Goal: Task Accomplishment & Management: Complete application form

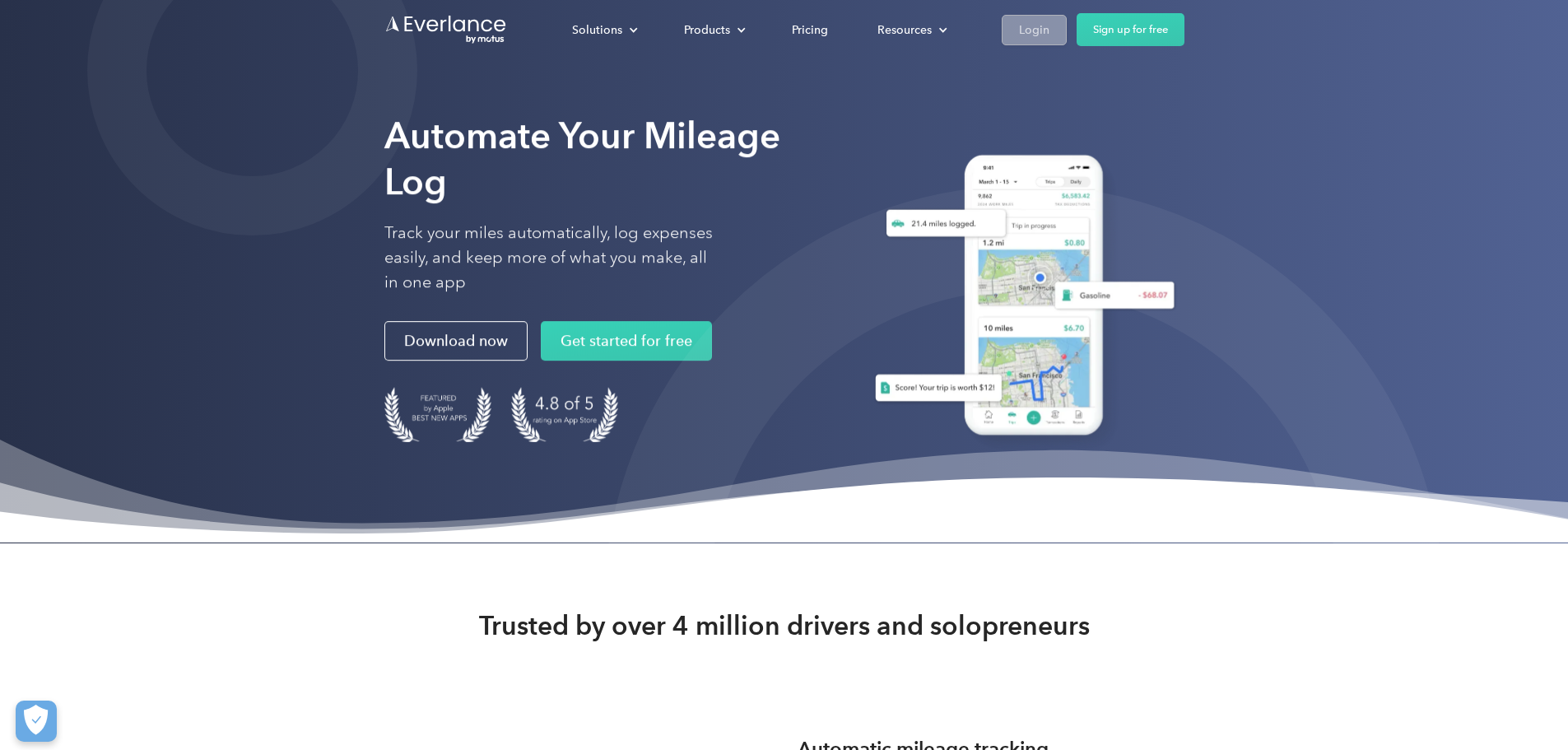
click at [1050, 33] on div "Login" at bounding box center [1035, 30] width 31 height 21
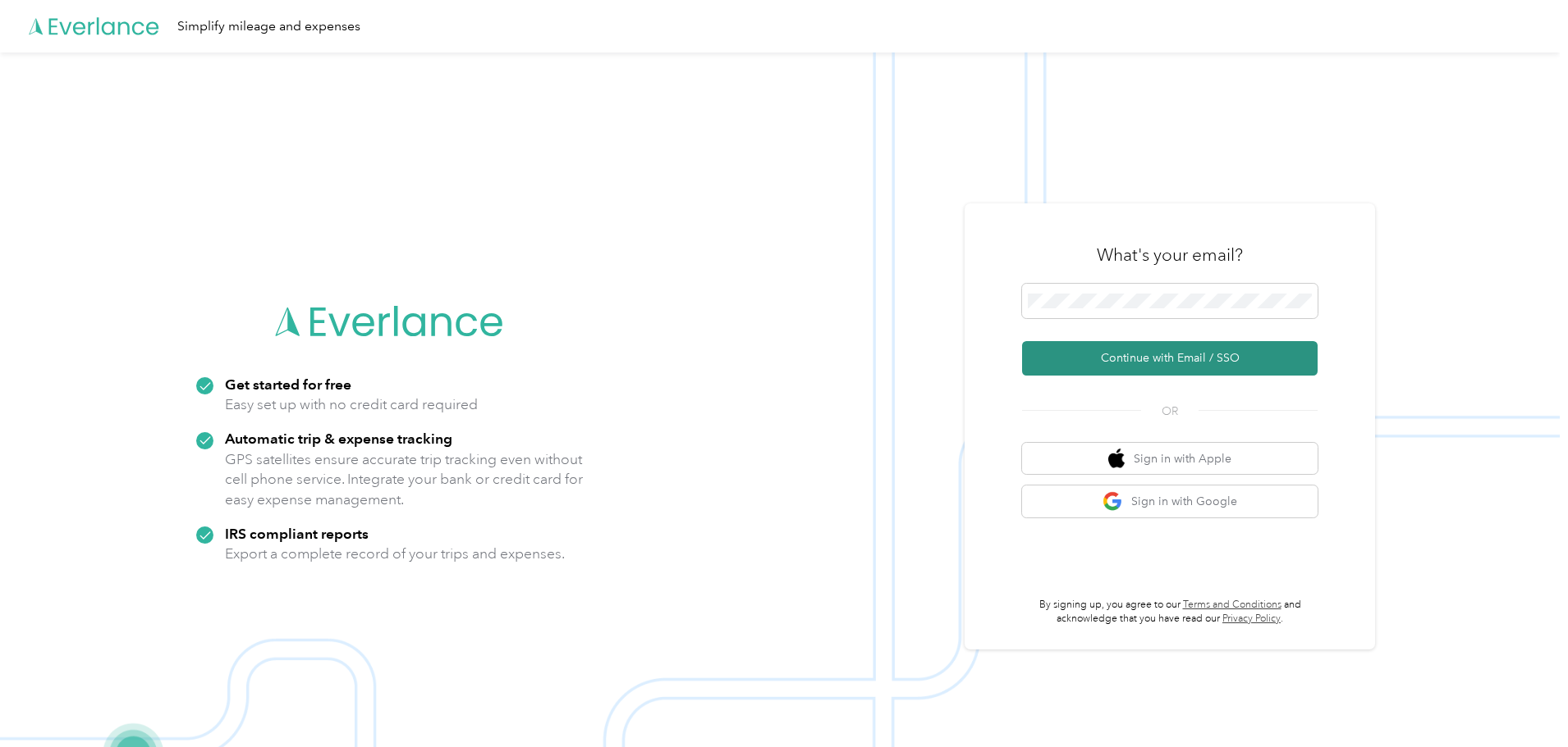
click at [1138, 370] on button "Continue with Email / SSO" at bounding box center [1169, 359] width 295 height 35
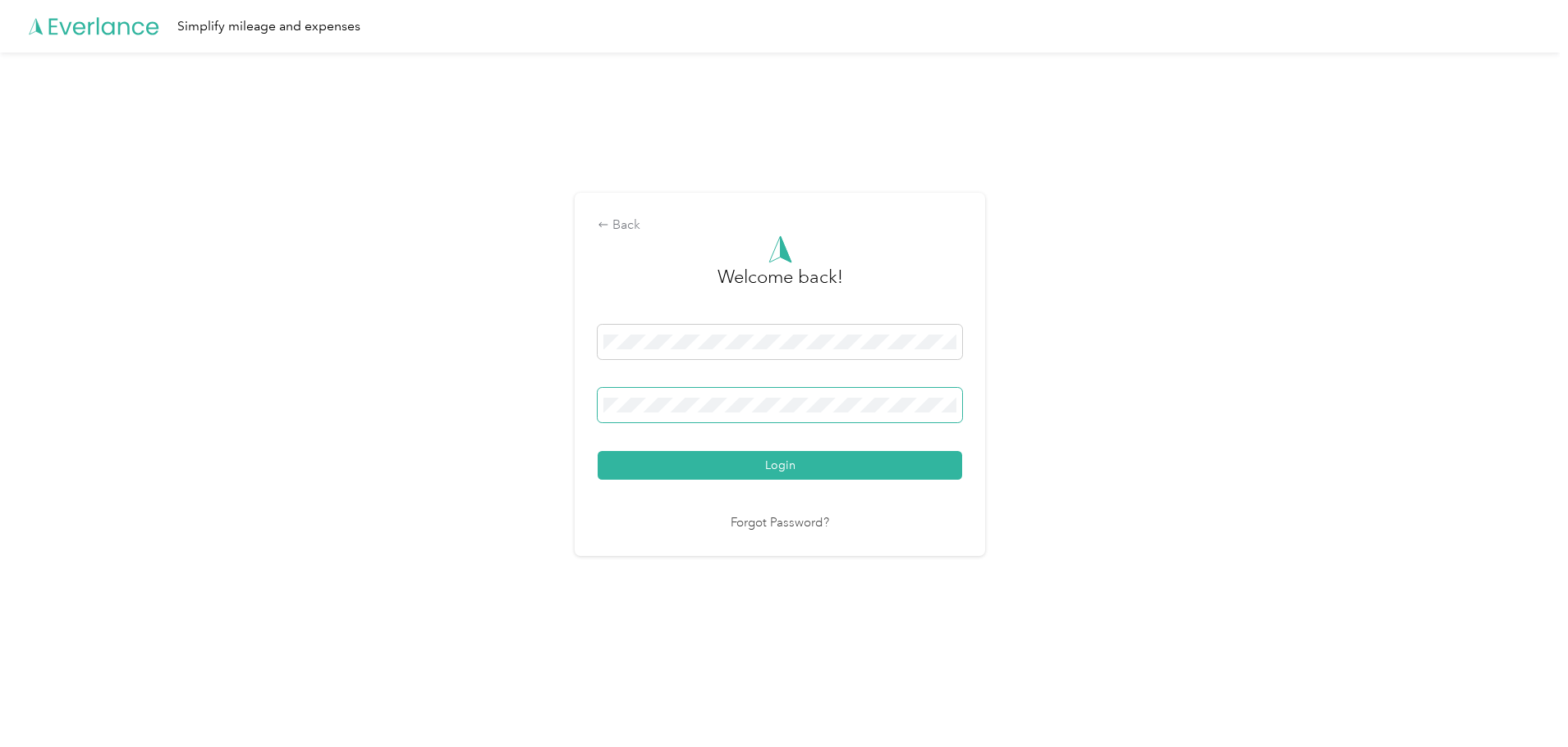
click at [703, 418] on span at bounding box center [779, 405] width 365 height 35
click at [722, 473] on button "Login" at bounding box center [779, 465] width 365 height 29
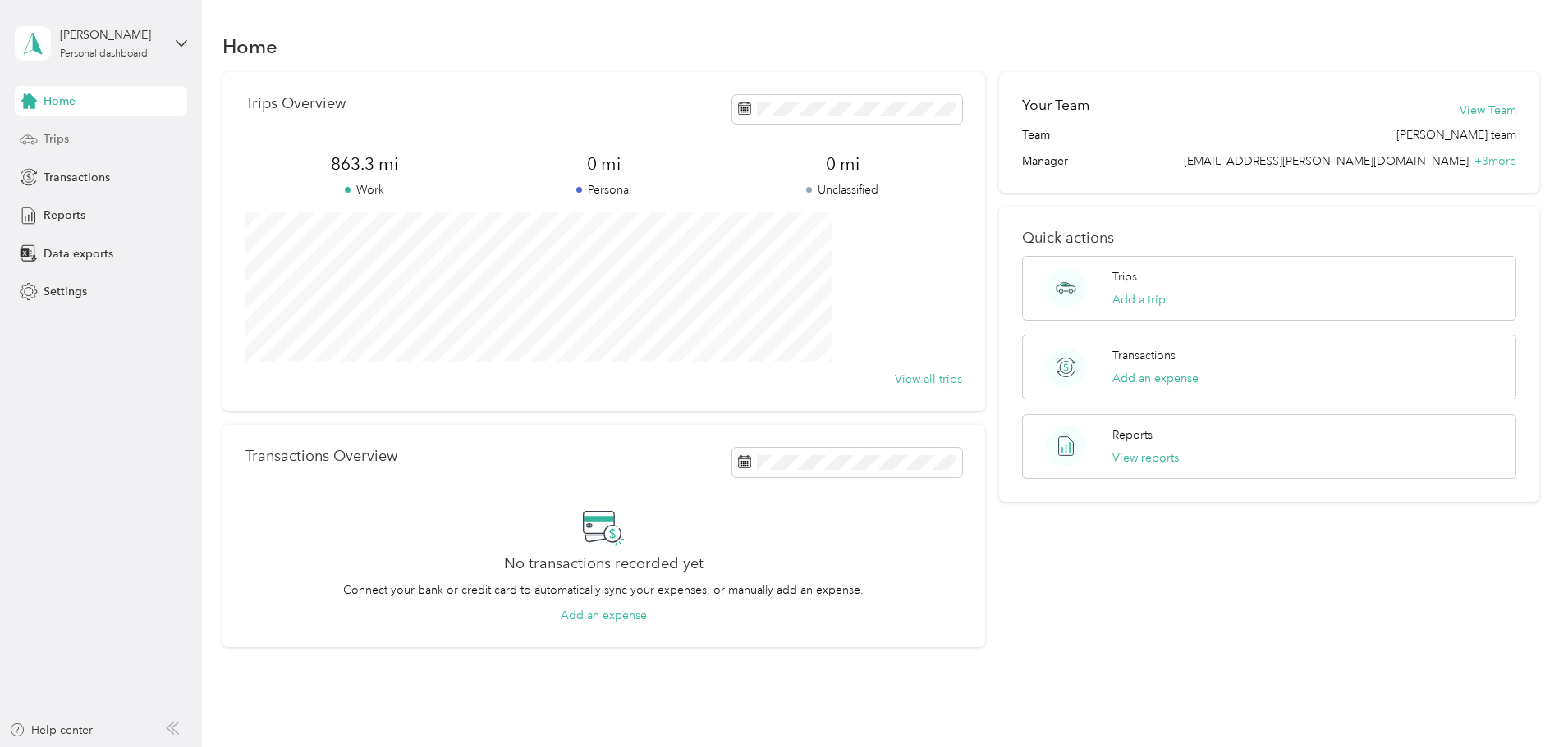
click at [53, 139] on span "Trips" at bounding box center [57, 138] width 26 height 17
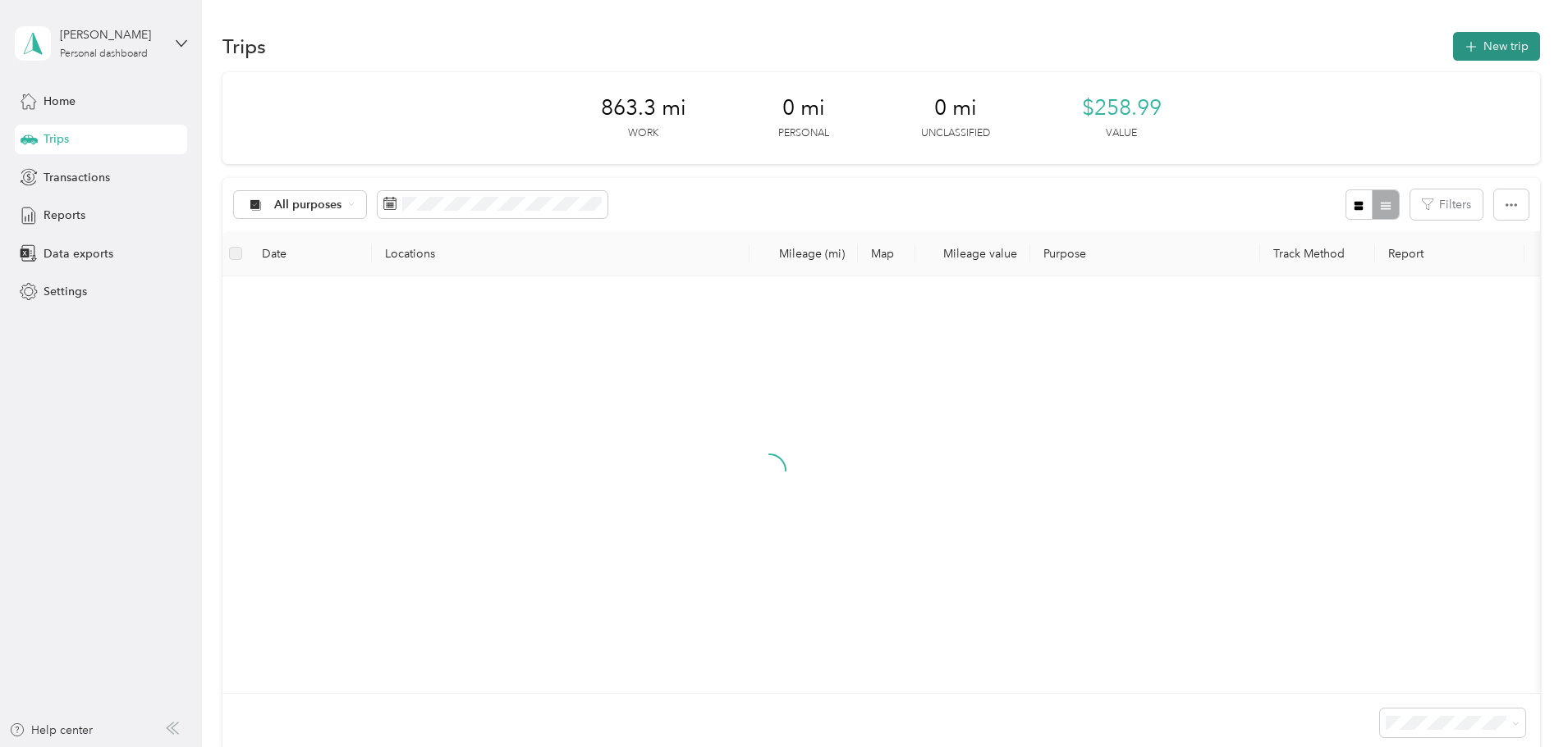
click at [1453, 43] on button "New trip" at bounding box center [1496, 46] width 87 height 29
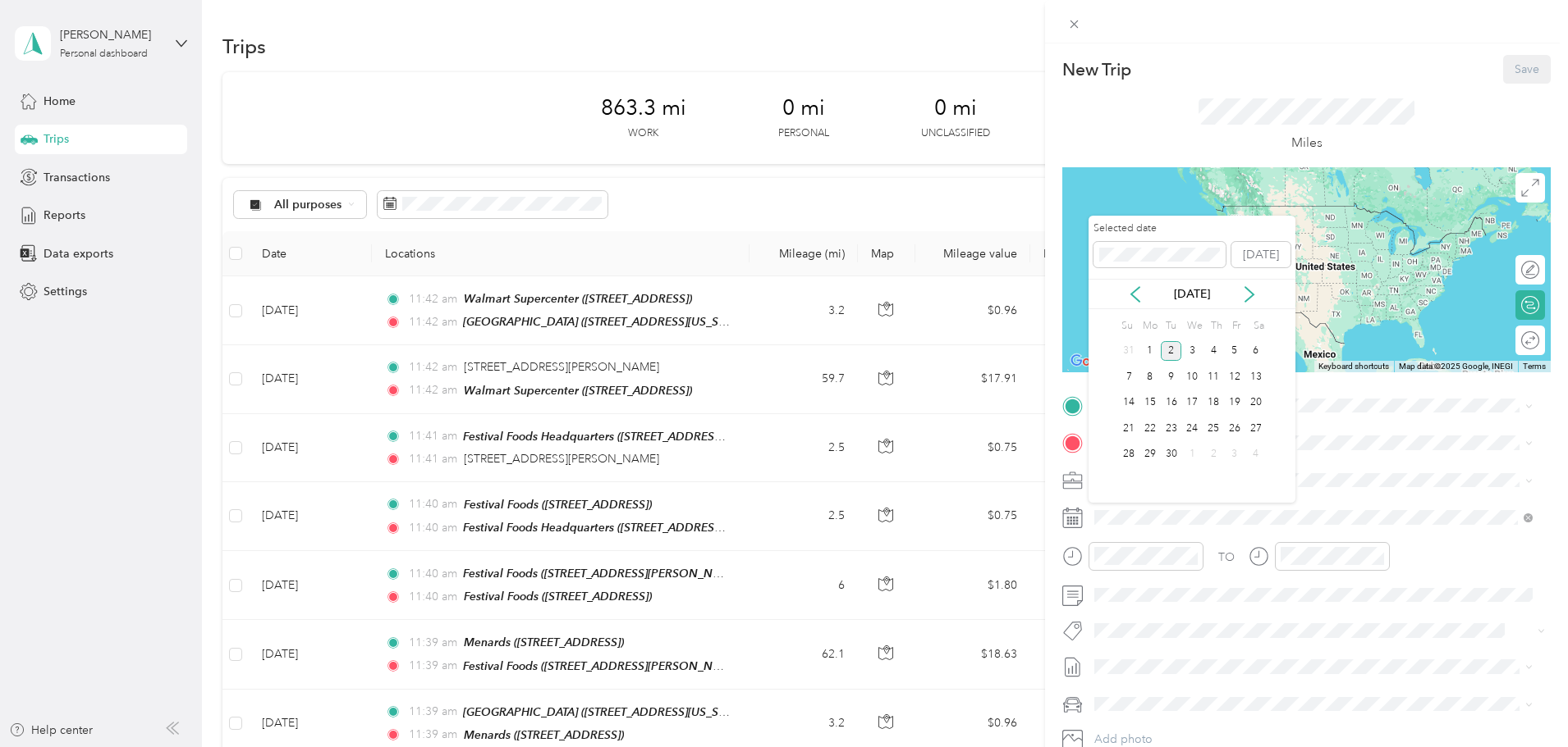
click at [1148, 288] on div "[DATE]" at bounding box center [1191, 293] width 207 height 17
click at [1134, 290] on icon at bounding box center [1135, 294] width 17 height 17
click at [1155, 434] on div "18" at bounding box center [1149, 428] width 21 height 21
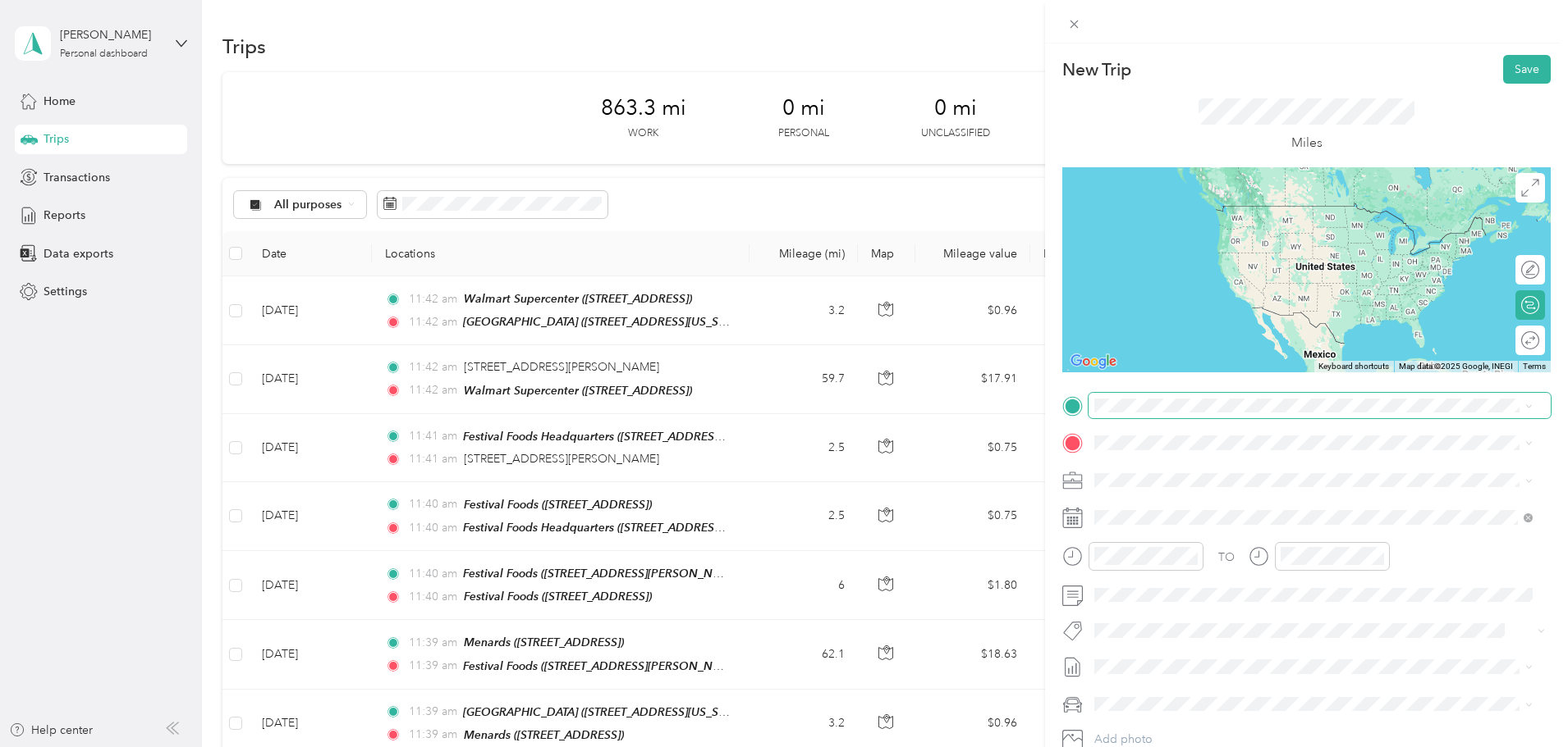
click at [1150, 414] on span at bounding box center [1319, 406] width 462 height 26
click at [1205, 538] on div "[GEOGRAPHIC_DATA] [STREET_ADDRESS][US_STATE]" at bounding box center [1206, 537] width 164 height 35
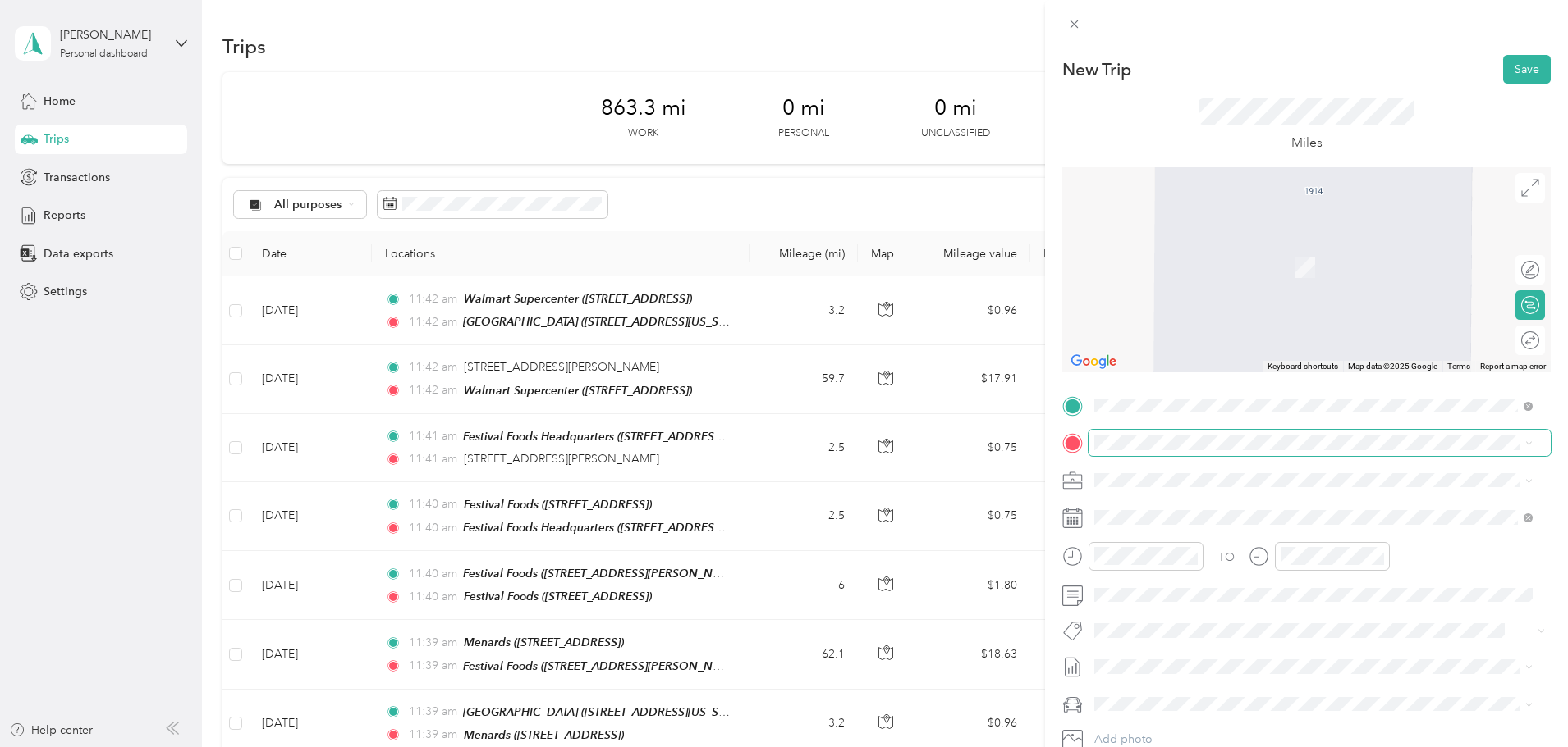
click at [1138, 435] on span at bounding box center [1319, 443] width 462 height 26
click at [1195, 530] on span "[STREET_ADDRESS]" at bounding box center [1176, 532] width 104 height 14
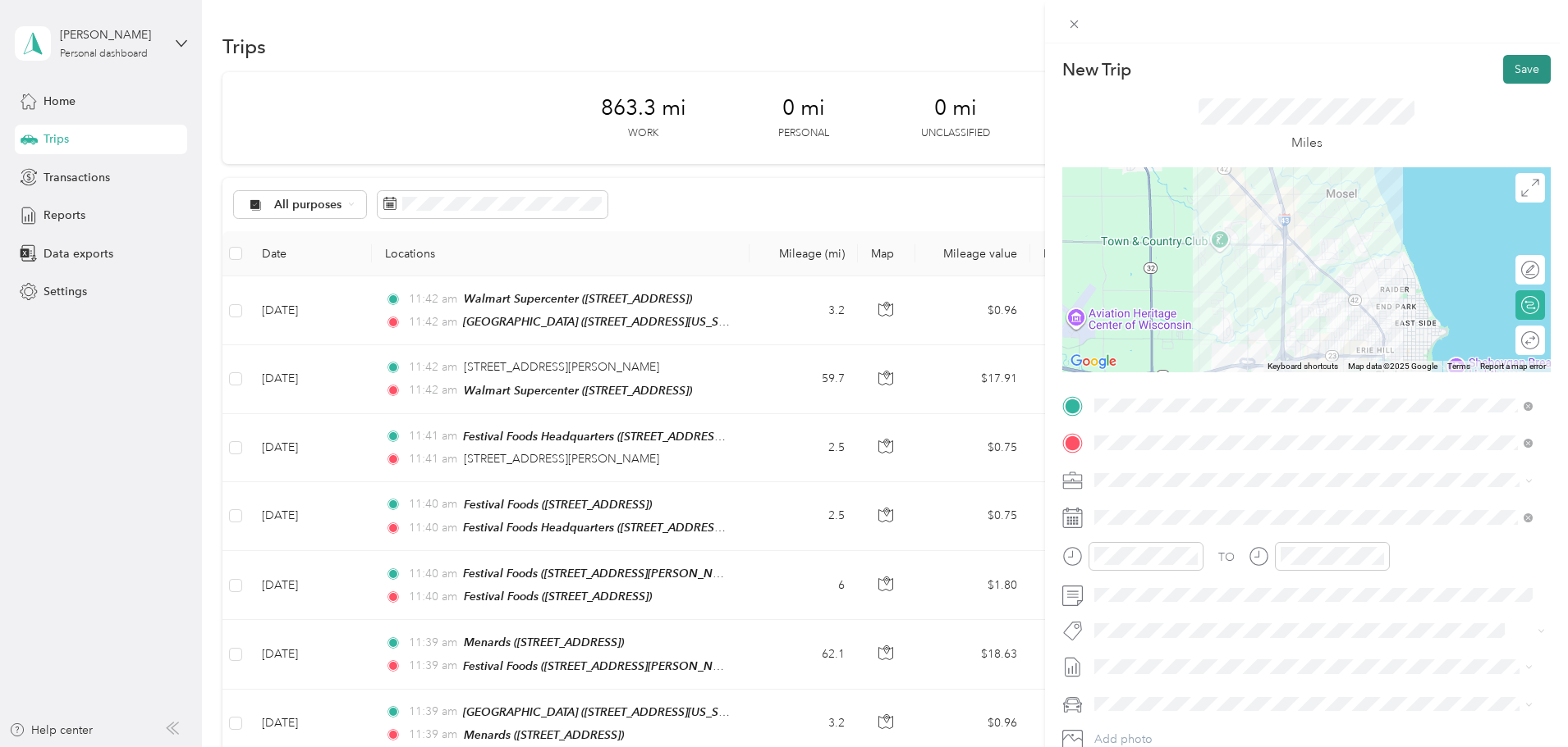
click at [1512, 68] on button "Save" at bounding box center [1526, 69] width 48 height 29
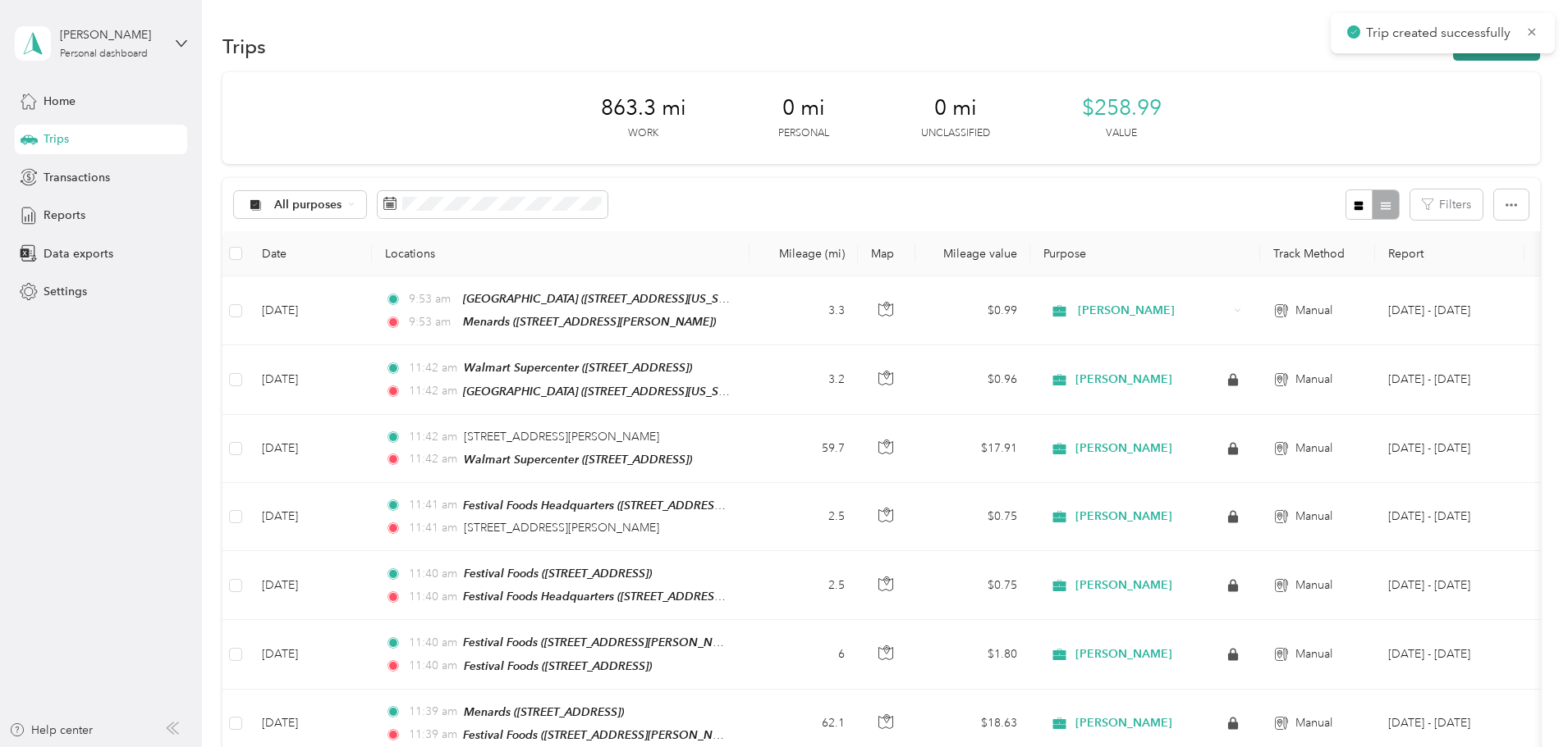
click at [1453, 59] on button "New trip" at bounding box center [1496, 46] width 87 height 29
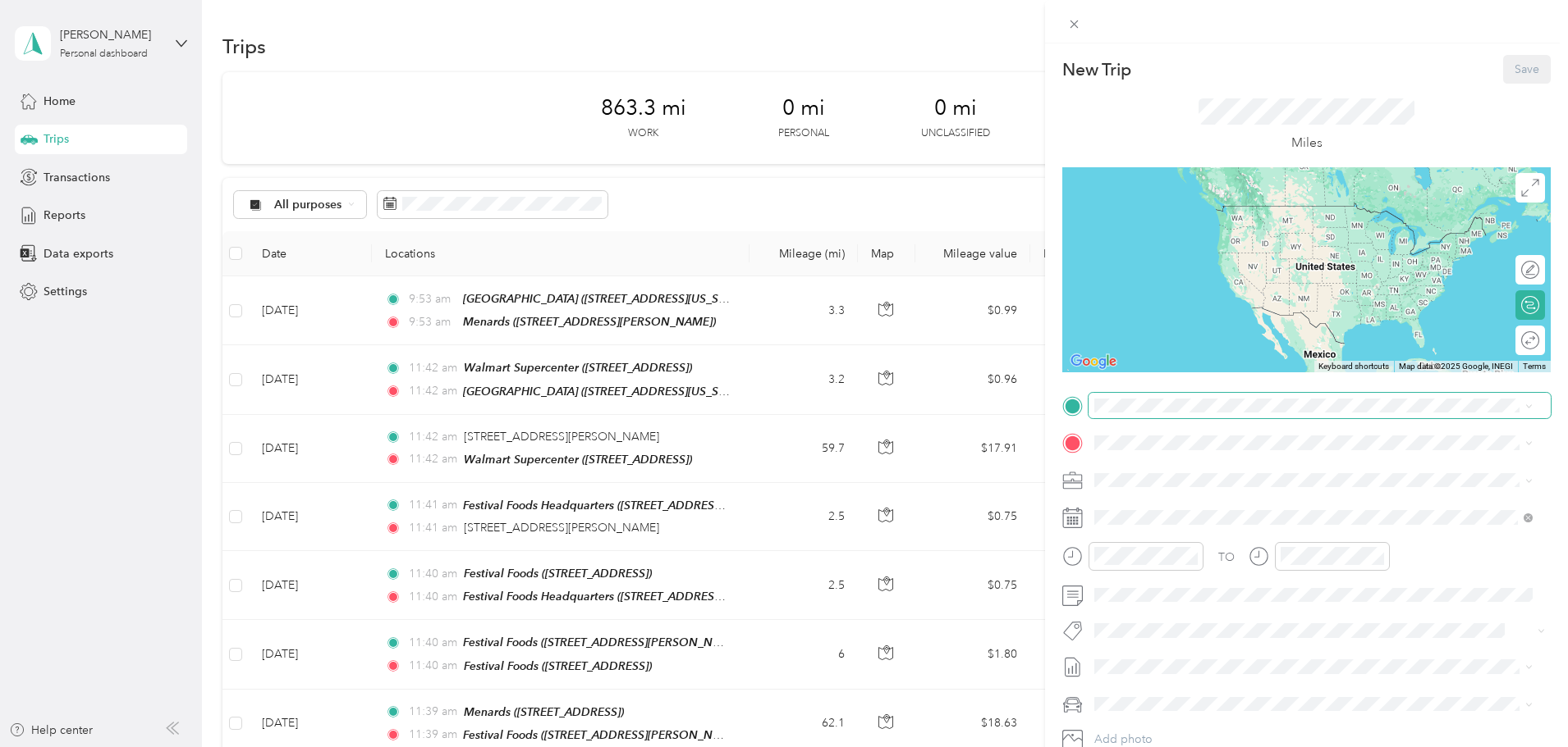
click at [1116, 414] on span at bounding box center [1319, 406] width 462 height 26
click at [1229, 472] on div "TEAM Menards" at bounding box center [1176, 474] width 104 height 21
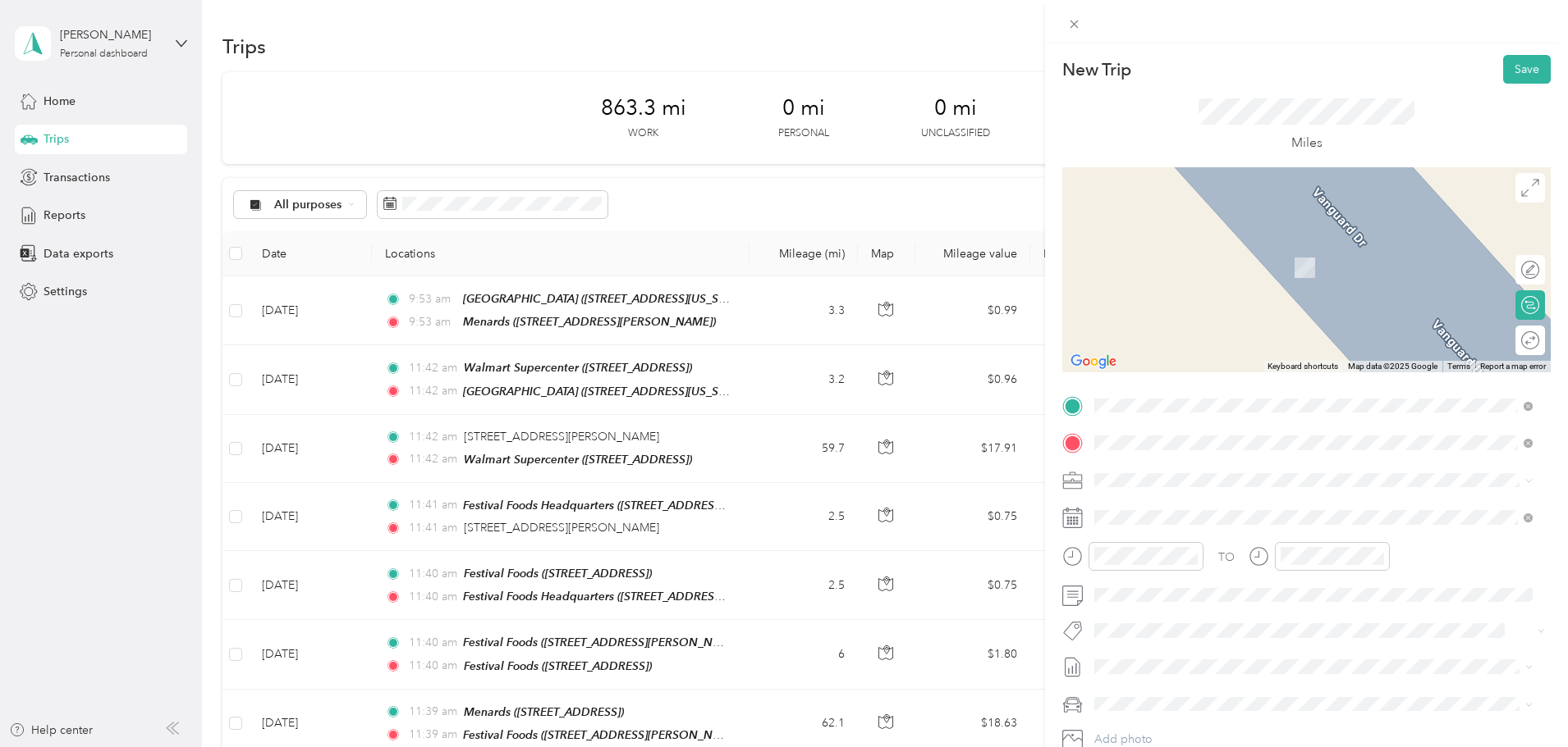
click at [1194, 521] on div "TEAM Hy Vee Food Store [STREET_ADDRESS][PERSON_NAME]" at bounding box center [1222, 521] width 196 height 40
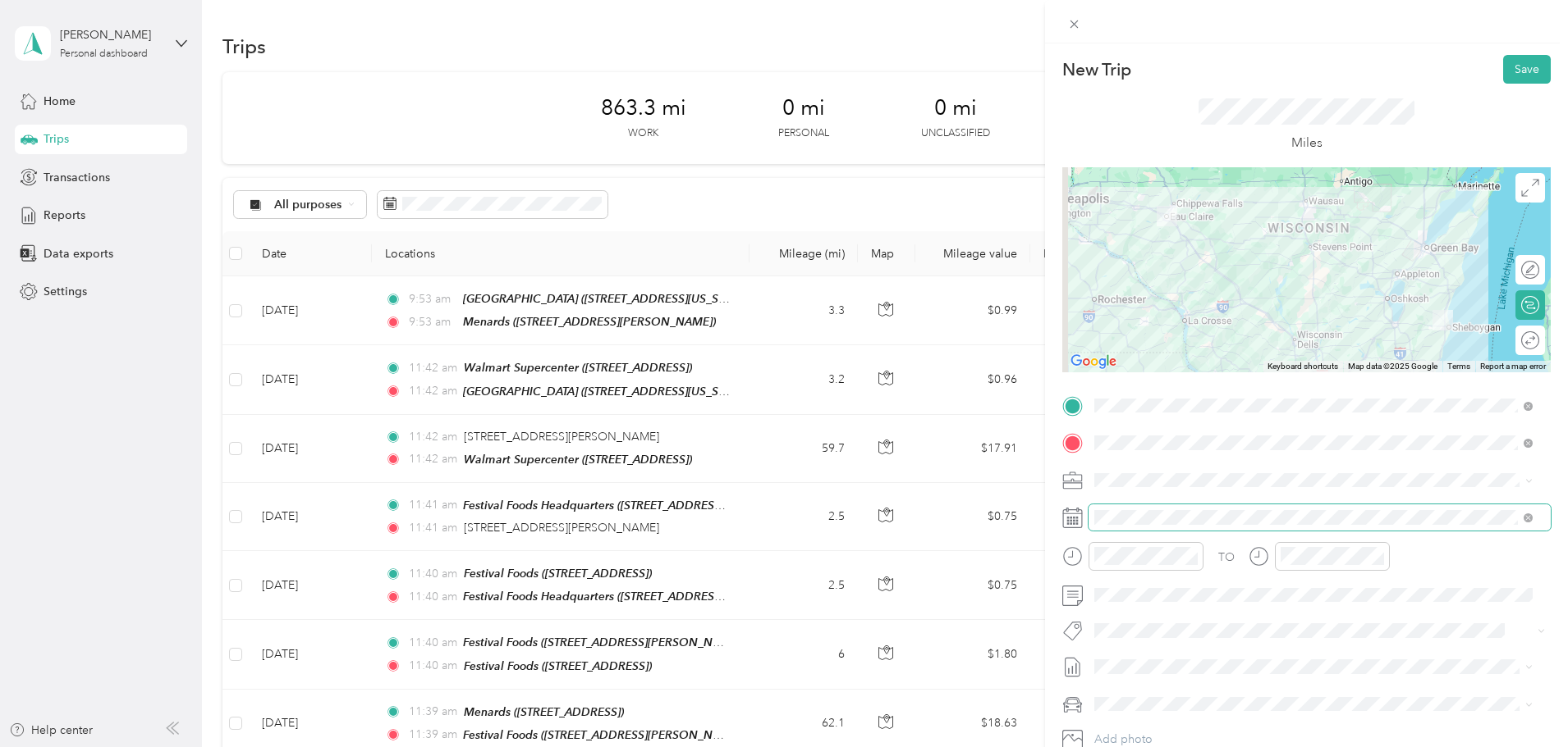
click at [1197, 529] on span at bounding box center [1319, 518] width 462 height 26
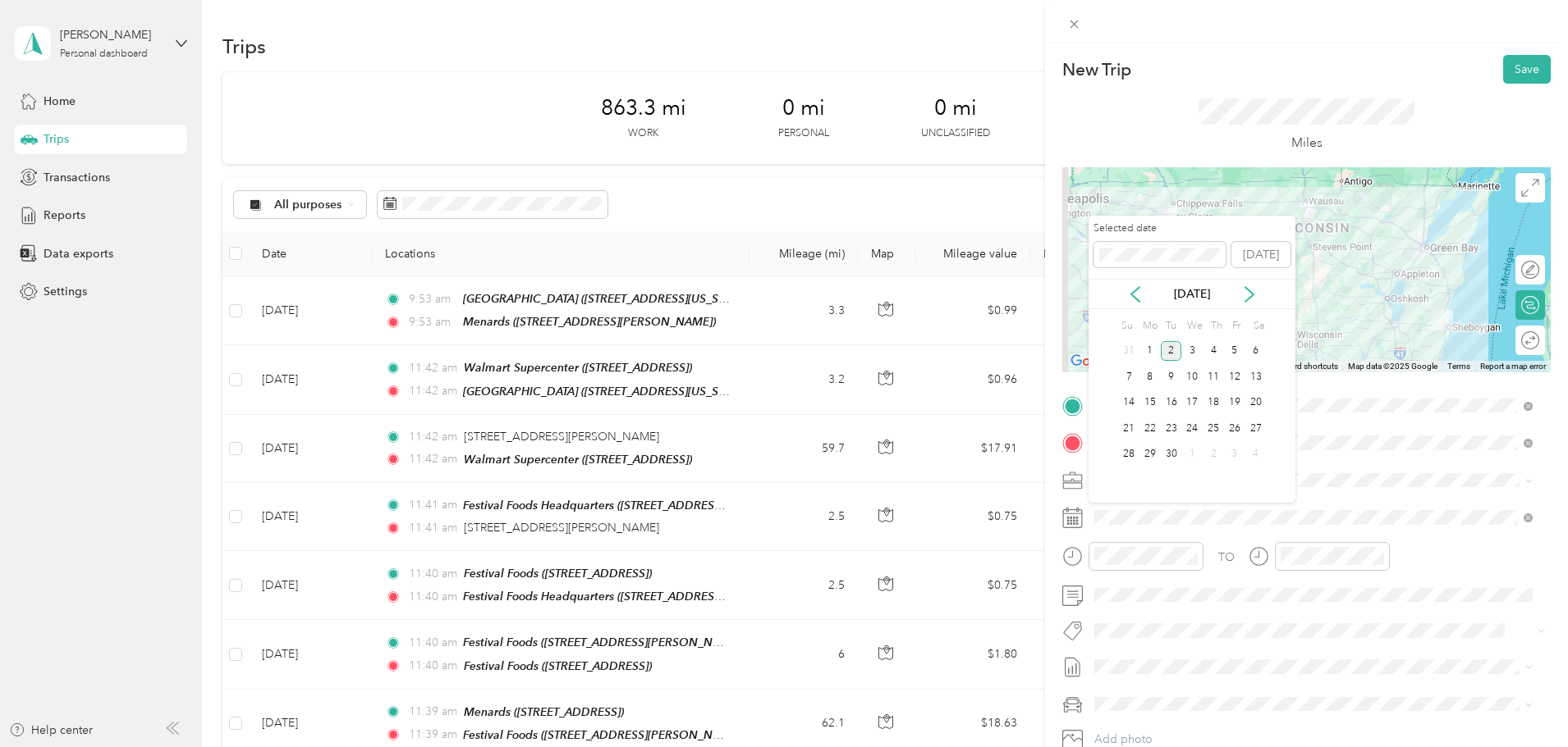
click at [1144, 294] on div "[DATE]" at bounding box center [1191, 293] width 207 height 17
click at [1139, 294] on icon at bounding box center [1135, 294] width 17 height 17
click at [1150, 431] on div "18" at bounding box center [1149, 428] width 21 height 21
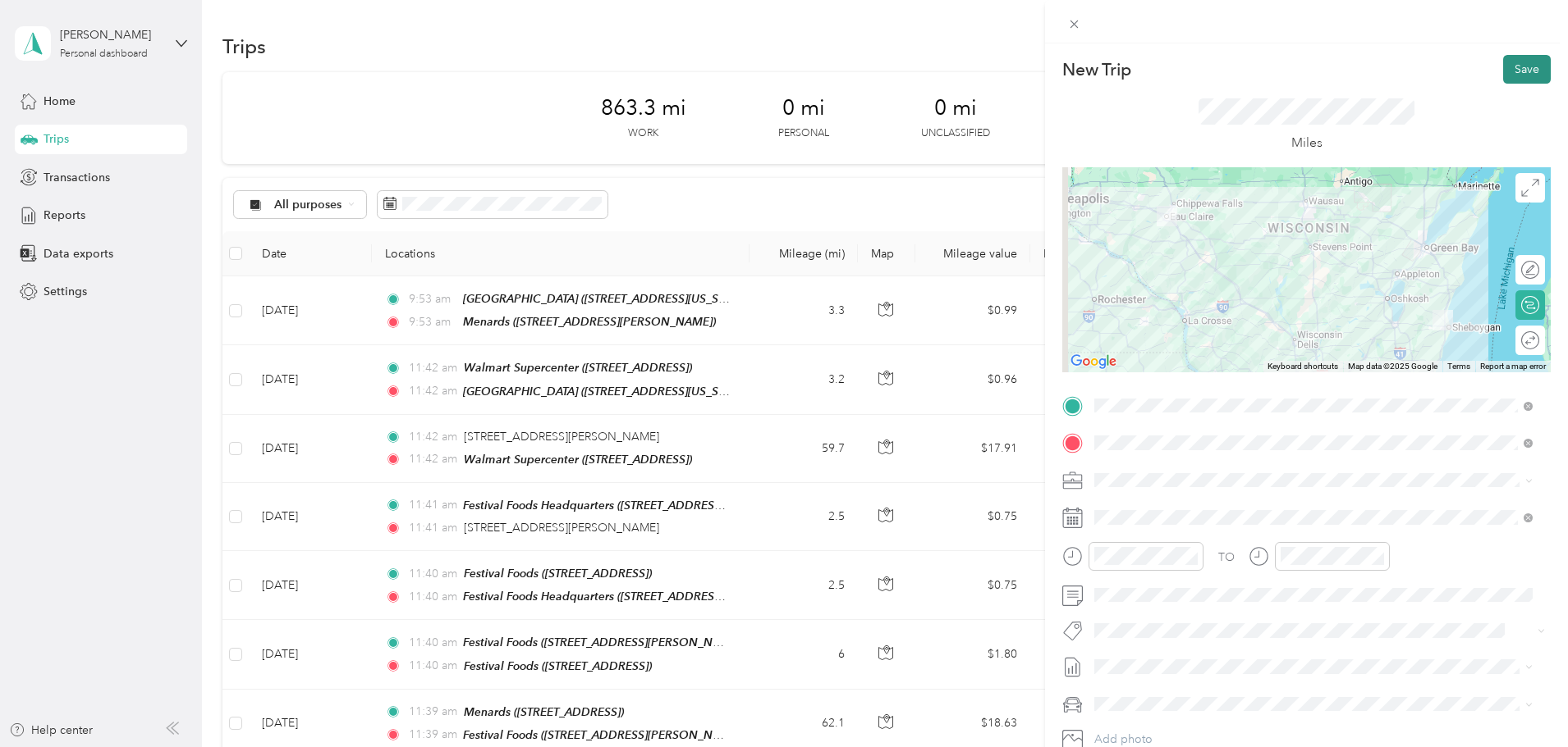
click at [1509, 77] on button "Save" at bounding box center [1526, 69] width 48 height 29
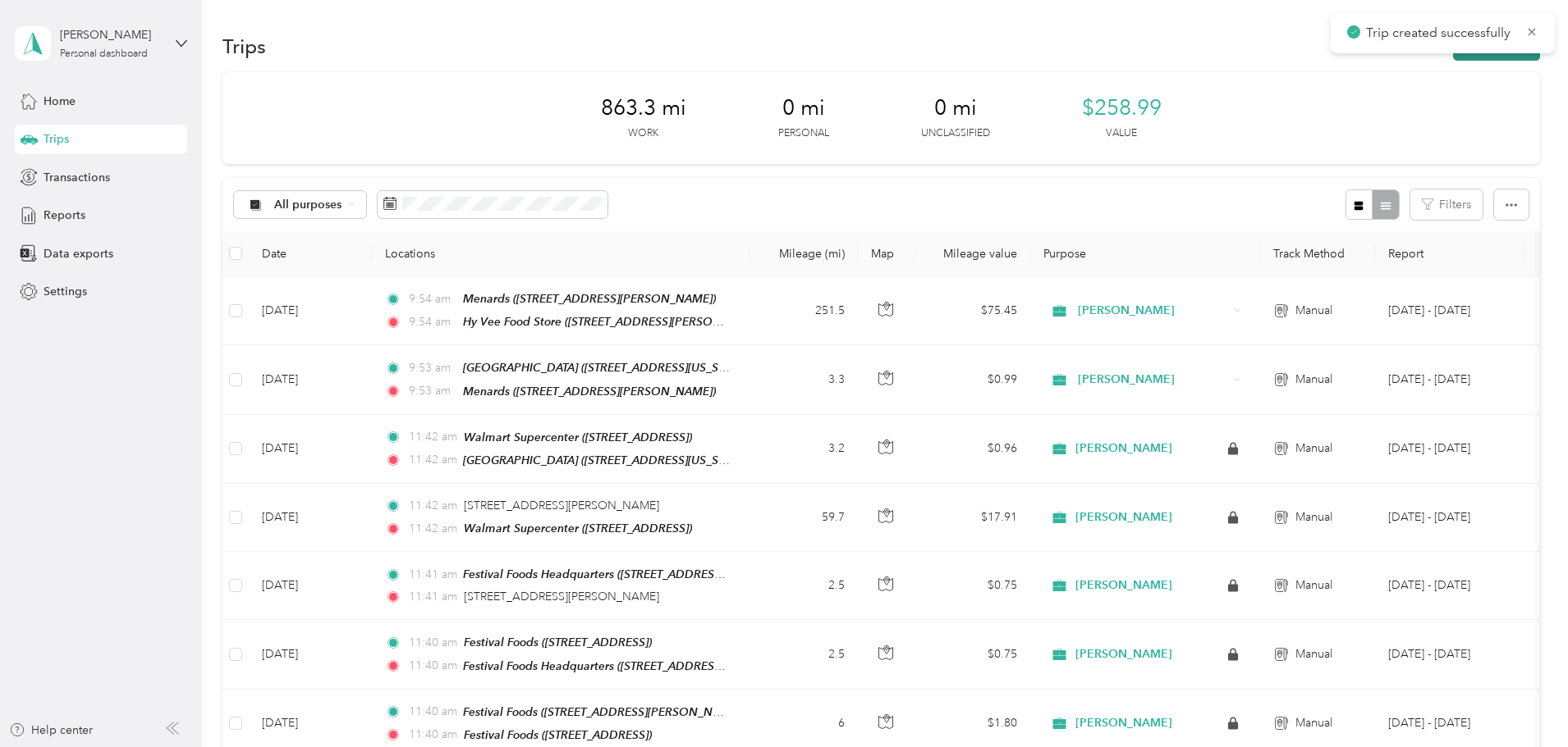
click at [1453, 58] on button "New trip" at bounding box center [1496, 46] width 87 height 29
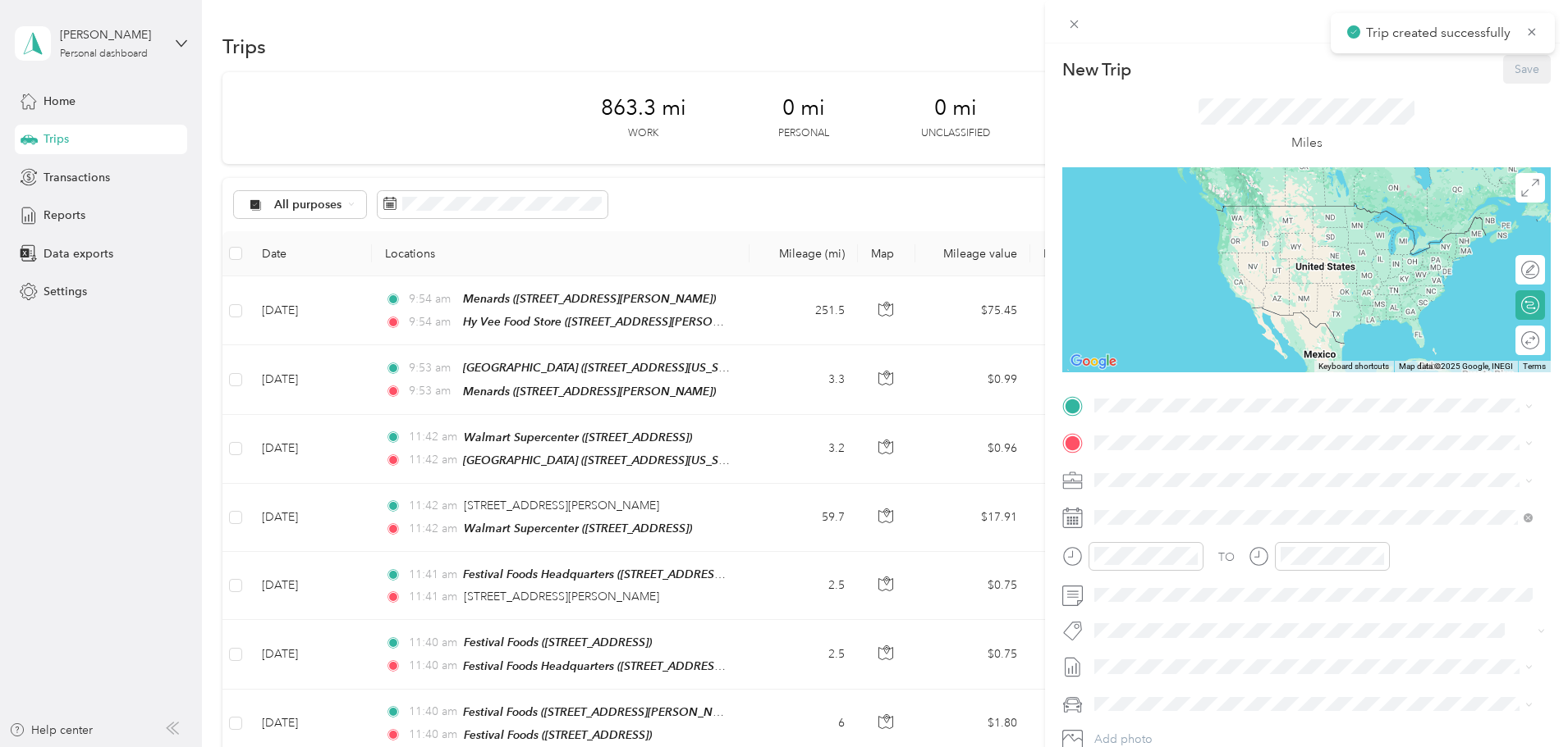
click at [1175, 420] on div "TO Add photo" at bounding box center [1306, 591] width 488 height 396
click at [1257, 481] on div "TEAM Hy Vee Food Store" at bounding box center [1222, 474] width 196 height 21
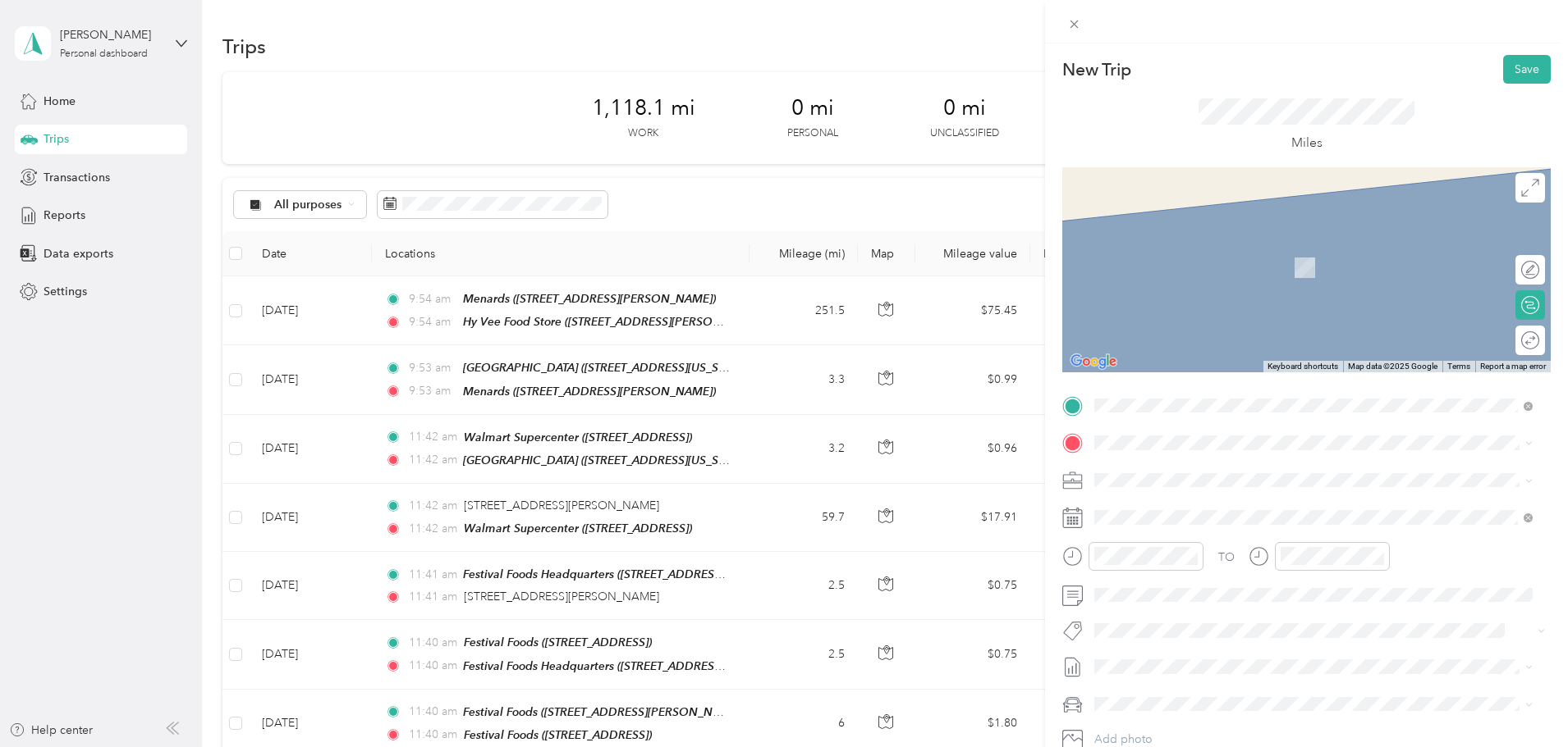
click at [1181, 498] on span "[STREET_ADDRESS][US_STATE]" at bounding box center [1206, 500] width 164 height 15
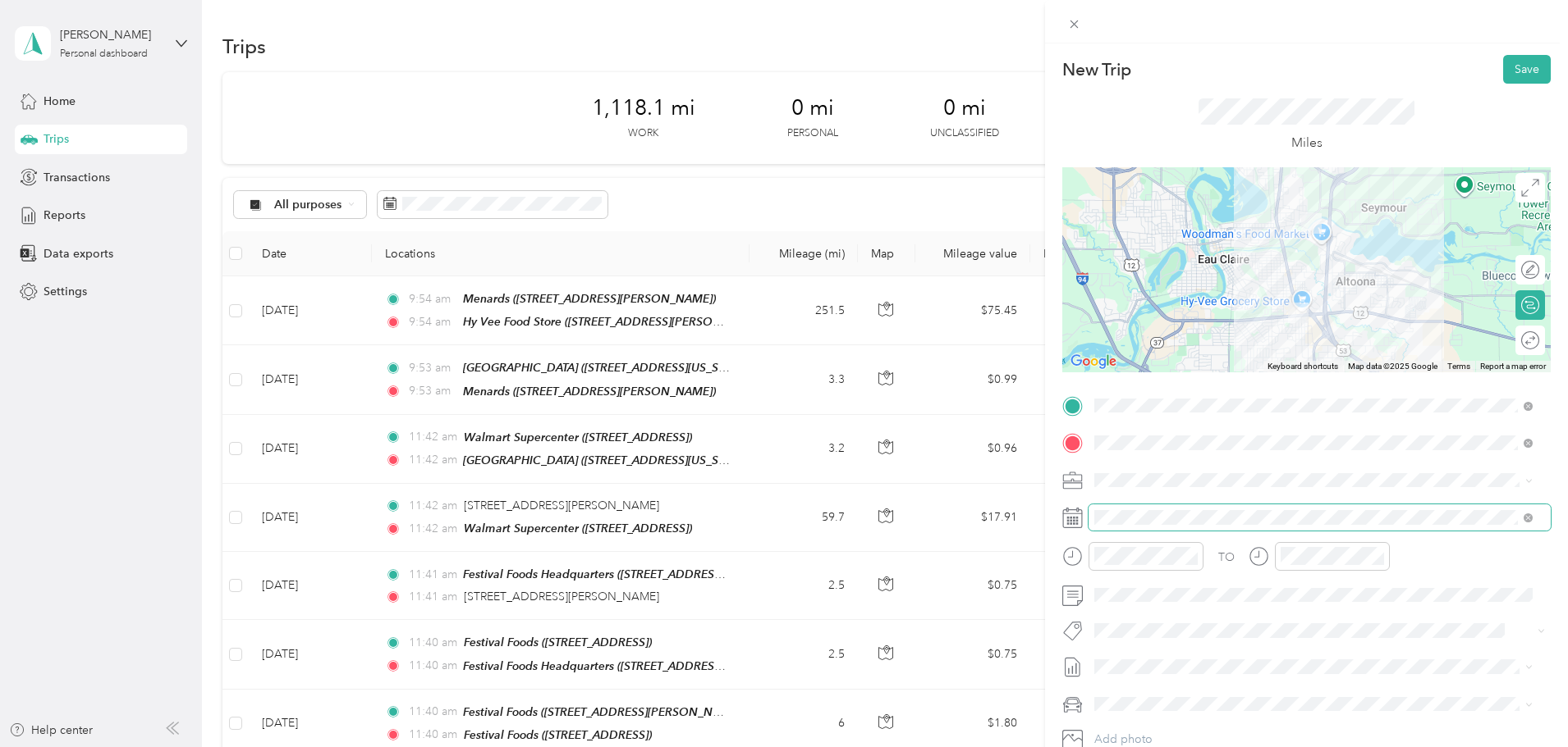
click at [1170, 525] on span at bounding box center [1319, 518] width 462 height 26
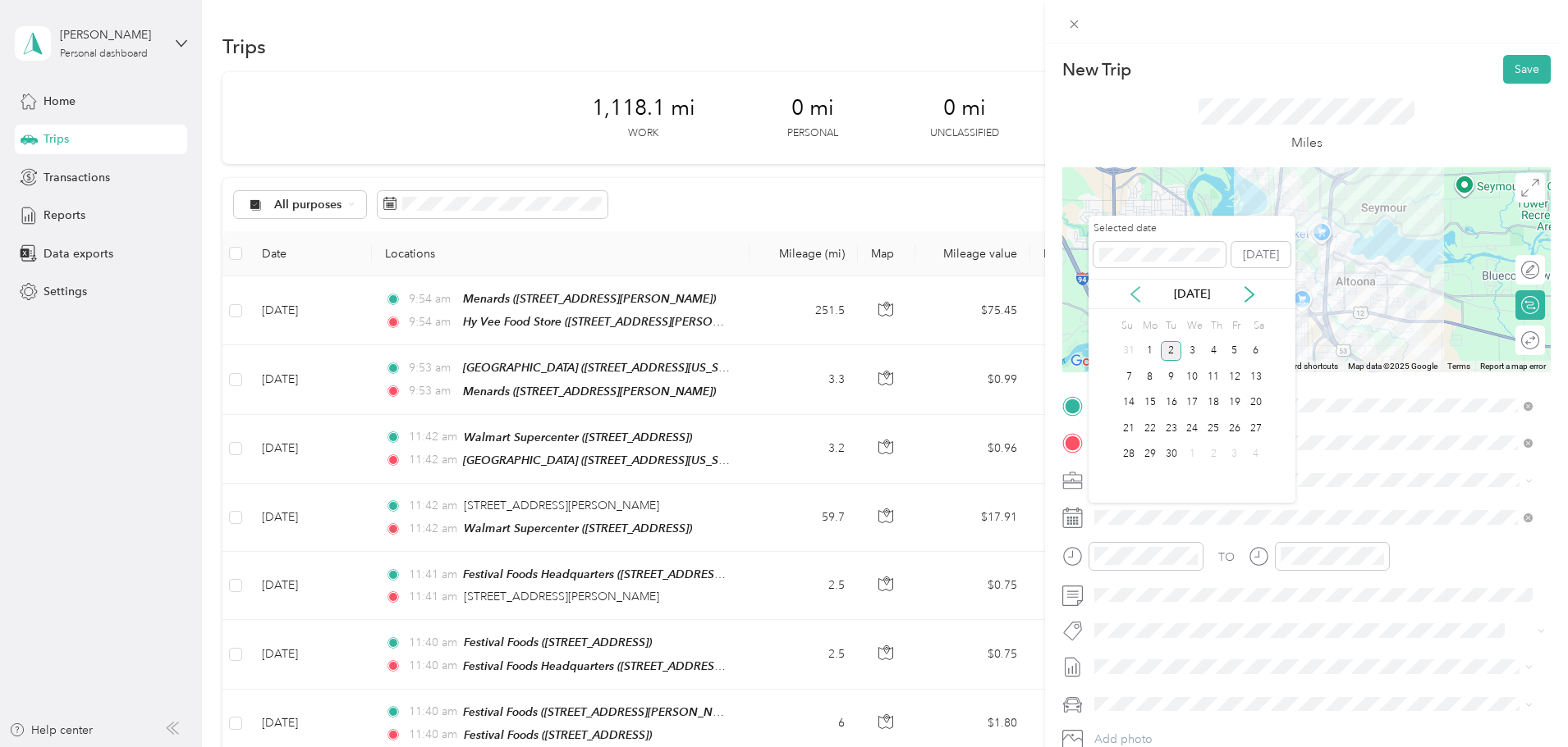
click at [1139, 299] on icon at bounding box center [1135, 294] width 17 height 17
click at [1149, 433] on div "18" at bounding box center [1149, 428] width 21 height 21
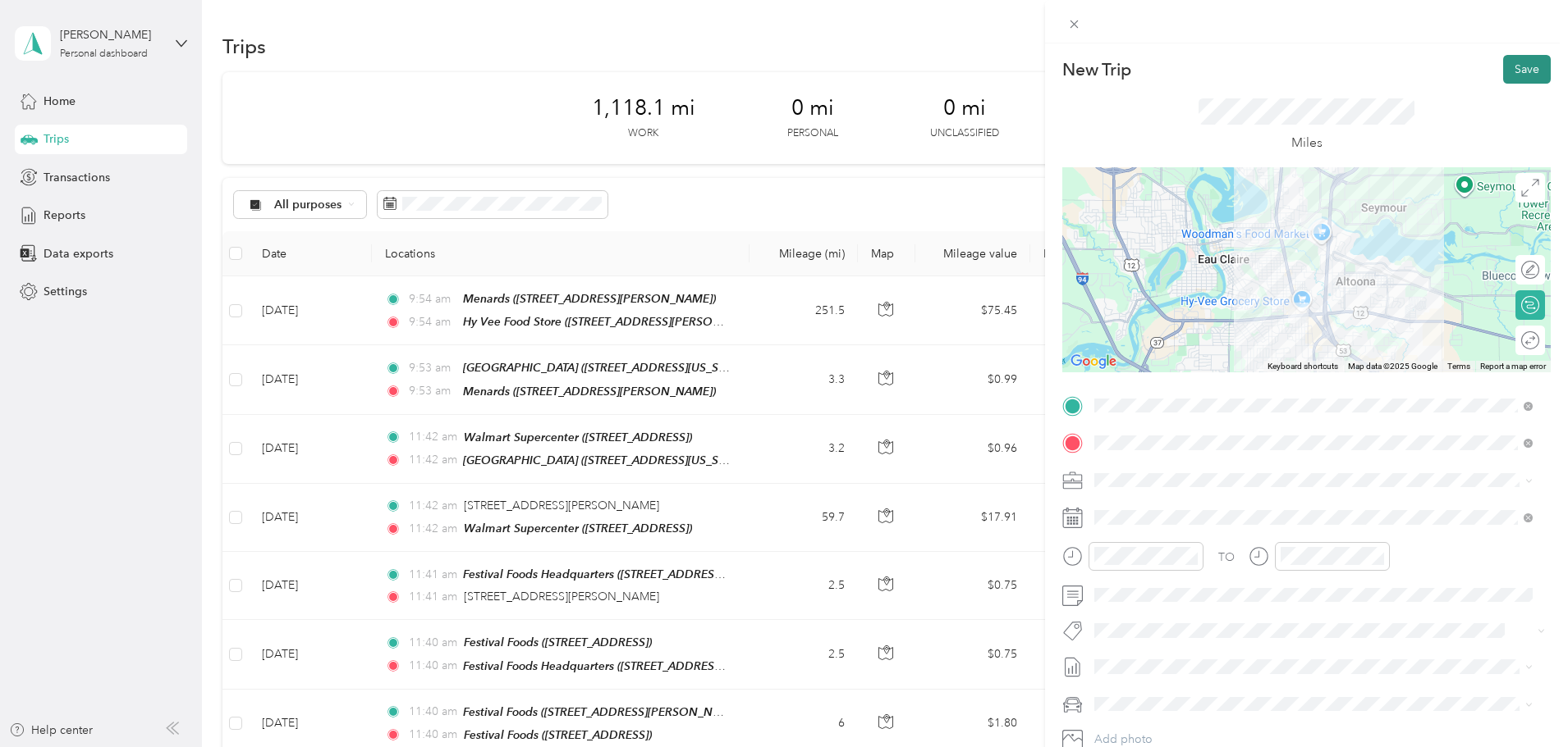
click at [1510, 79] on button "Save" at bounding box center [1526, 69] width 48 height 29
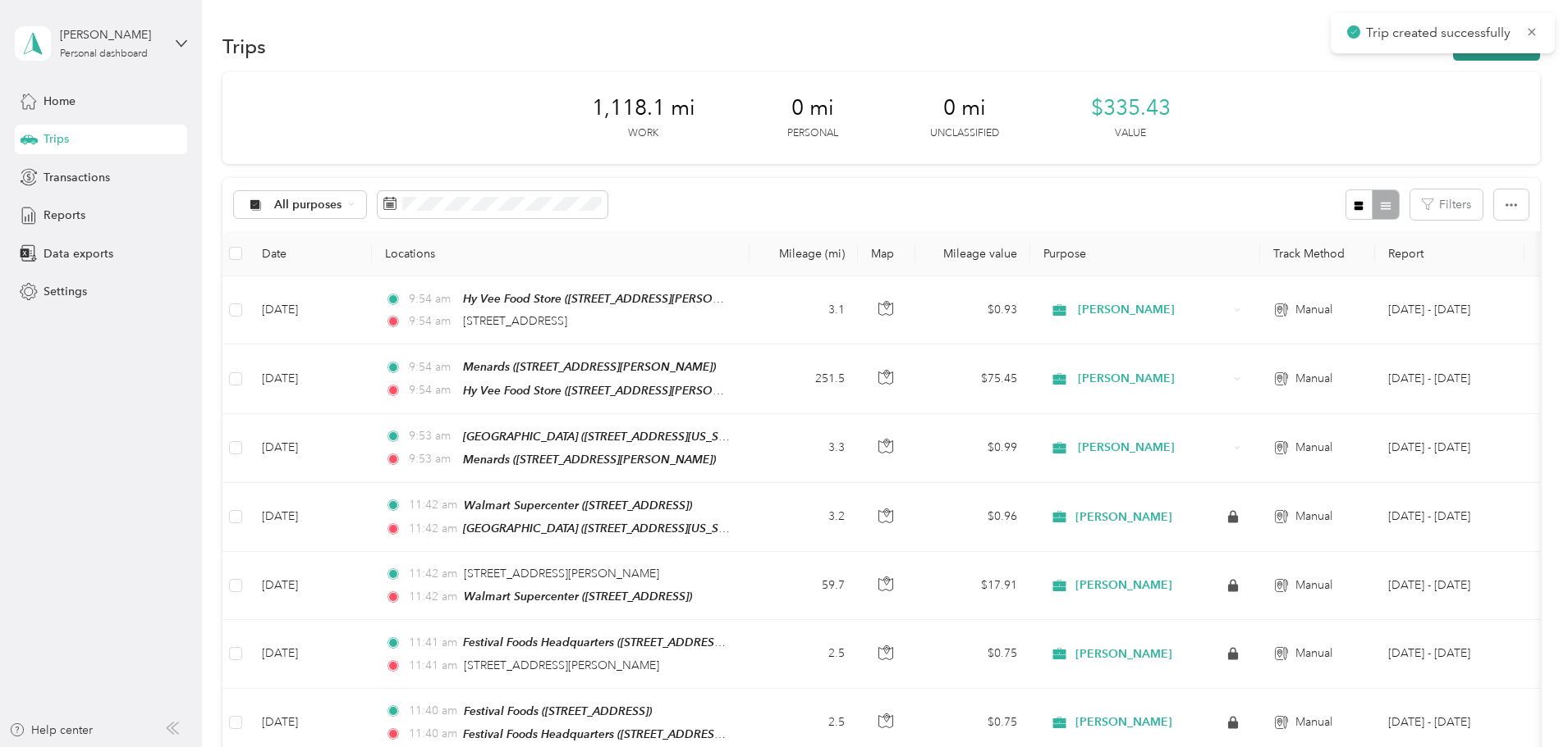
click at [1453, 55] on button "New trip" at bounding box center [1496, 46] width 87 height 29
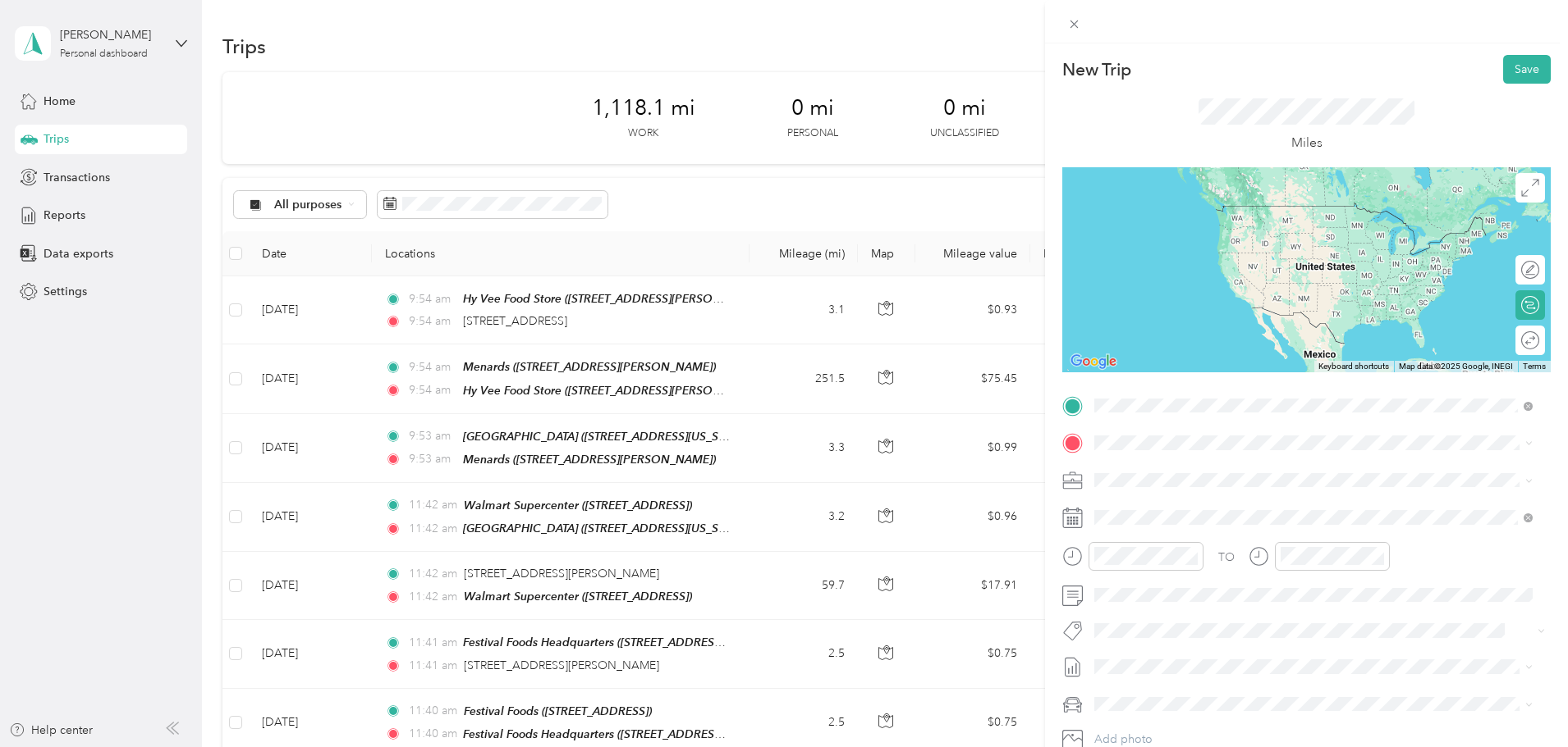
click at [1229, 467] on span "[STREET_ADDRESS][US_STATE]" at bounding box center [1206, 465] width 164 height 15
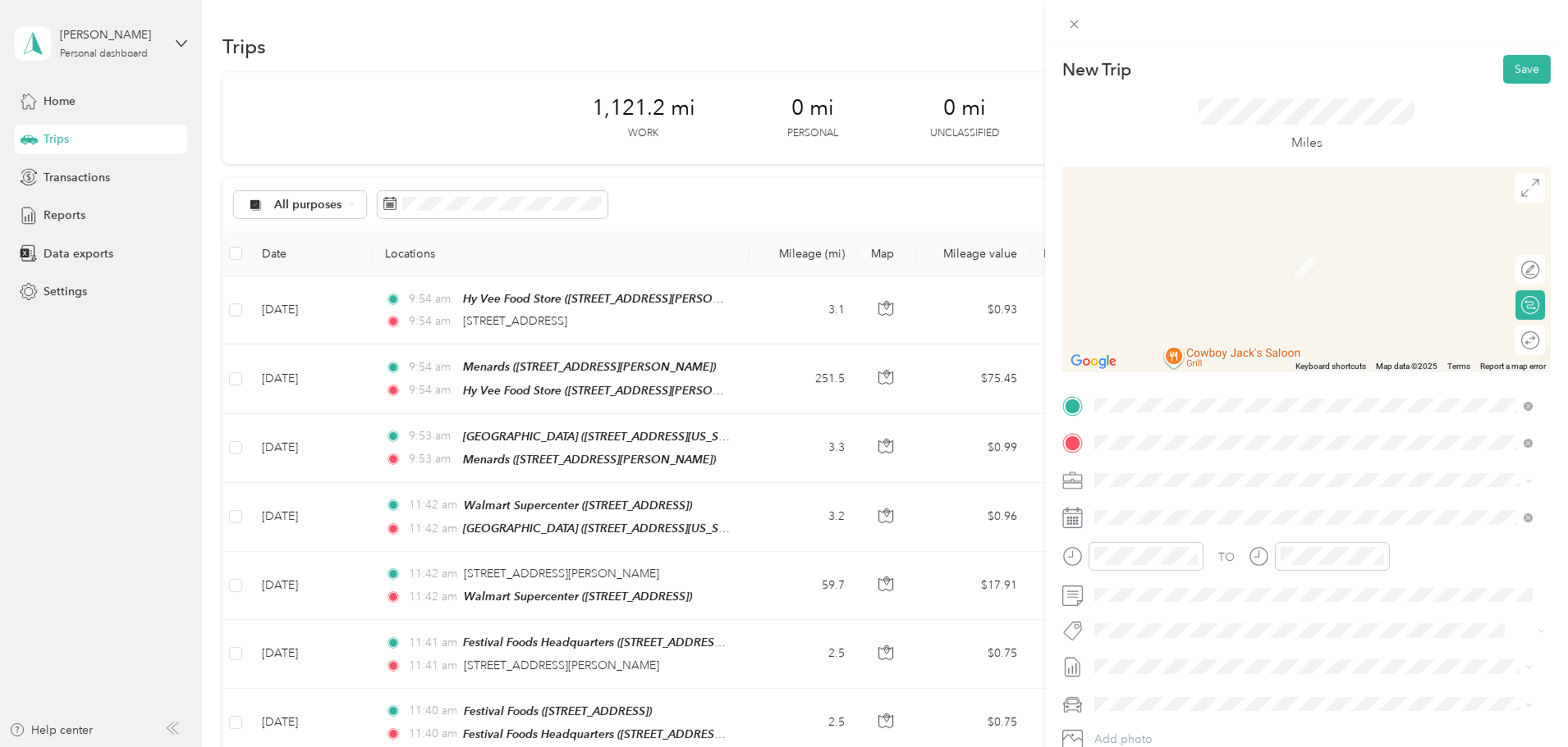
click at [1193, 498] on span "[STREET_ADDRESS][US_STATE]" at bounding box center [1206, 502] width 164 height 15
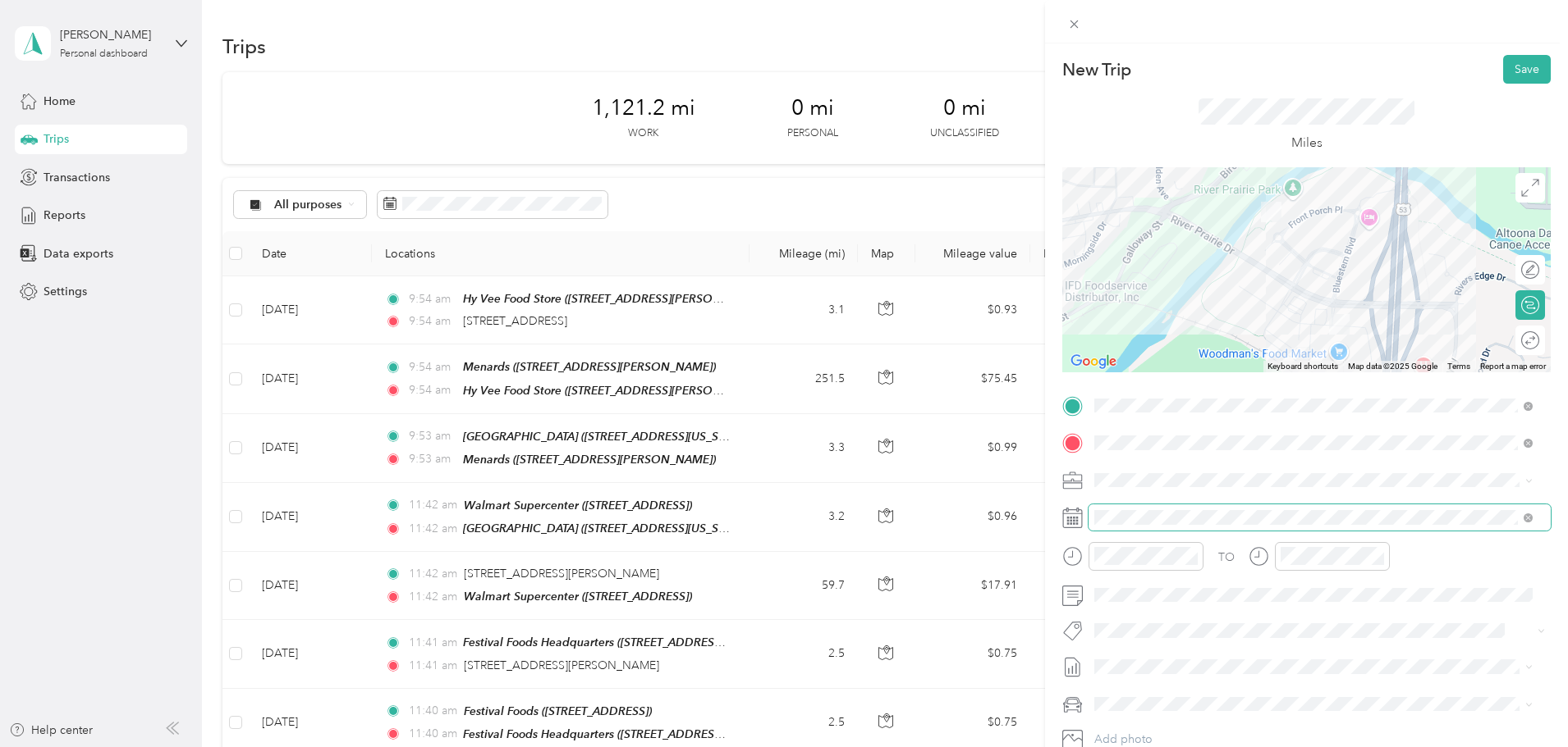
click at [1150, 530] on span at bounding box center [1319, 518] width 462 height 26
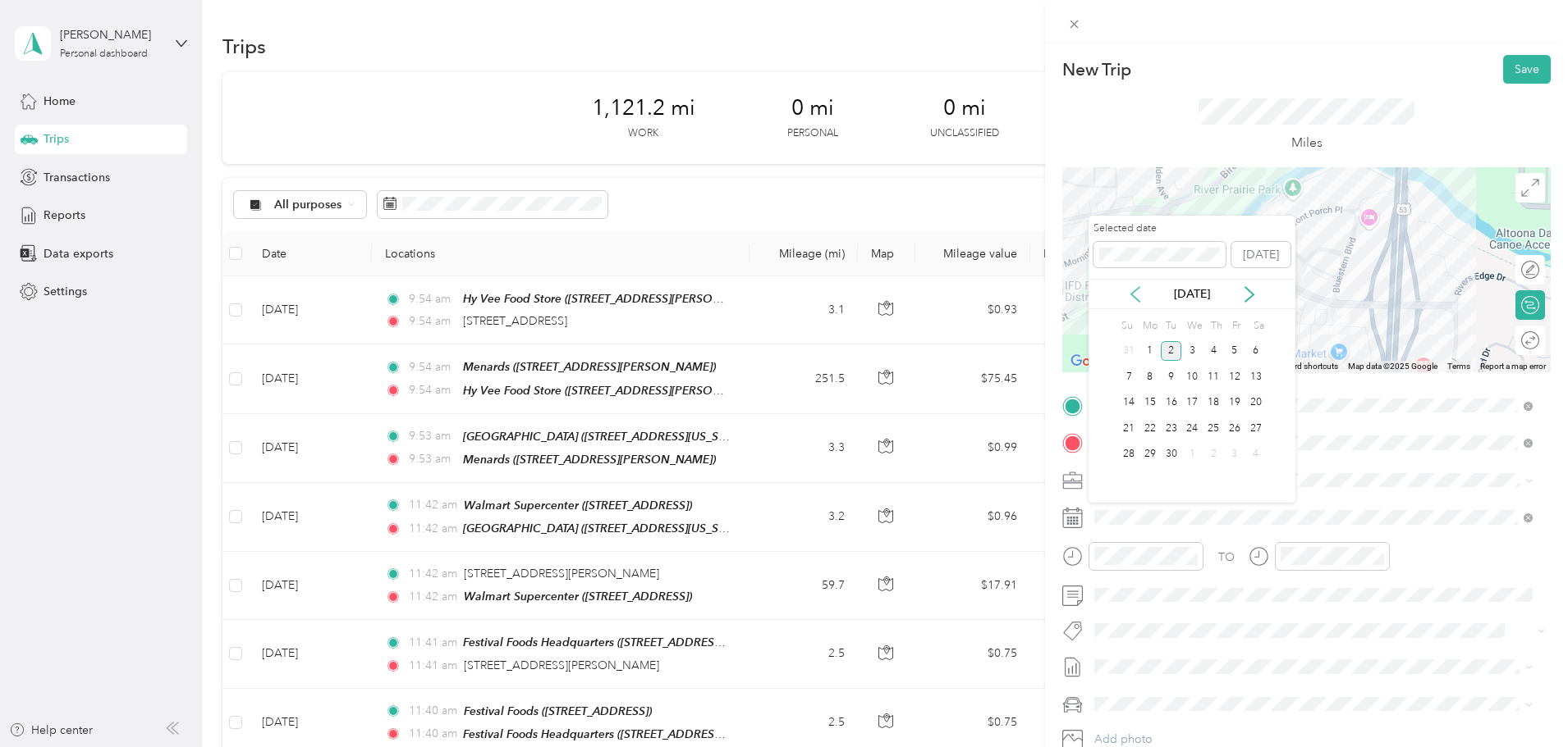
click at [1136, 299] on icon at bounding box center [1135, 294] width 8 height 15
click at [1149, 431] on div "18" at bounding box center [1149, 428] width 21 height 21
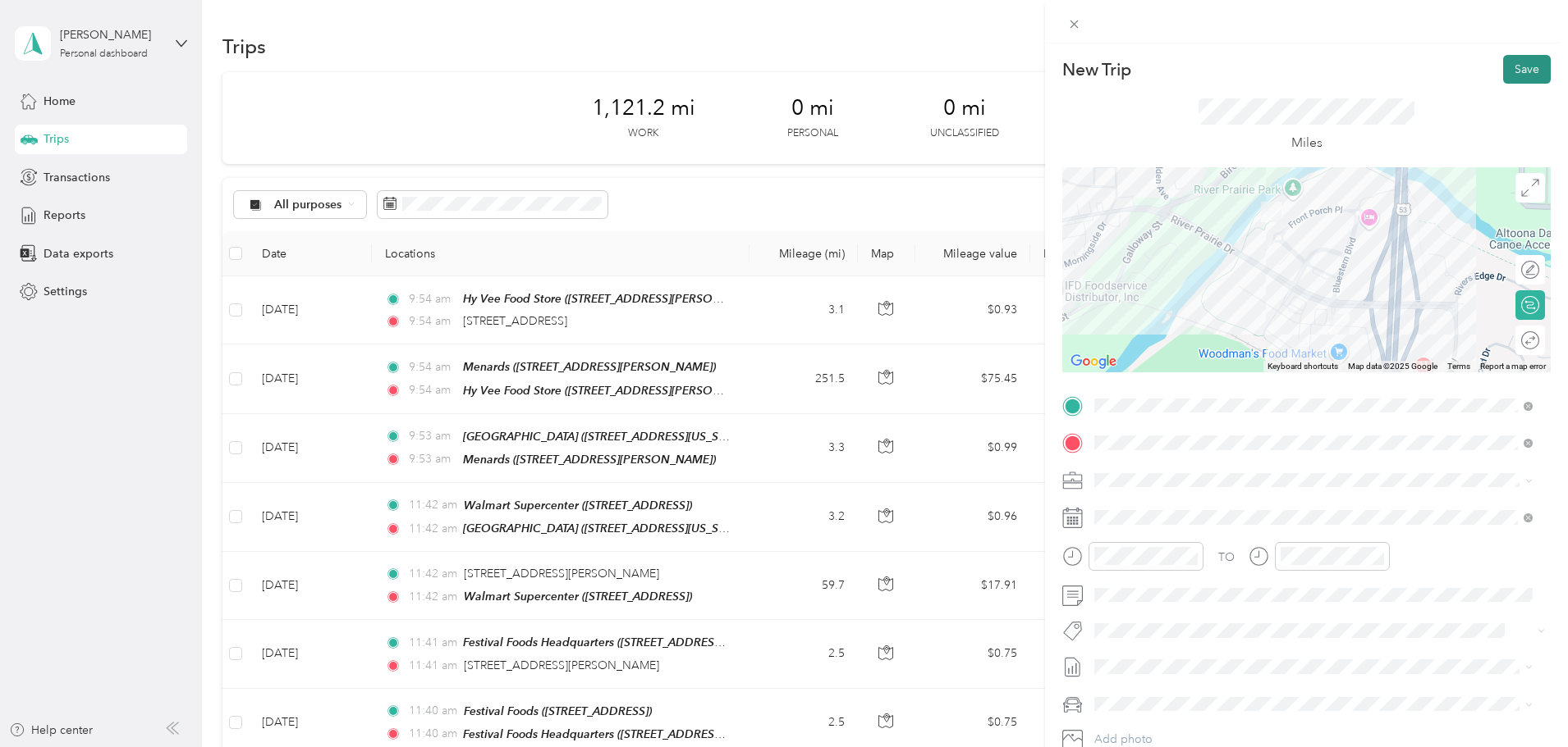
click at [1510, 68] on button "Save" at bounding box center [1526, 69] width 48 height 29
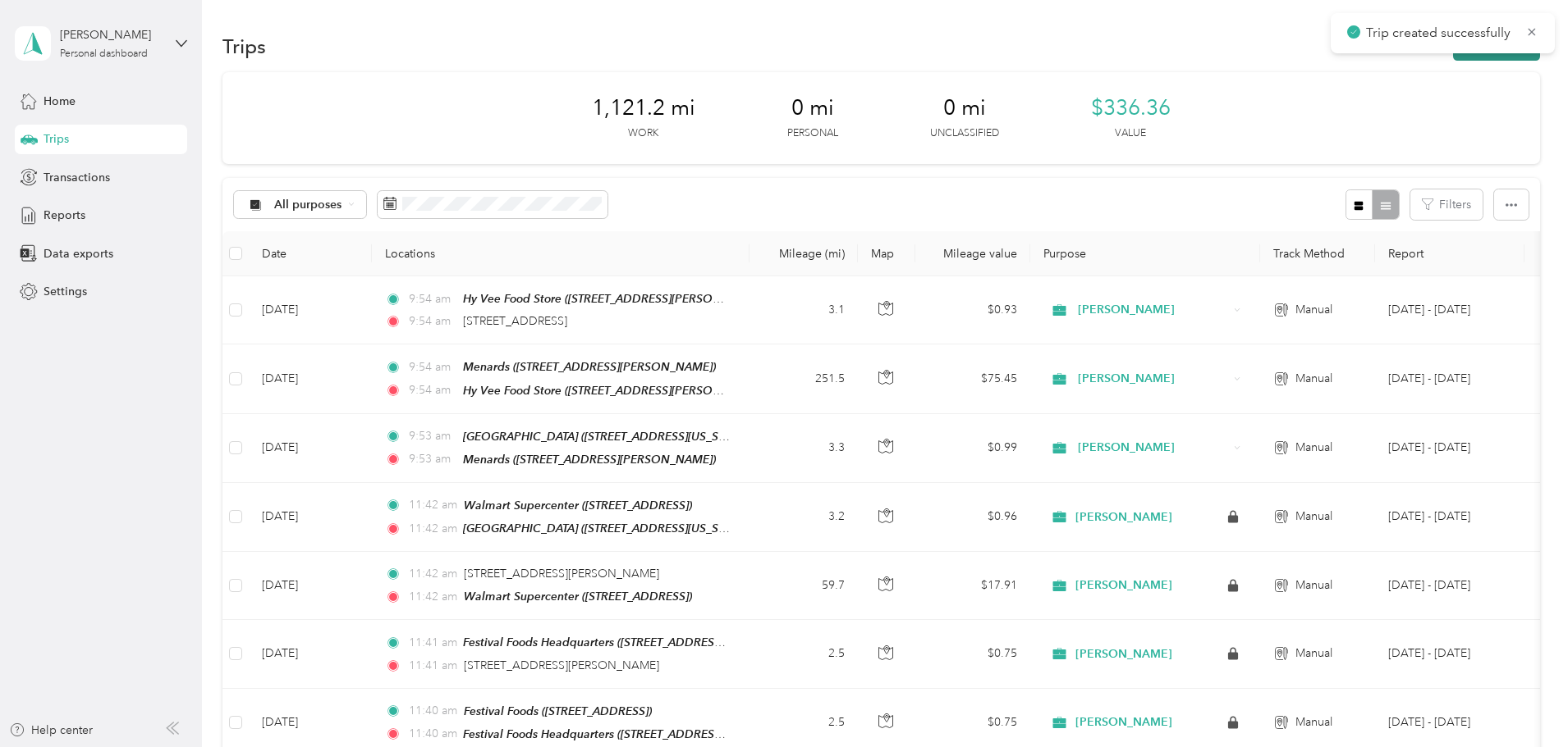
click at [1453, 59] on button "New trip" at bounding box center [1496, 46] width 87 height 29
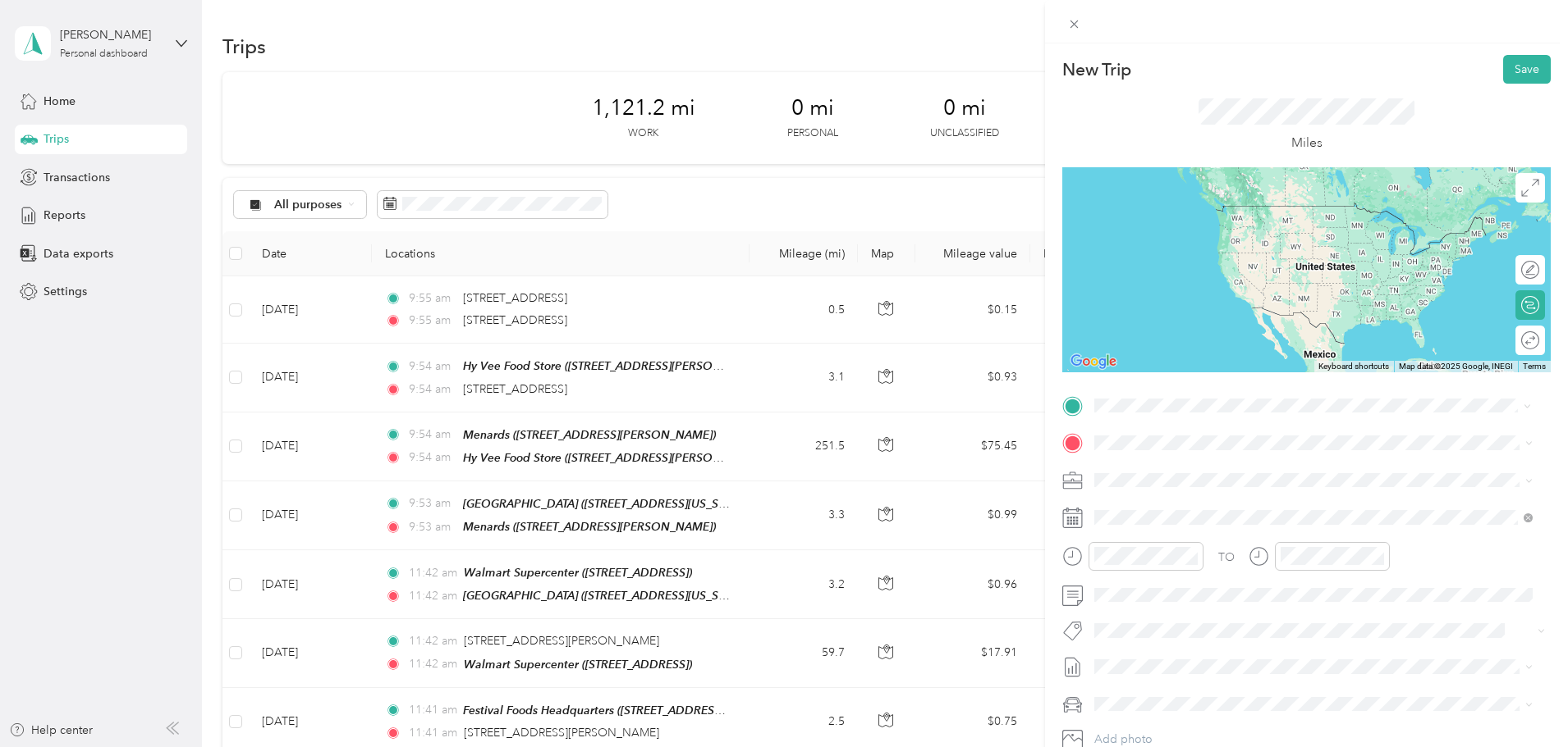
click at [1165, 462] on span "[STREET_ADDRESS][US_STATE]" at bounding box center [1206, 465] width 164 height 15
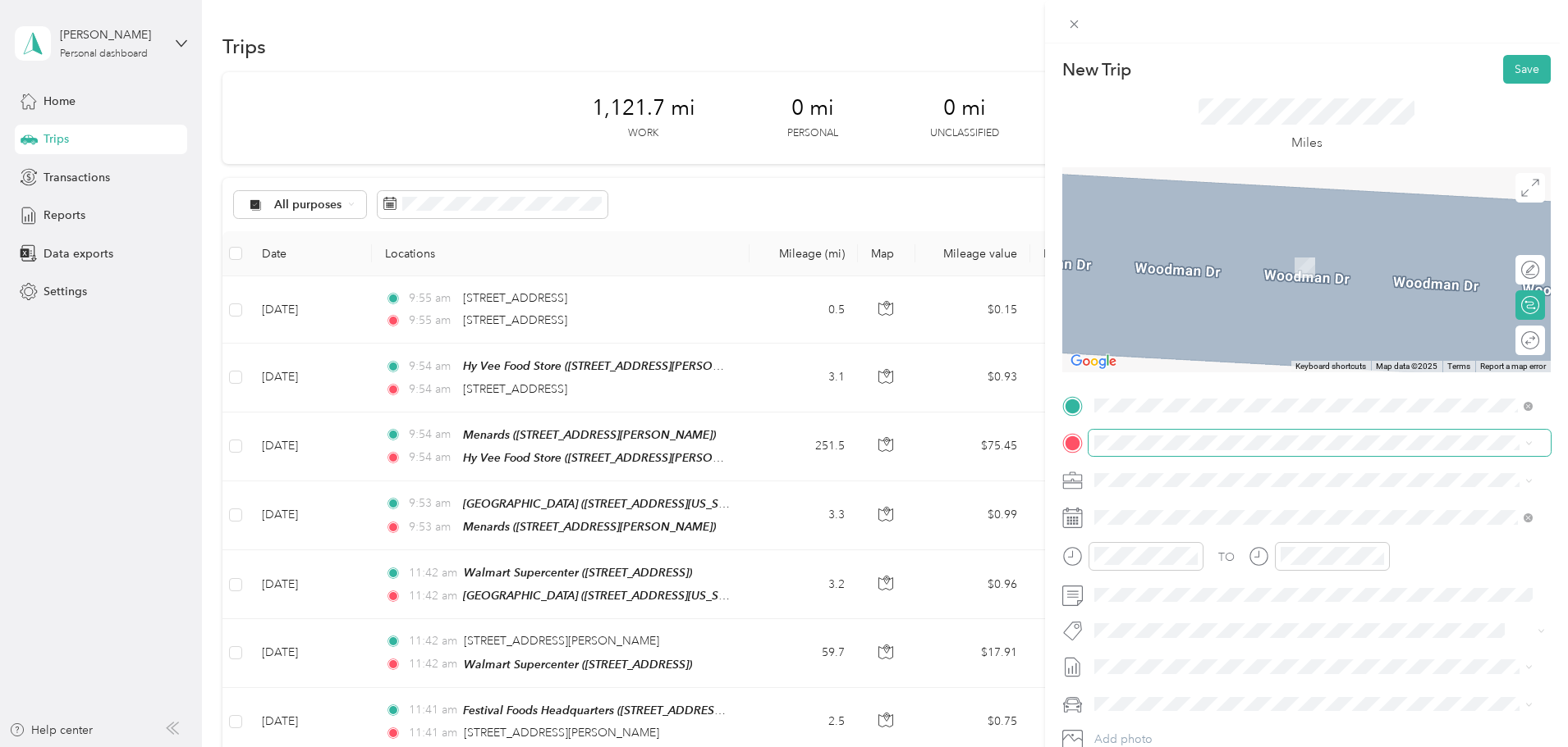
click at [1386, 434] on span at bounding box center [1319, 443] width 462 height 26
click at [1184, 502] on span "[STREET_ADDRESS][PERSON_NAME][US_STATE]" at bounding box center [1252, 497] width 255 height 15
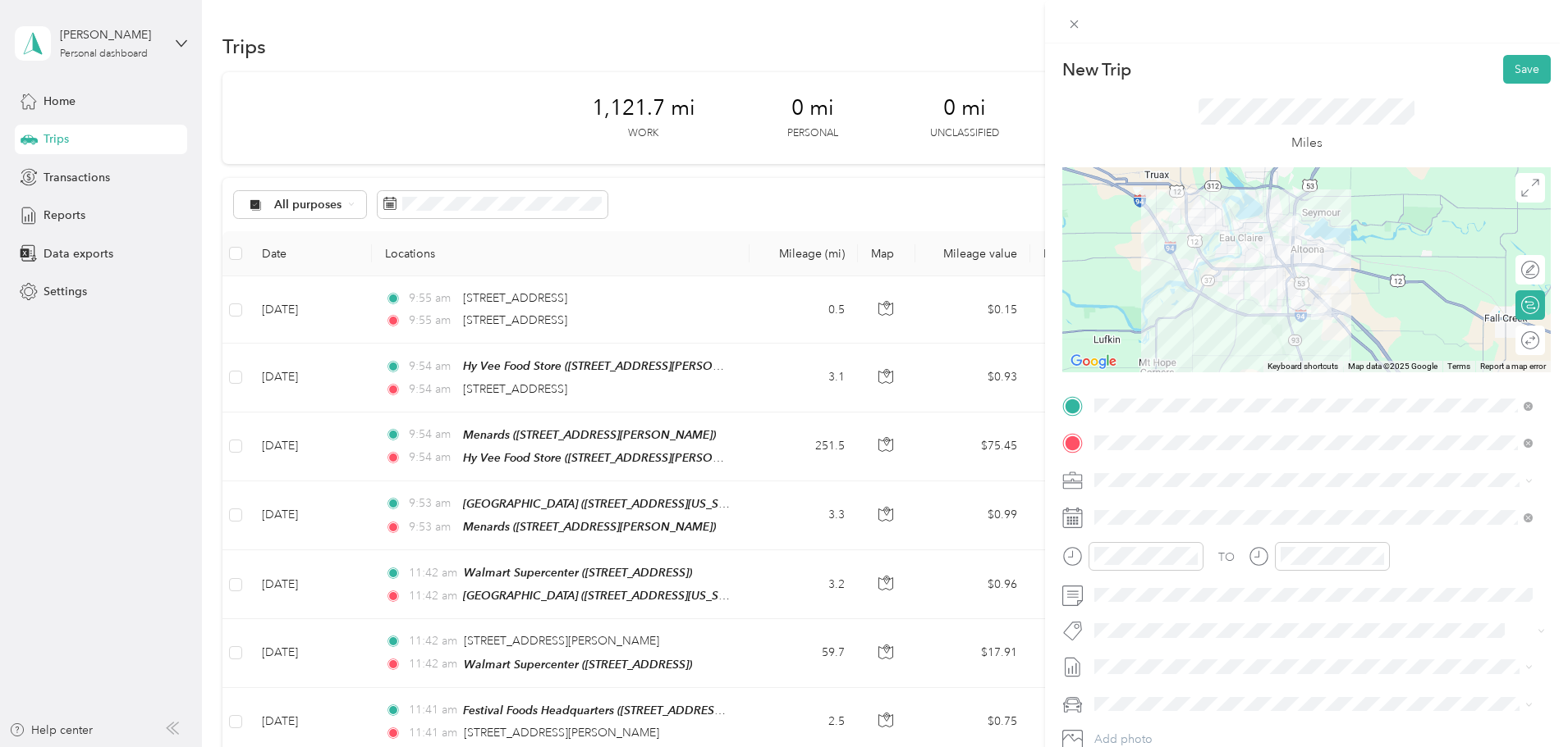
click at [1176, 530] on div "TO Add photo" at bounding box center [1306, 591] width 488 height 396
click at [1171, 525] on span at bounding box center [1319, 518] width 462 height 26
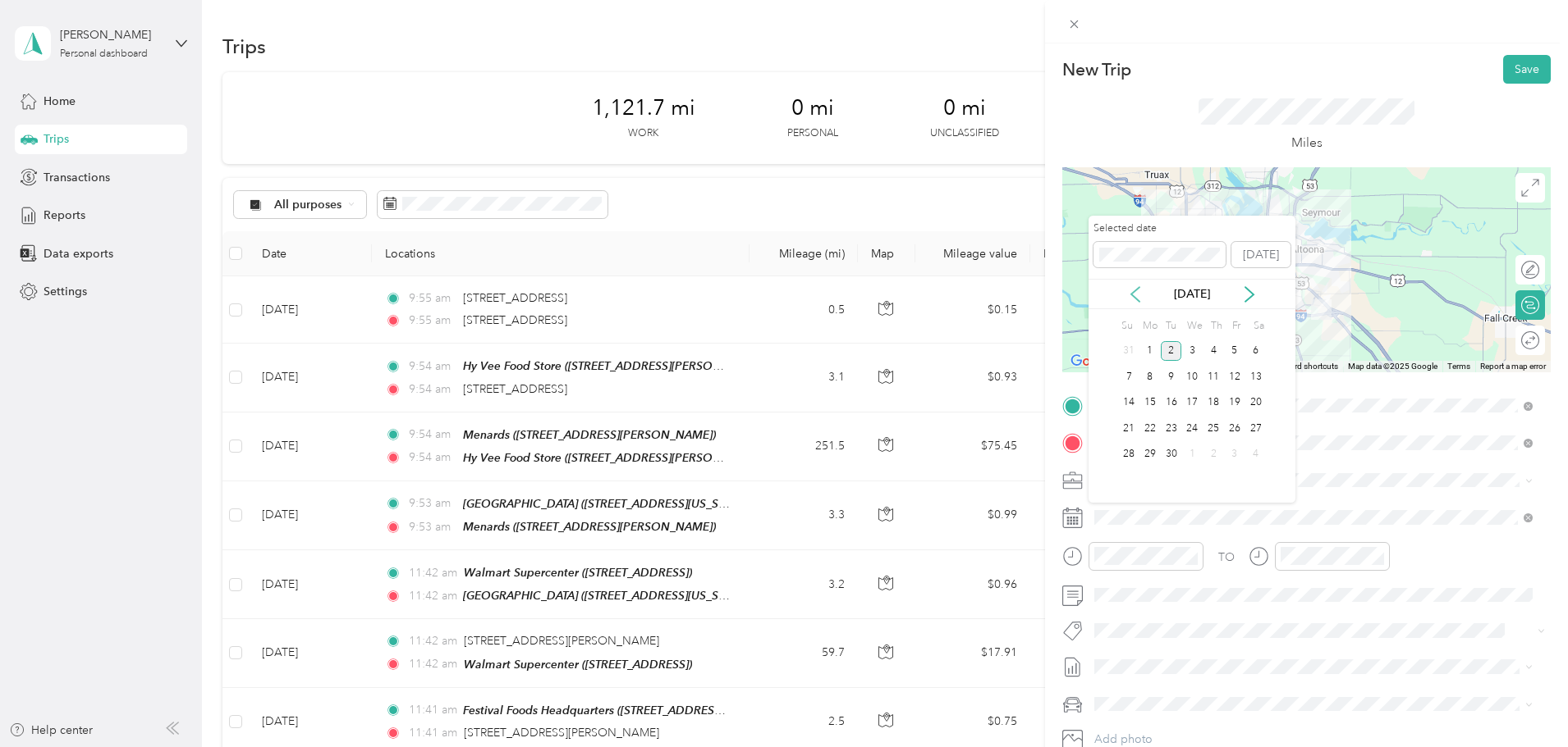
click at [1134, 296] on icon at bounding box center [1135, 294] width 8 height 15
click at [1155, 429] on div "18" at bounding box center [1149, 428] width 21 height 21
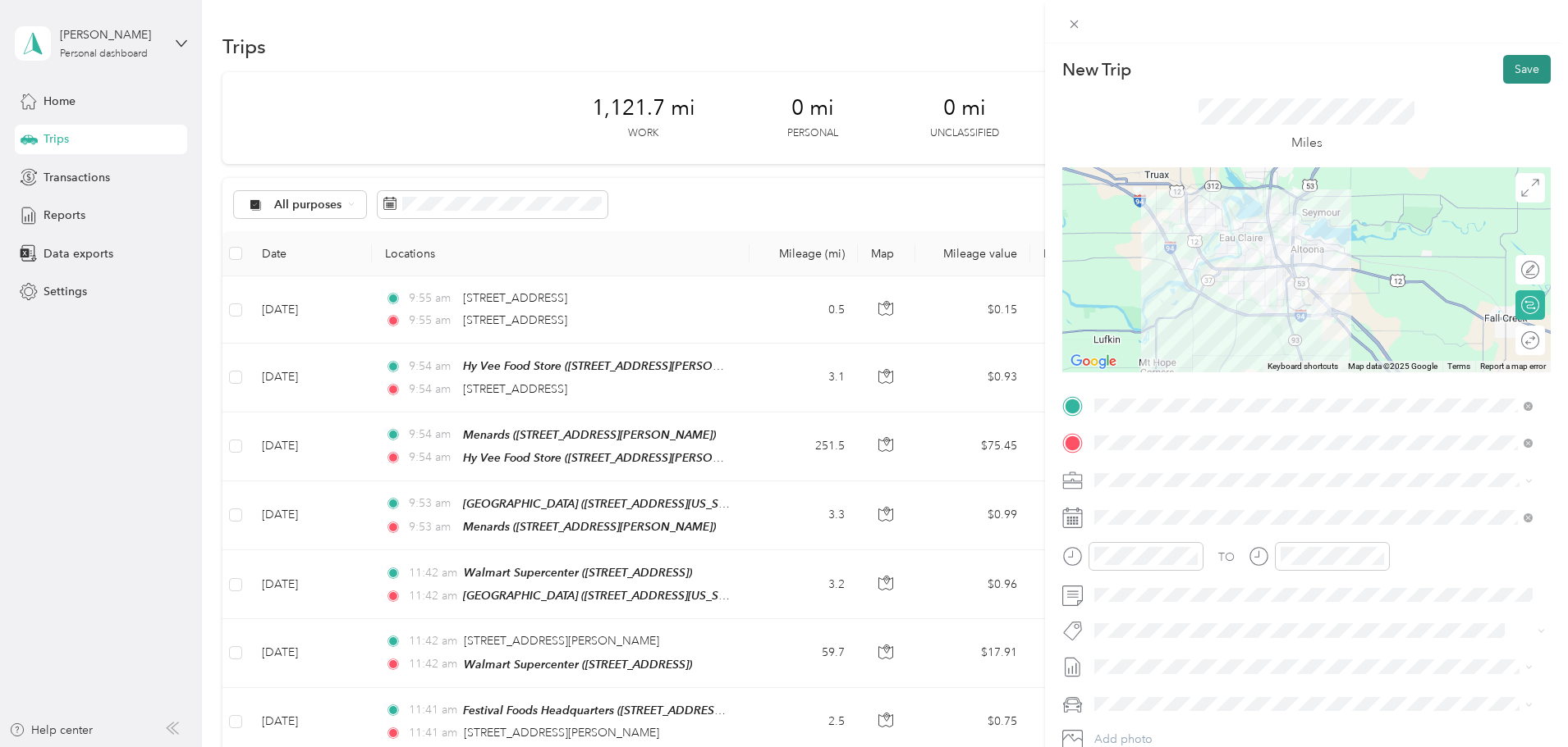
click at [1509, 64] on button "Save" at bounding box center [1526, 69] width 48 height 29
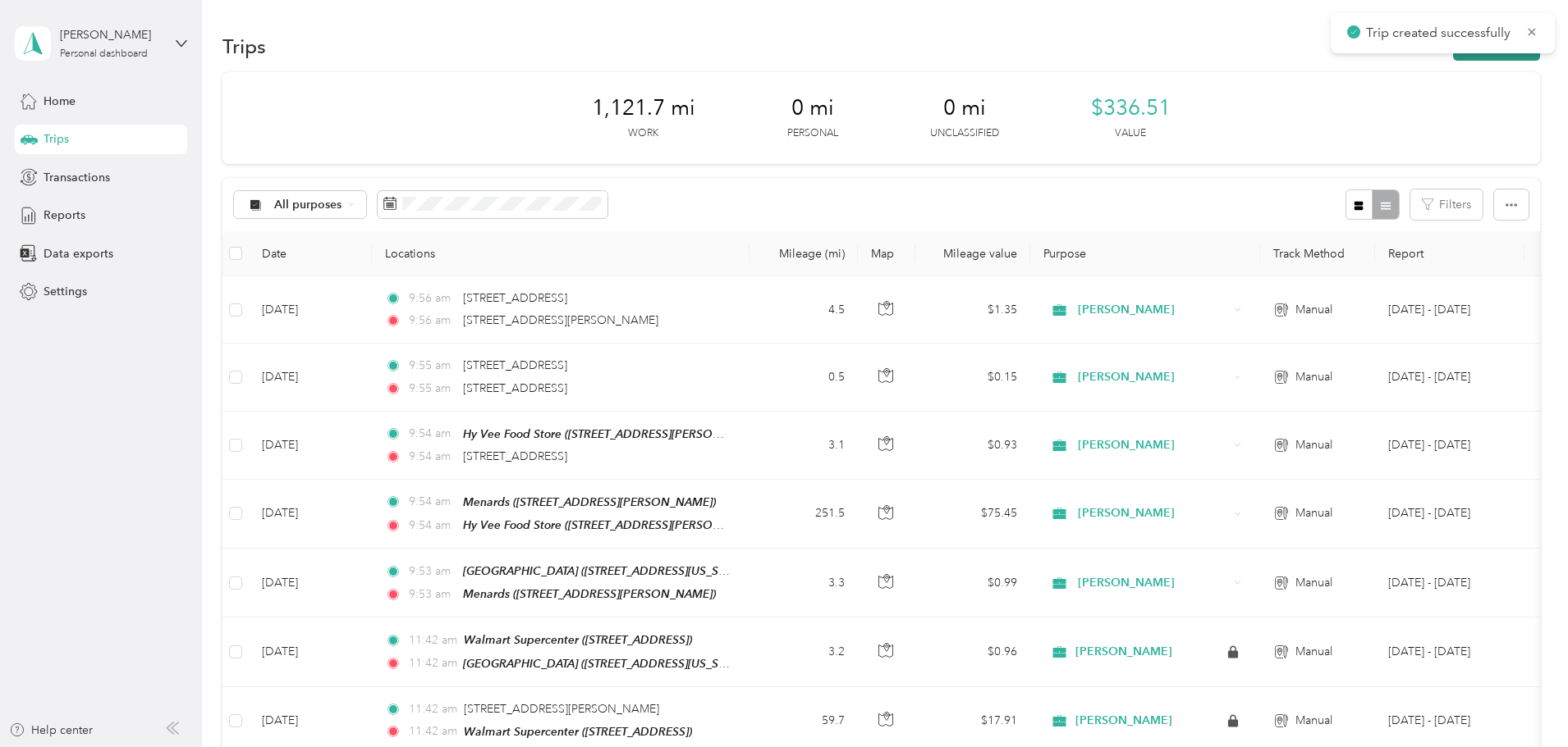
click at [1453, 57] on button "New trip" at bounding box center [1496, 46] width 87 height 29
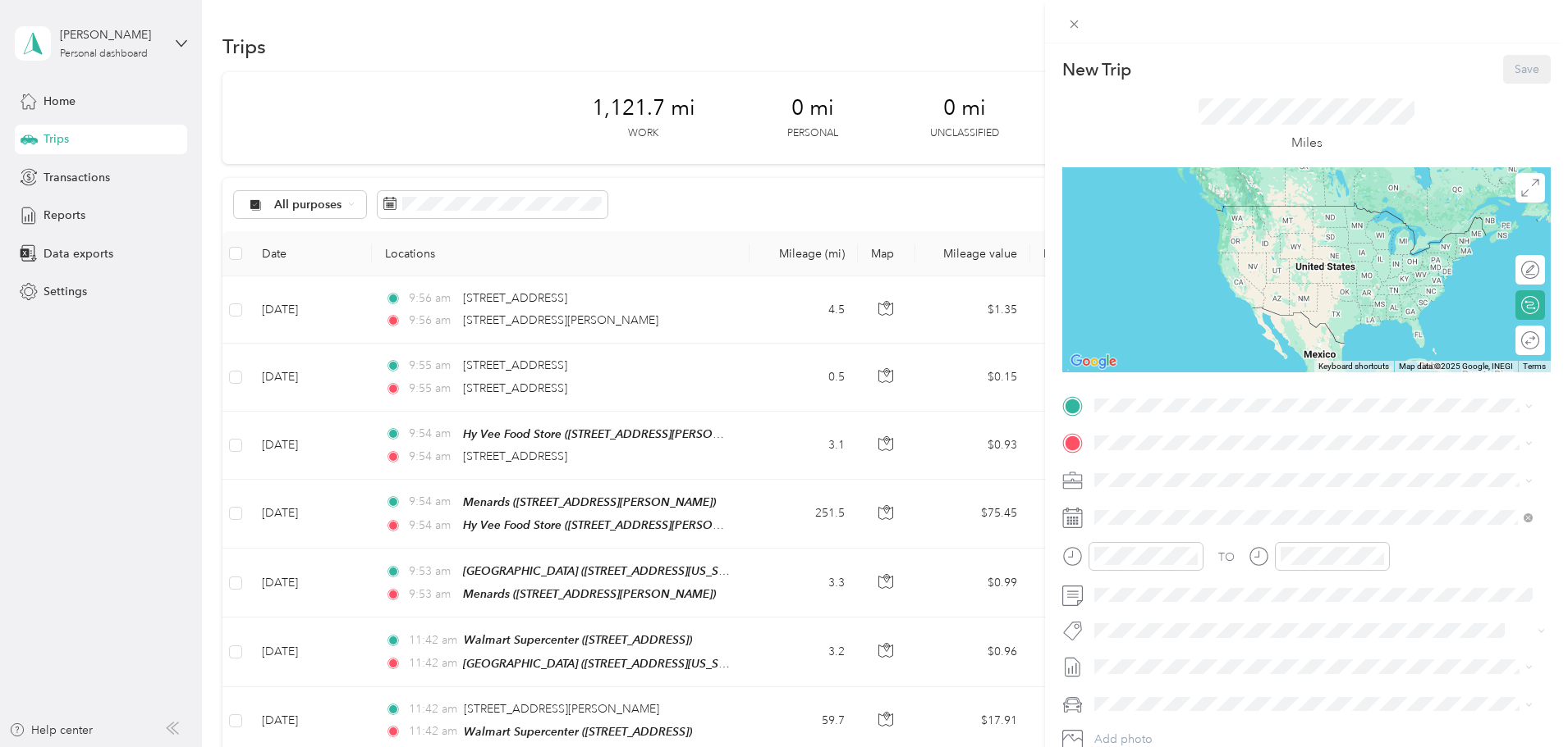
click at [1158, 420] on div "TO Add photo" at bounding box center [1306, 591] width 488 height 396
click at [1195, 464] on span "[STREET_ADDRESS][PERSON_NAME][US_STATE]" at bounding box center [1252, 465] width 255 height 15
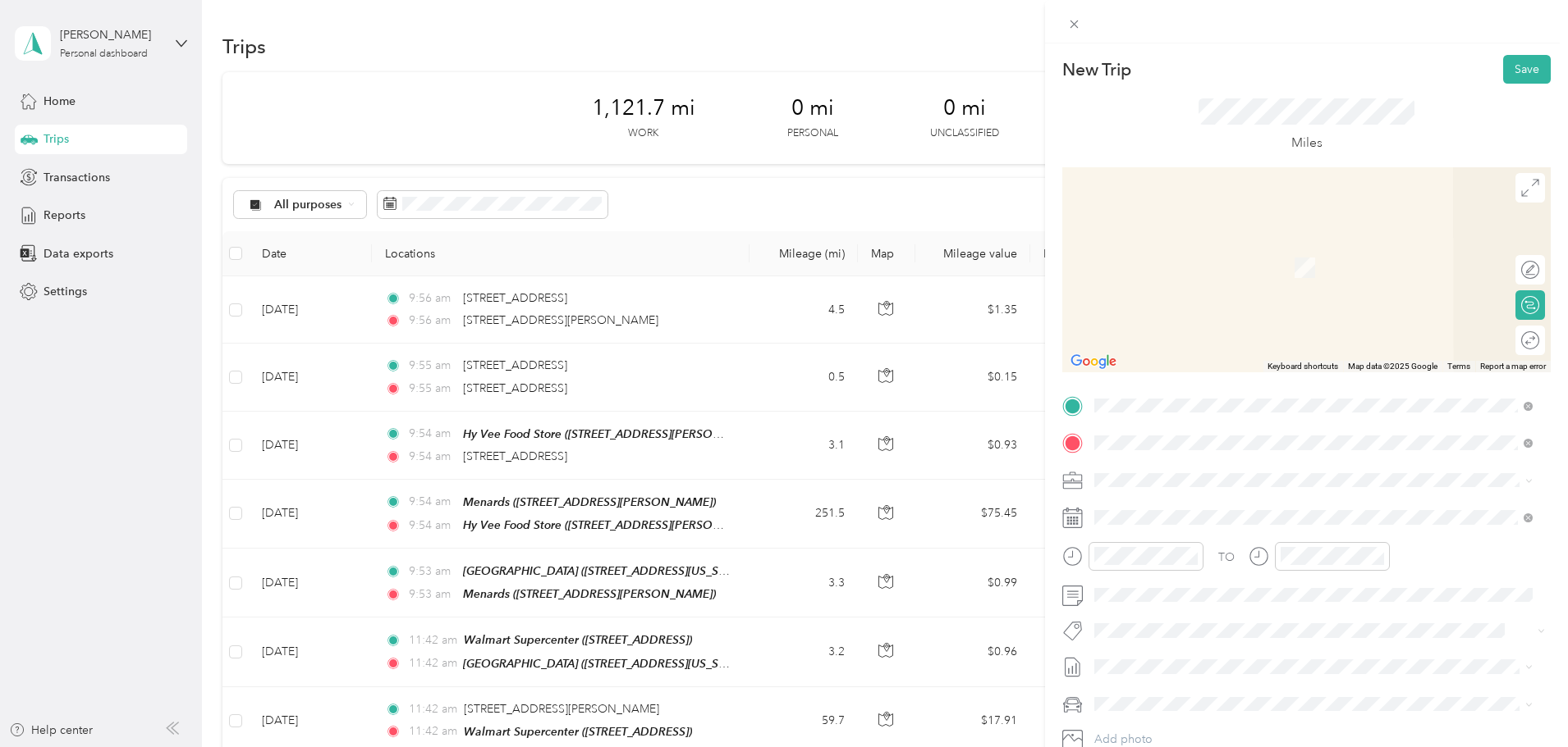
click at [1210, 525] on span "[STREET_ADDRESS][PERSON_NAME]" at bounding box center [1222, 532] width 196 height 14
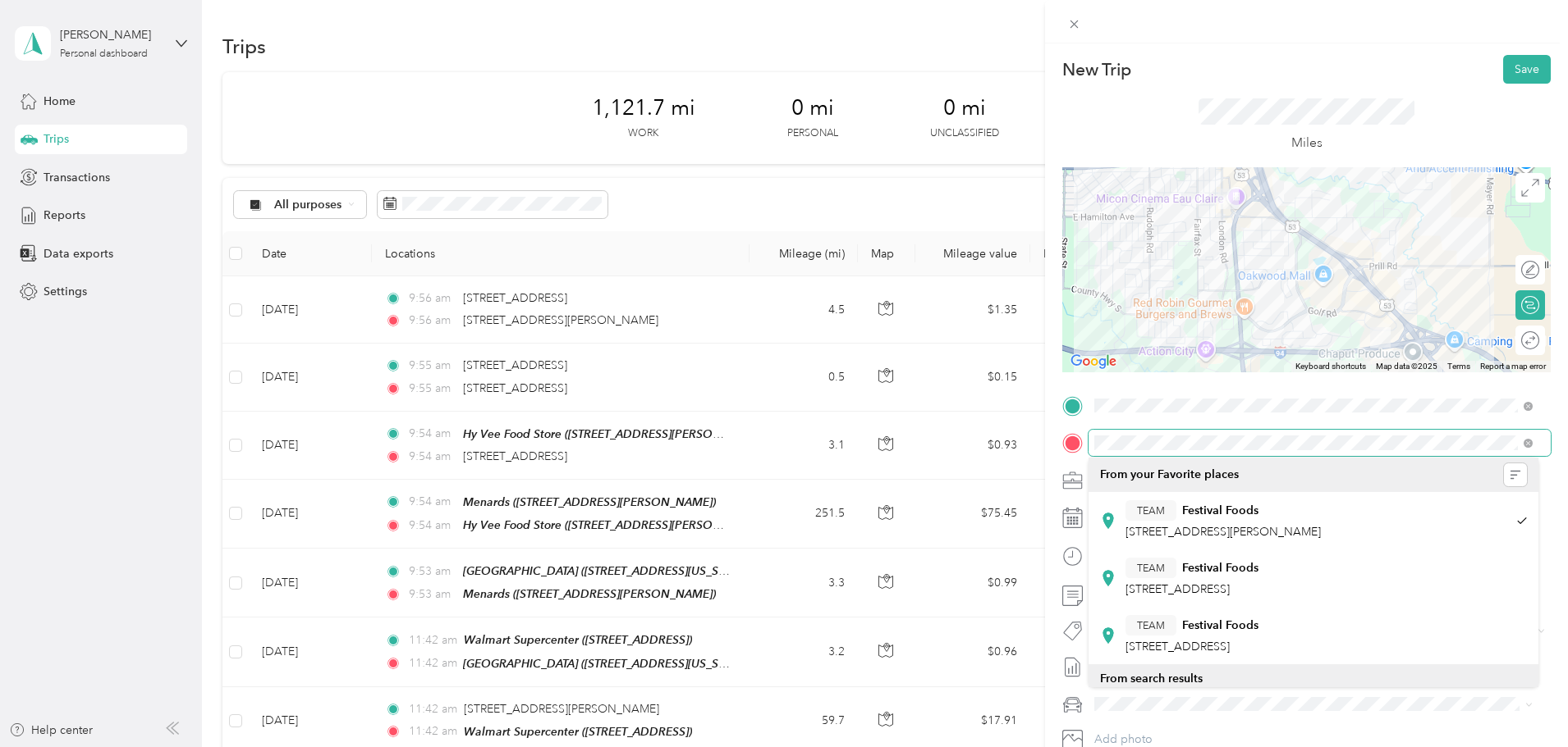
click at [1085, 443] on div at bounding box center [1306, 443] width 488 height 26
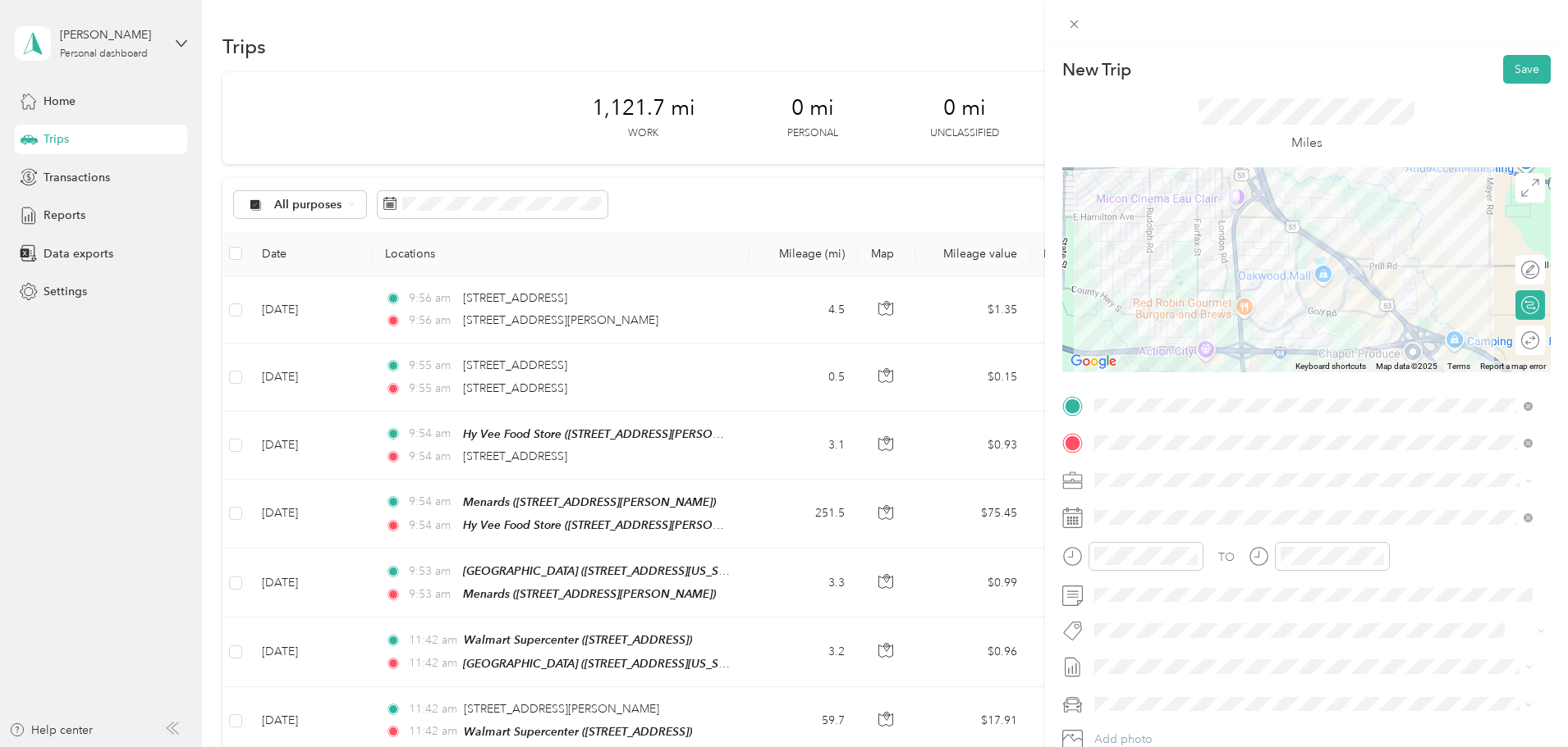
click at [1209, 427] on div "TO Add photo" at bounding box center [1306, 591] width 488 height 396
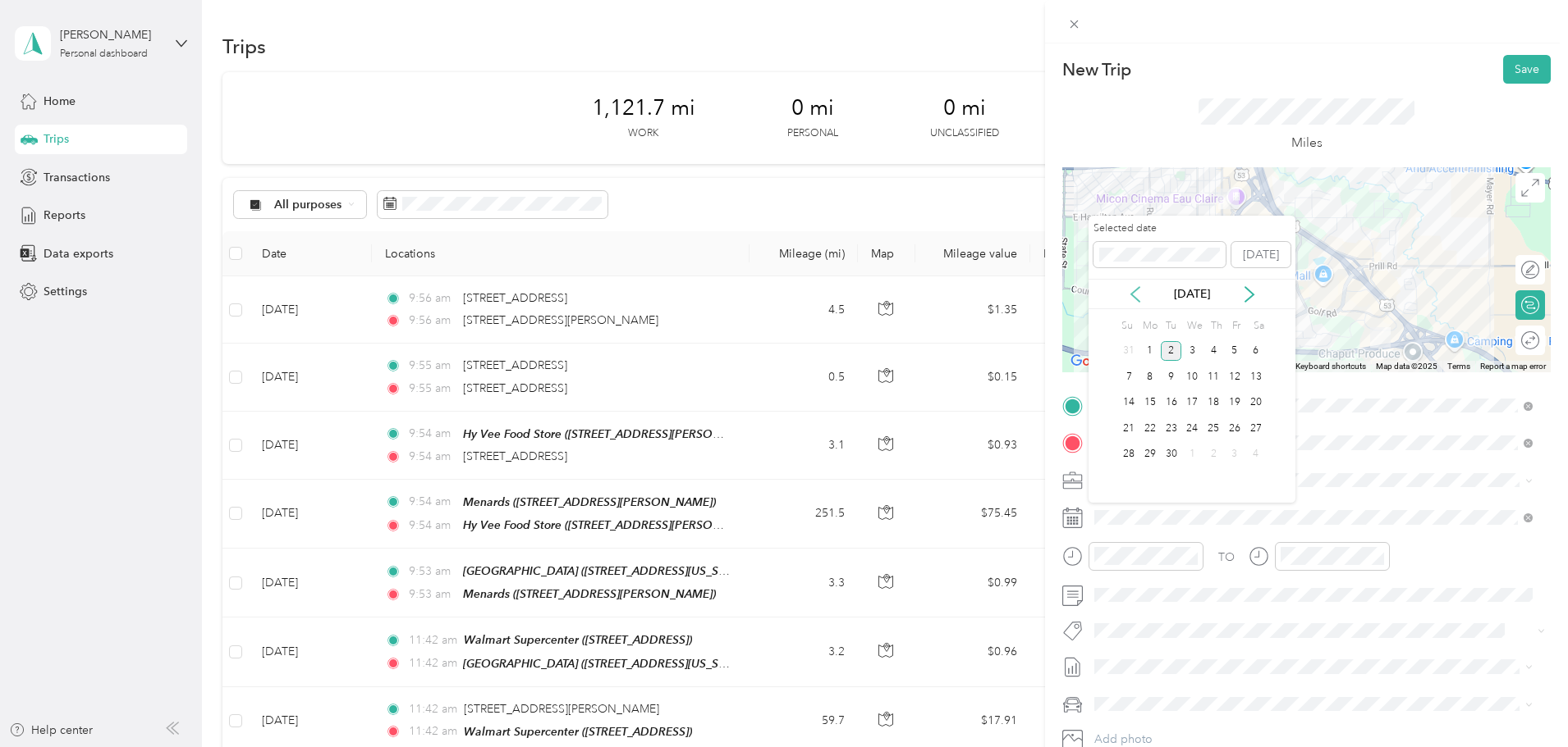
click at [1133, 289] on icon at bounding box center [1135, 294] width 17 height 17
click at [1149, 428] on div "18" at bounding box center [1149, 428] width 21 height 21
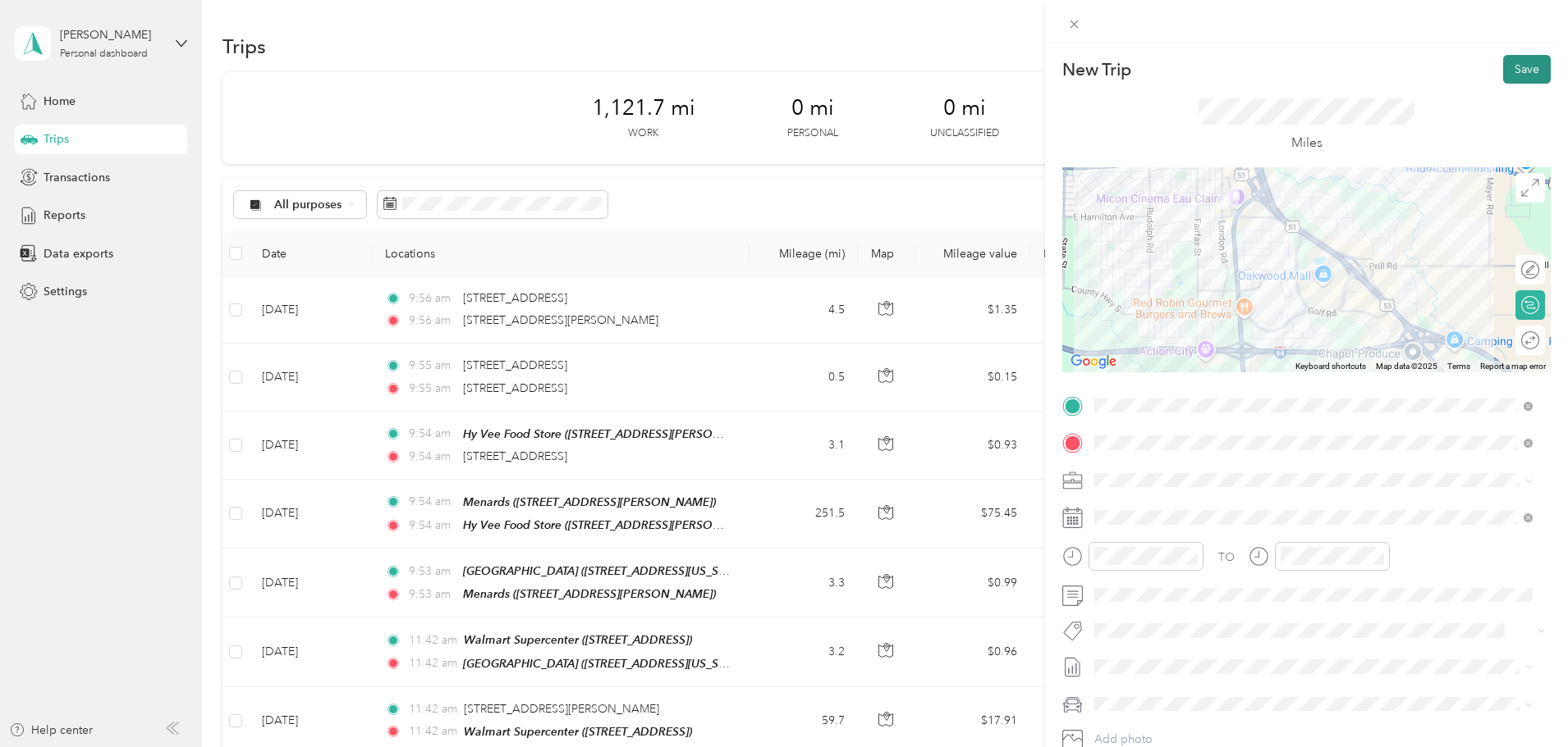
click at [1509, 75] on button "Save" at bounding box center [1526, 69] width 48 height 29
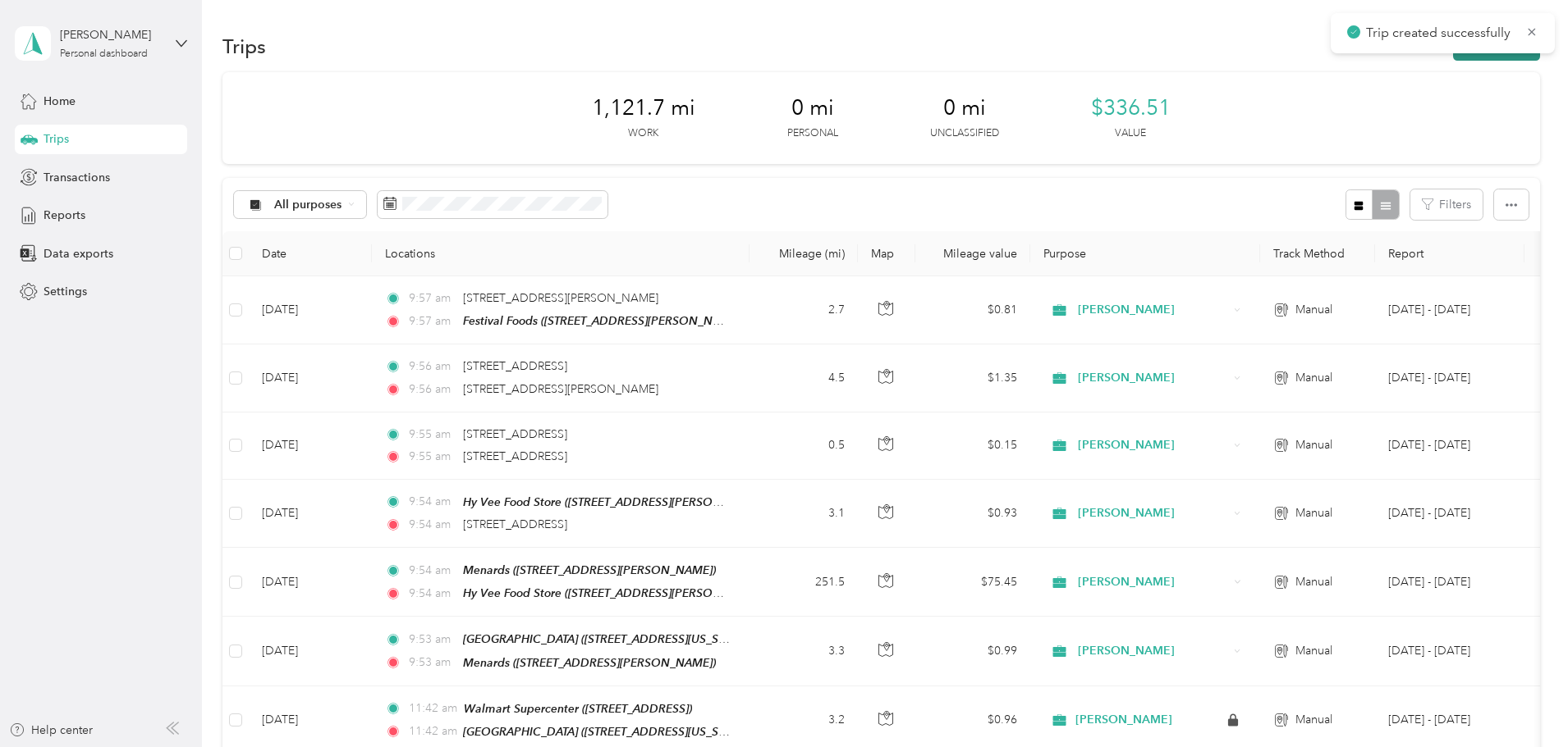
click at [1453, 55] on button "New trip" at bounding box center [1496, 46] width 87 height 29
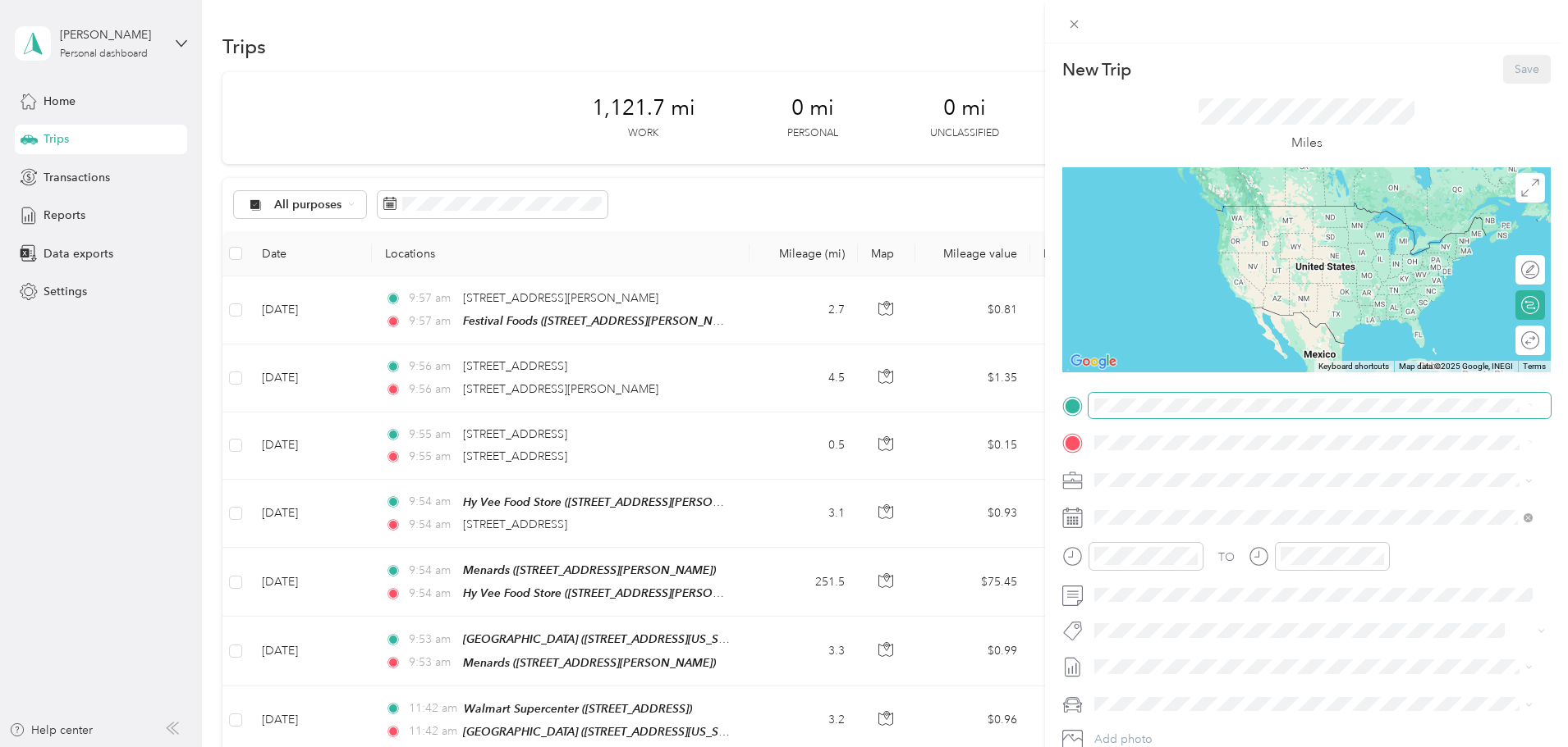
click at [1160, 393] on span at bounding box center [1319, 406] width 462 height 26
click at [1182, 469] on span "[STREET_ADDRESS][US_STATE]" at bounding box center [1206, 465] width 164 height 15
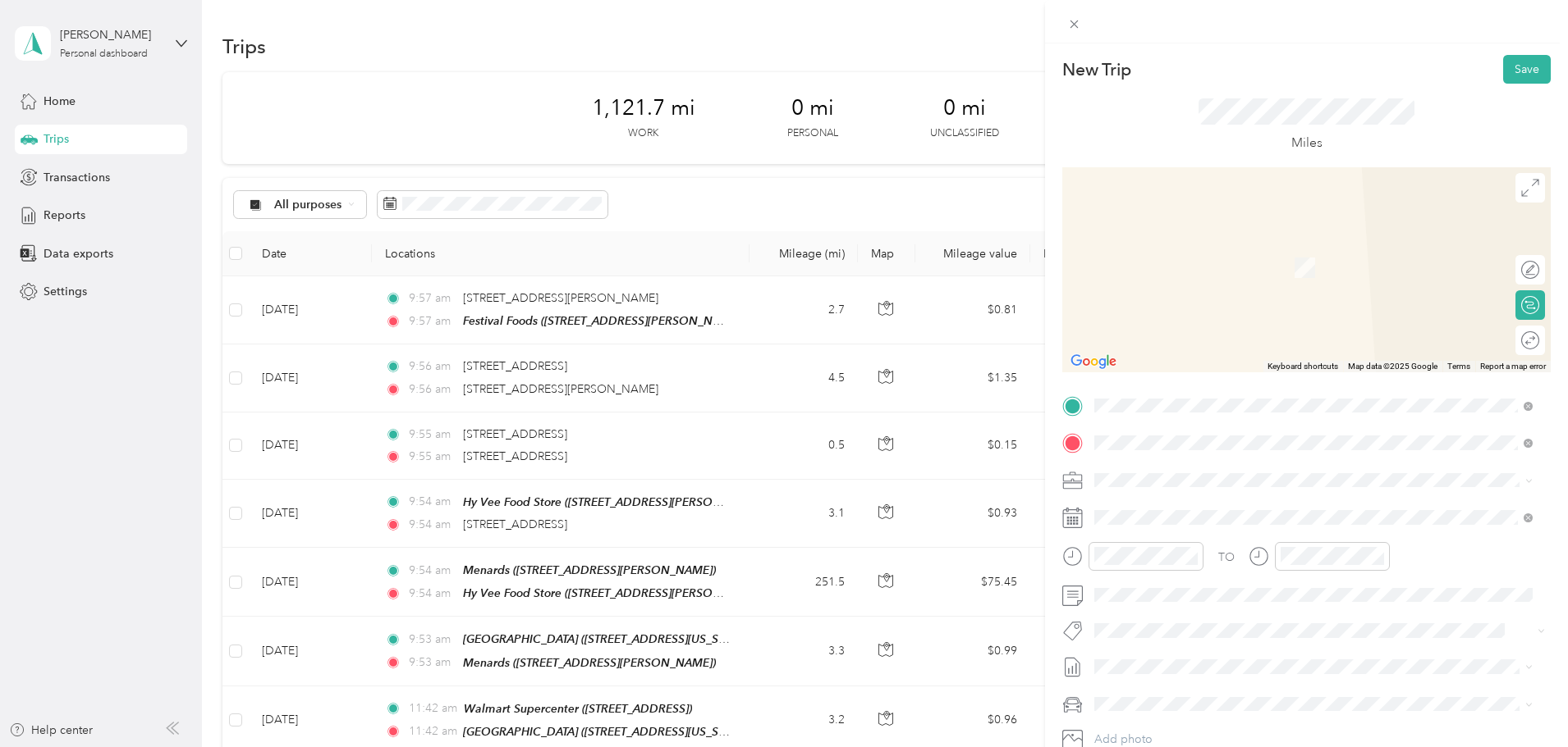
click at [1262, 504] on strong "Hy Vee Food Store" at bounding box center [1231, 511] width 100 height 15
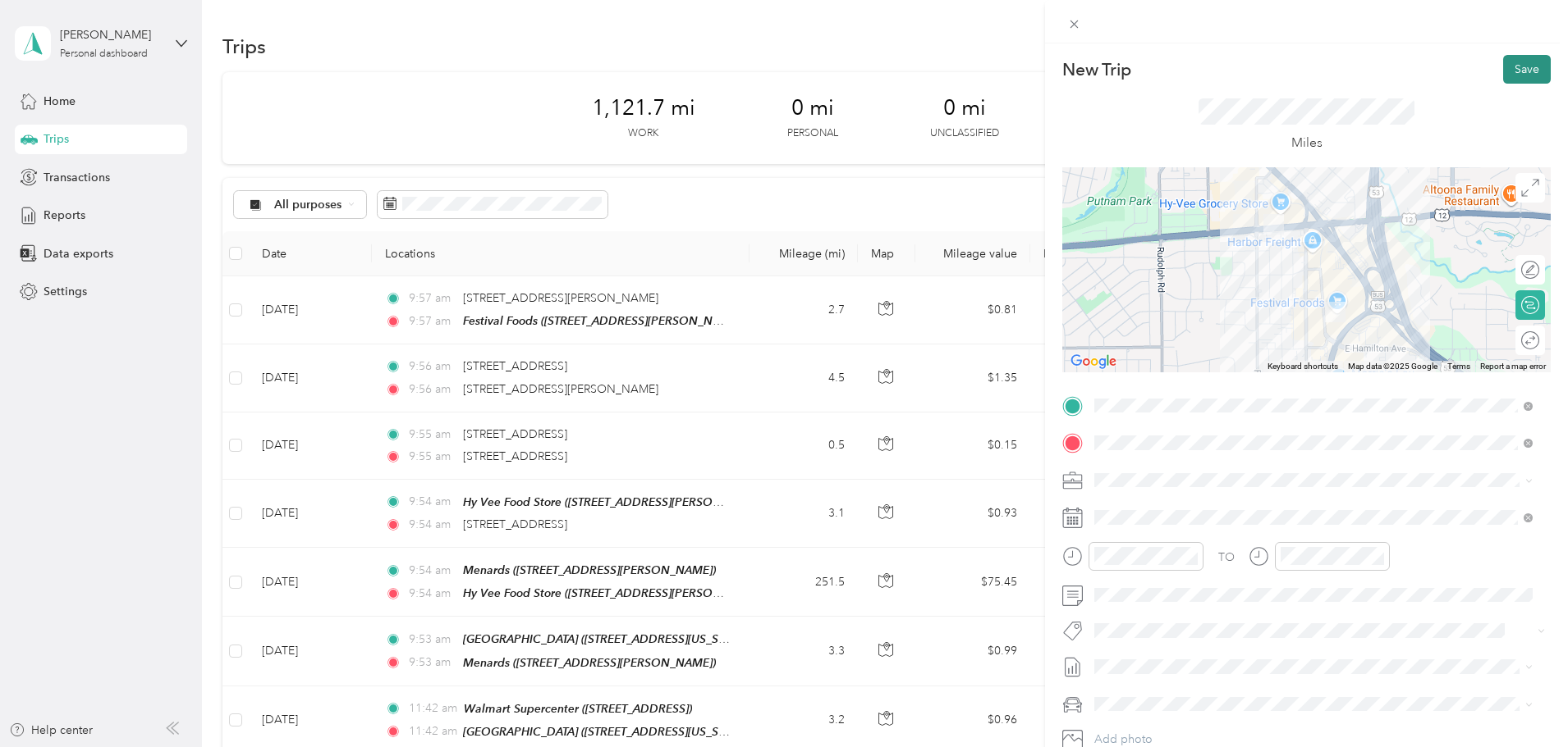
click at [1515, 75] on button "Save" at bounding box center [1526, 69] width 48 height 29
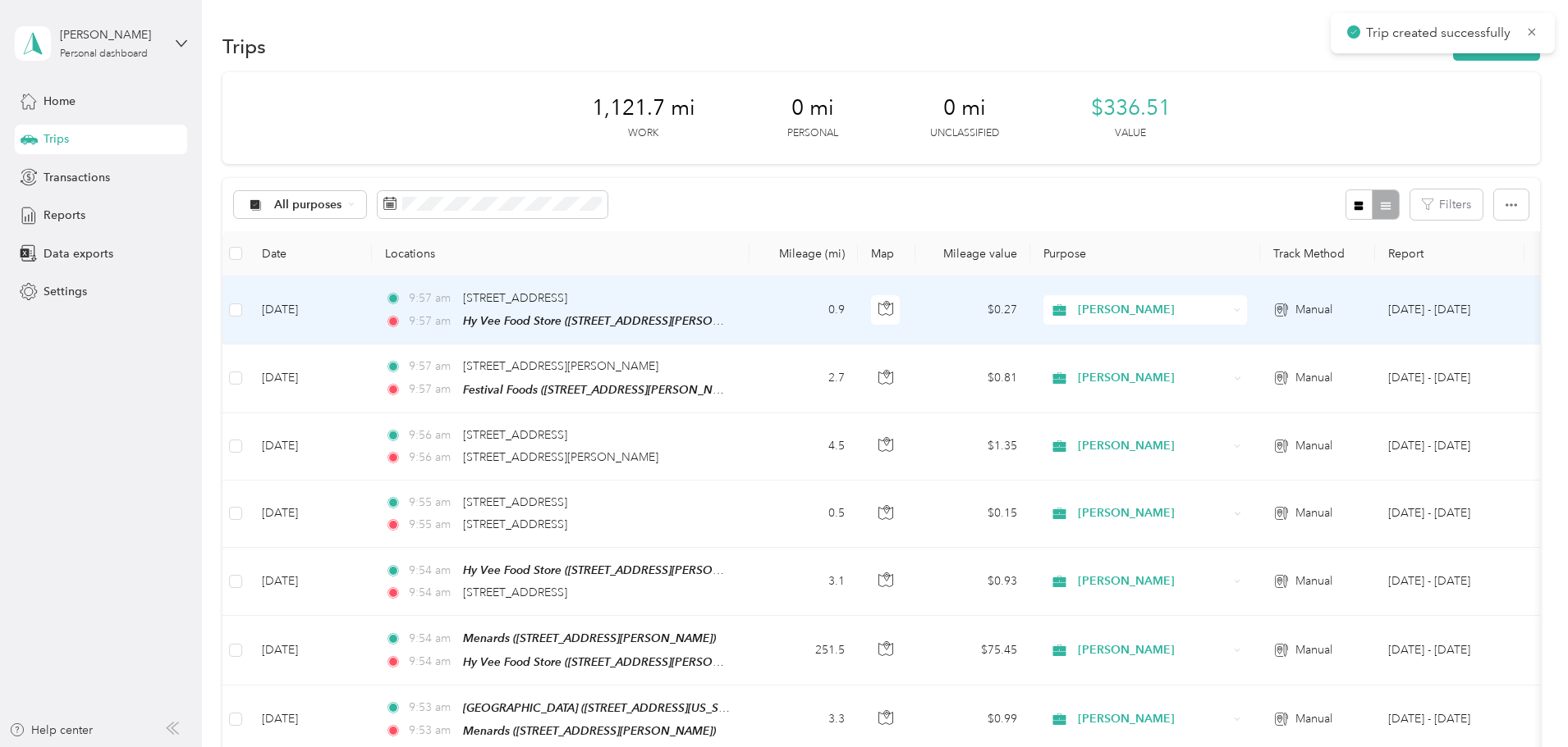
click at [372, 301] on td "[DATE]" at bounding box center [310, 310] width 123 height 69
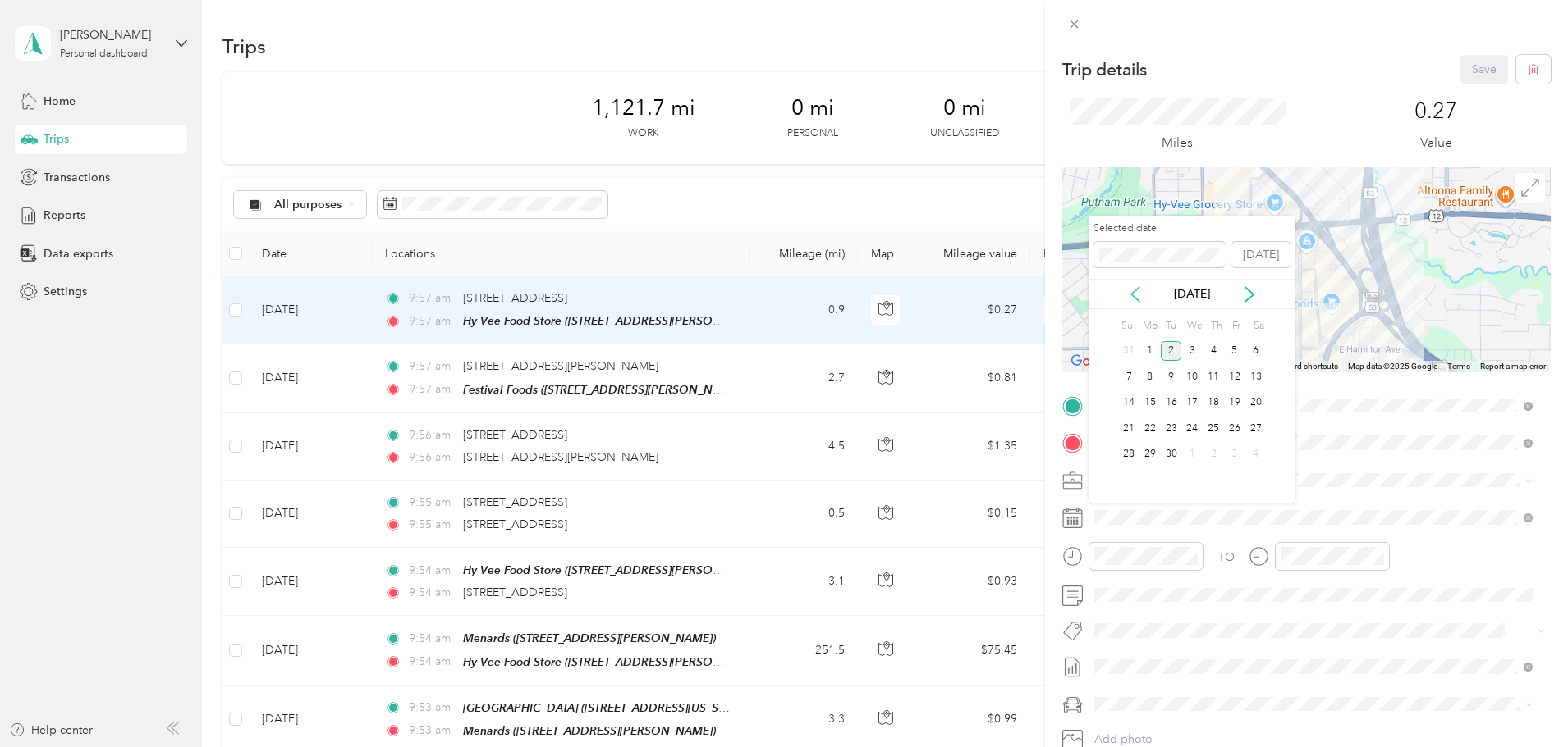
click at [1128, 290] on icon at bounding box center [1135, 294] width 17 height 17
click at [1142, 431] on div "18" at bounding box center [1149, 428] width 21 height 21
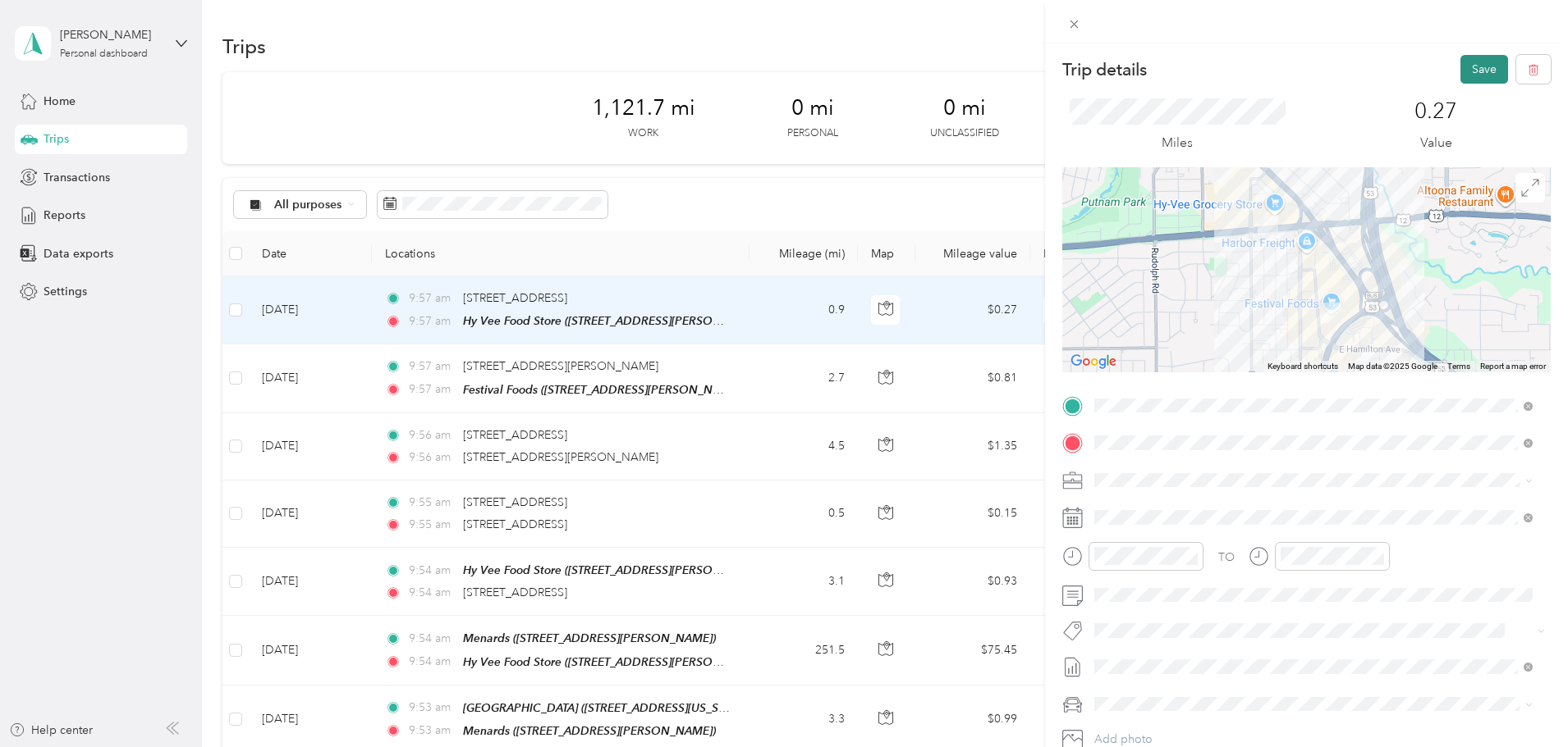
click at [1460, 67] on button "Save" at bounding box center [1484, 69] width 48 height 29
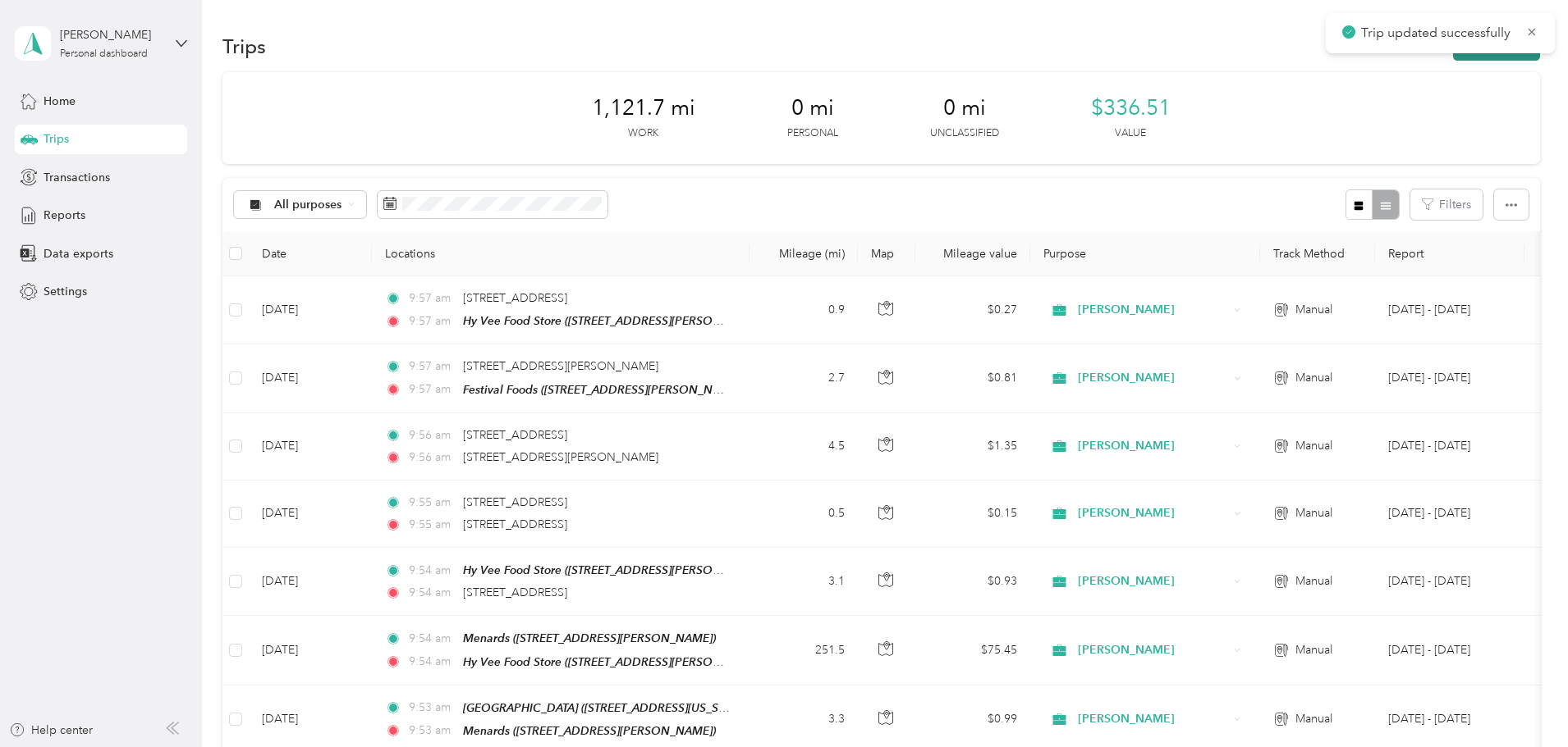
click at [1453, 57] on button "New trip" at bounding box center [1496, 46] width 87 height 29
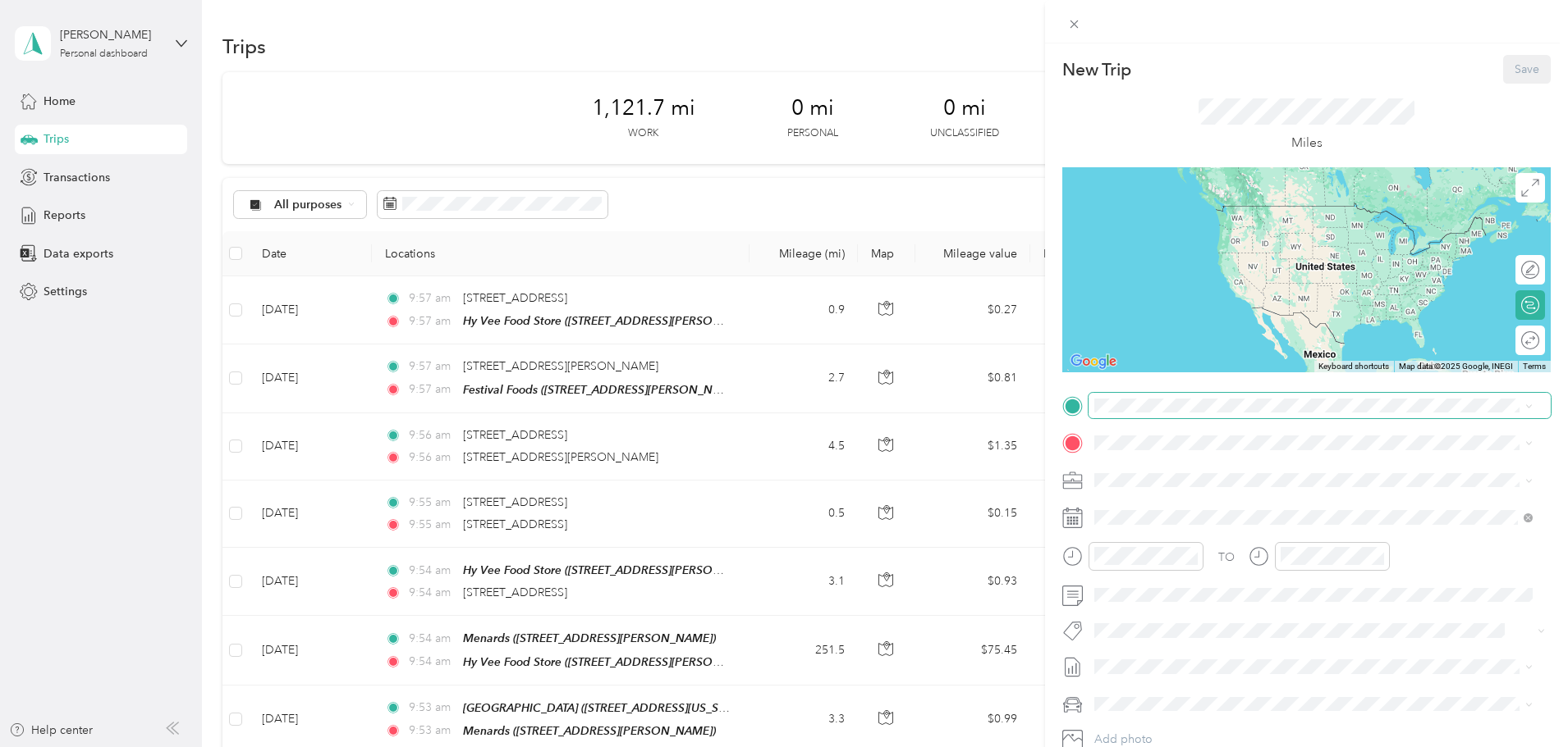
click at [1144, 416] on span at bounding box center [1319, 406] width 462 height 26
click at [1158, 465] on span "[STREET_ADDRESS][US_STATE]" at bounding box center [1206, 465] width 164 height 15
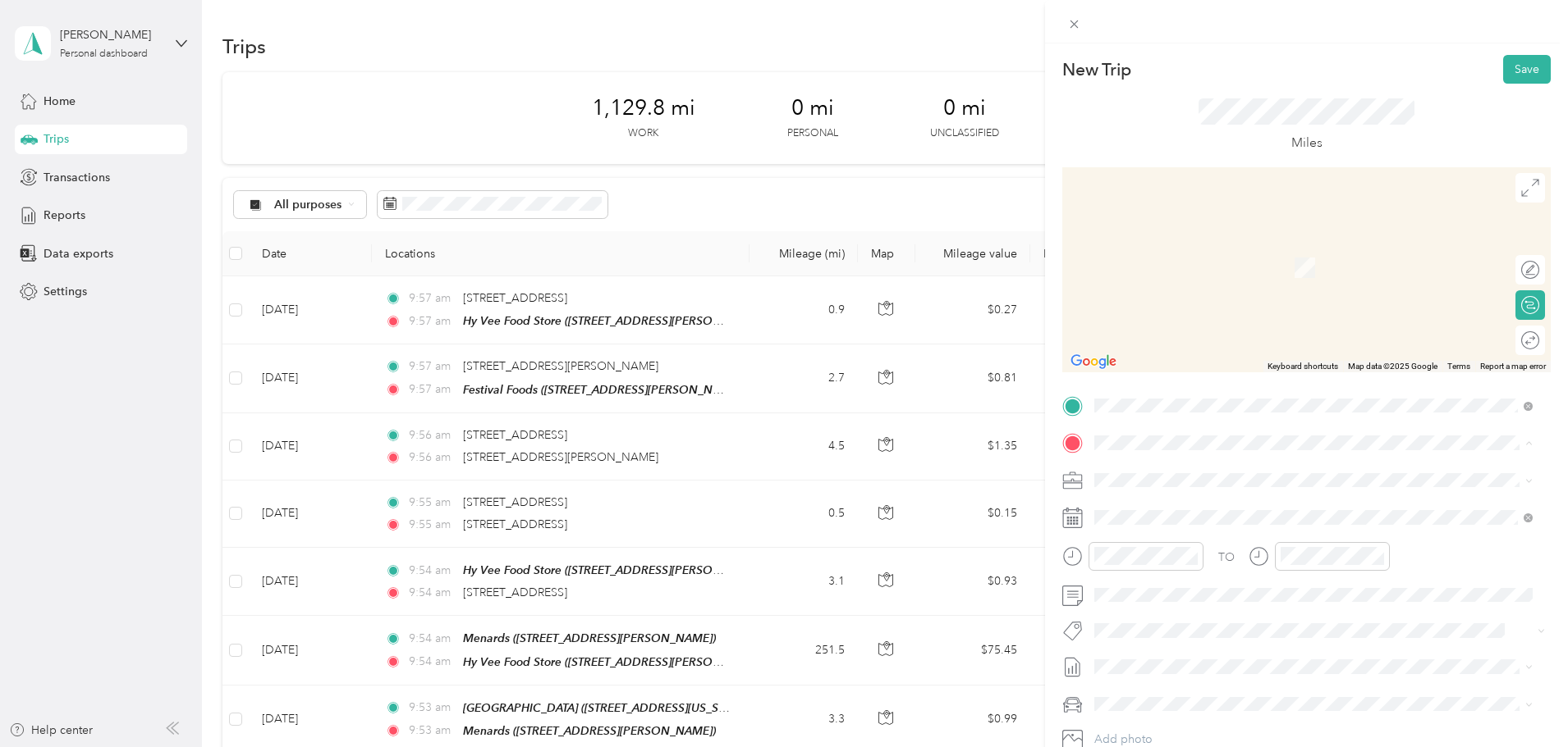
click at [1229, 530] on span "[STREET_ADDRESS]" at bounding box center [1176, 532] width 104 height 14
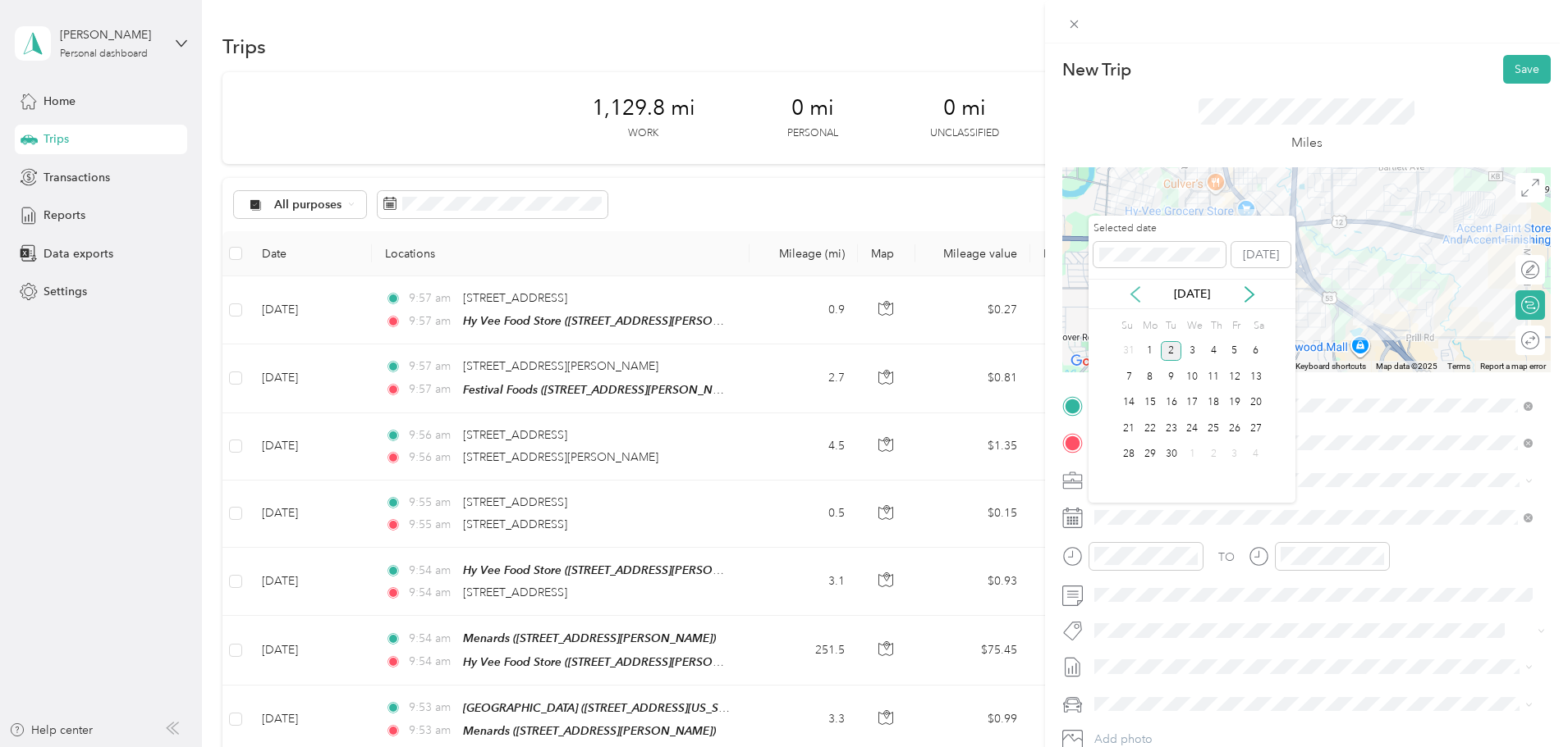
click at [1135, 288] on icon at bounding box center [1135, 294] width 17 height 17
click at [1141, 426] on div "18" at bounding box center [1149, 428] width 21 height 21
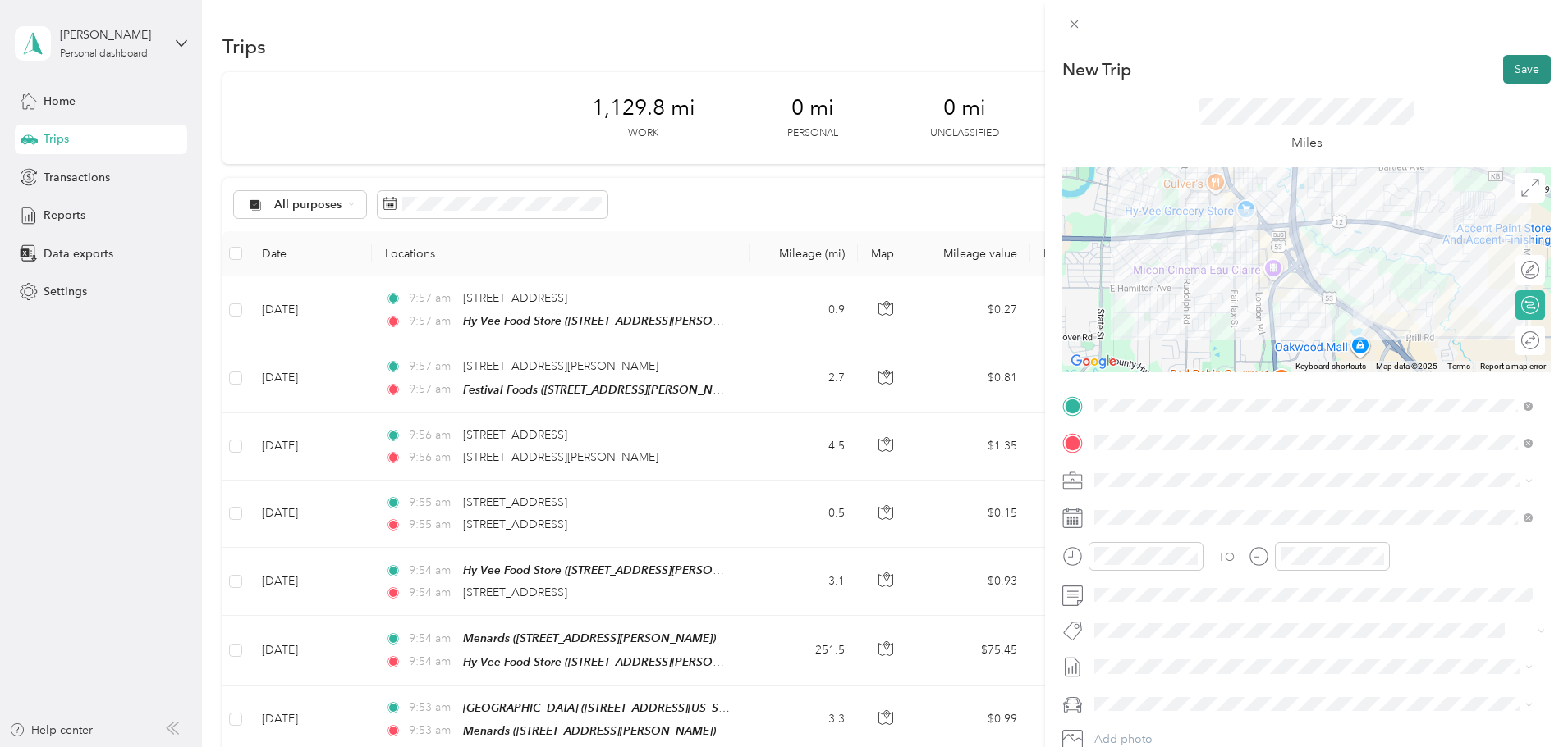
click at [1502, 69] on button "Save" at bounding box center [1526, 69] width 48 height 29
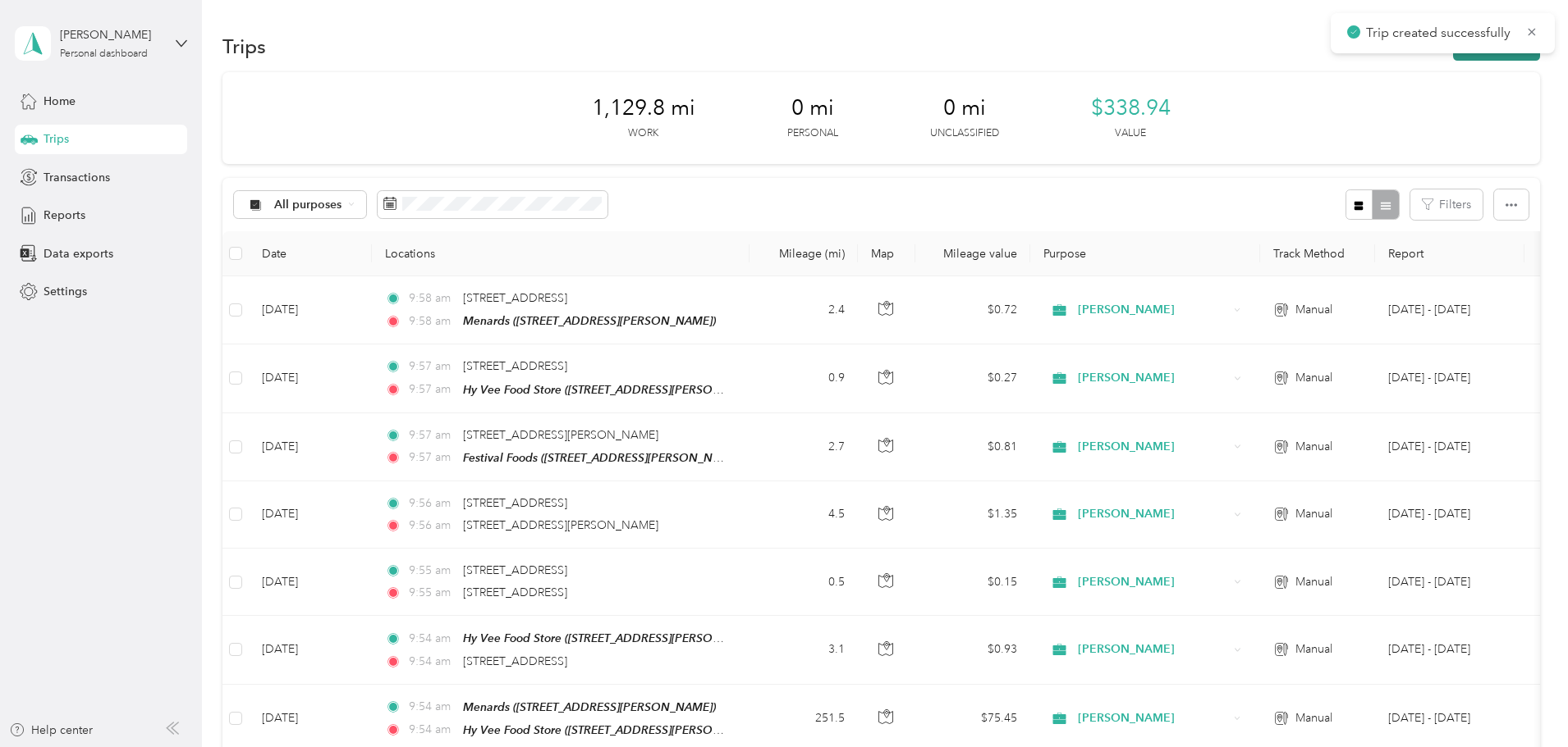
click at [1453, 59] on button "New trip" at bounding box center [1496, 46] width 87 height 29
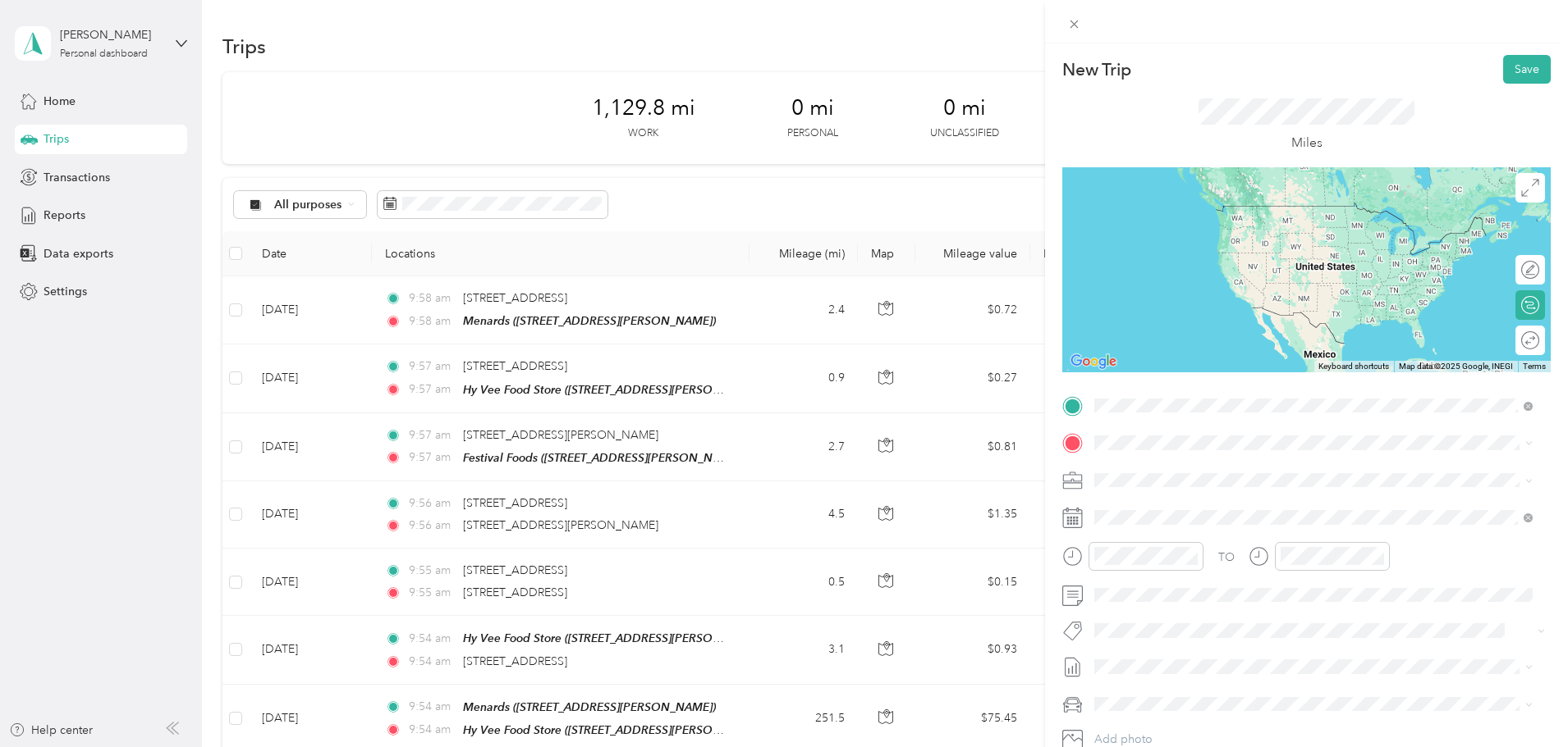
click at [1195, 468] on span "[STREET_ADDRESS][US_STATE]" at bounding box center [1206, 465] width 164 height 15
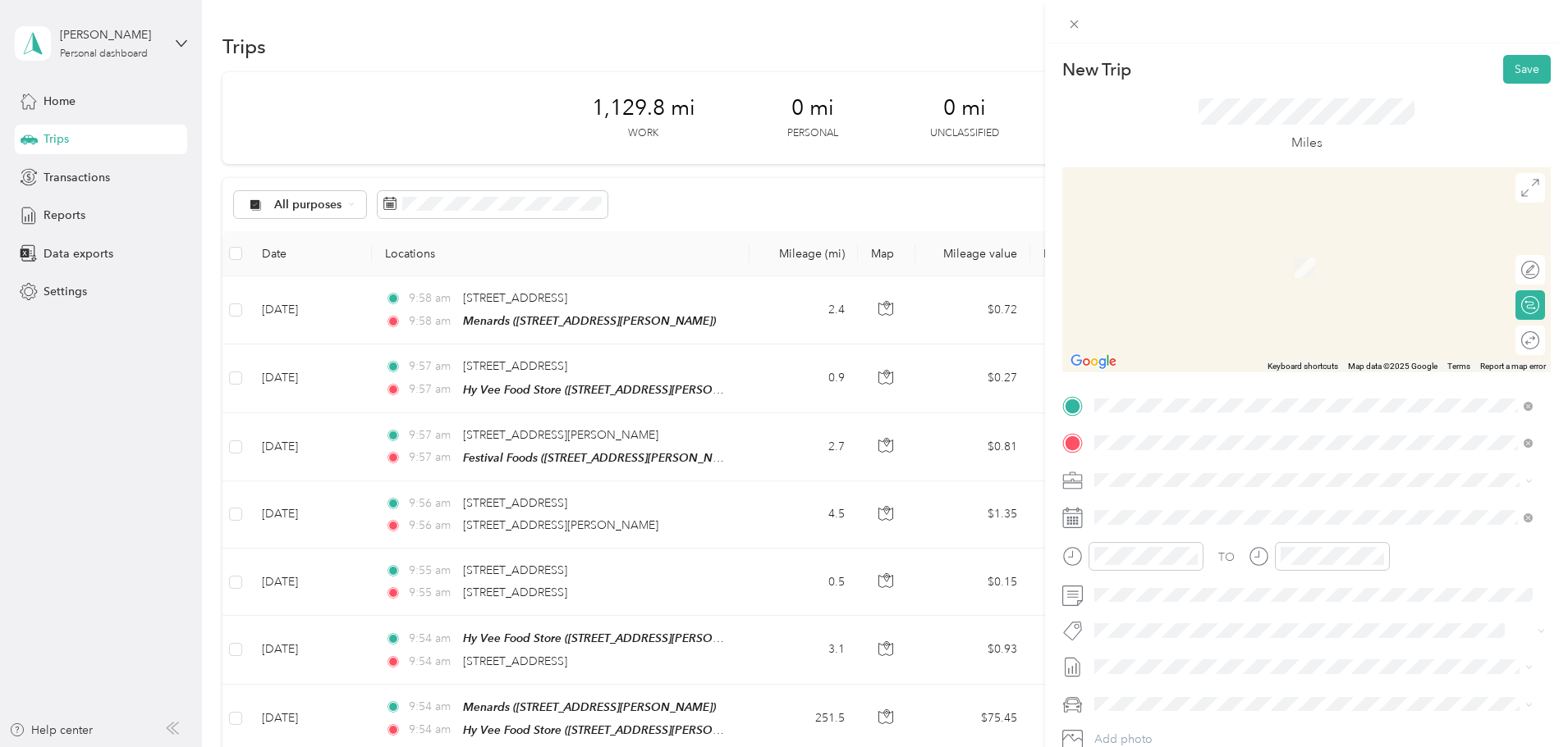
click at [577, 434] on div "New Trip Save This trip cannot be edited because it is either under review, app…" at bounding box center [784, 374] width 1568 height 747
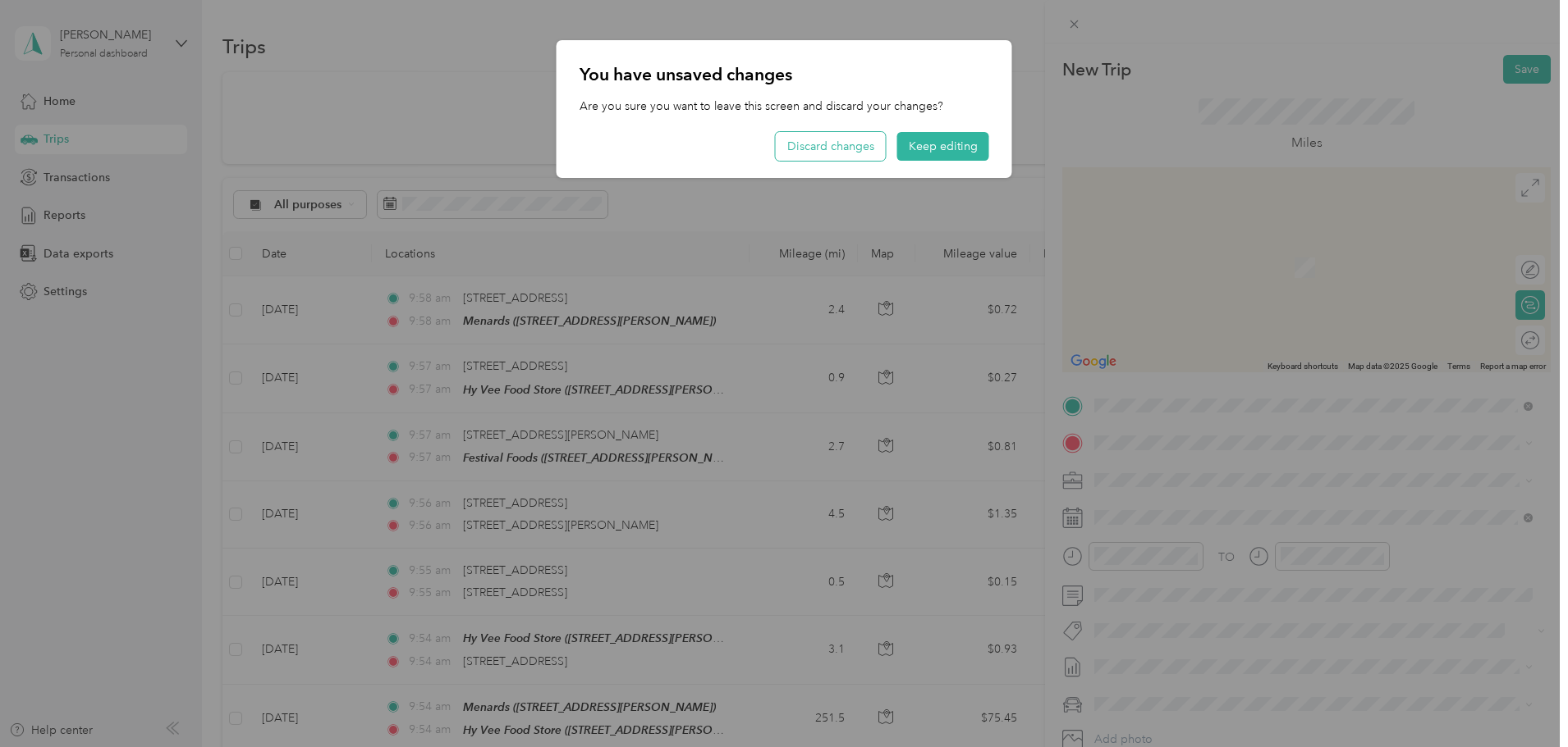
click at [868, 139] on button "Discard changes" at bounding box center [831, 146] width 110 height 29
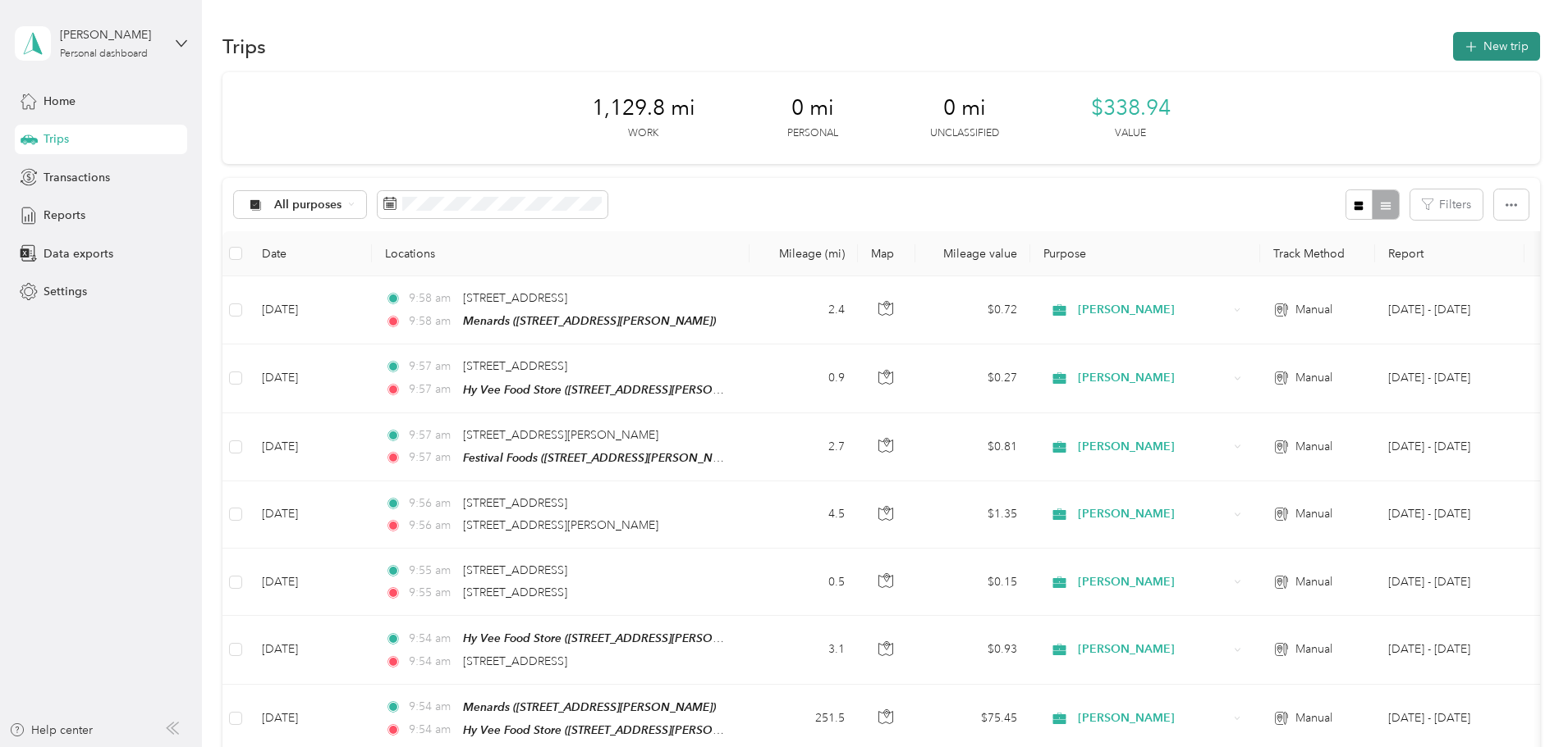
click at [1453, 53] on button "New trip" at bounding box center [1496, 46] width 87 height 29
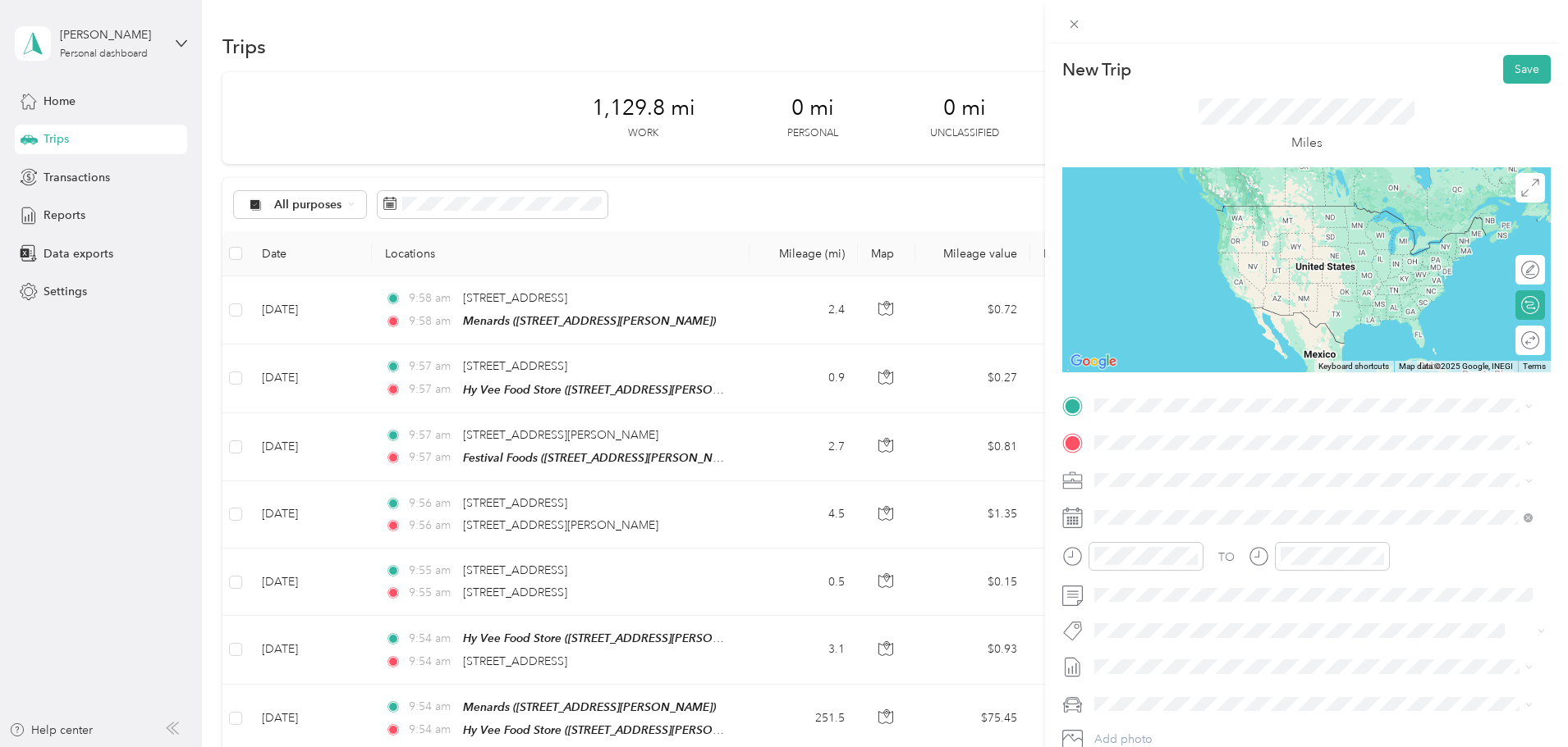
click at [1120, 388] on div "New Trip Save This trip cannot be edited because it is either under review, app…" at bounding box center [1306, 421] width 488 height 734
click at [1149, 458] on span "[STREET_ADDRESS][US_STATE]" at bounding box center [1206, 465] width 164 height 15
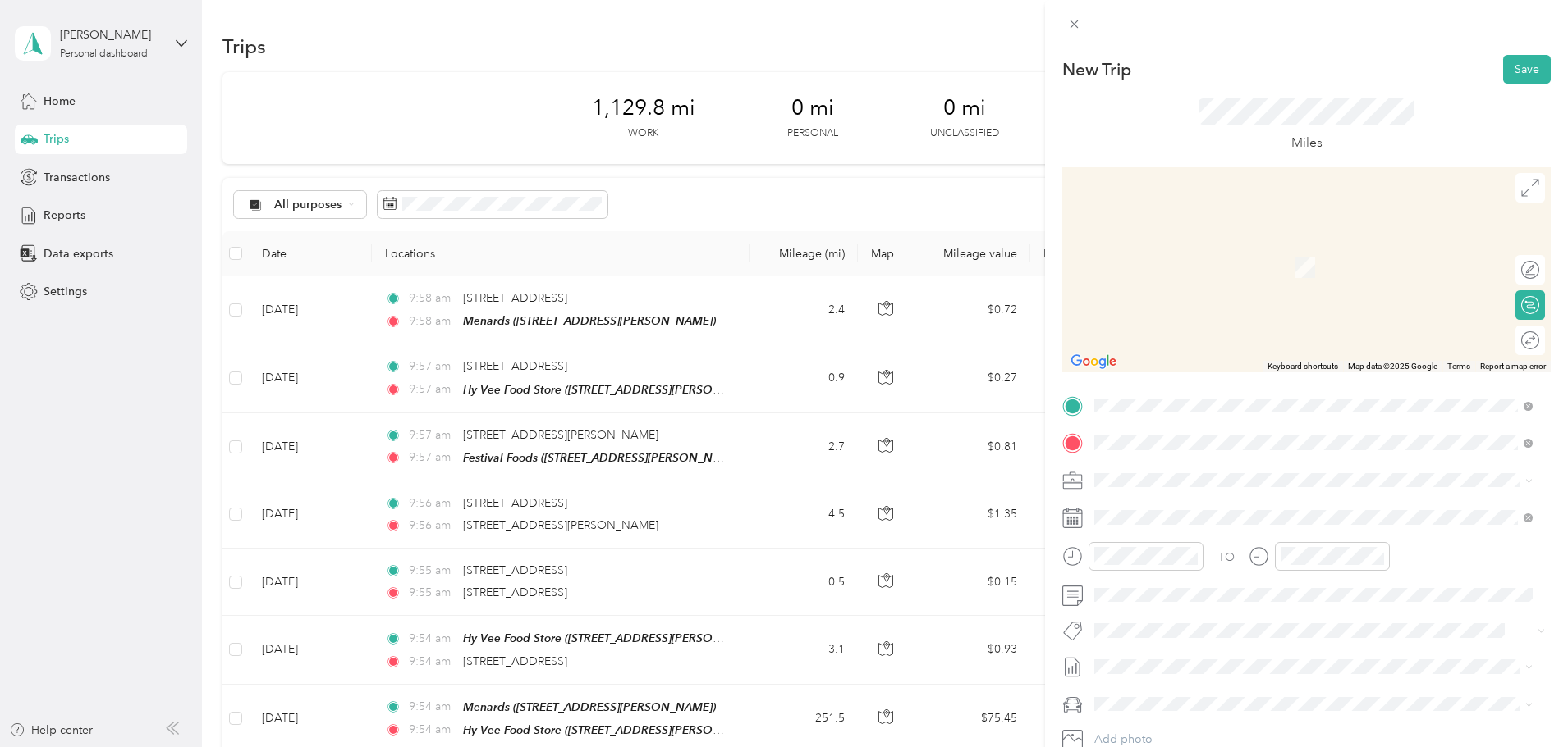
click at [1221, 510] on span "[STREET_ADDRESS][PERSON_NAME][US_STATE]" at bounding box center [1252, 502] width 255 height 15
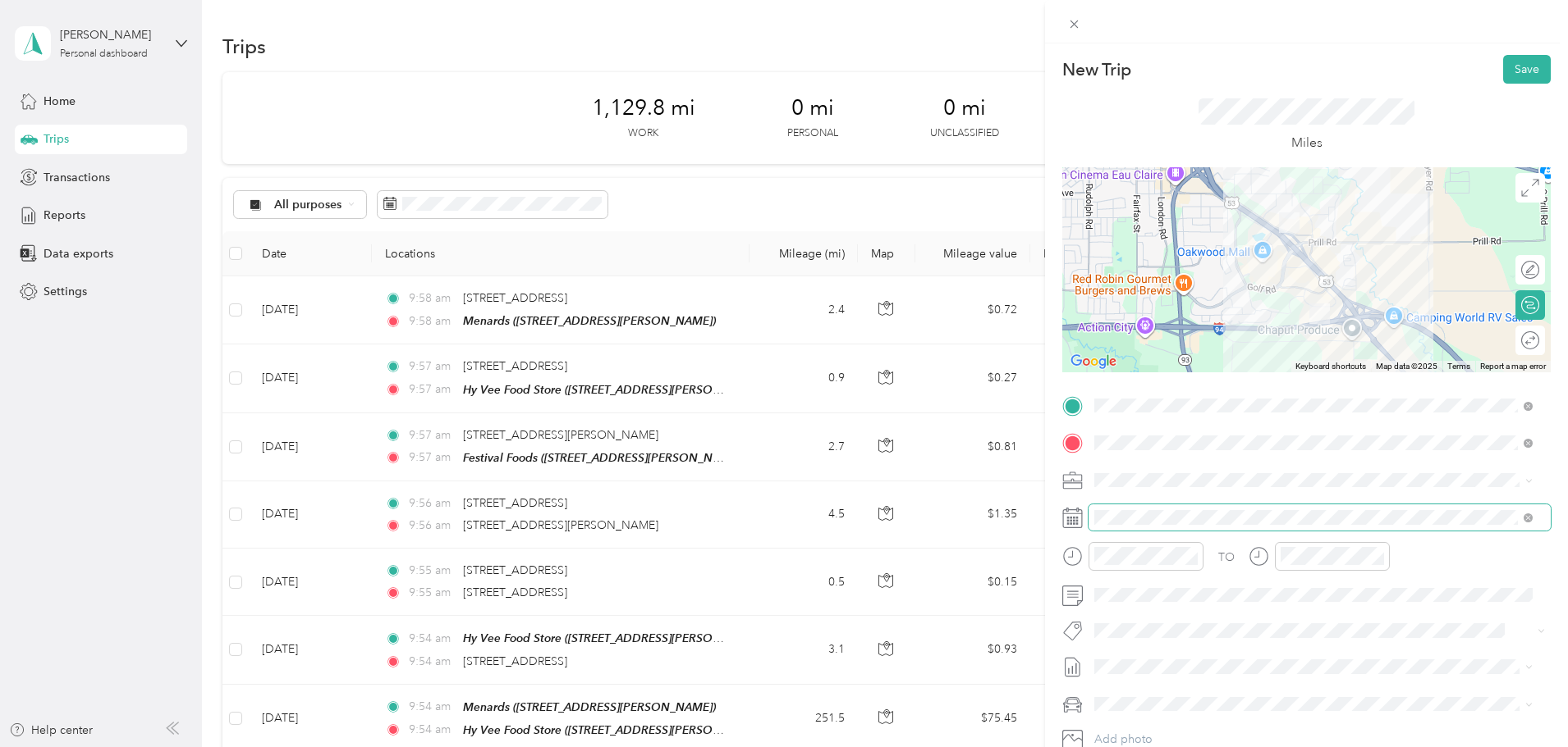
click at [1166, 510] on span at bounding box center [1319, 518] width 462 height 26
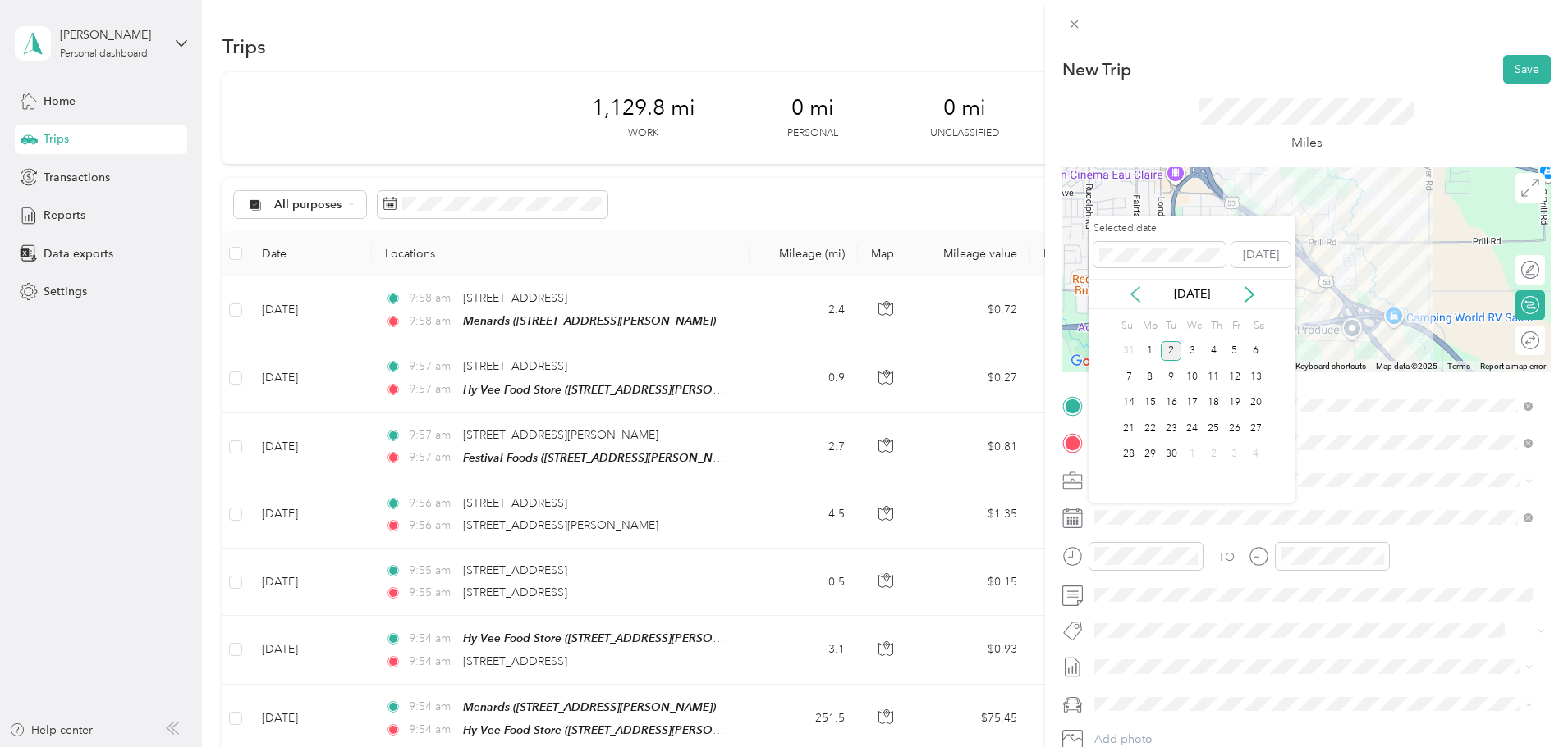
click at [1139, 297] on icon at bounding box center [1135, 294] width 17 height 17
click at [1153, 430] on div "18" at bounding box center [1149, 428] width 21 height 21
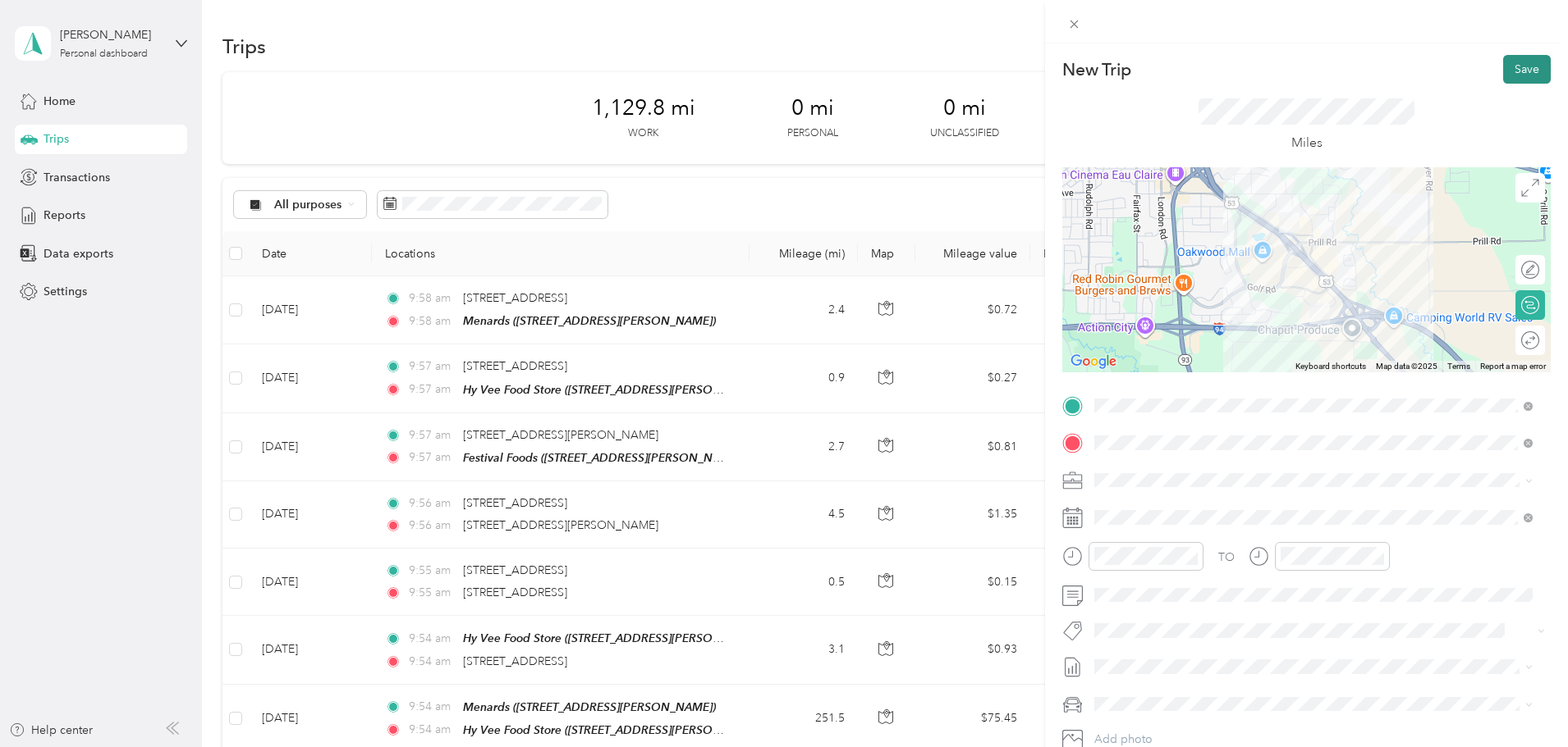
click at [1502, 67] on button "Save" at bounding box center [1526, 69] width 48 height 29
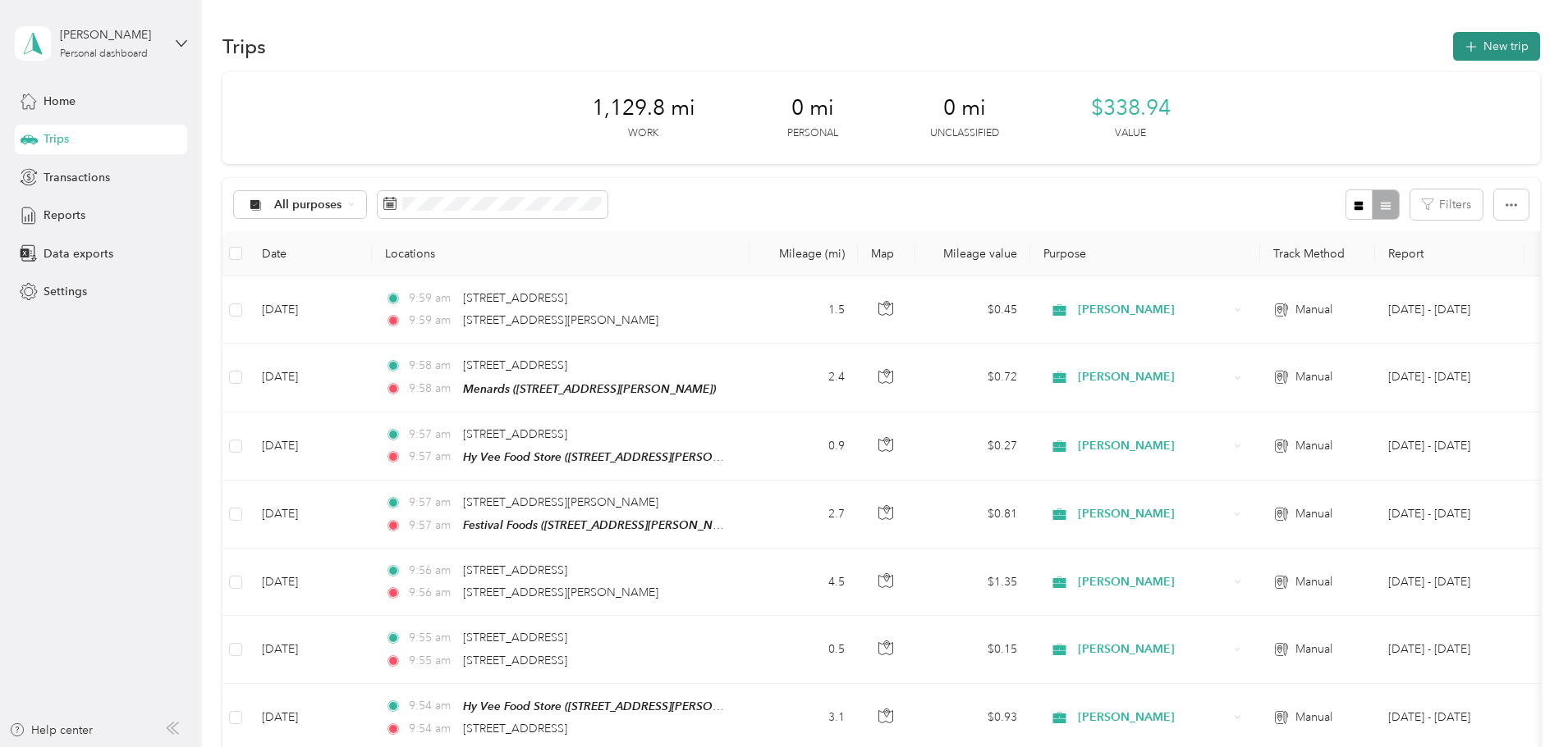
click at [1453, 43] on button "New trip" at bounding box center [1496, 46] width 87 height 29
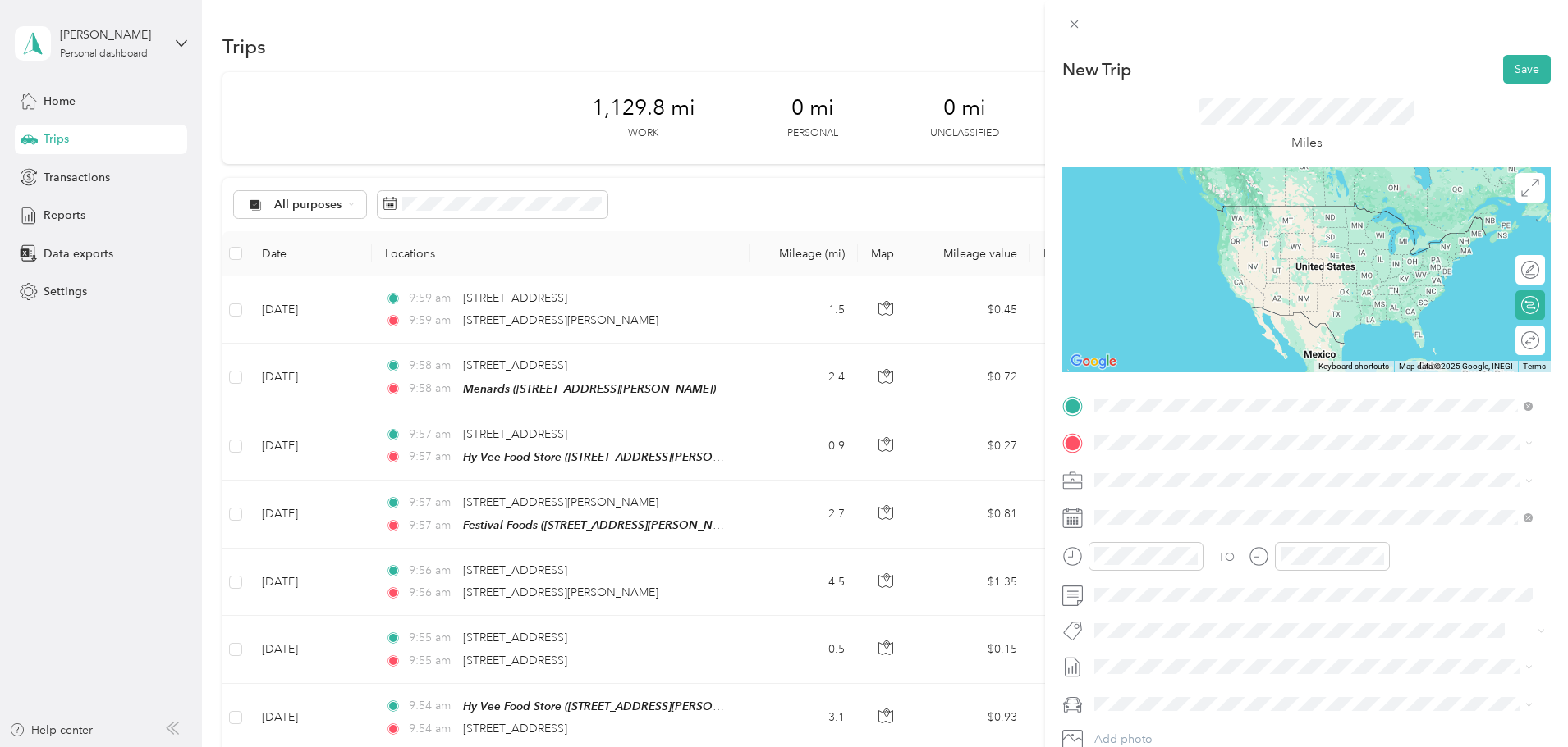
click at [1181, 473] on span "[STREET_ADDRESS][PERSON_NAME][US_STATE]" at bounding box center [1252, 465] width 255 height 15
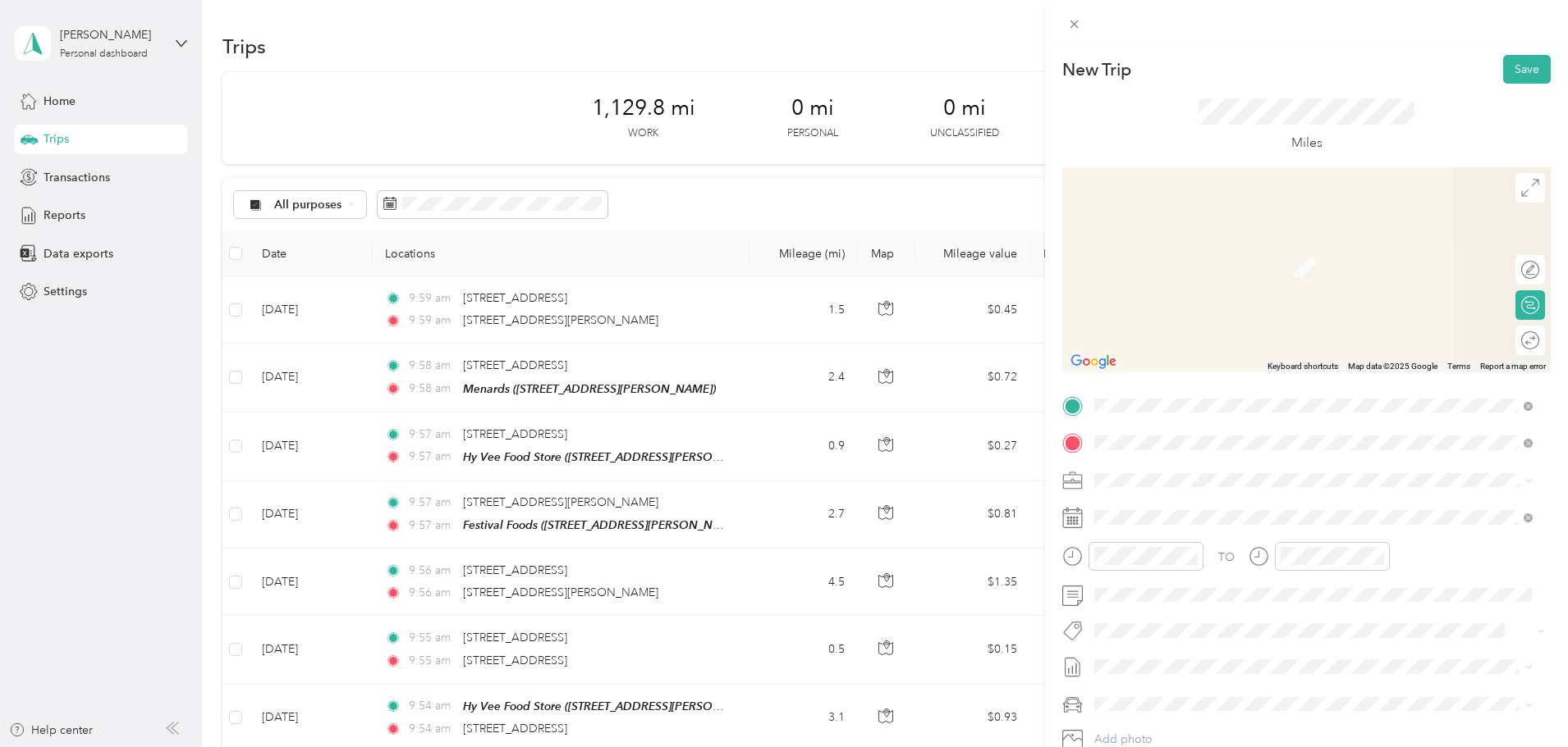
click at [1258, 639] on div "TEAM Festival Foods [STREET_ADDRESS]" at bounding box center [1191, 635] width 133 height 40
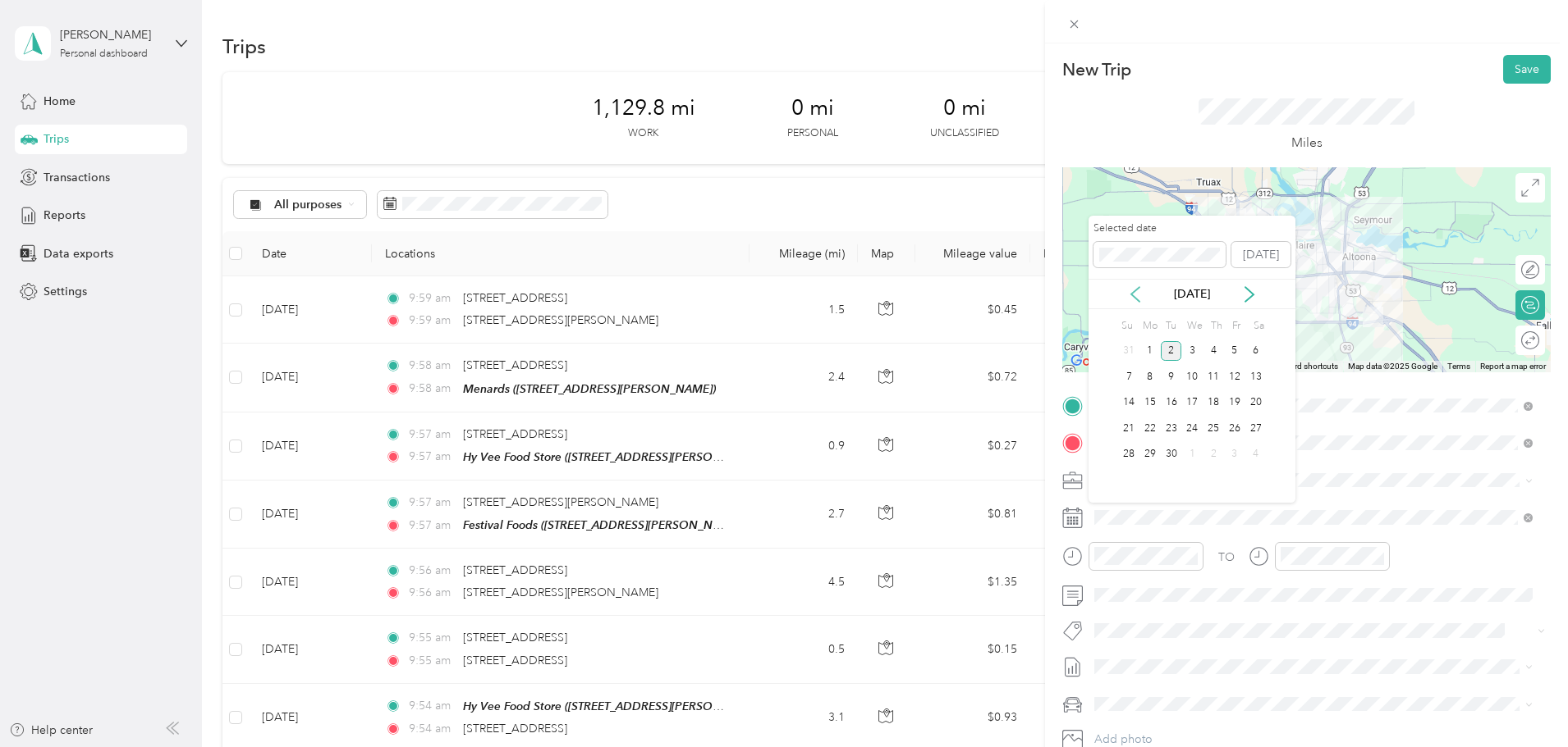
click at [1139, 301] on icon at bounding box center [1135, 294] width 8 height 15
click at [1175, 429] on div "19" at bounding box center [1171, 428] width 21 height 21
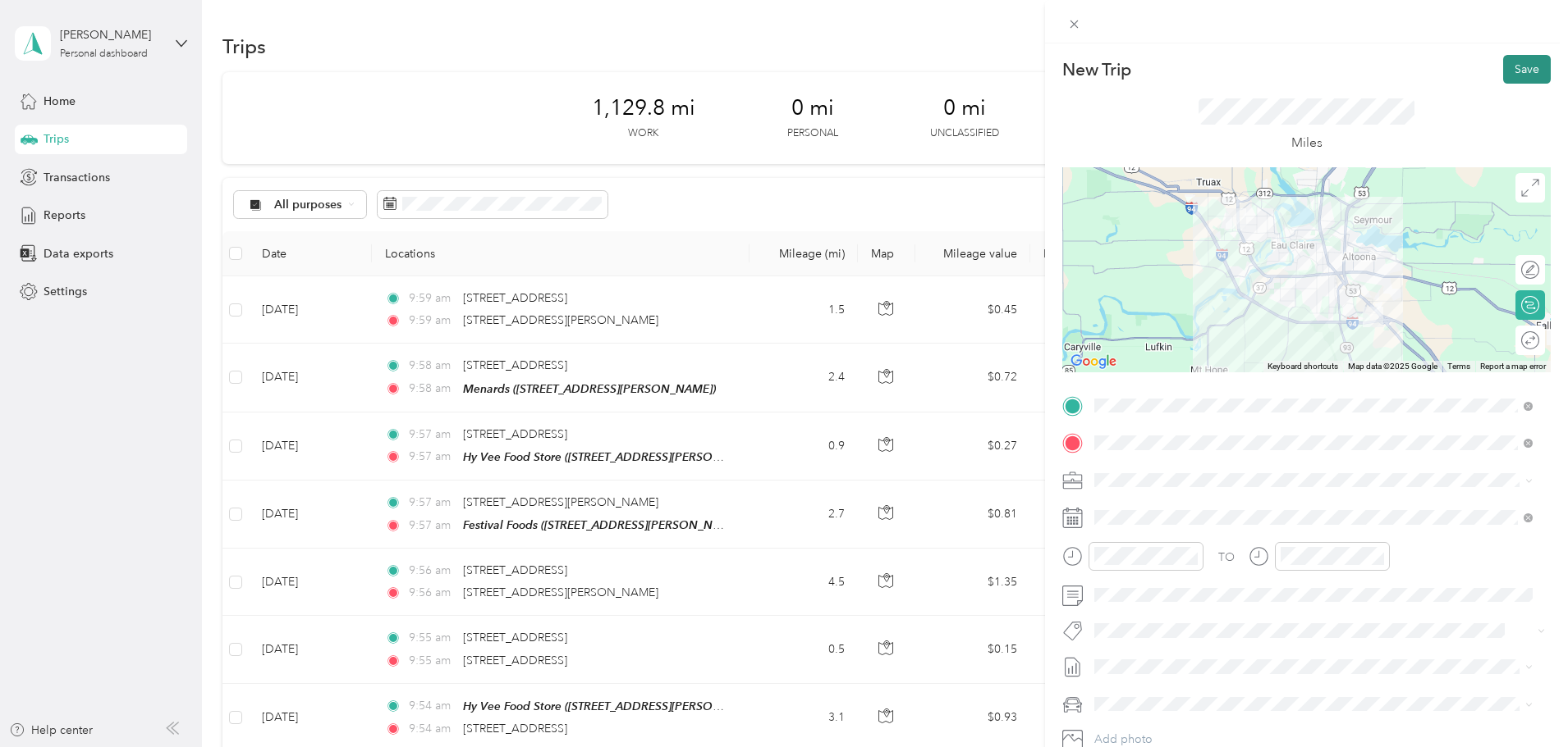
click at [1511, 77] on button "Save" at bounding box center [1526, 69] width 48 height 29
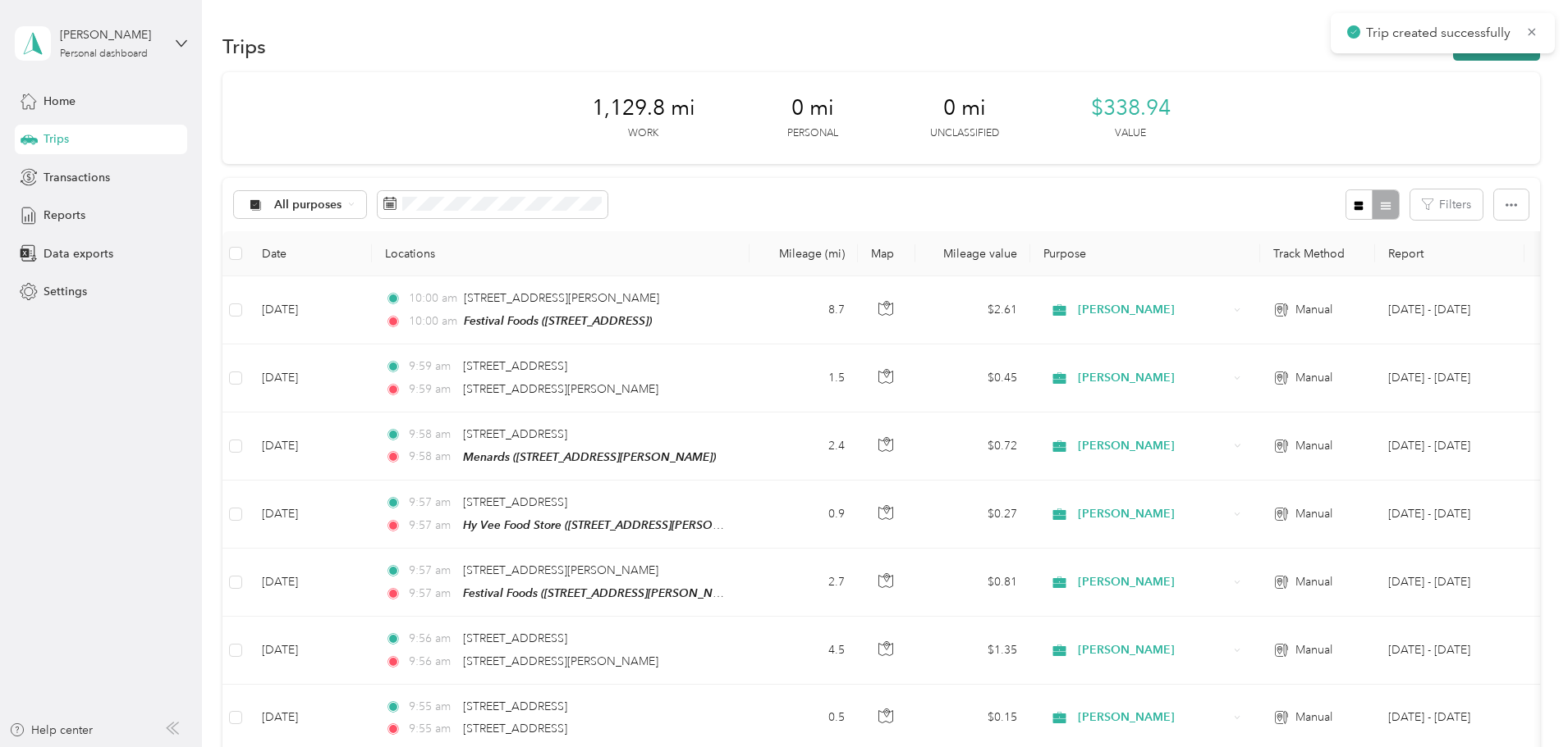
click at [1453, 56] on button "New trip" at bounding box center [1496, 46] width 87 height 29
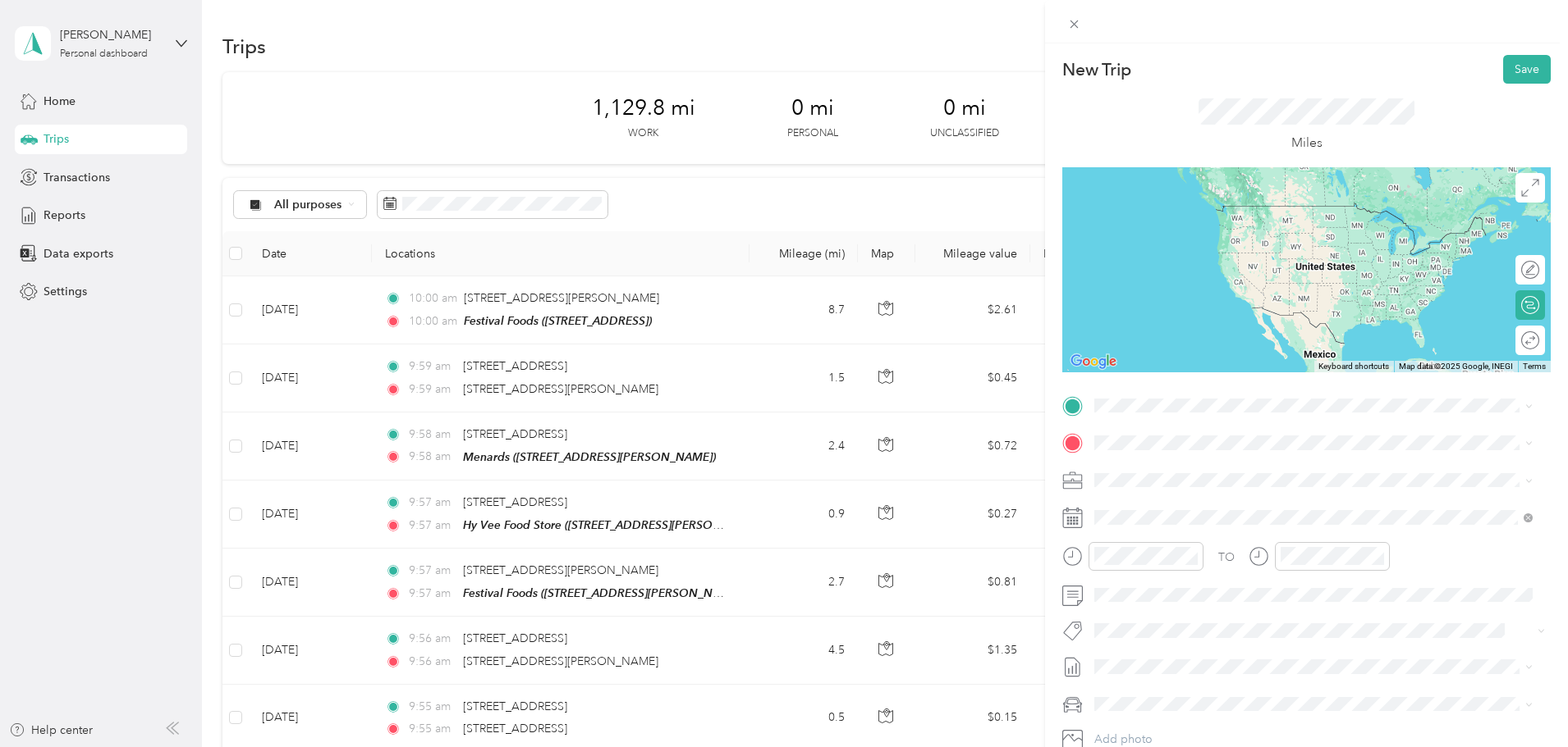
click at [1206, 468] on span "[STREET_ADDRESS][US_STATE]" at bounding box center [1206, 460] width 164 height 15
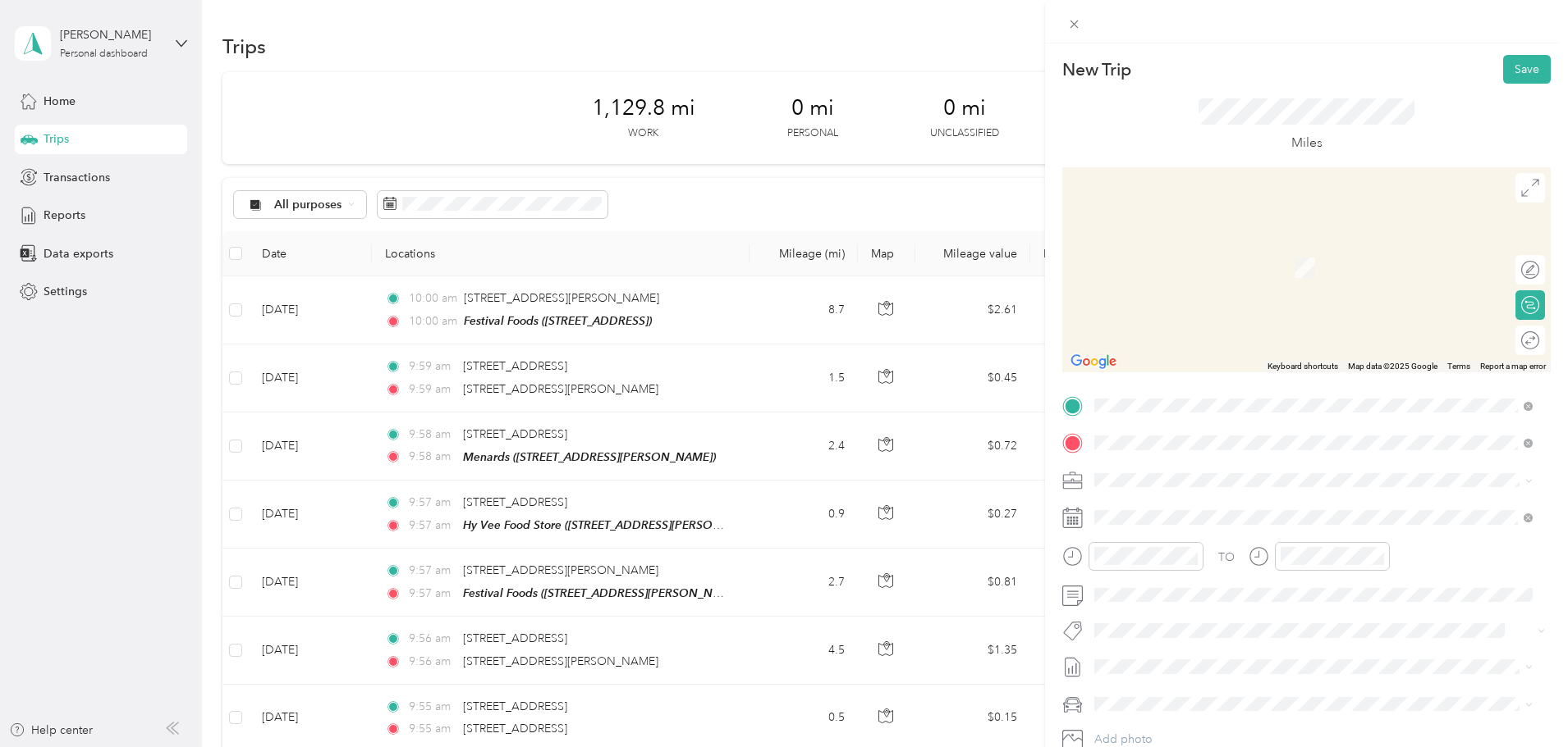
click at [1229, 577] on div "TEAM Menards" at bounding box center [1176, 568] width 104 height 21
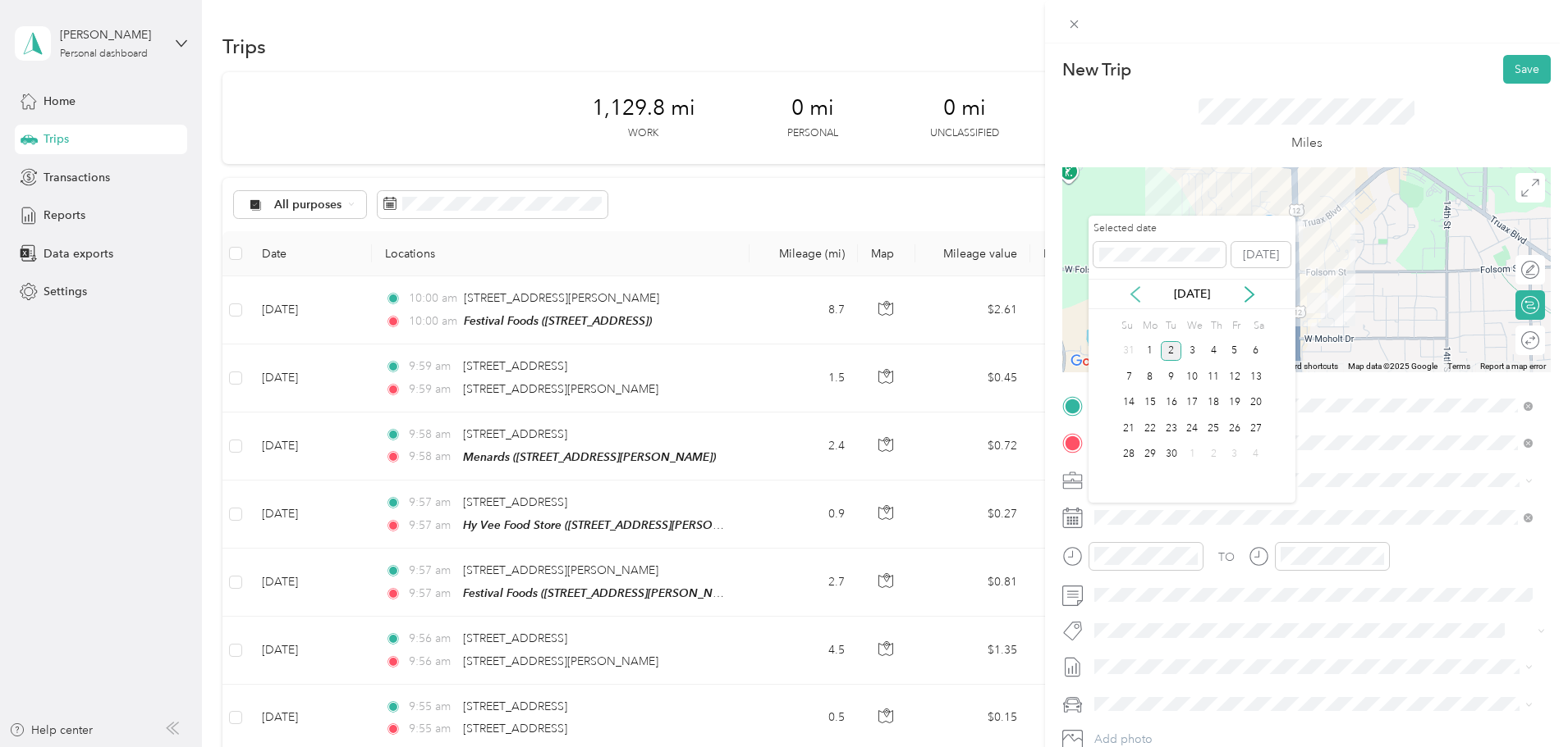
click at [1135, 299] on icon at bounding box center [1135, 294] width 17 height 17
click at [1176, 430] on div "19" at bounding box center [1171, 428] width 21 height 21
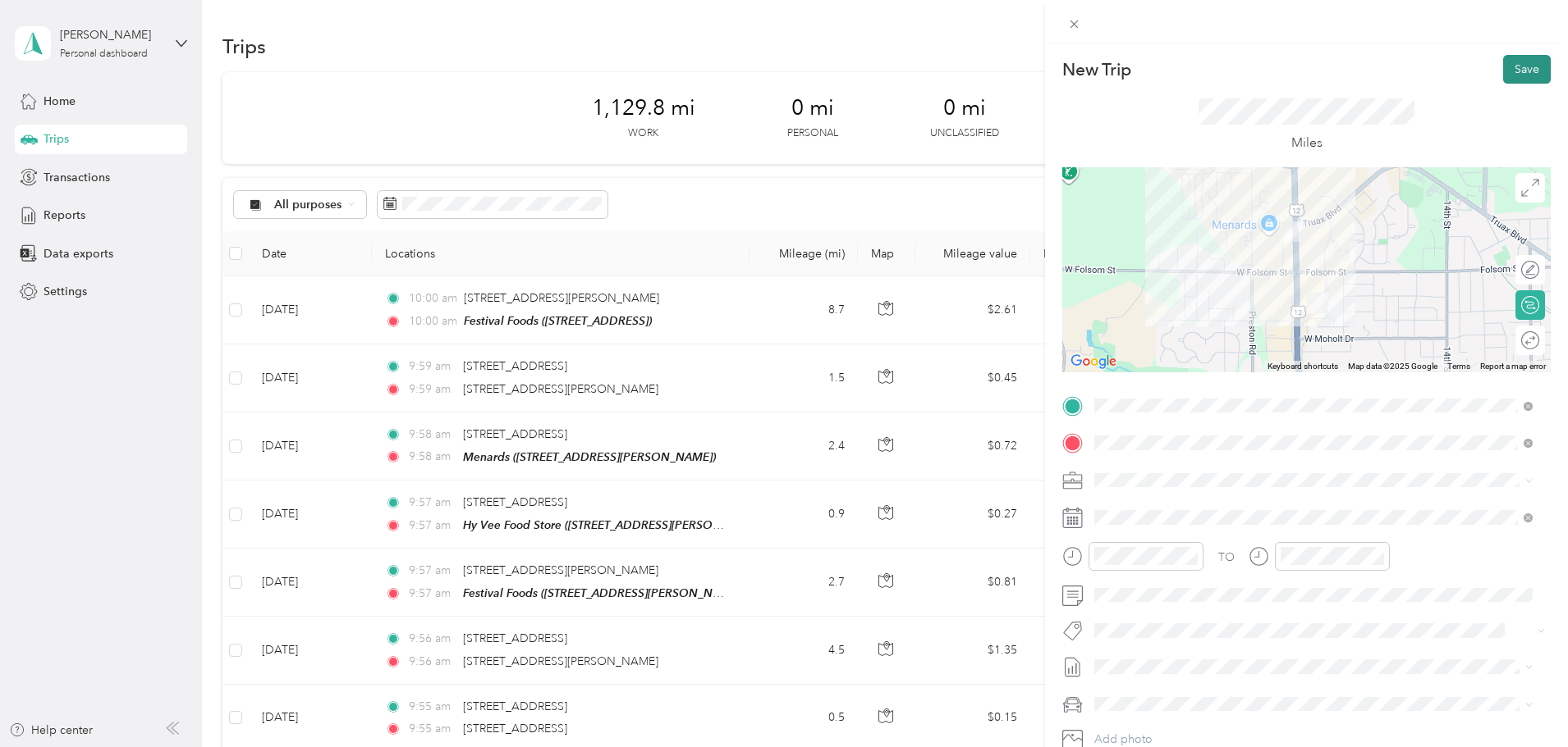
click at [1509, 73] on button "Save" at bounding box center [1526, 69] width 48 height 29
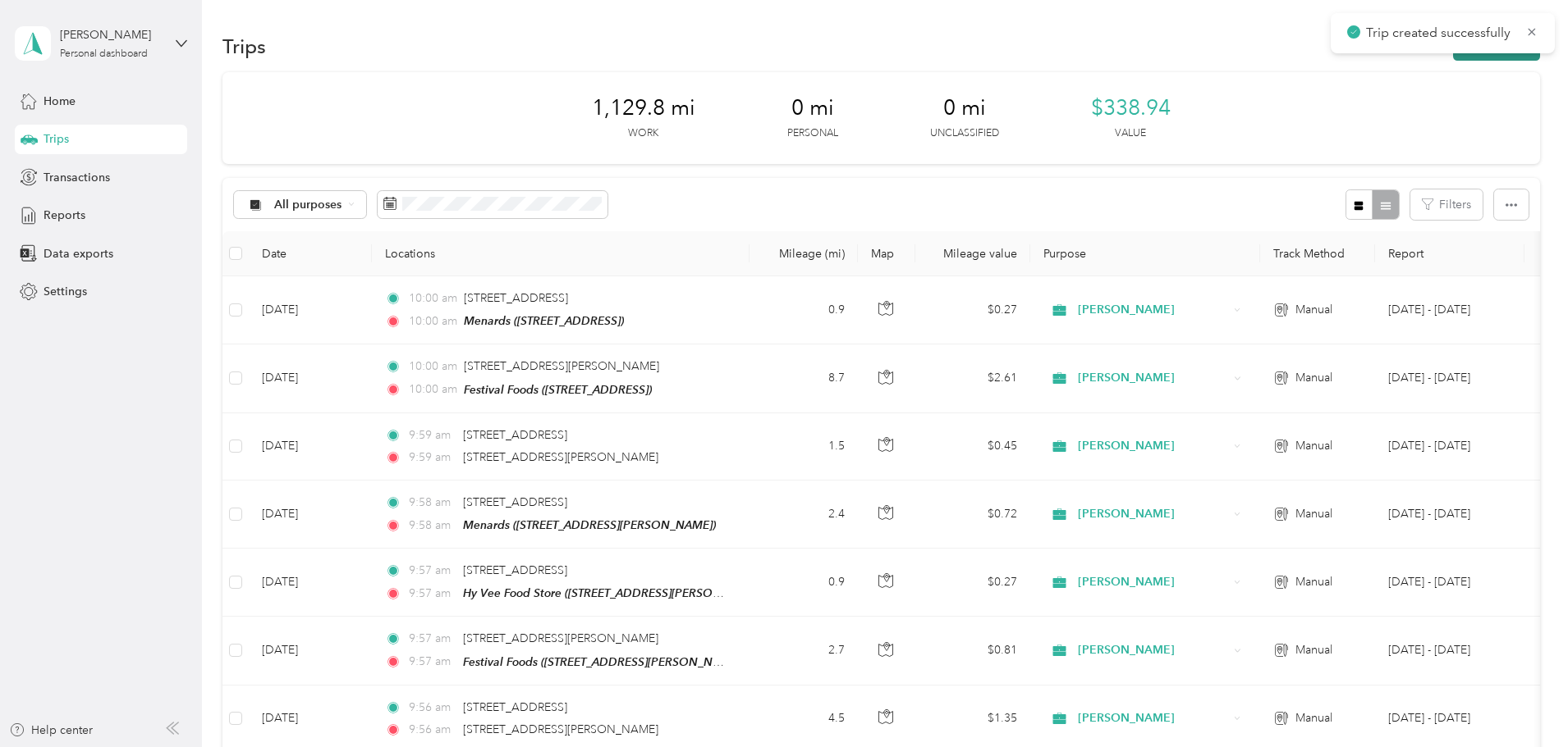
click at [1453, 59] on button "New trip" at bounding box center [1496, 46] width 87 height 29
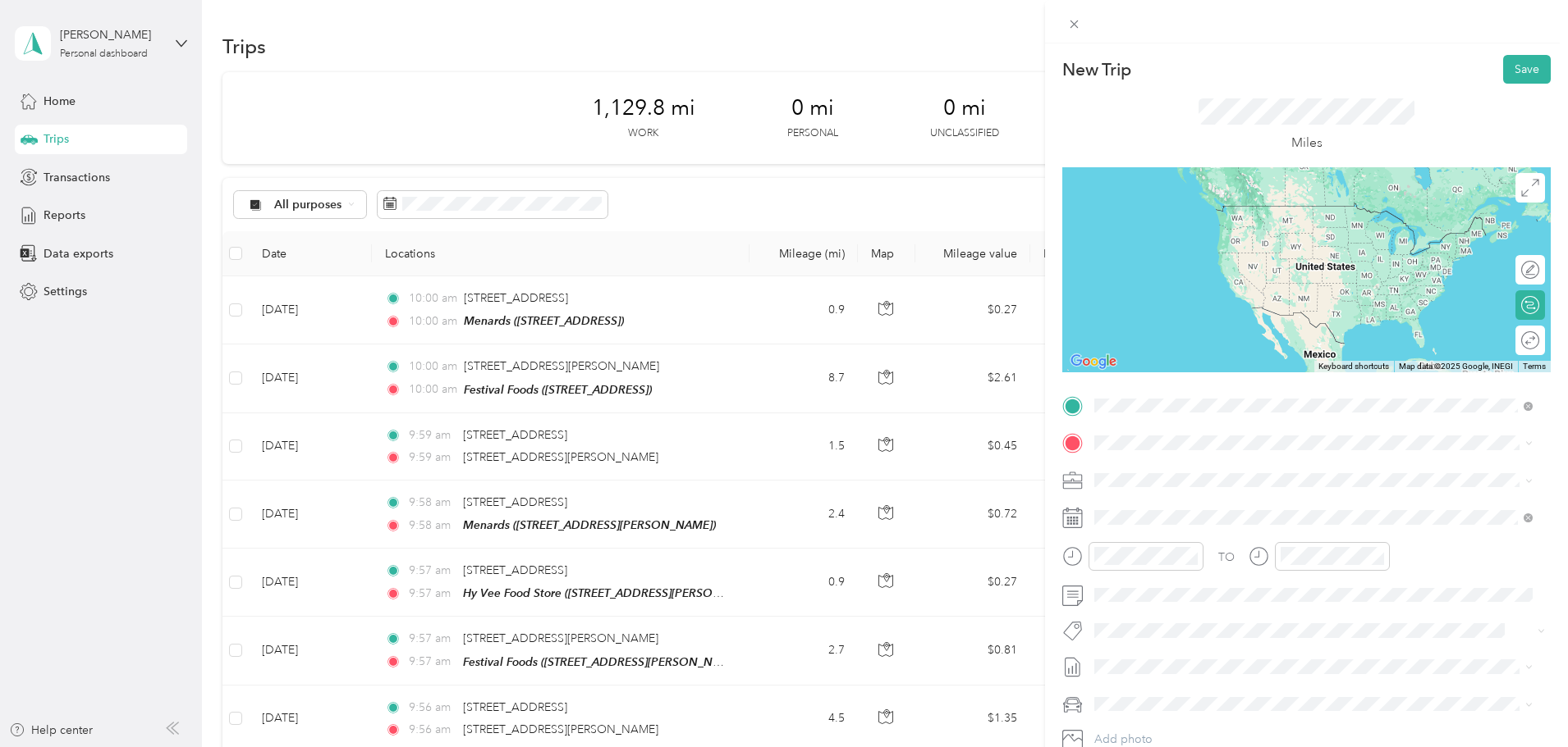
click at [1229, 538] on div "TEAM Menards [STREET_ADDRESS]" at bounding box center [1176, 540] width 104 height 40
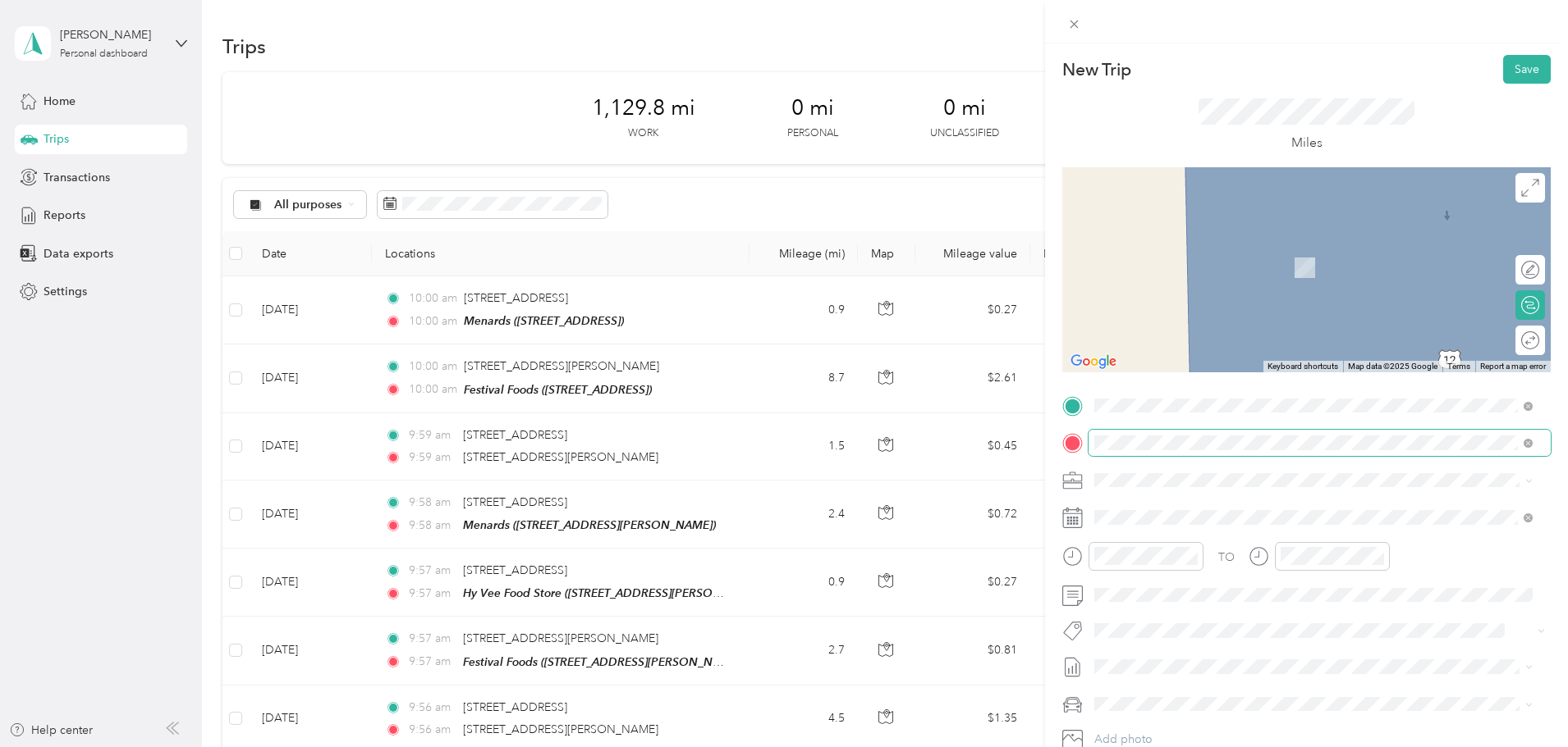
click at [1179, 452] on span at bounding box center [1319, 443] width 462 height 26
click at [1203, 509] on span "[STREET_ADDRESS][PERSON_NAME][US_STATE]" at bounding box center [1252, 502] width 255 height 15
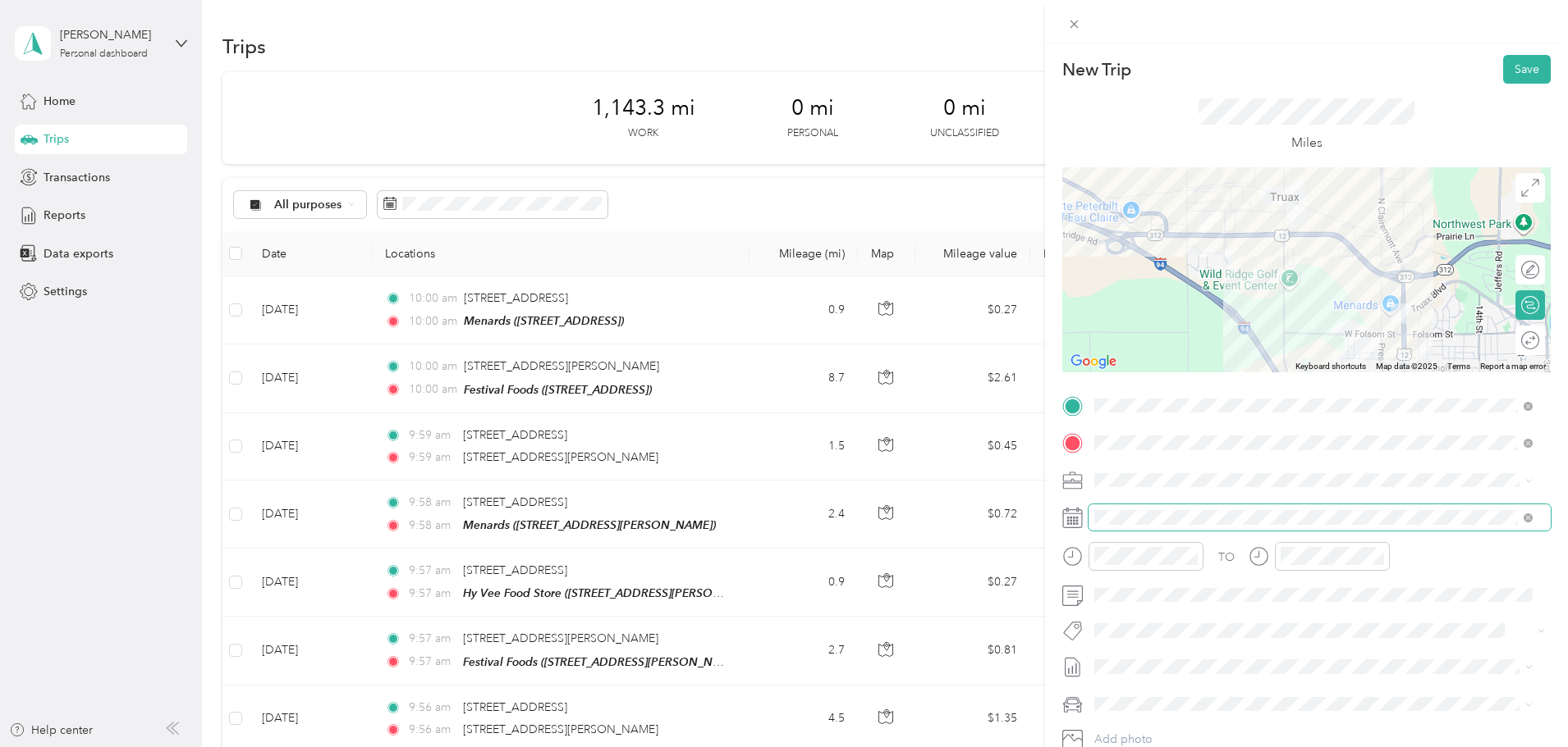
click at [1091, 521] on span at bounding box center [1319, 518] width 462 height 26
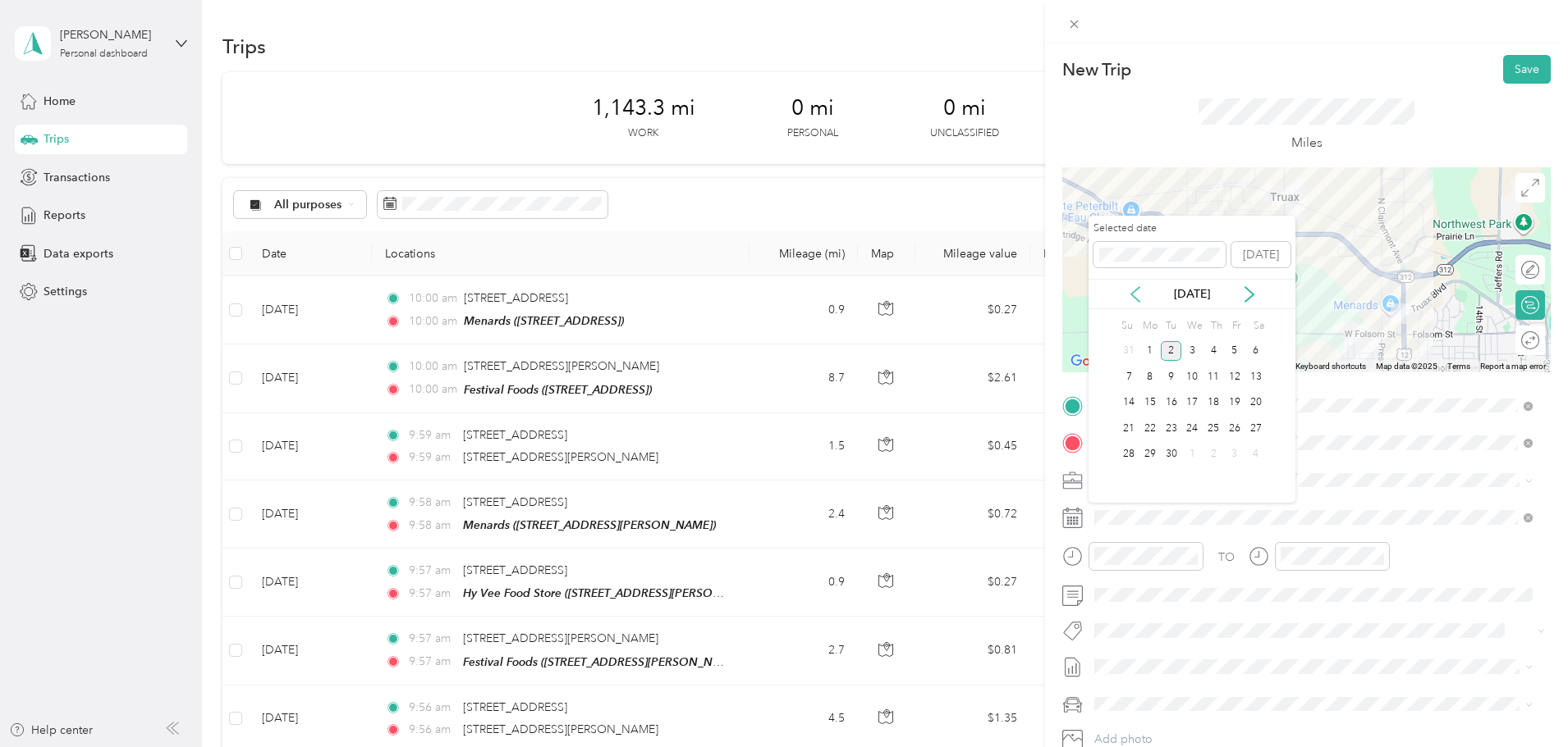
click at [1136, 290] on icon at bounding box center [1135, 294] width 8 height 15
click at [1168, 429] on div "19" at bounding box center [1171, 428] width 21 height 21
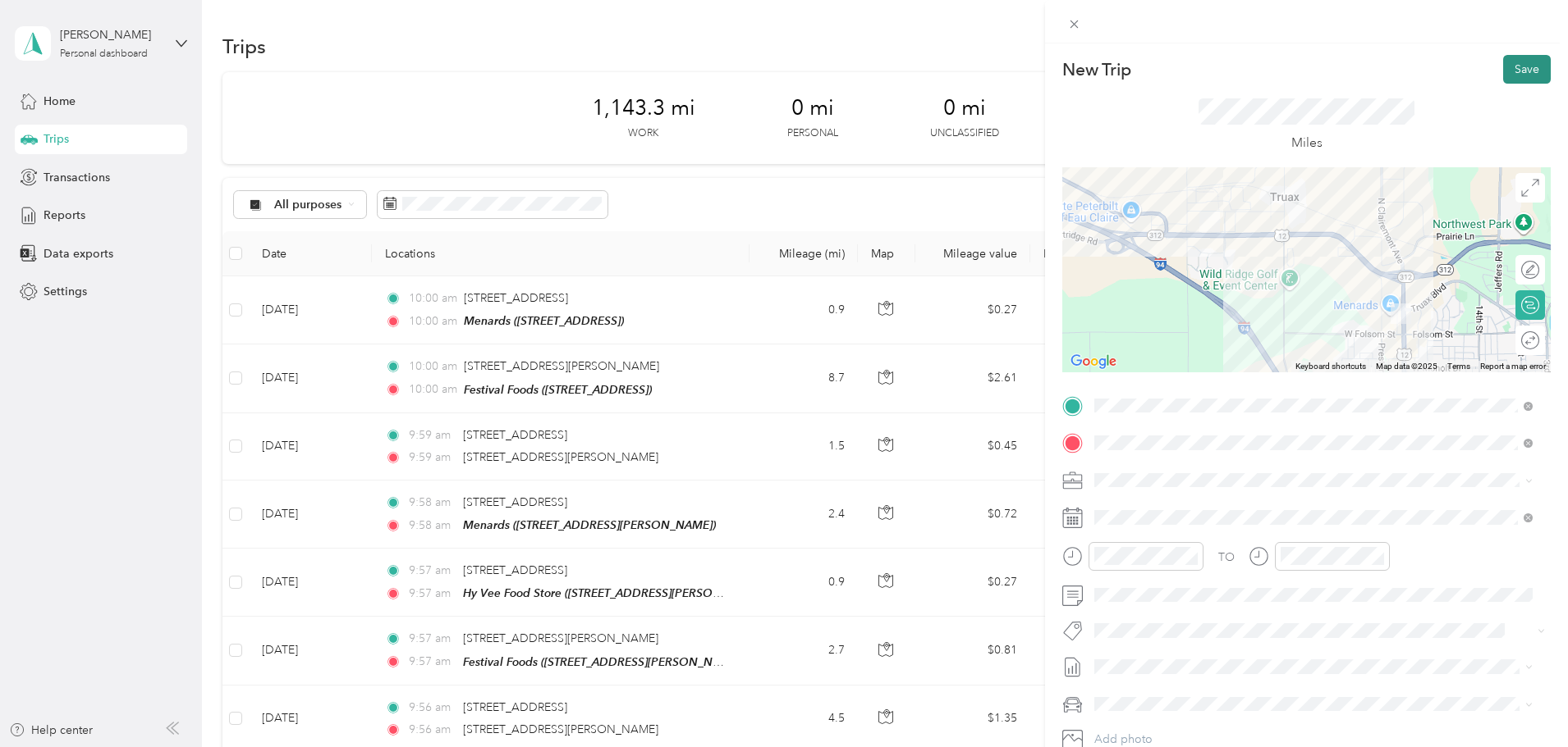
click at [1511, 74] on button "Save" at bounding box center [1526, 69] width 48 height 29
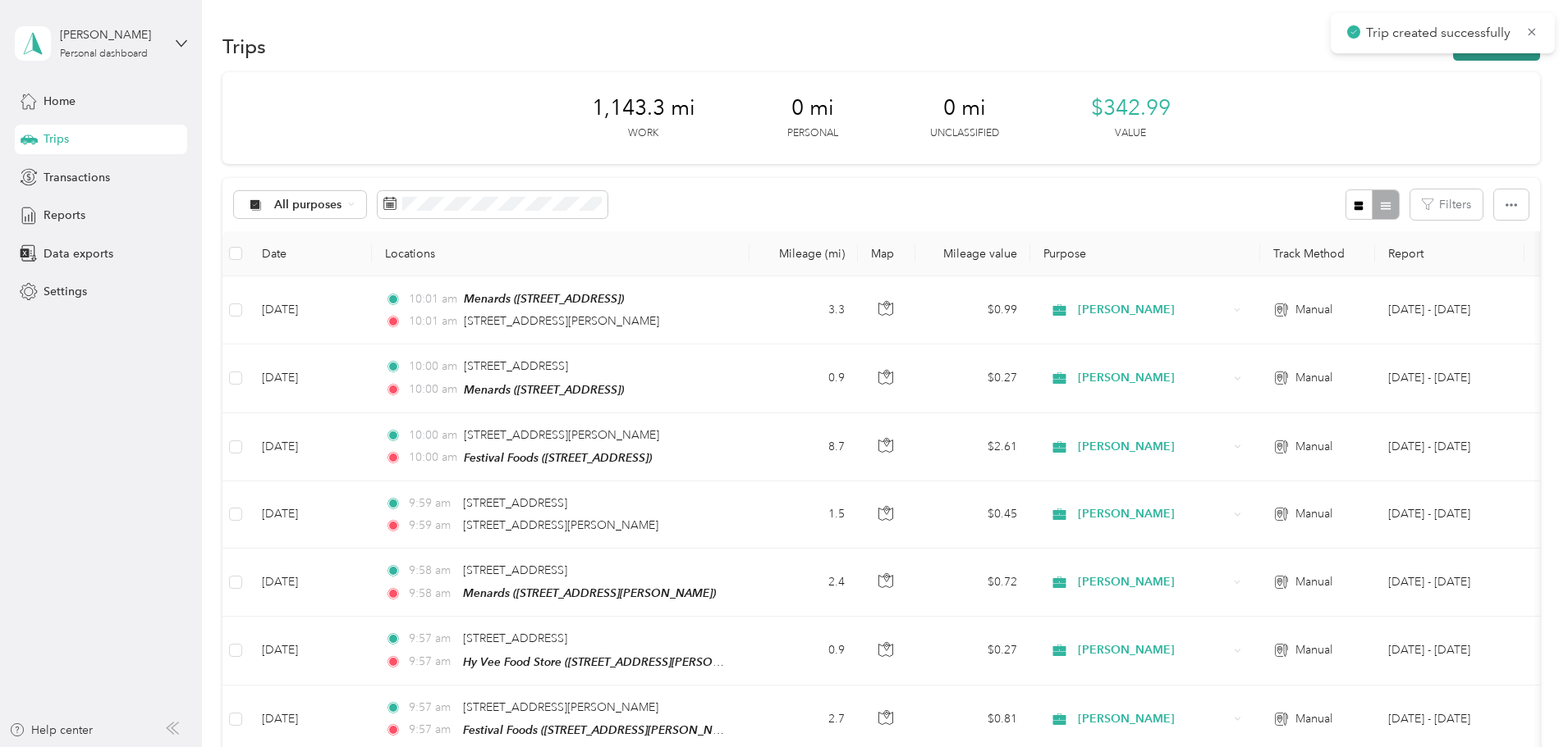
click at [1453, 58] on button "New trip" at bounding box center [1496, 46] width 87 height 29
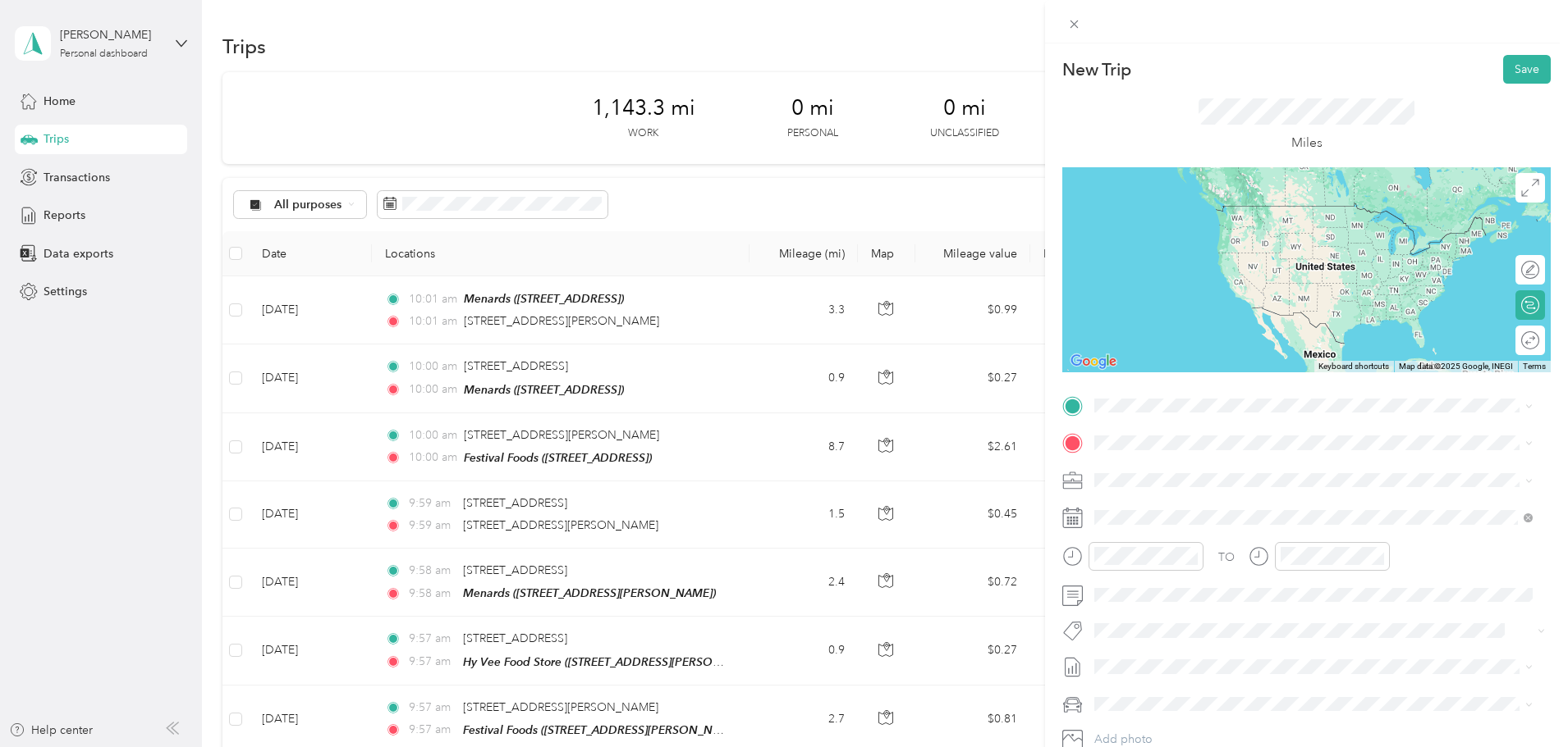
click at [1177, 468] on span "[STREET_ADDRESS][PERSON_NAME][US_STATE]" at bounding box center [1252, 462] width 255 height 15
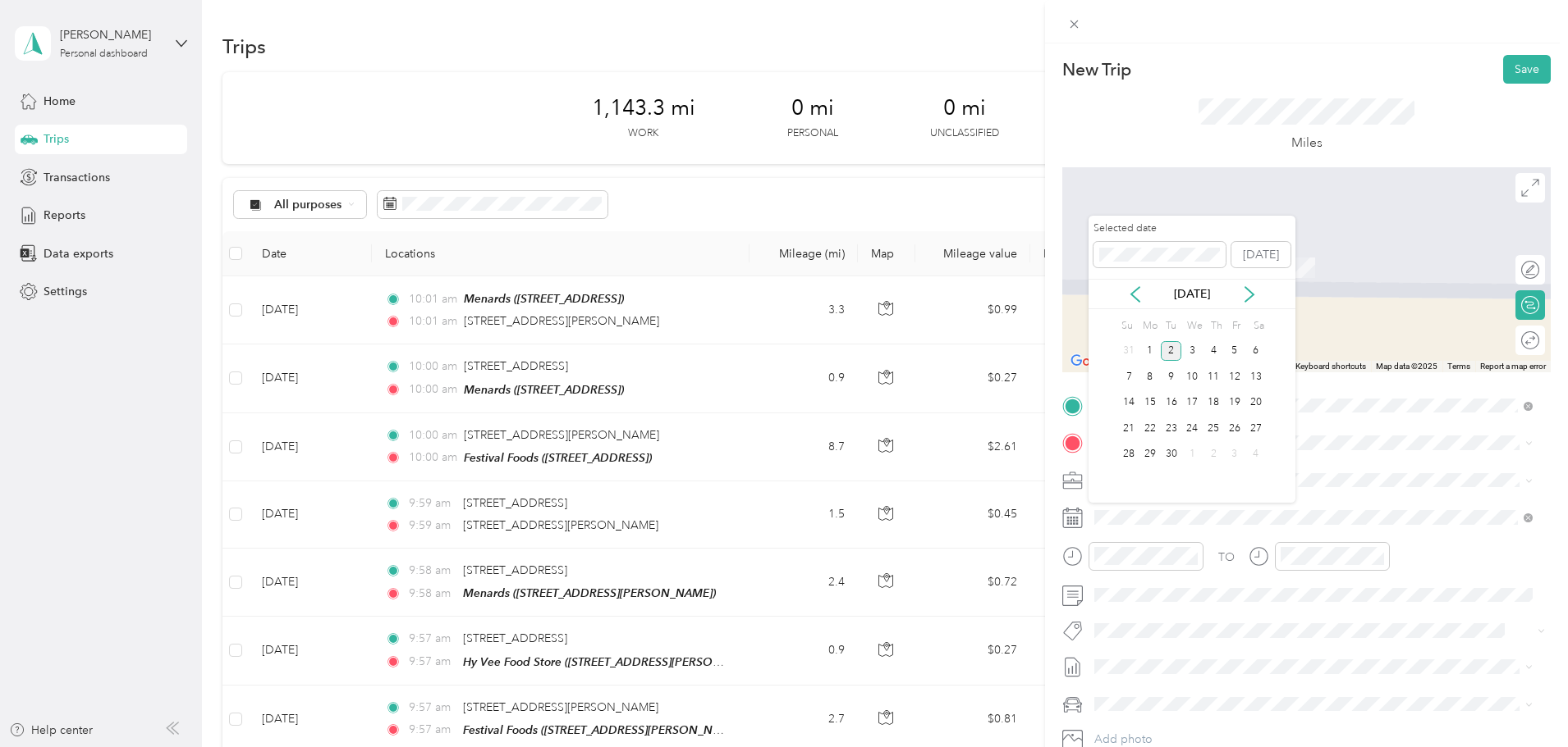
click at [1133, 274] on div "Selected date [DATE]" at bounding box center [1191, 250] width 207 height 58
click at [1136, 293] on icon at bounding box center [1135, 294] width 17 height 17
click at [1170, 433] on div "19" at bounding box center [1171, 428] width 21 height 21
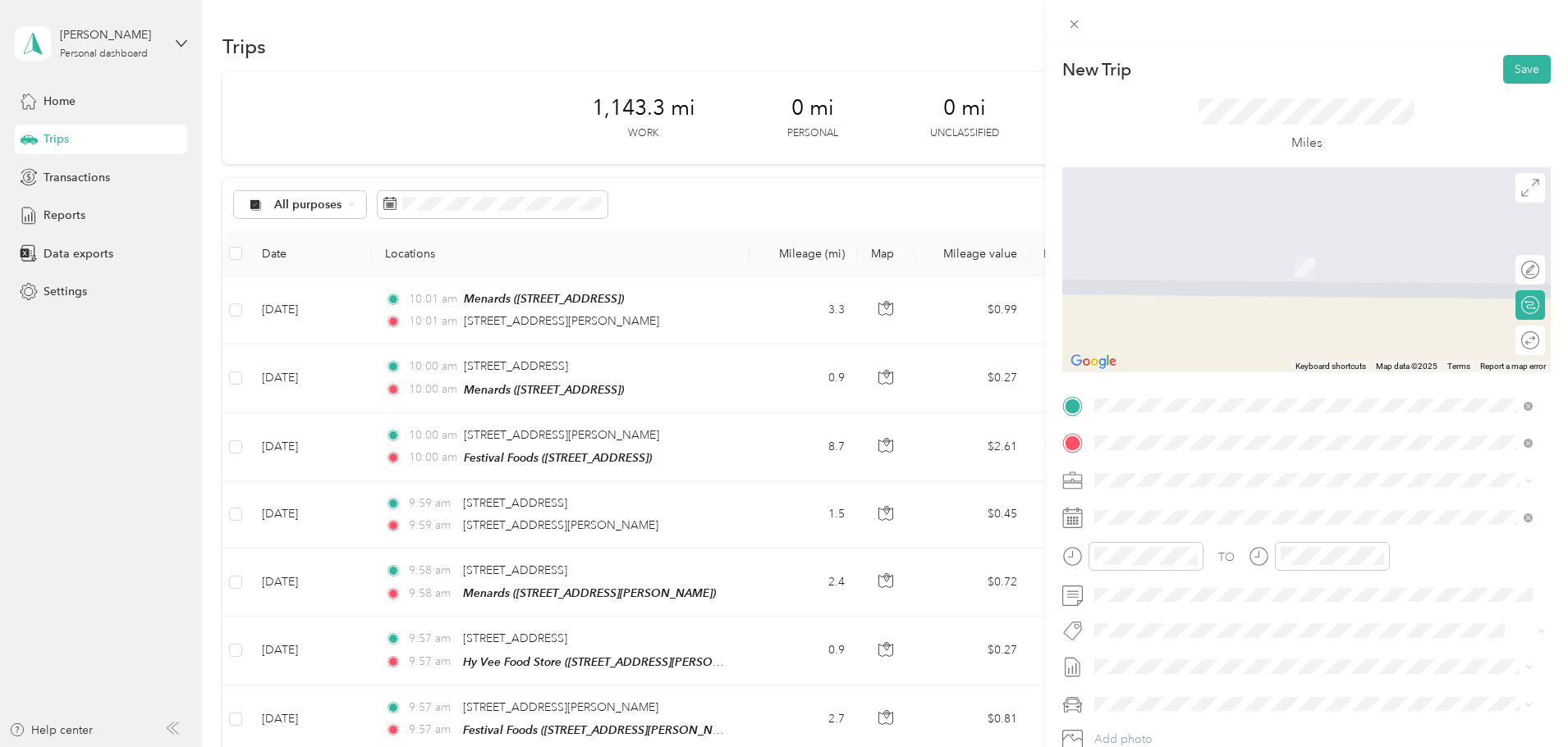
click at [1191, 526] on span "[STREET_ADDRESS]" at bounding box center [1176, 532] width 104 height 14
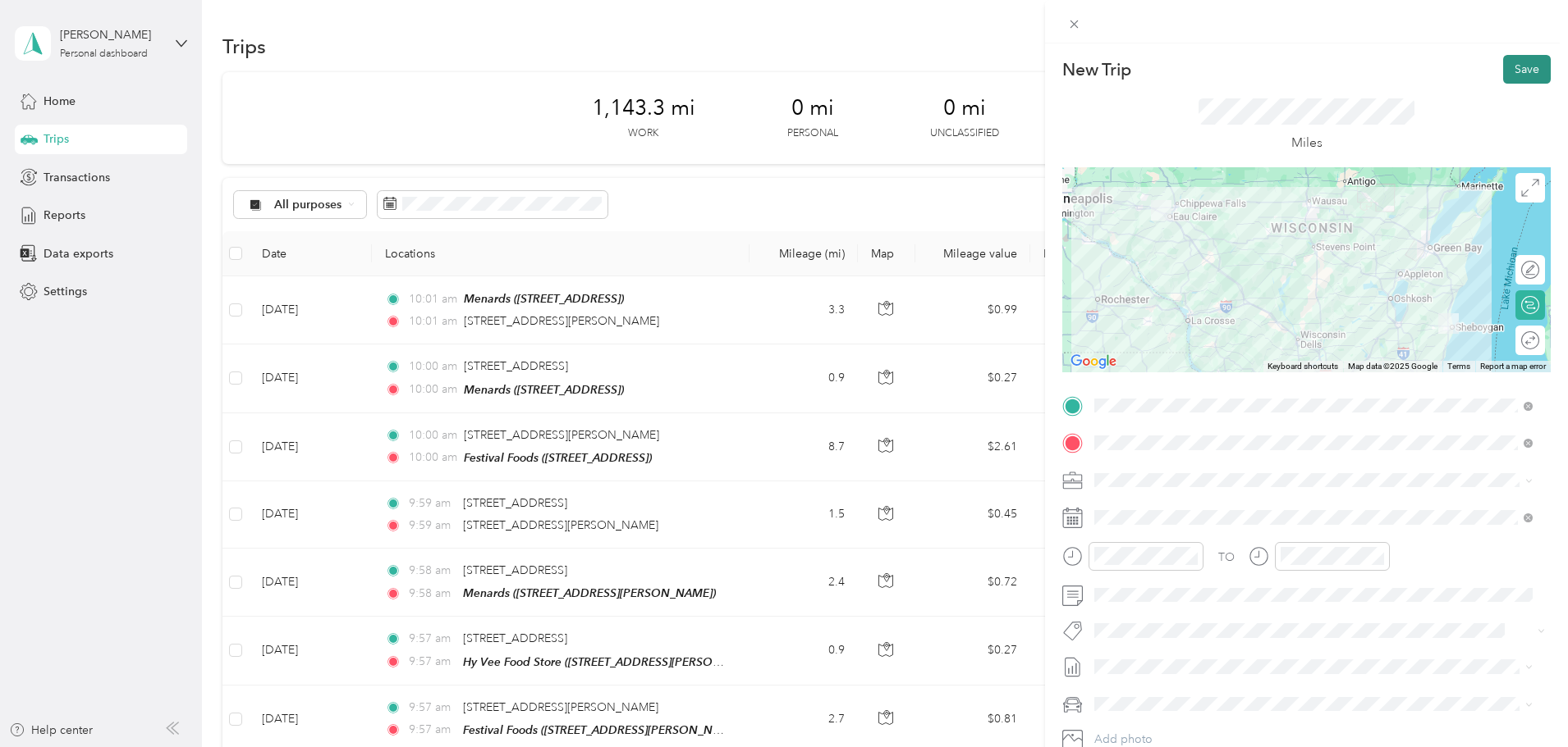
click at [1523, 69] on button "Save" at bounding box center [1526, 69] width 48 height 29
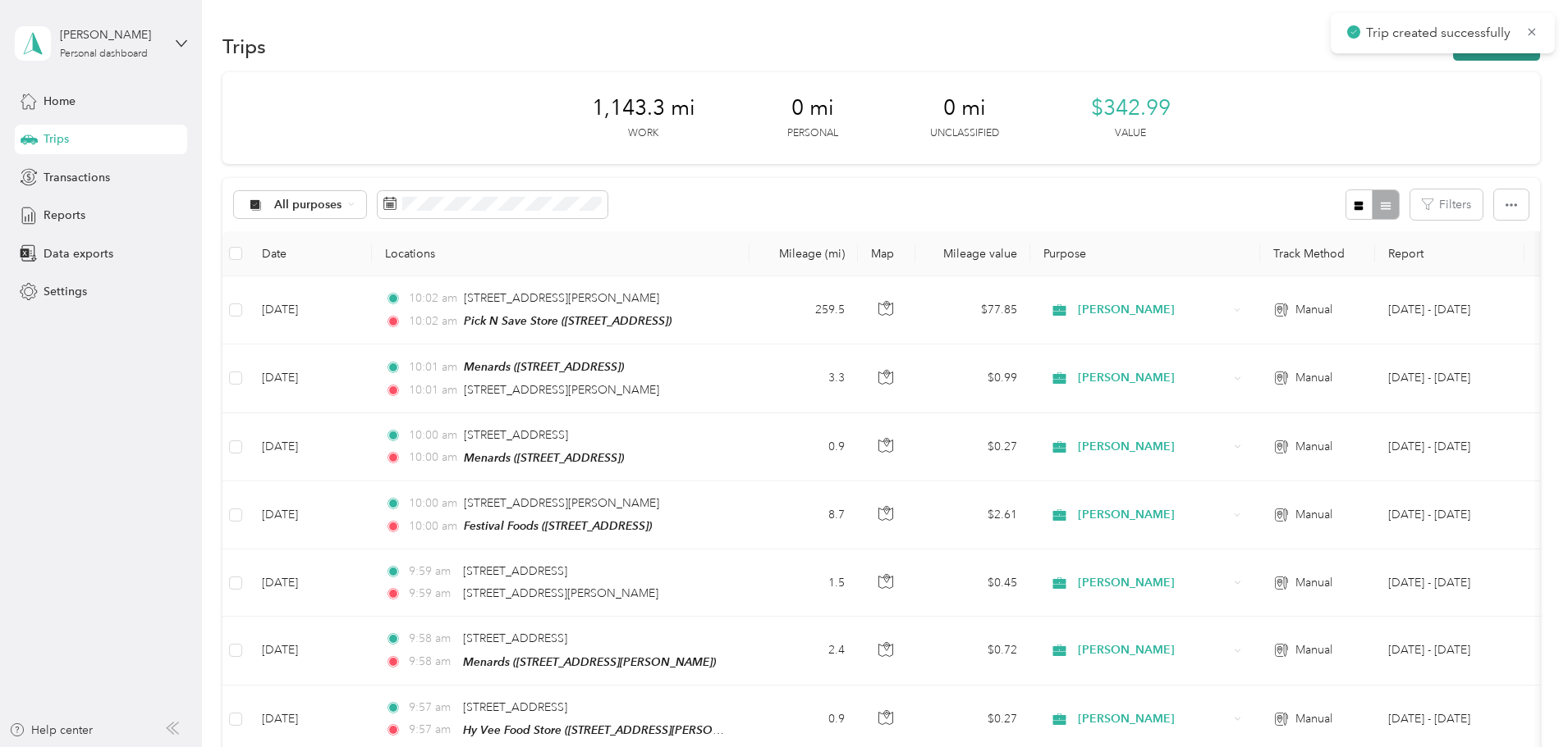
click at [1453, 55] on button "New trip" at bounding box center [1496, 46] width 87 height 29
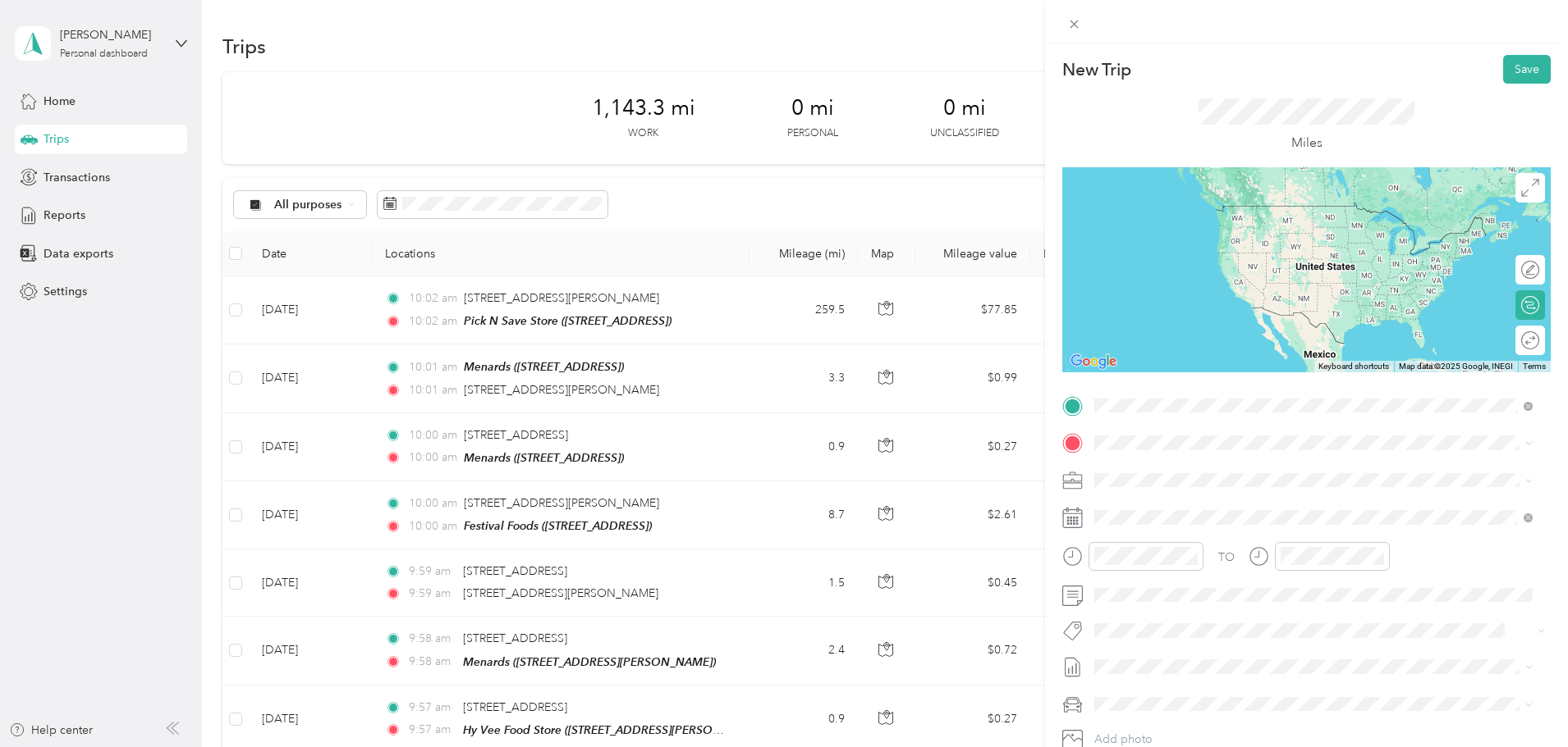
click at [1229, 479] on div "TEAM Pick N Save Store [STREET_ADDRESS]" at bounding box center [1201, 484] width 153 height 40
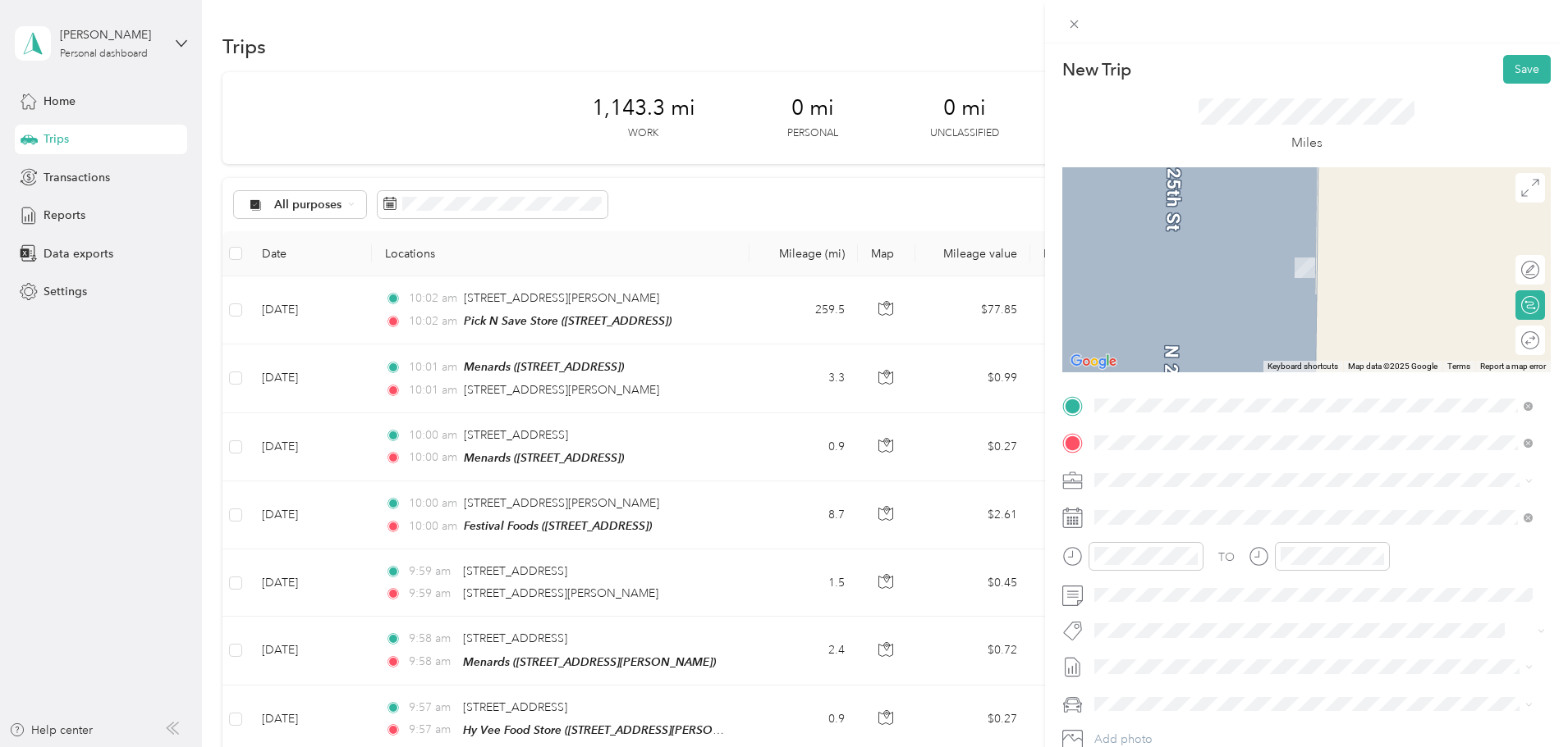
click at [1194, 517] on div "[GEOGRAPHIC_DATA] [STREET_ADDRESS][US_STATE]" at bounding box center [1206, 518] width 164 height 35
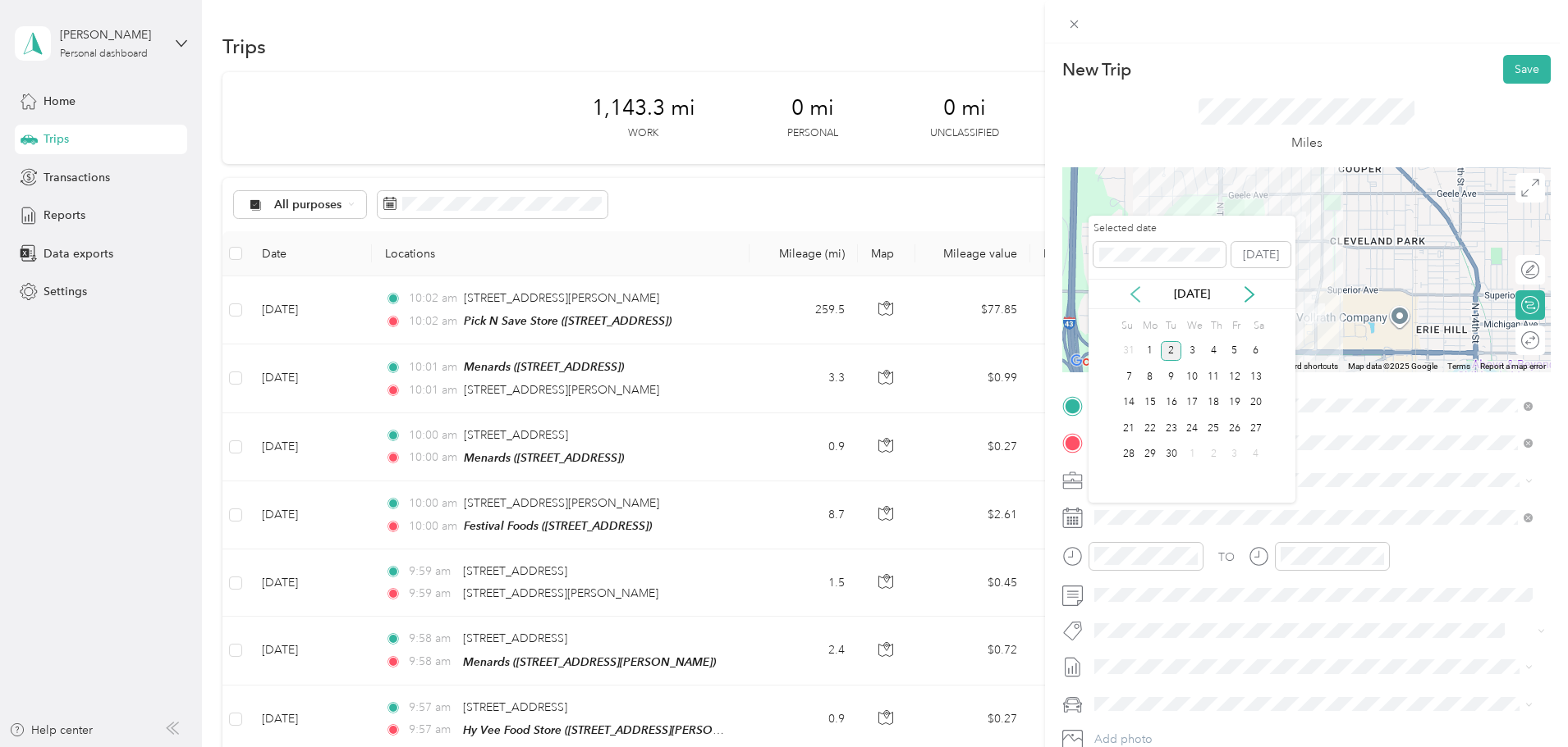
click at [1134, 296] on icon at bounding box center [1135, 294] width 8 height 15
click at [1173, 431] on div "19" at bounding box center [1171, 428] width 21 height 21
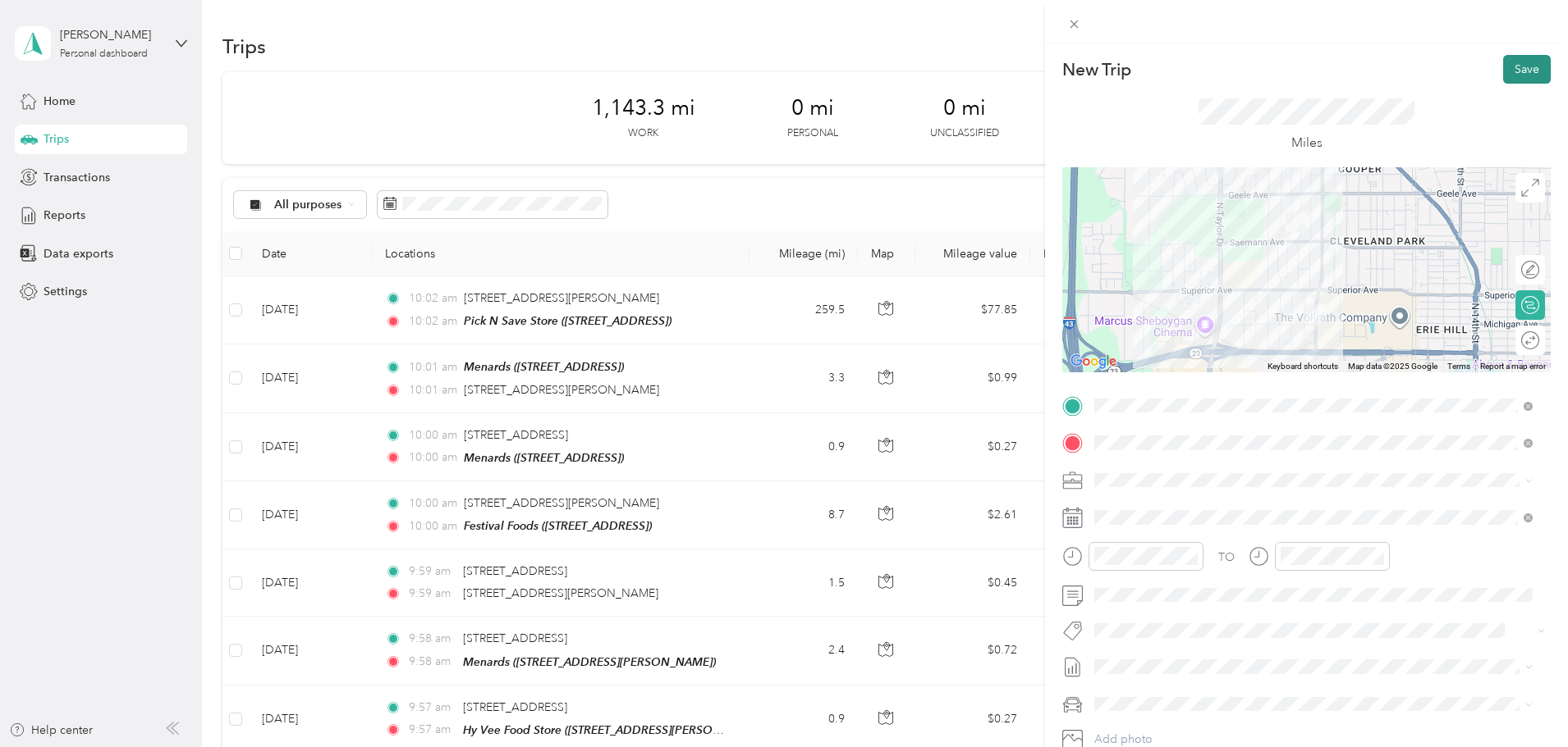
click at [1511, 74] on button "Save" at bounding box center [1526, 69] width 48 height 29
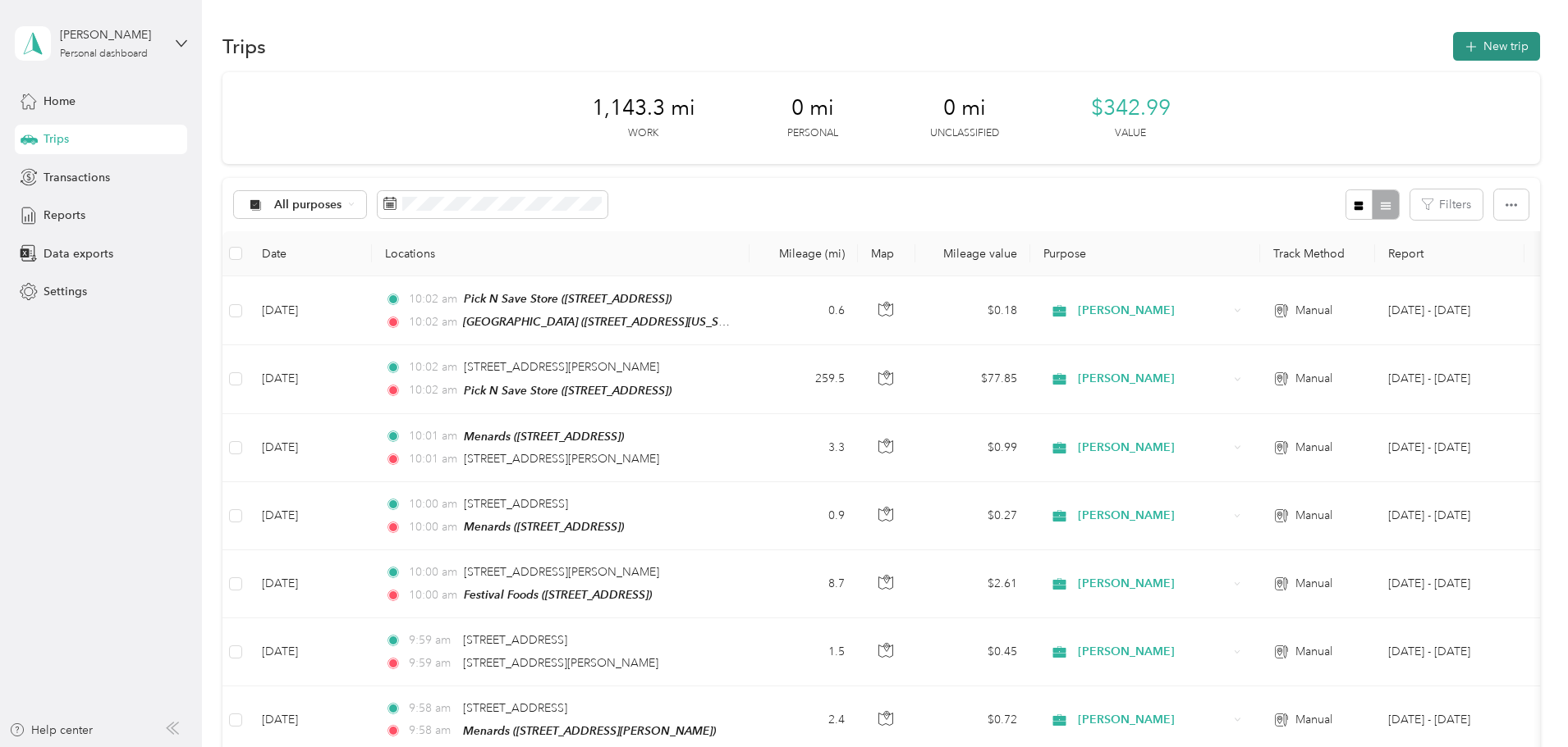
click at [1453, 50] on button "New trip" at bounding box center [1496, 46] width 87 height 29
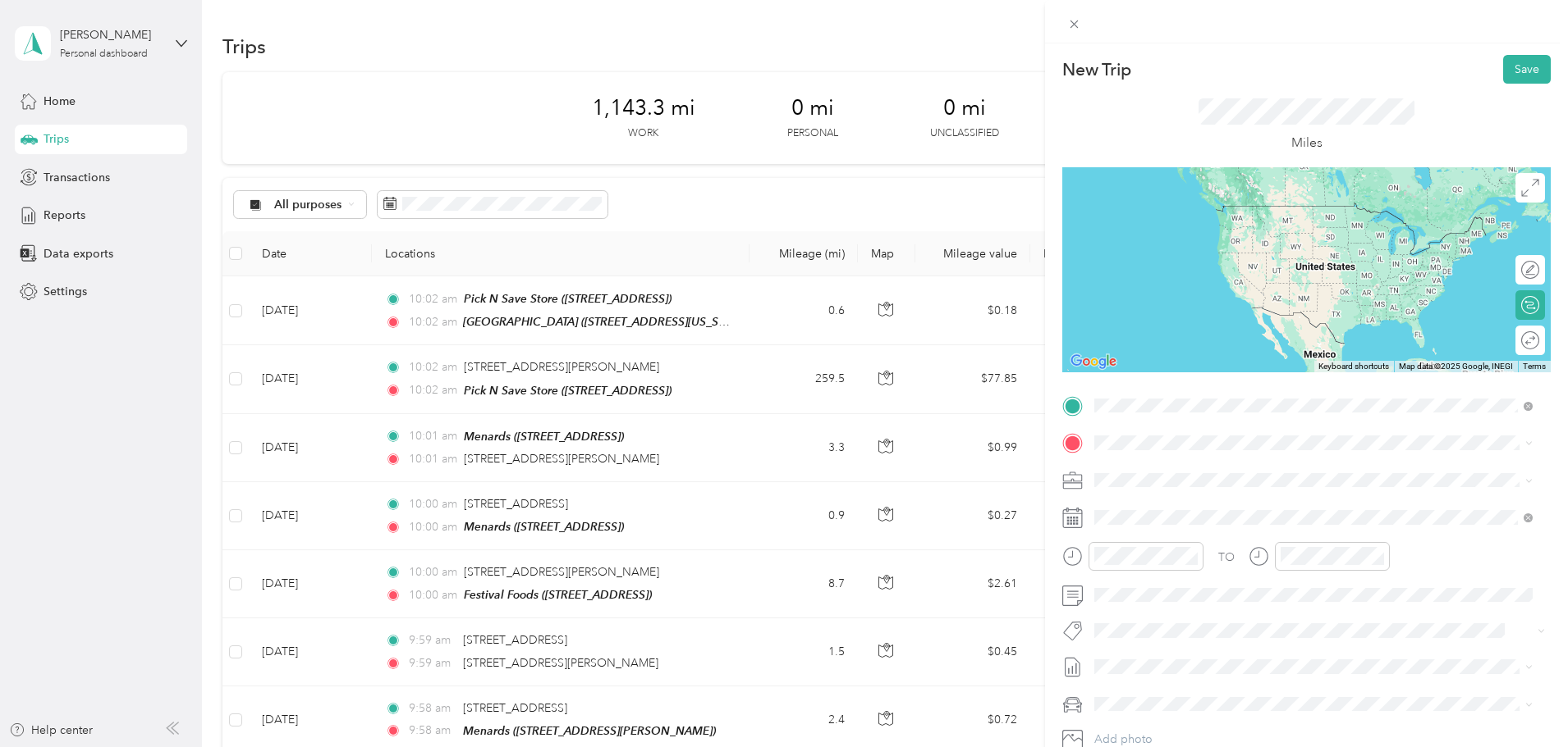
click at [1258, 469] on div "[GEOGRAPHIC_DATA]" at bounding box center [1206, 471] width 164 height 15
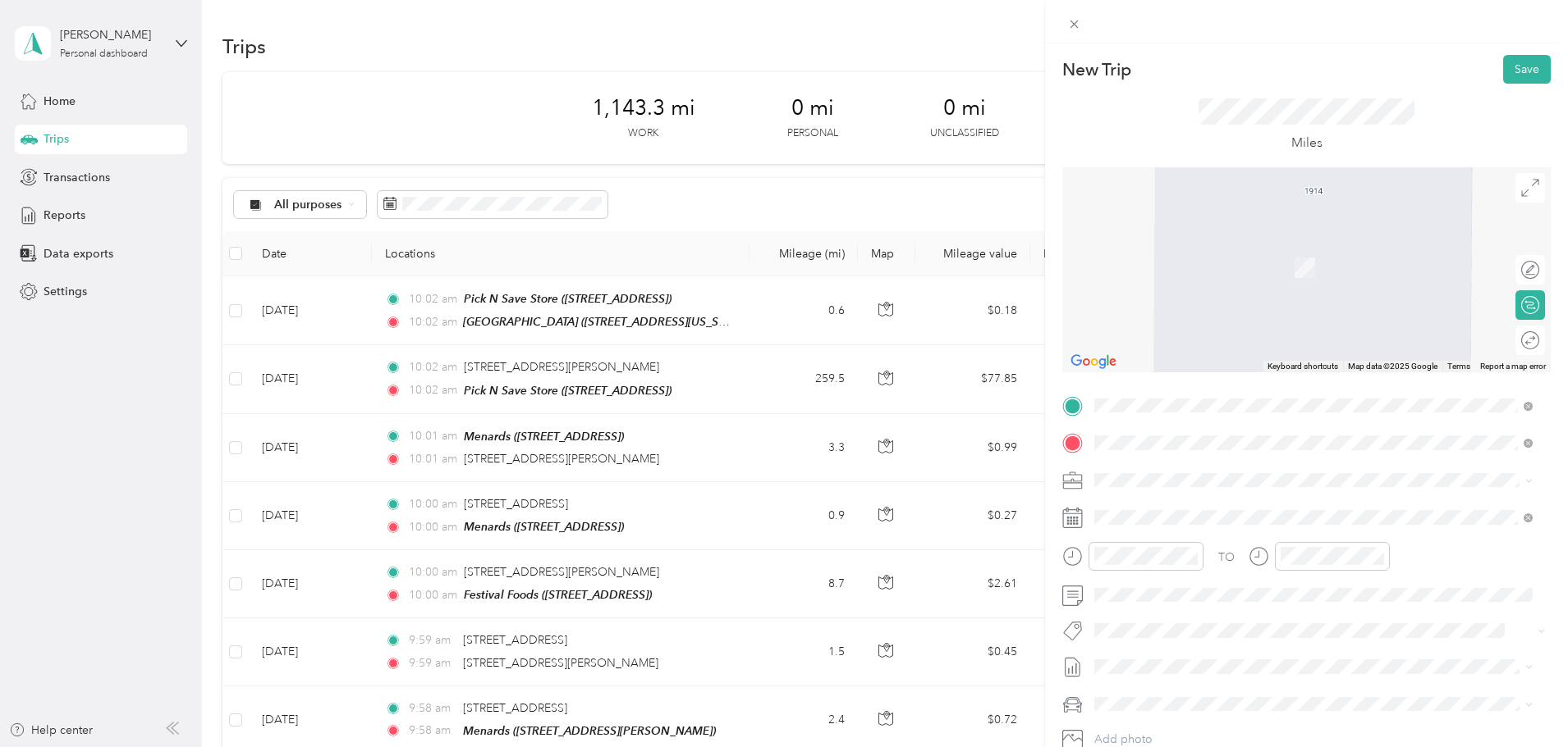
click at [1232, 524] on div "TEAM Festival Foods [STREET_ADDRESS][PERSON_NAME]" at bounding box center [1222, 521] width 196 height 40
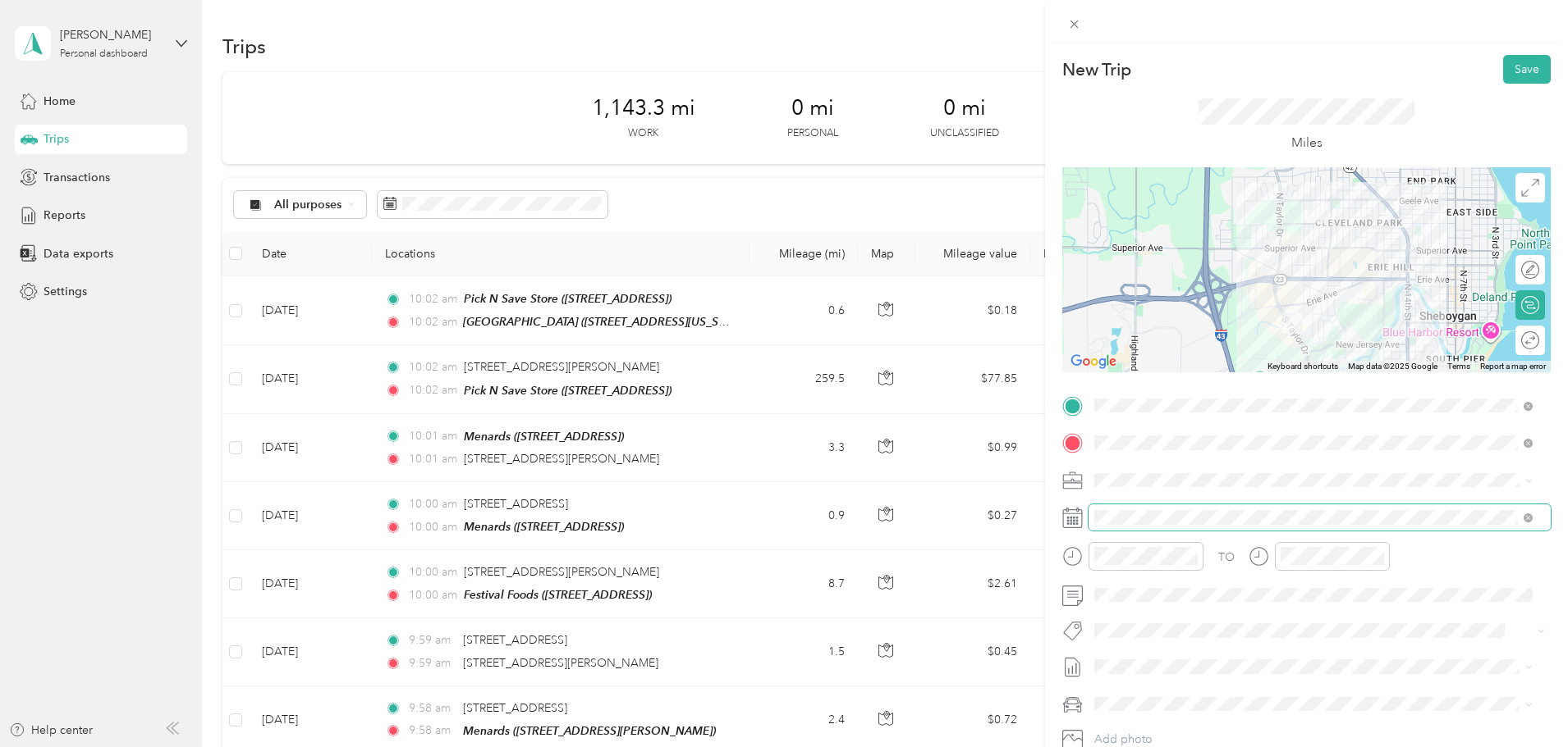
click at [1185, 508] on span at bounding box center [1319, 518] width 462 height 26
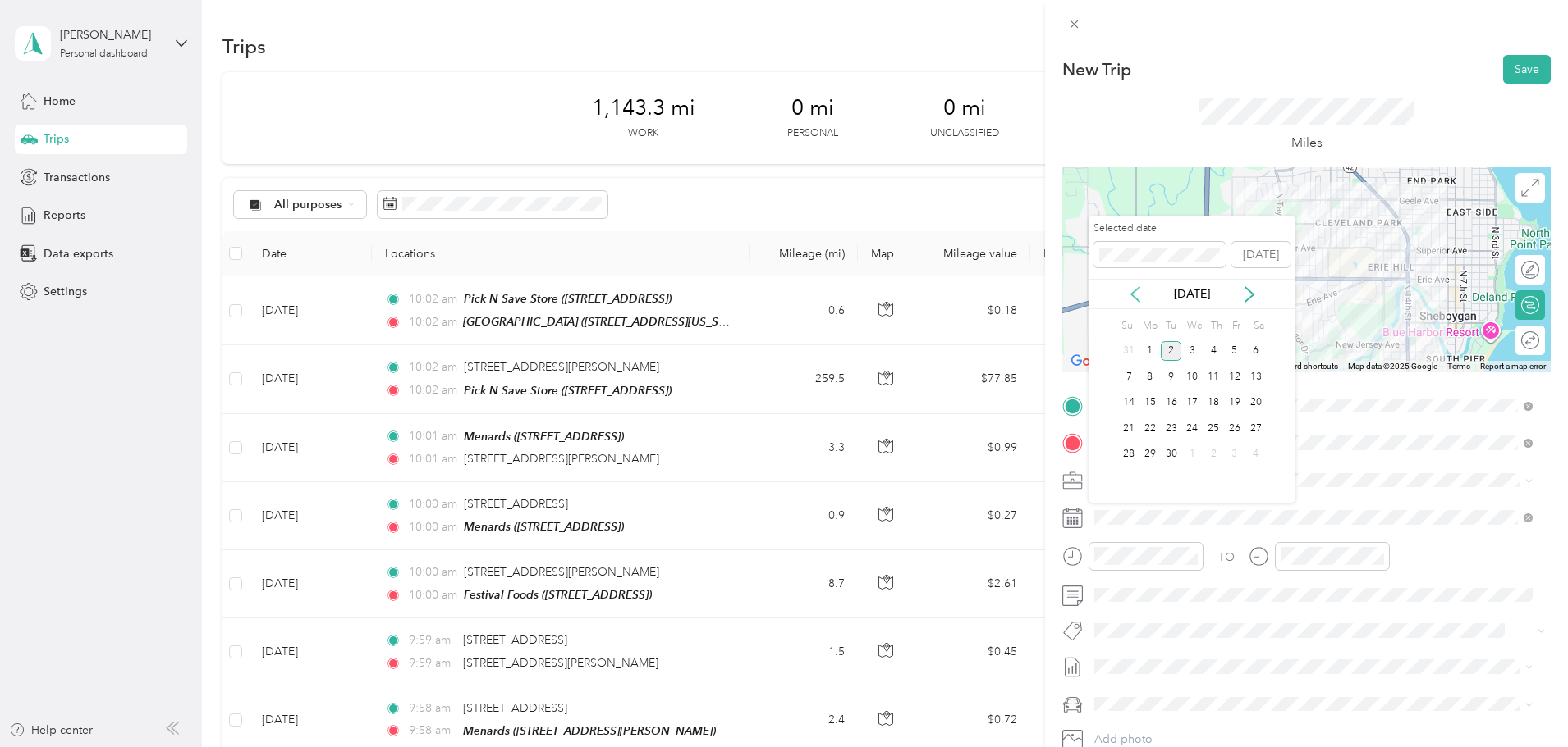
click at [1127, 292] on icon at bounding box center [1135, 294] width 17 height 17
click at [1243, 427] on div "22" at bounding box center [1234, 428] width 21 height 21
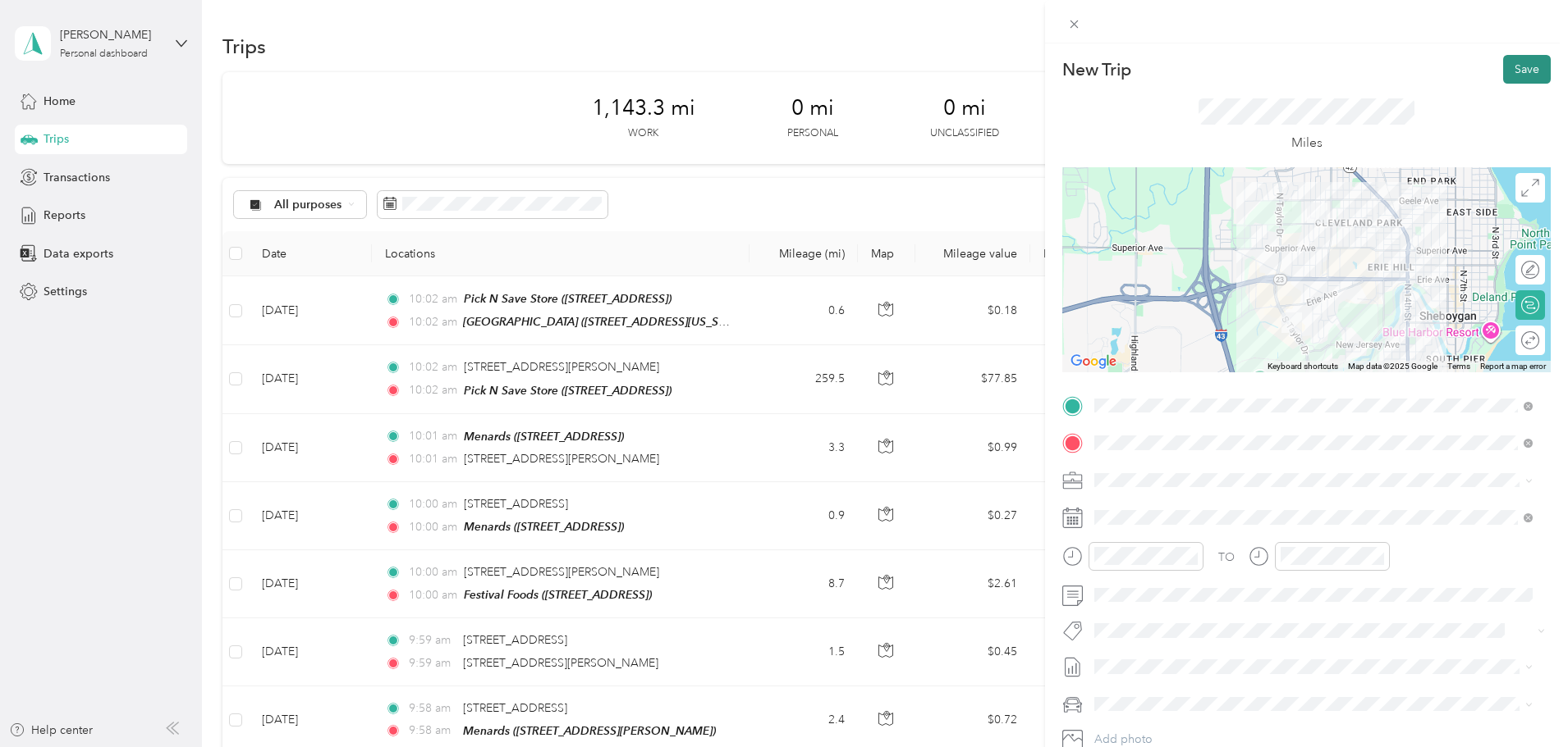
click at [1521, 66] on button "Save" at bounding box center [1526, 69] width 48 height 29
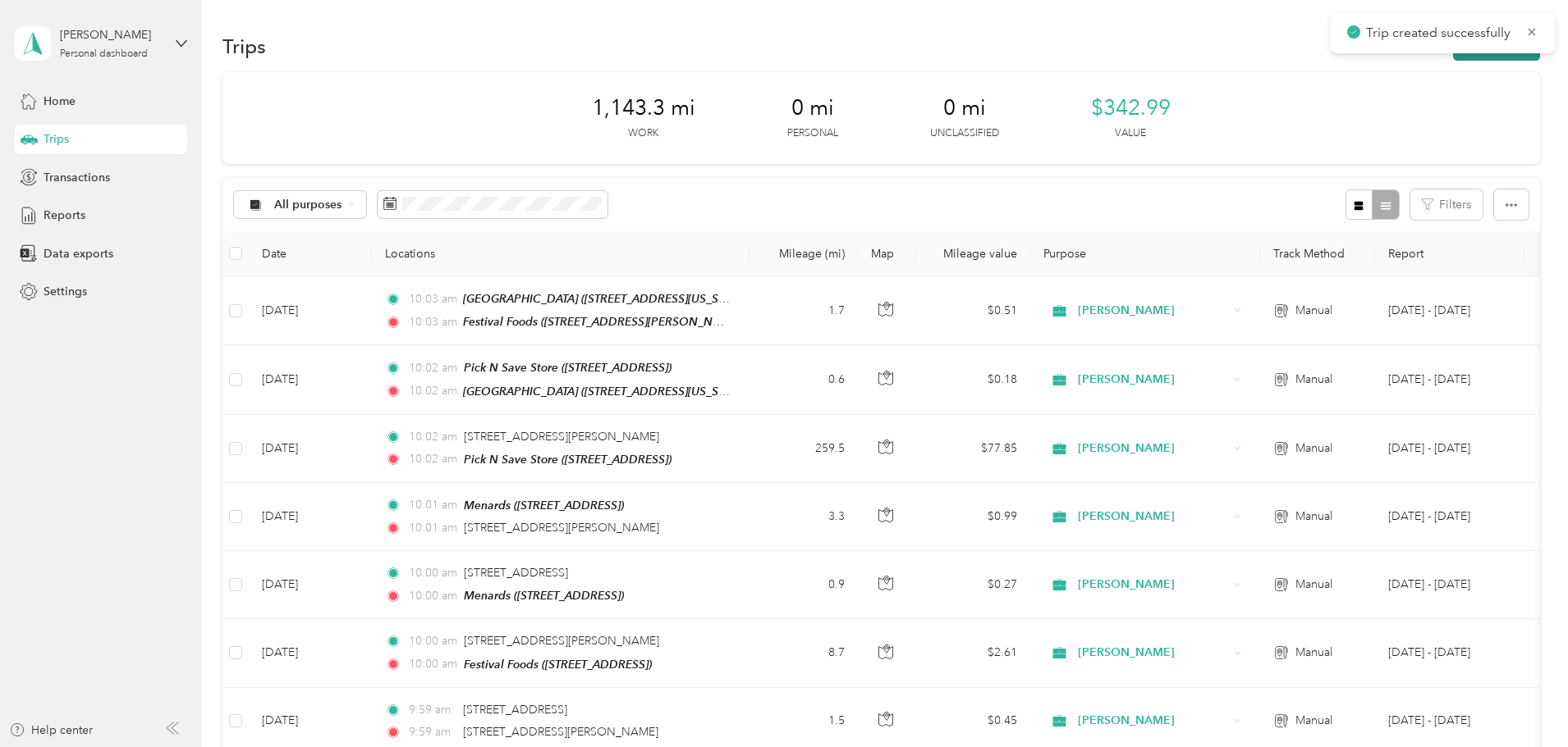
click at [1453, 59] on button "New trip" at bounding box center [1496, 46] width 87 height 29
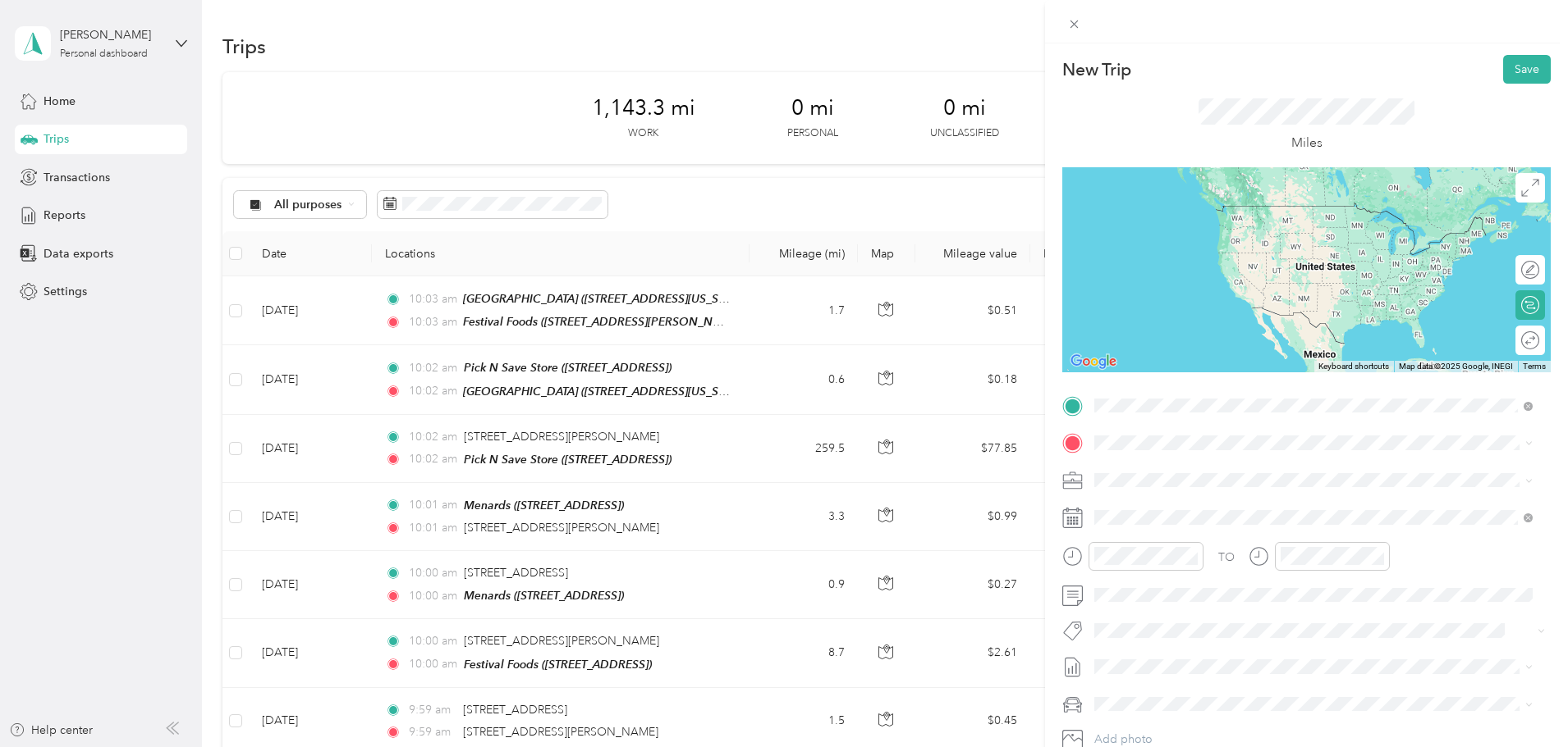
click at [1287, 496] on span "[STREET_ADDRESS][PERSON_NAME]" at bounding box center [1222, 495] width 196 height 14
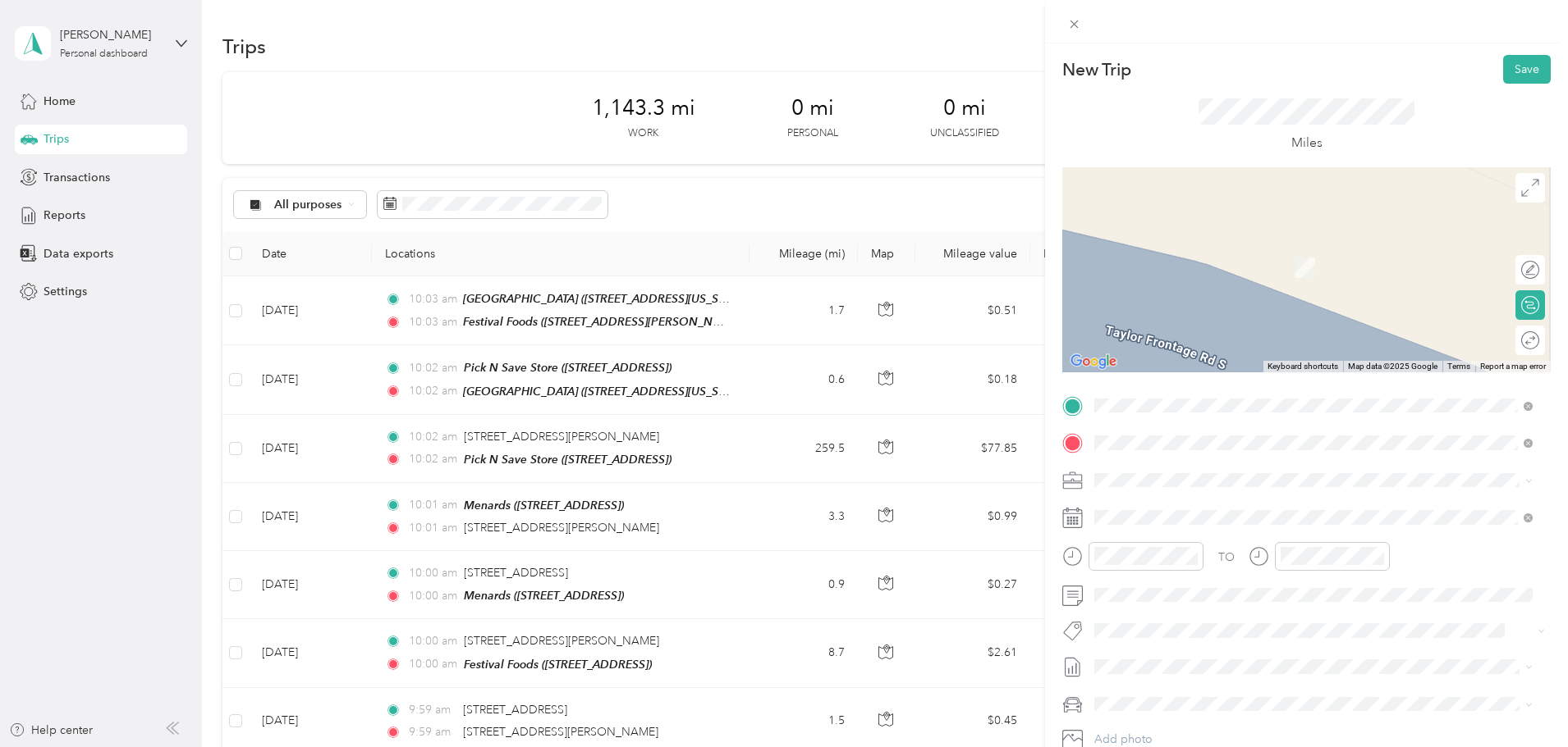
click at [1287, 578] on div "TEAM Target [STREET_ADDRESS][PERSON_NAME]" at bounding box center [1222, 578] width 196 height 40
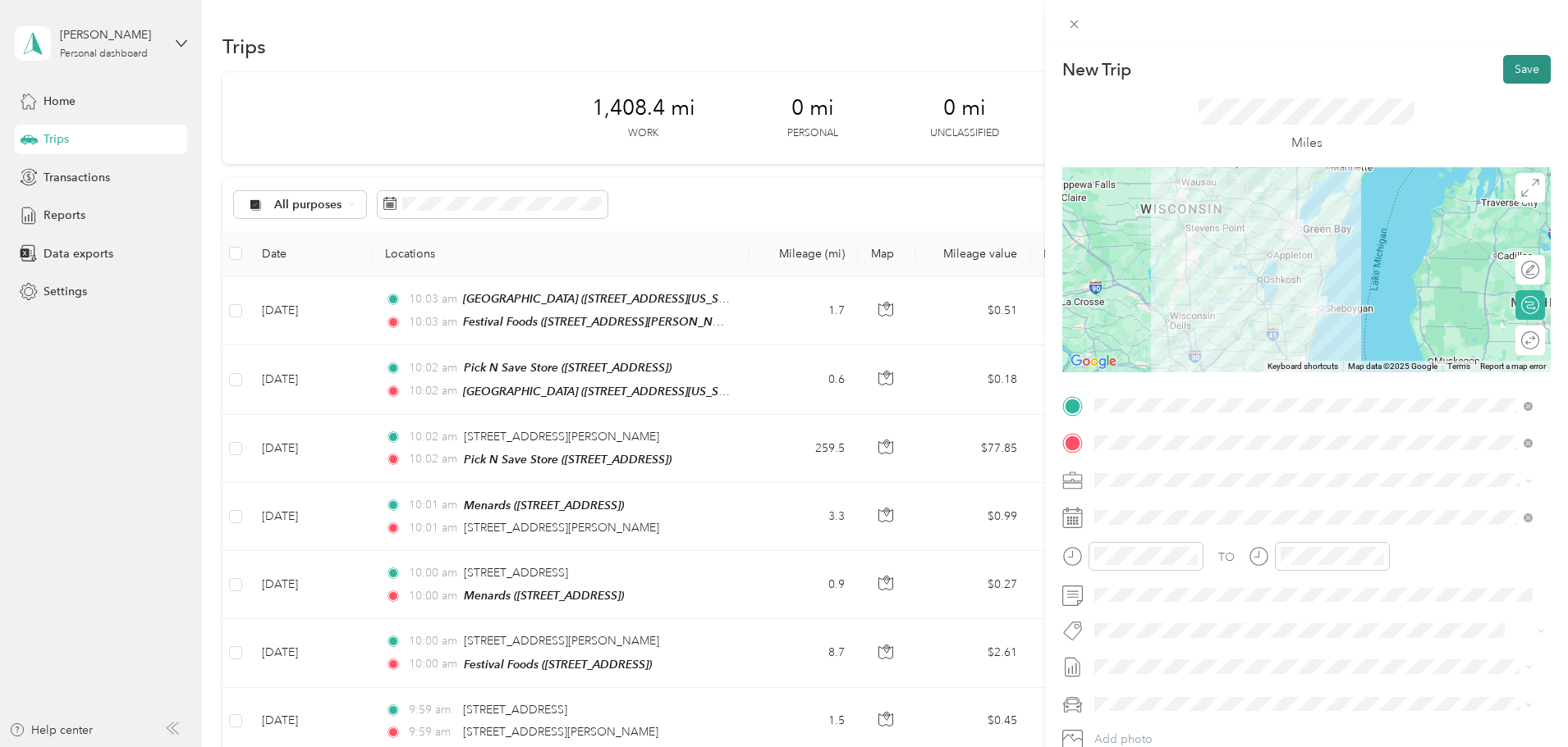
click at [1528, 65] on button "Save" at bounding box center [1526, 69] width 48 height 29
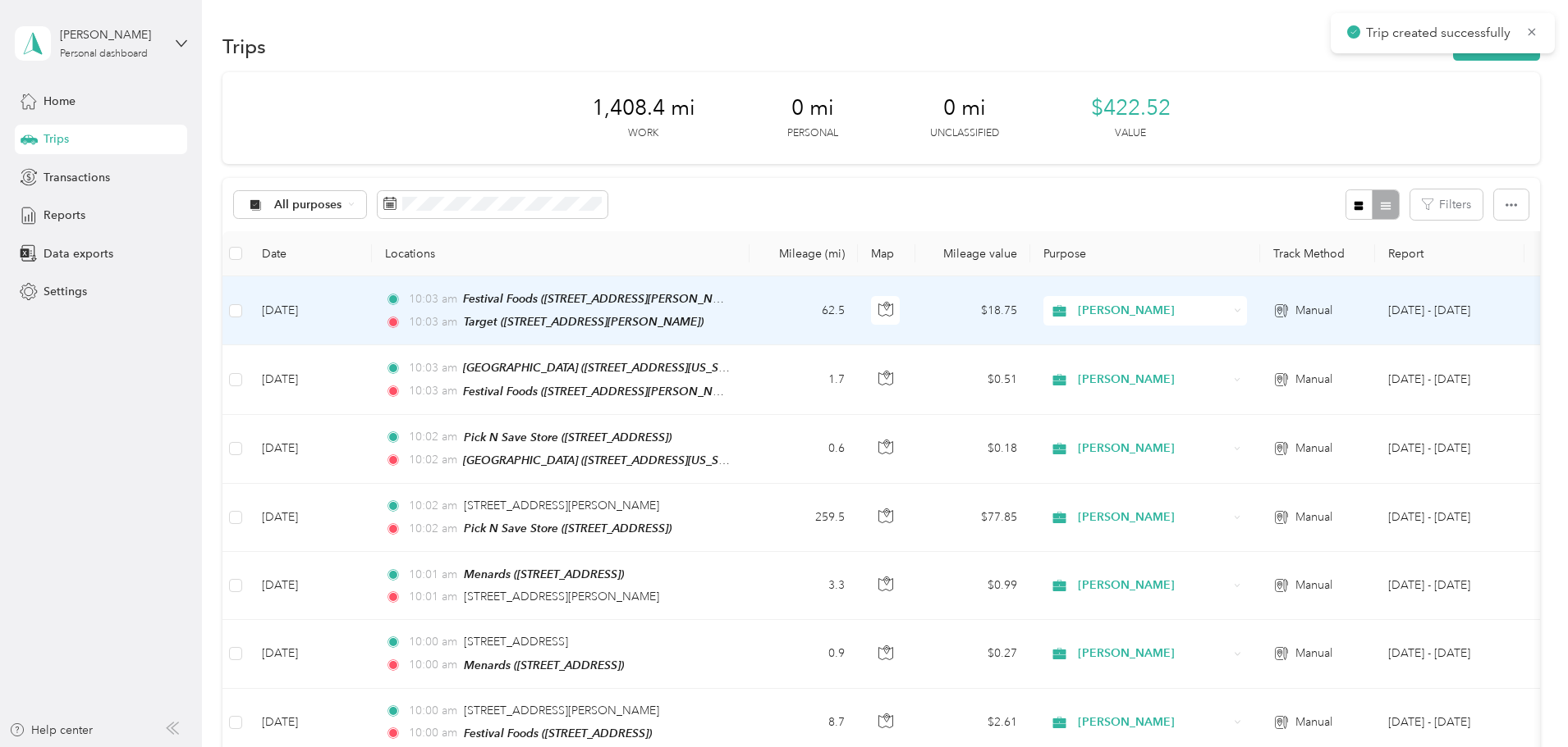
click at [372, 322] on td "[DATE]" at bounding box center [310, 310] width 123 height 69
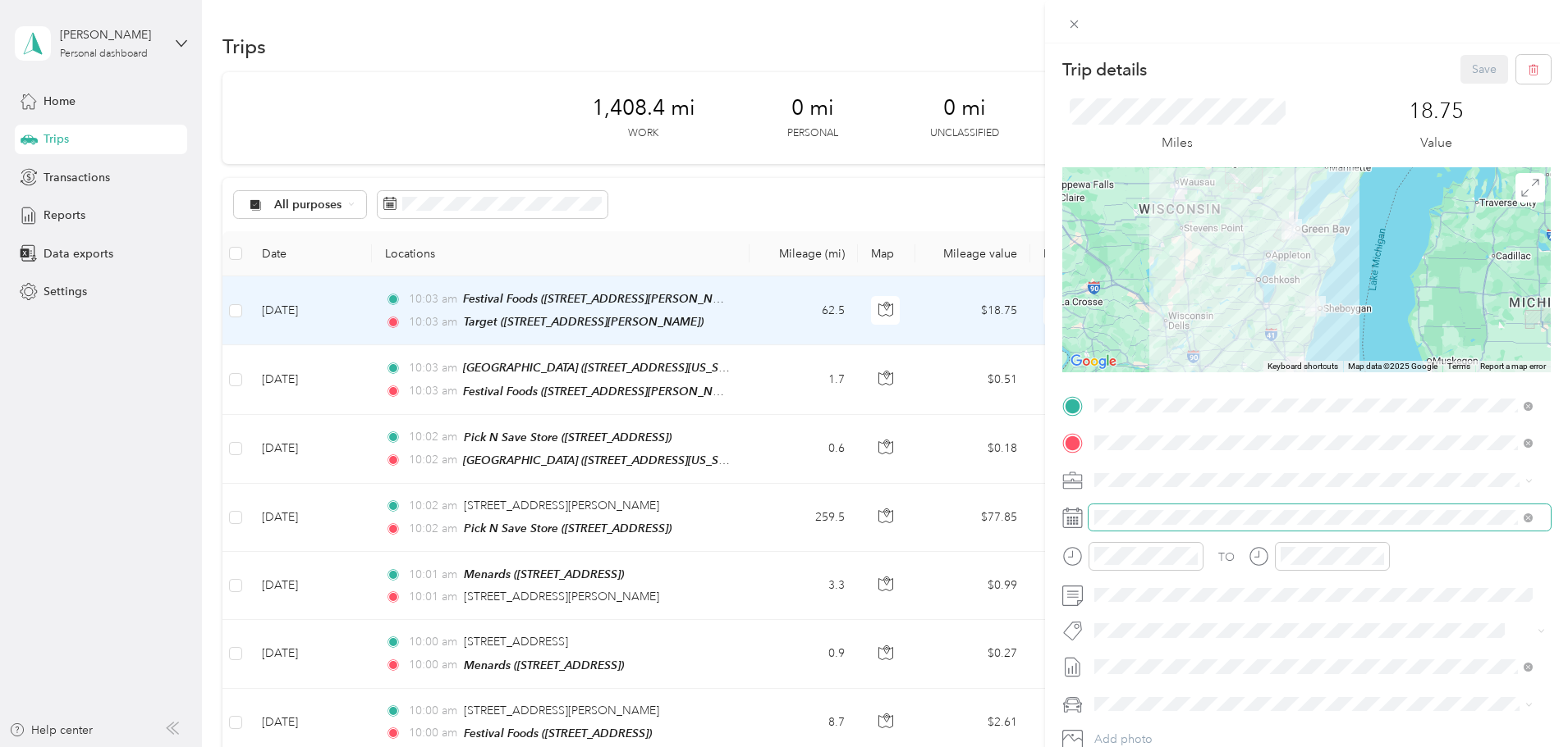
click at [1124, 508] on span at bounding box center [1319, 518] width 462 height 26
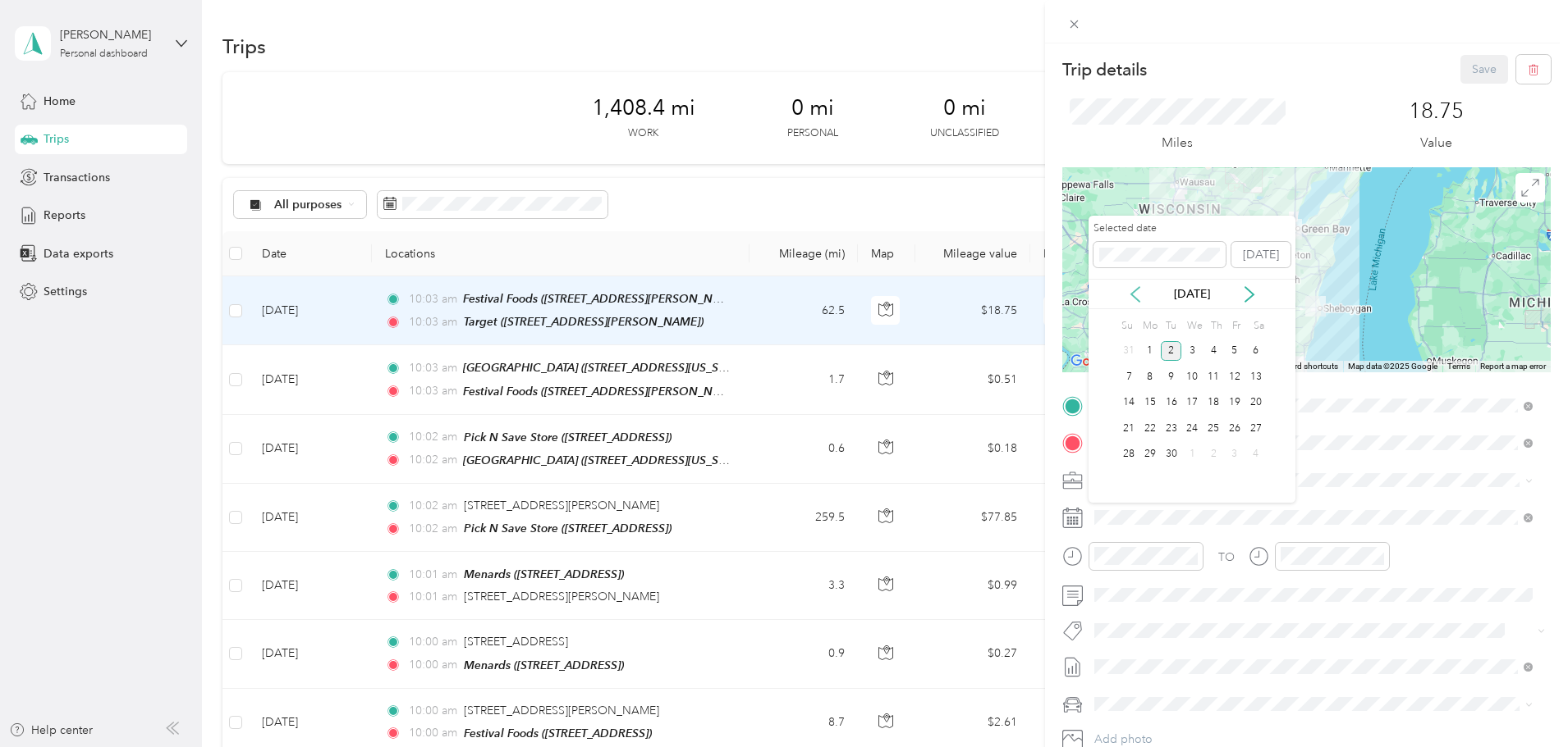
click at [1141, 295] on icon at bounding box center [1135, 294] width 17 height 17
click at [1235, 429] on div "22" at bounding box center [1234, 428] width 21 height 21
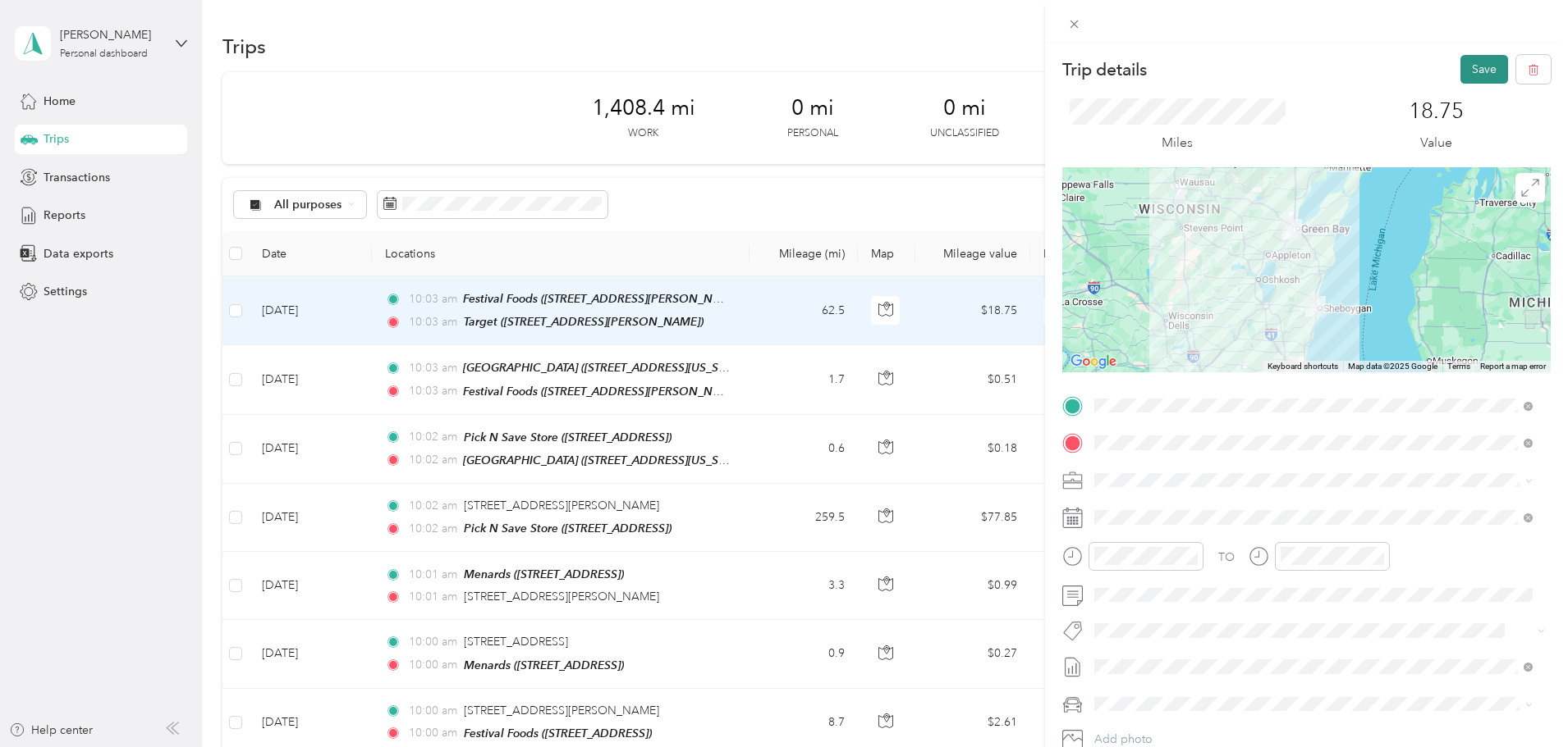
click at [1474, 74] on button "Save" at bounding box center [1484, 69] width 48 height 29
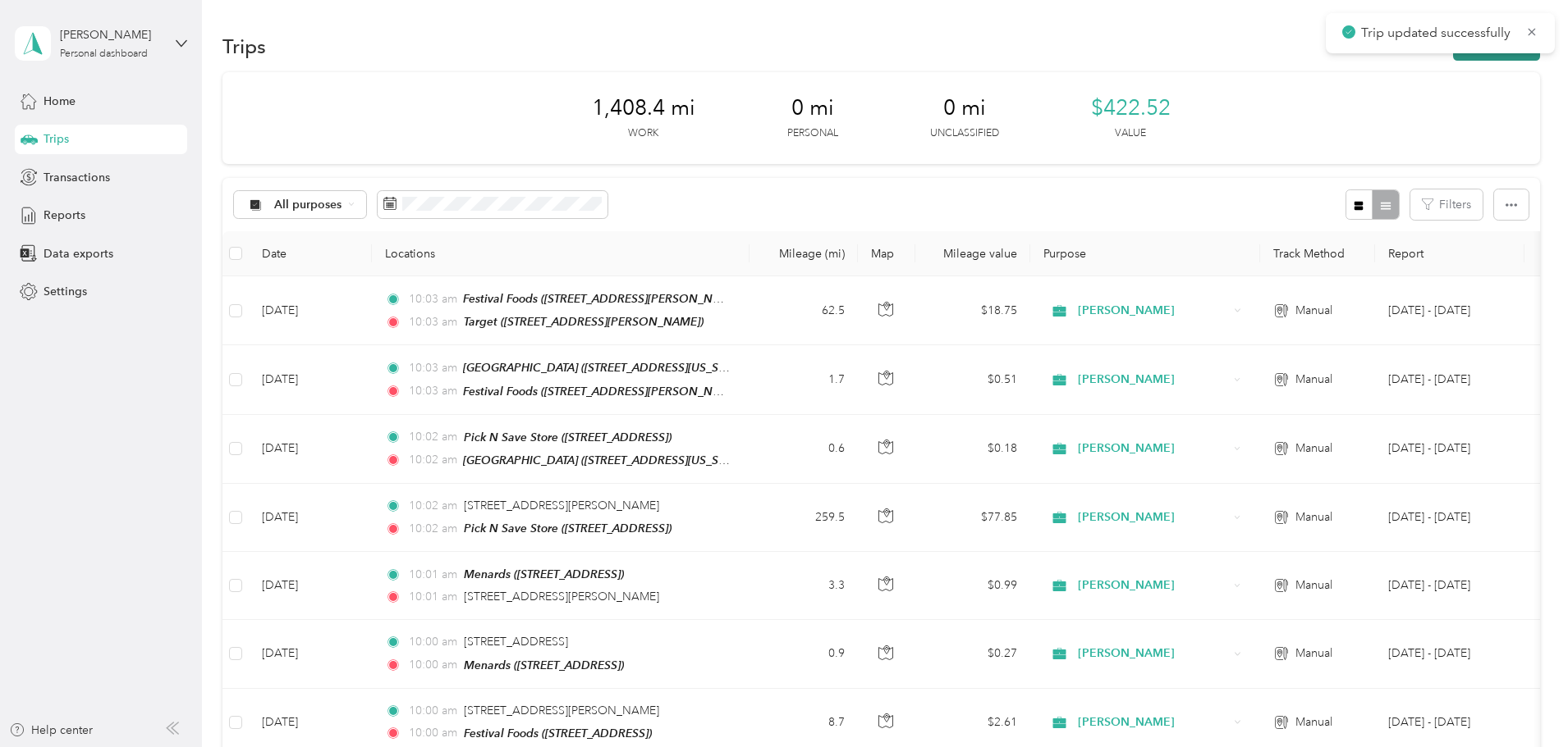
click at [1453, 58] on button "New trip" at bounding box center [1496, 46] width 87 height 29
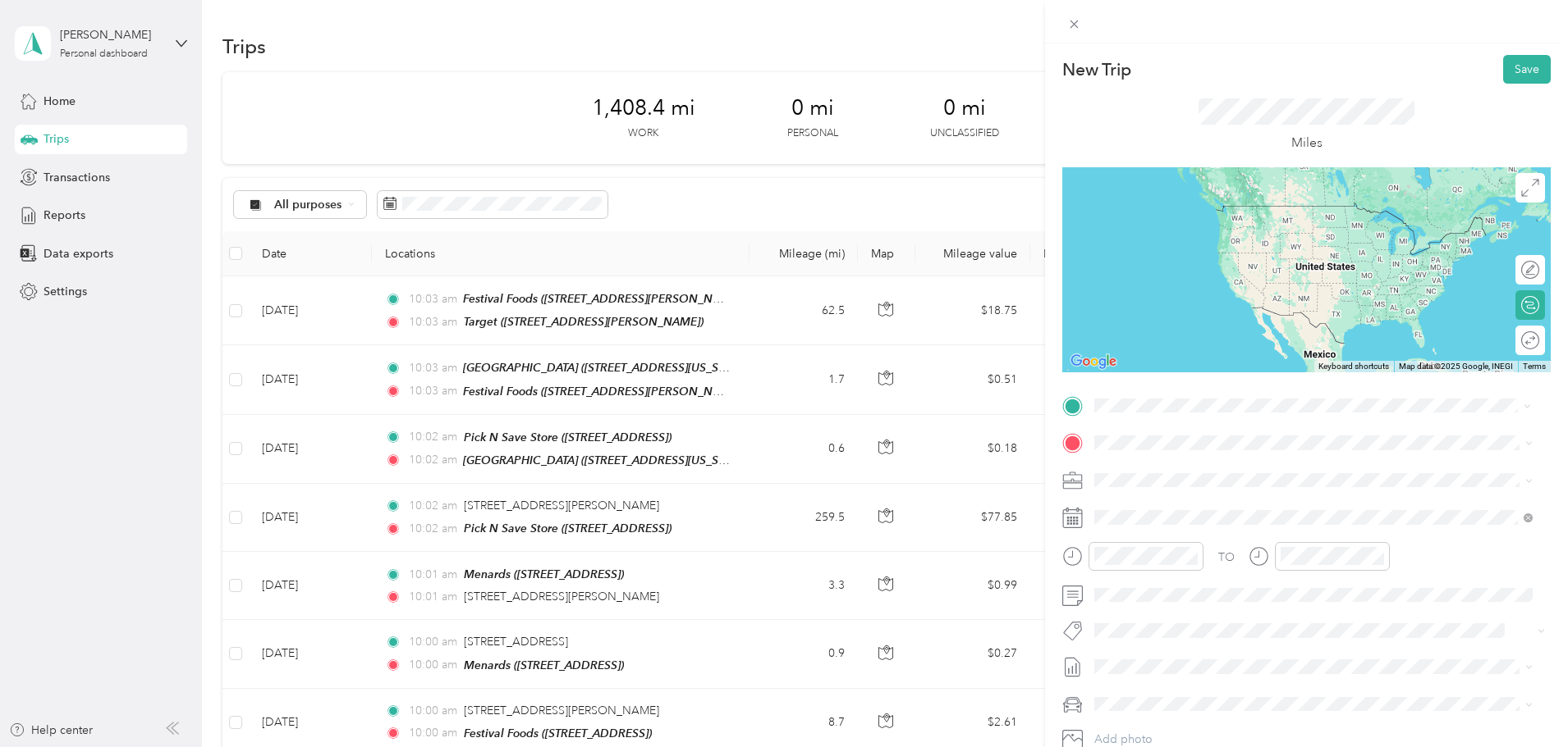
click at [1187, 465] on span "[STREET_ADDRESS][PERSON_NAME][US_STATE]" at bounding box center [1252, 464] width 255 height 15
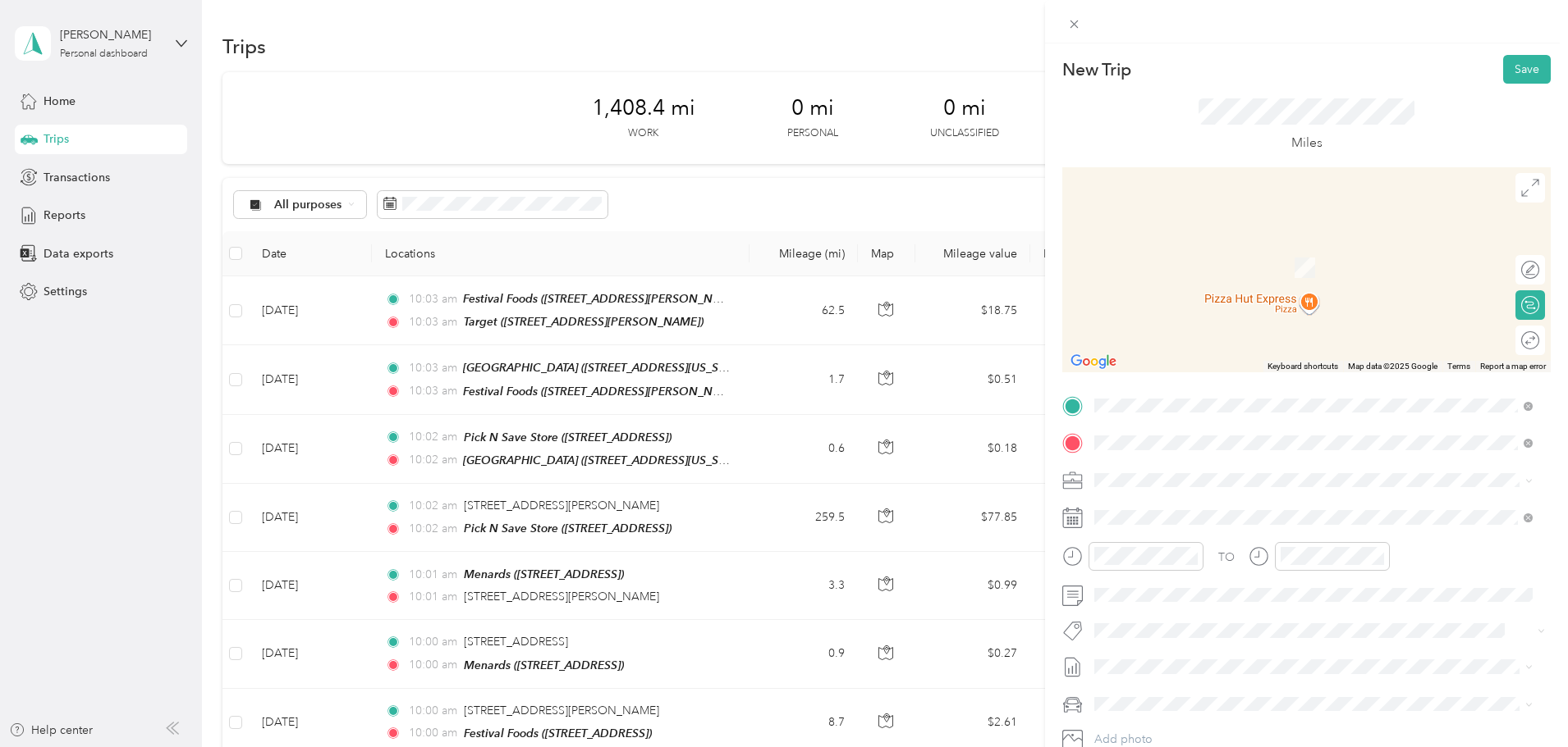
click at [1209, 573] on div "TEAM Festival Foods [STREET_ADDRESS]" at bounding box center [1191, 572] width 133 height 40
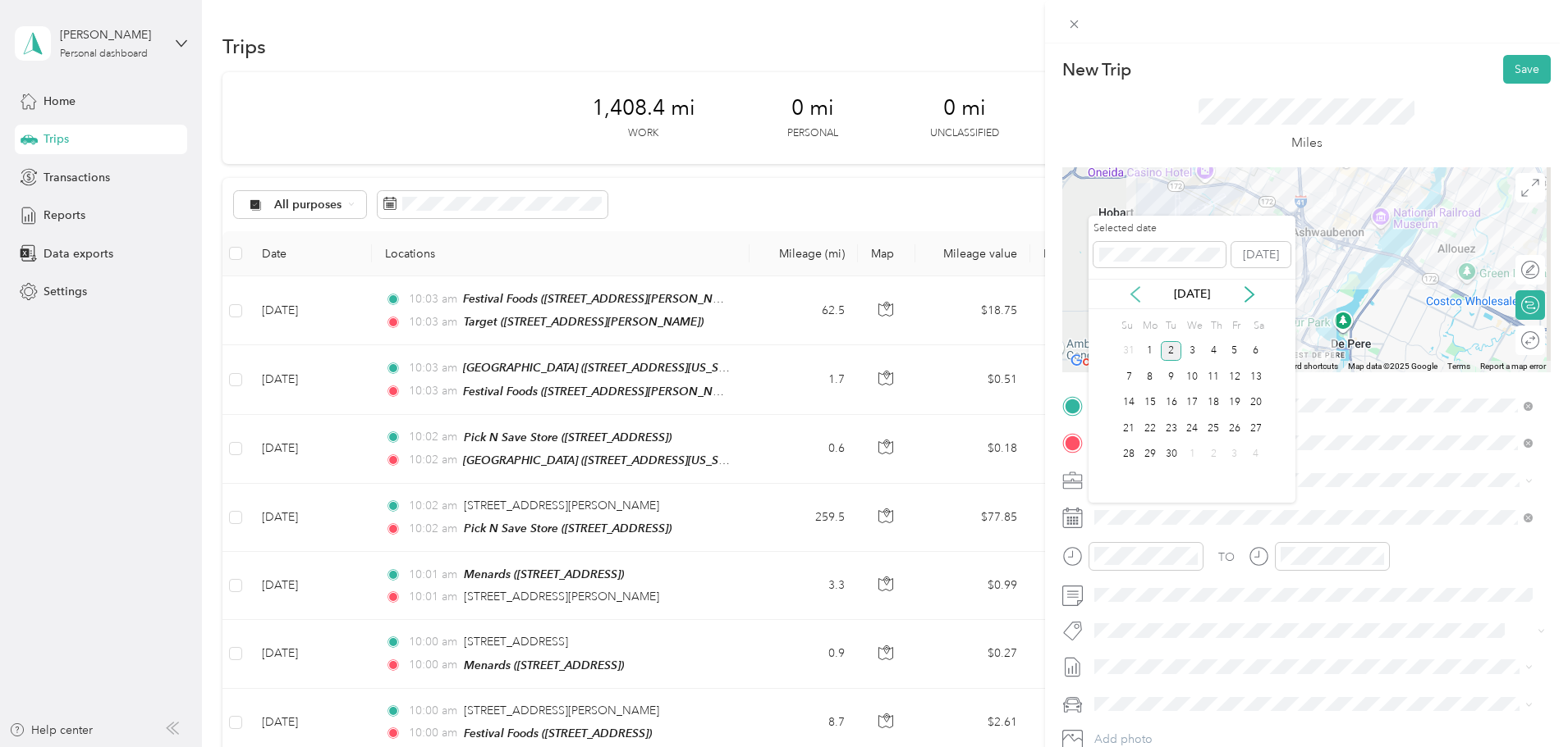
click at [1128, 295] on icon at bounding box center [1135, 294] width 17 height 17
click at [1238, 433] on div "22" at bounding box center [1234, 428] width 21 height 21
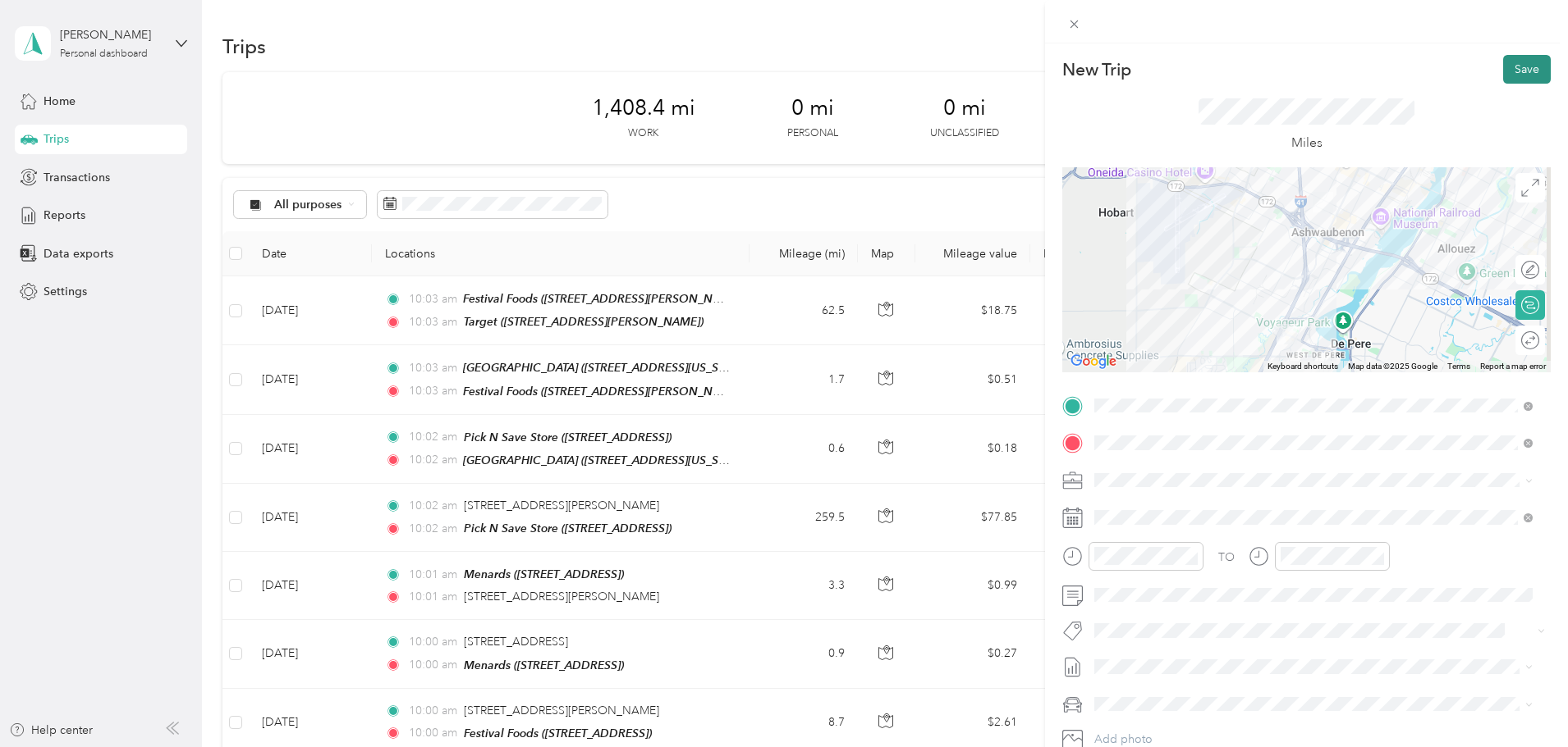
click at [1515, 65] on button "Save" at bounding box center [1526, 69] width 48 height 29
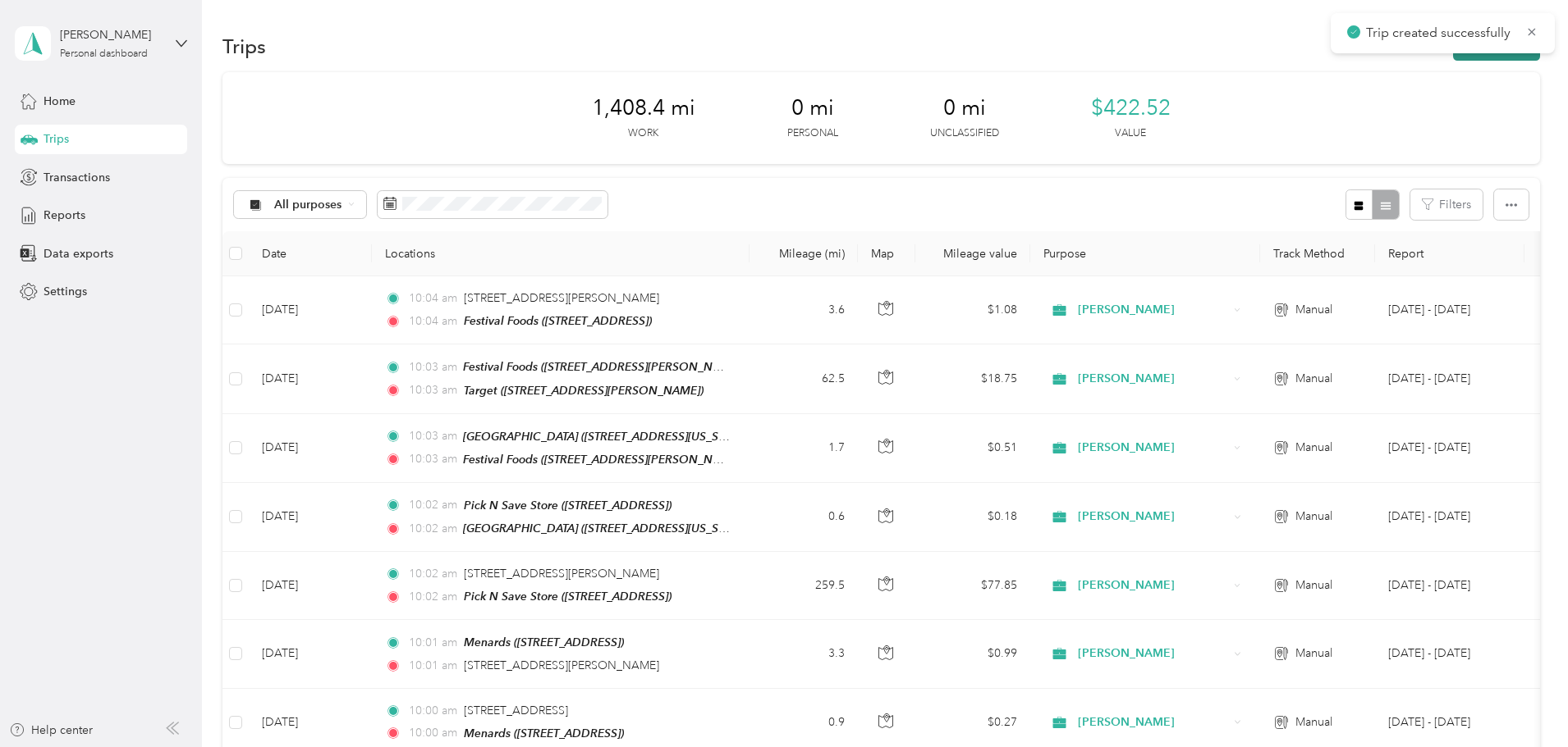
click at [1453, 59] on button "New trip" at bounding box center [1496, 46] width 87 height 29
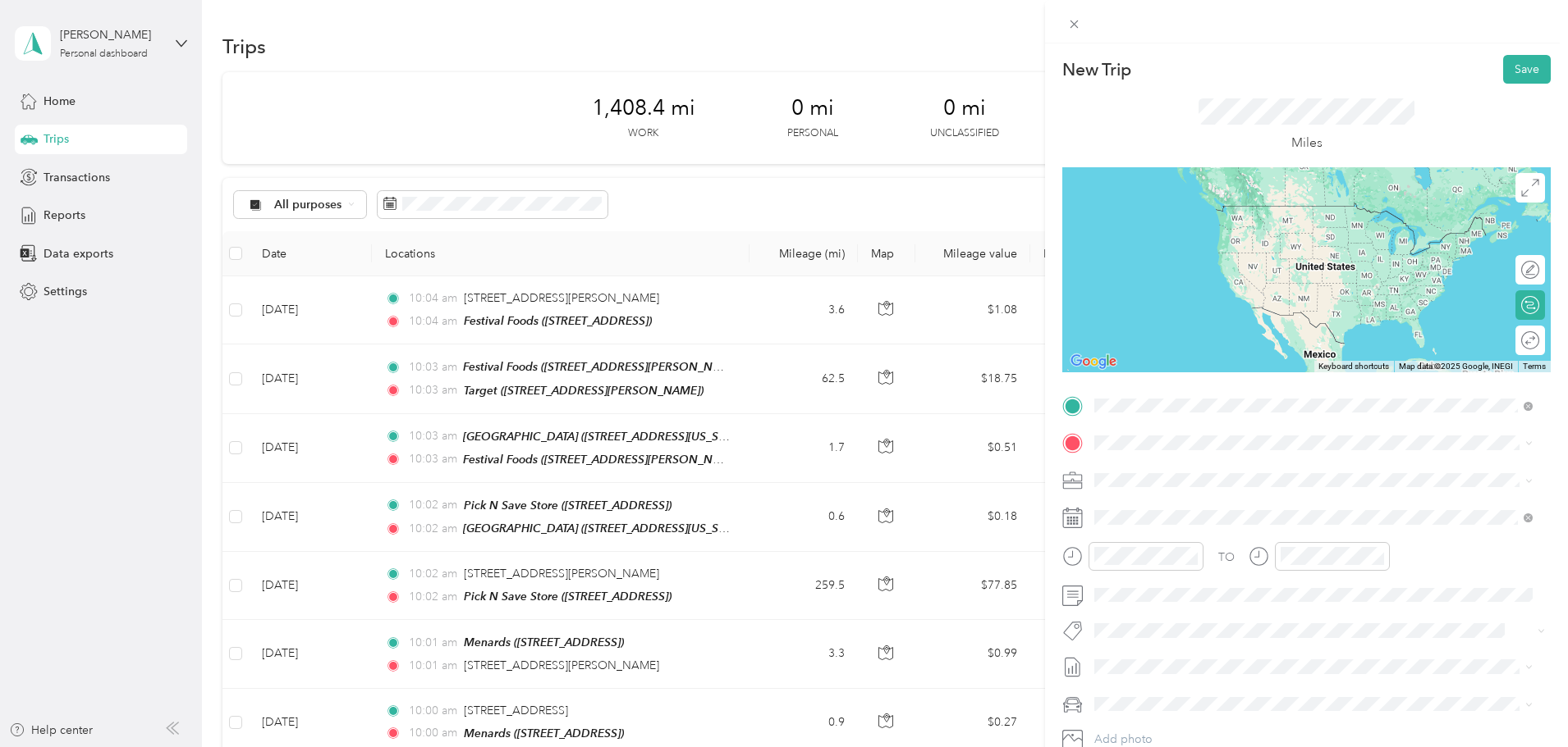
click at [1222, 544] on span "[STREET_ADDRESS]" at bounding box center [1176, 546] width 104 height 14
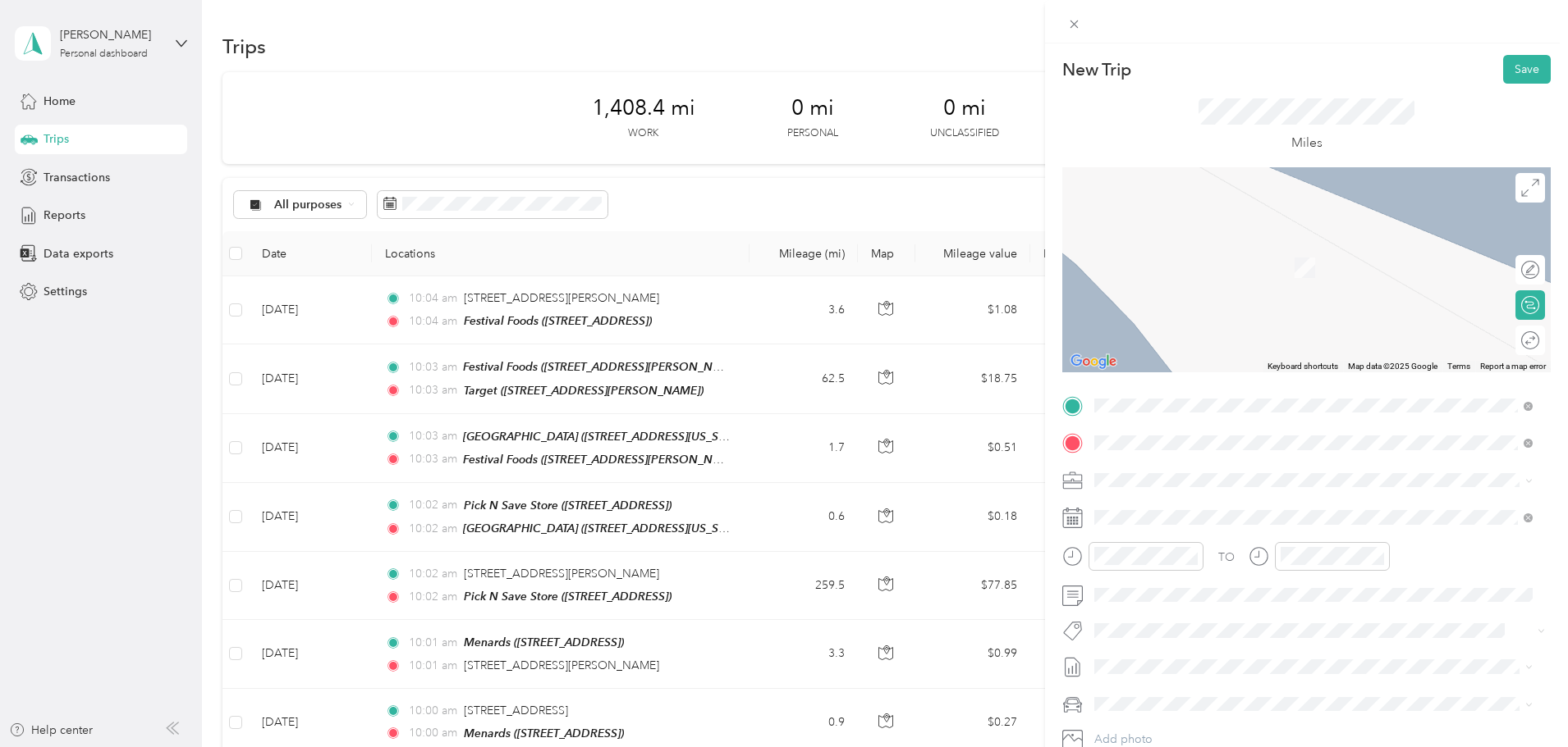
click at [1285, 514] on div "Festival Foods Headquarters [STREET_ADDRESS][PERSON_NAME][US_STATE]" at bounding box center [1252, 518] width 255 height 35
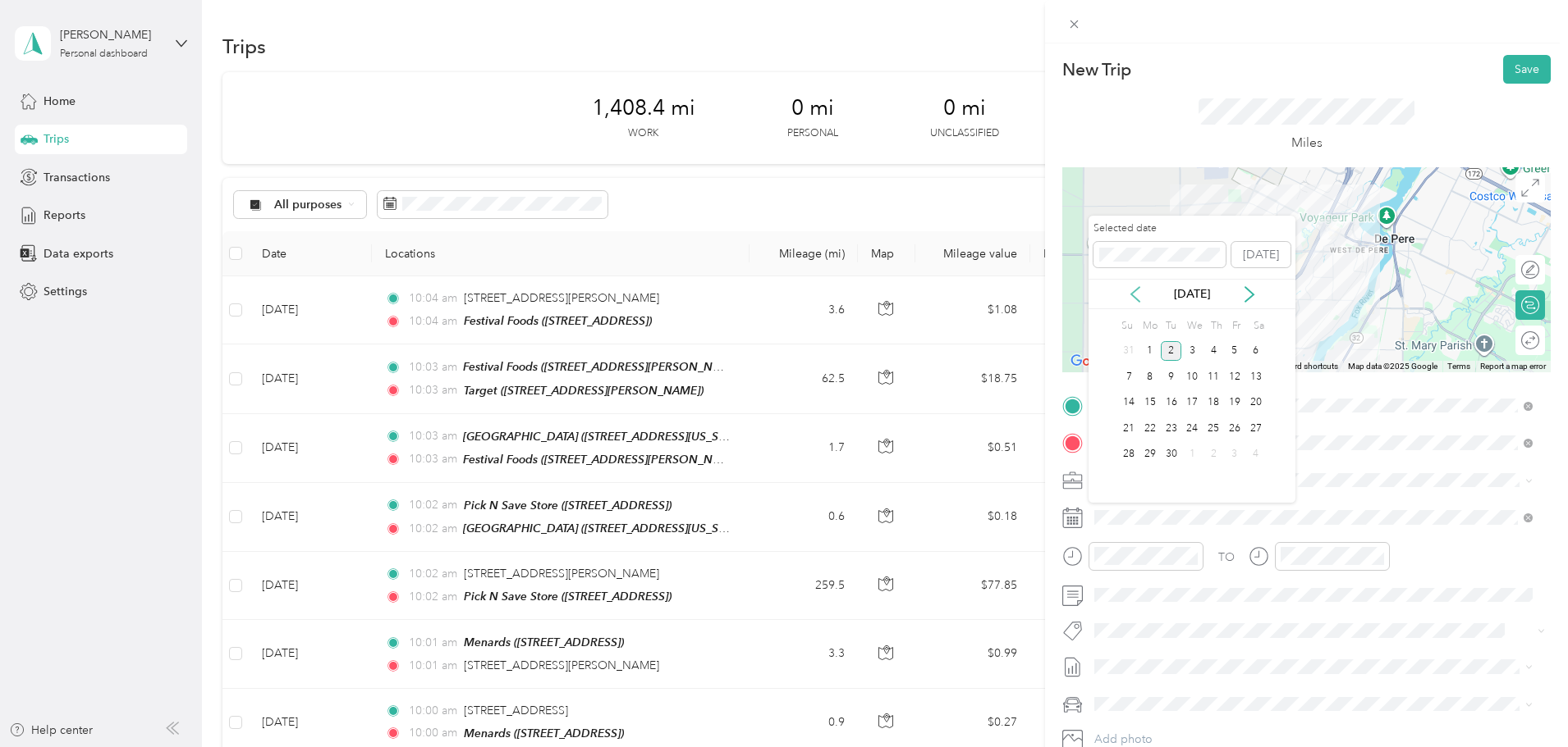
click at [1137, 296] on icon at bounding box center [1135, 294] width 17 height 17
click at [1232, 431] on div "22" at bounding box center [1234, 428] width 21 height 21
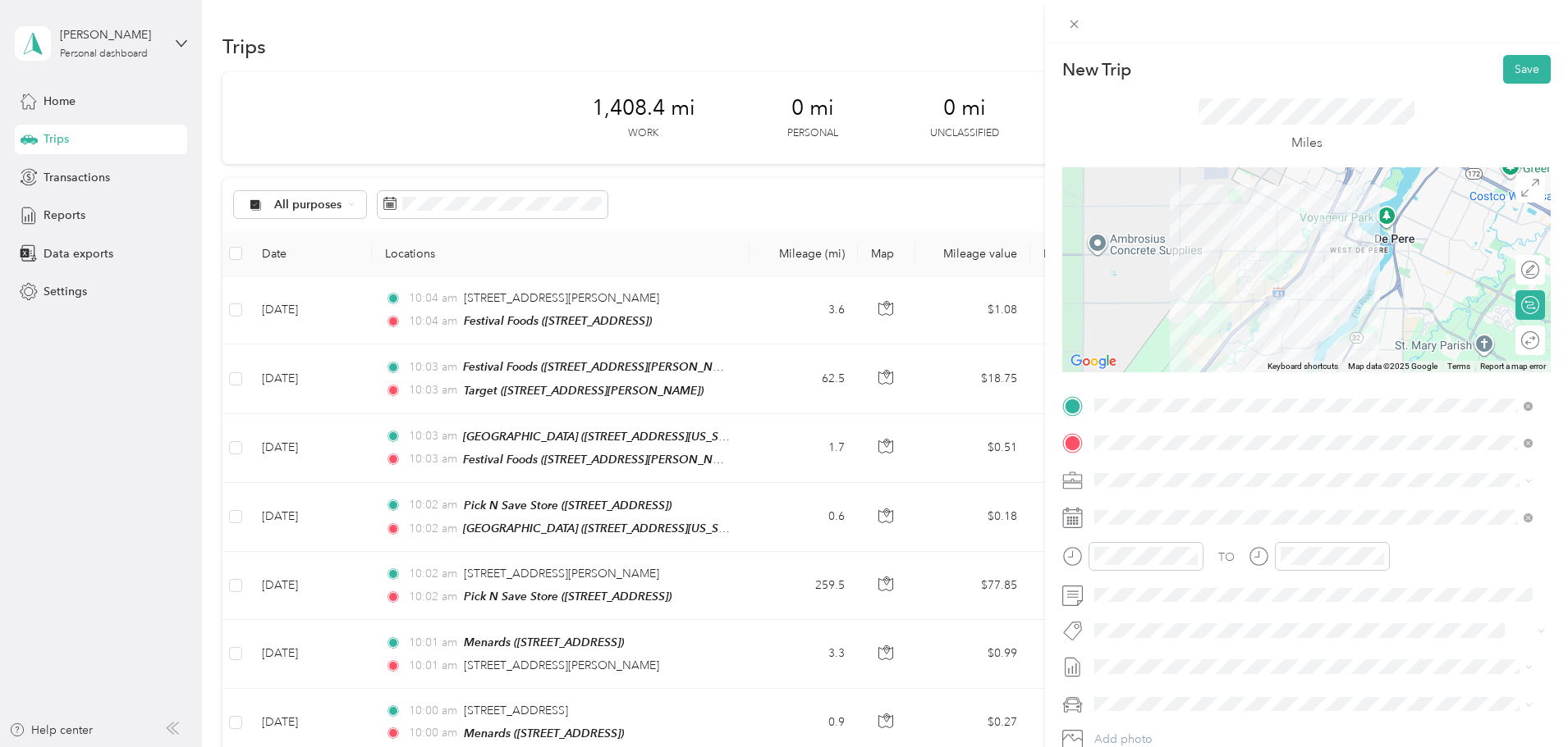
click at [1540, 73] on form "New Trip Save This trip cannot be edited because it is either under review, app…" at bounding box center [1306, 421] width 523 height 734
click at [1521, 74] on button "Save" at bounding box center [1526, 69] width 48 height 29
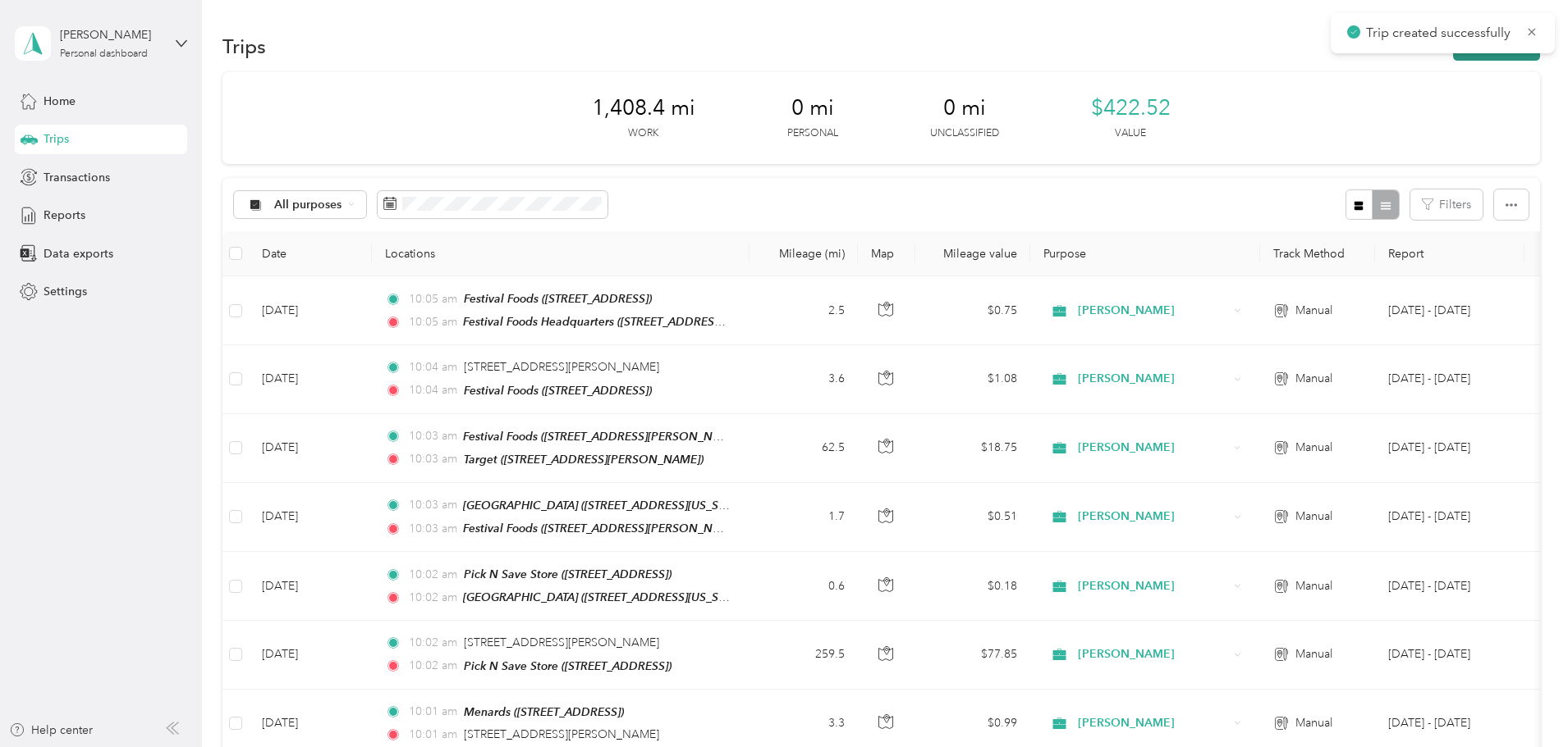
click at [1453, 59] on button "New trip" at bounding box center [1496, 46] width 87 height 29
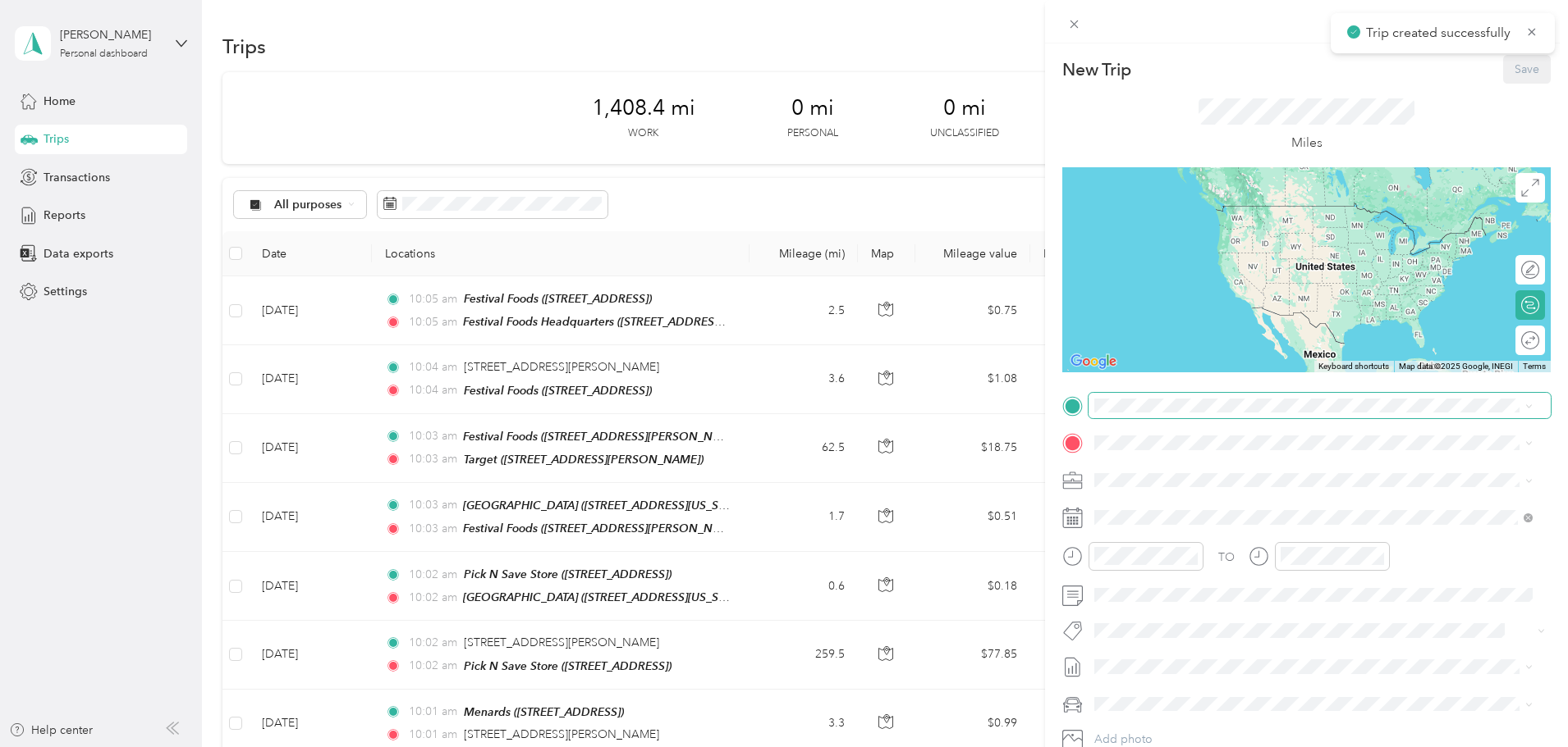
click at [1243, 393] on span at bounding box center [1319, 406] width 462 height 26
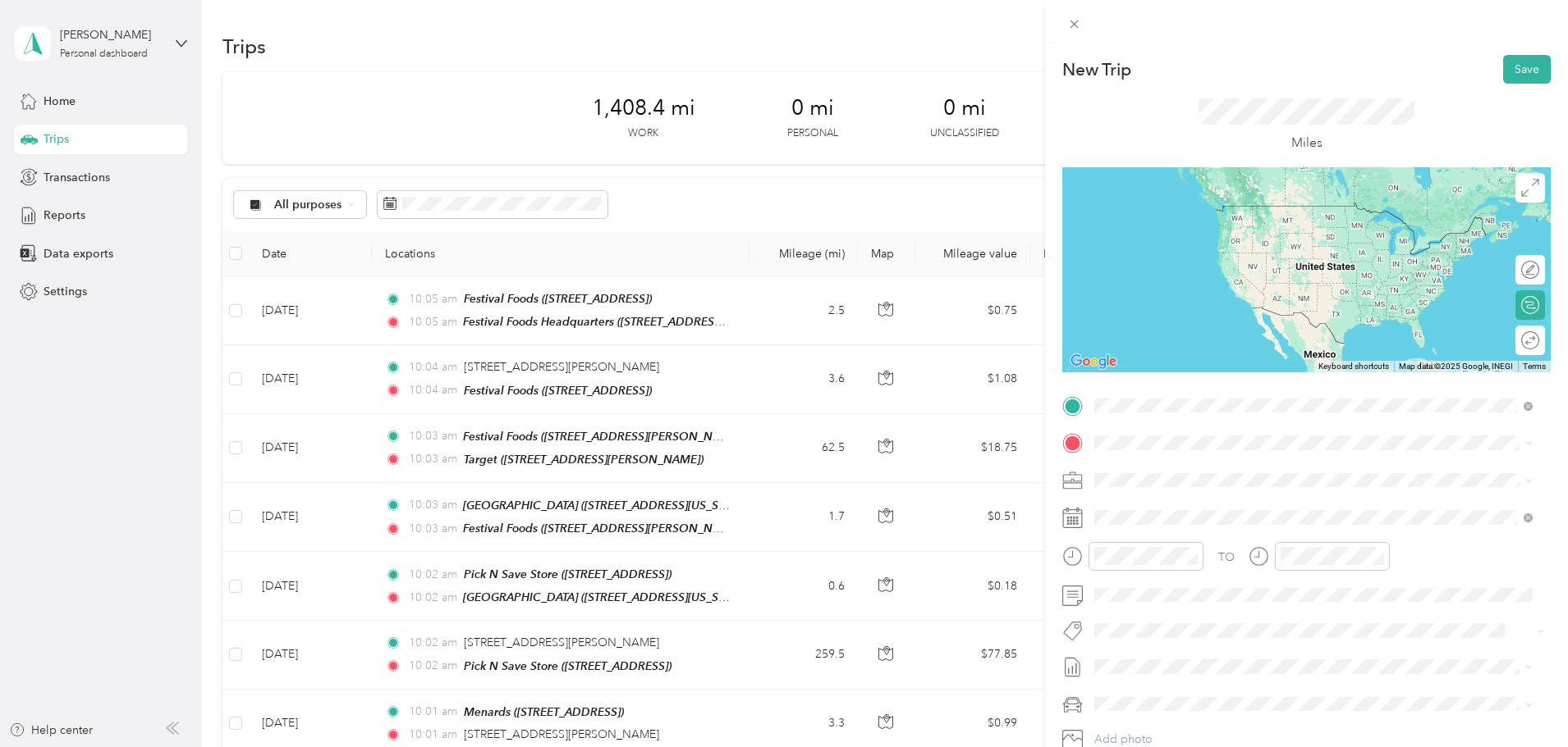
click at [1225, 484] on span "[STREET_ADDRESS][PERSON_NAME][US_STATE]" at bounding box center [1252, 490] width 255 height 14
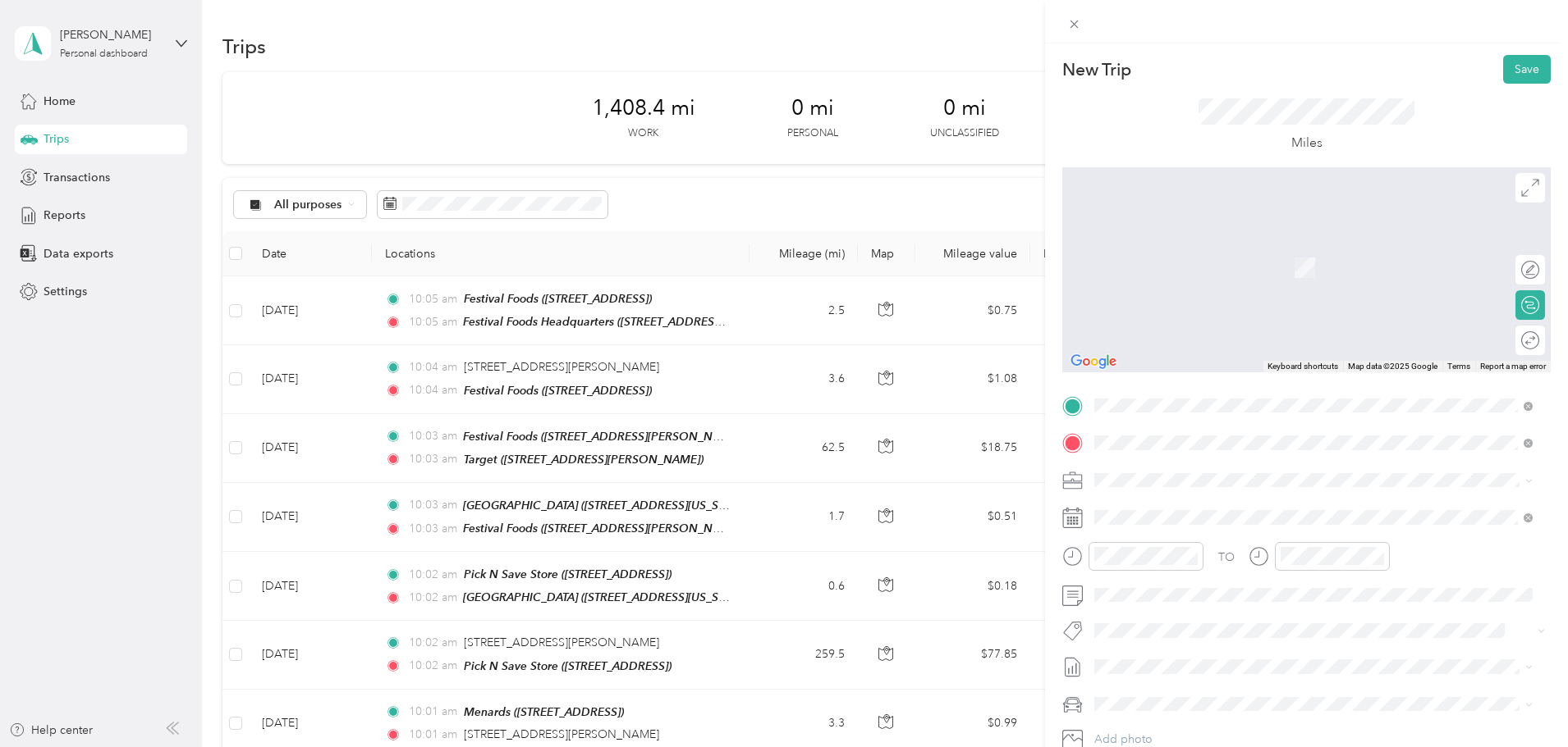
click at [1225, 533] on span "[STREET_ADDRESS]" at bounding box center [1176, 532] width 104 height 14
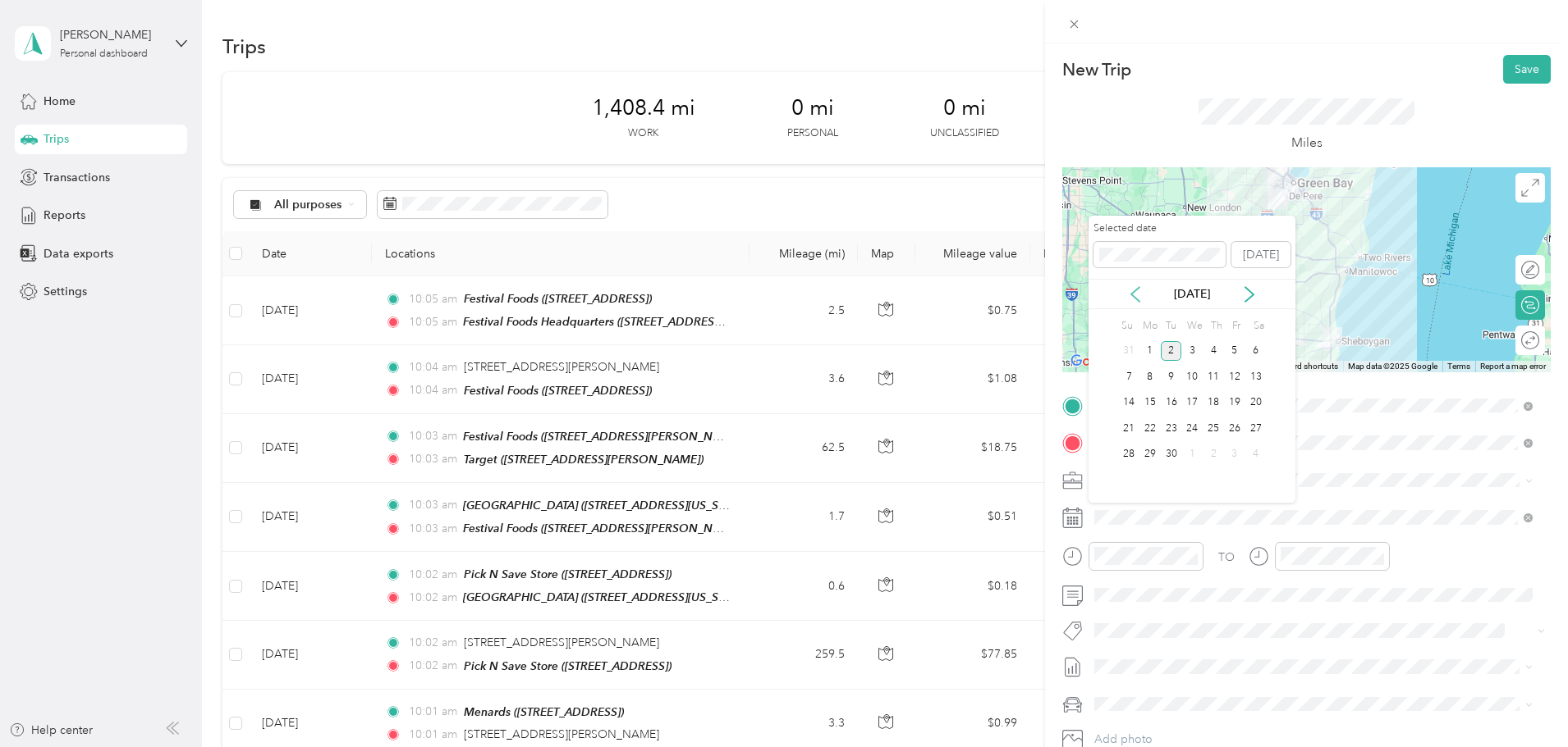
click at [1127, 296] on icon at bounding box center [1135, 294] width 17 height 17
click at [1236, 429] on div "22" at bounding box center [1234, 428] width 21 height 21
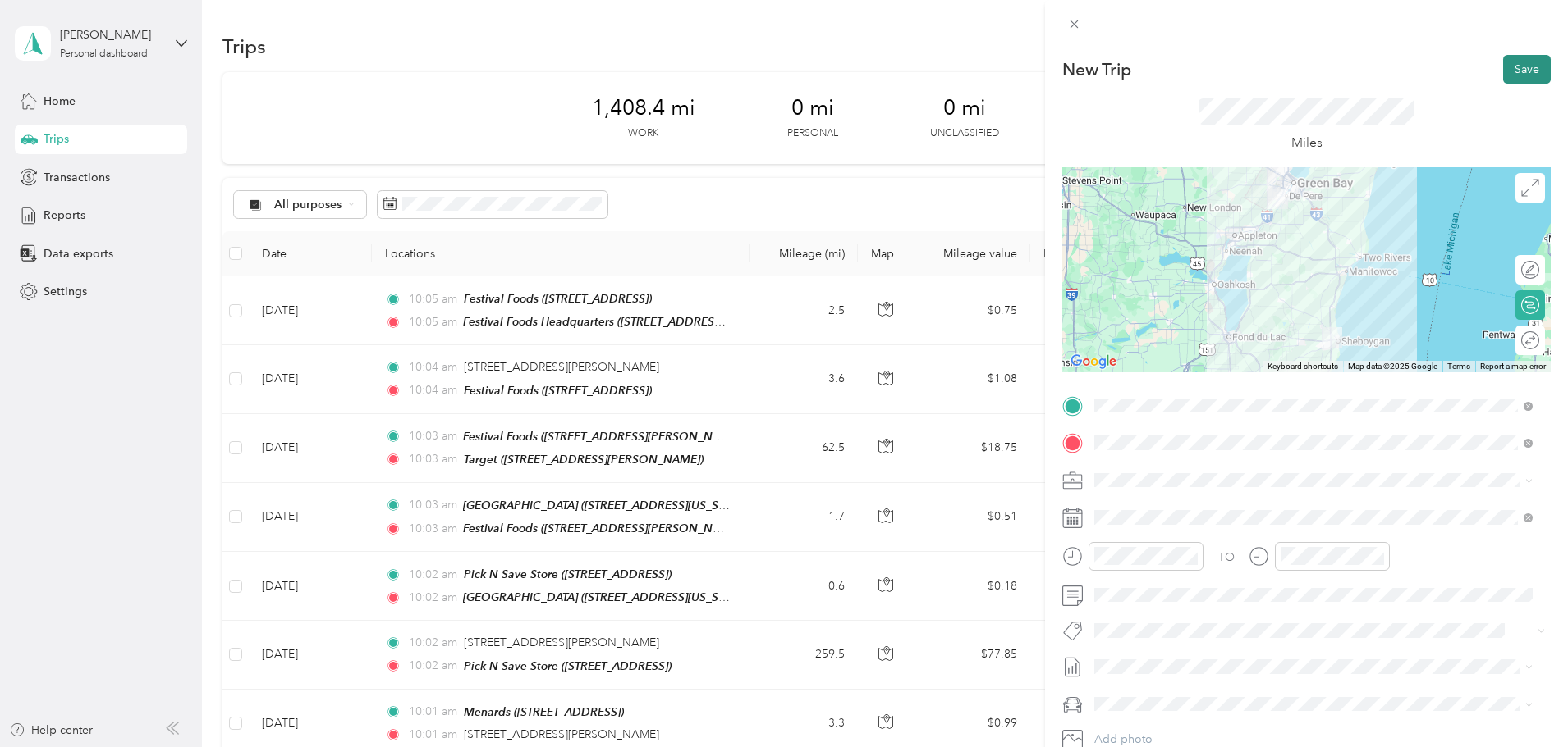
click at [1505, 73] on button "Save" at bounding box center [1526, 69] width 48 height 29
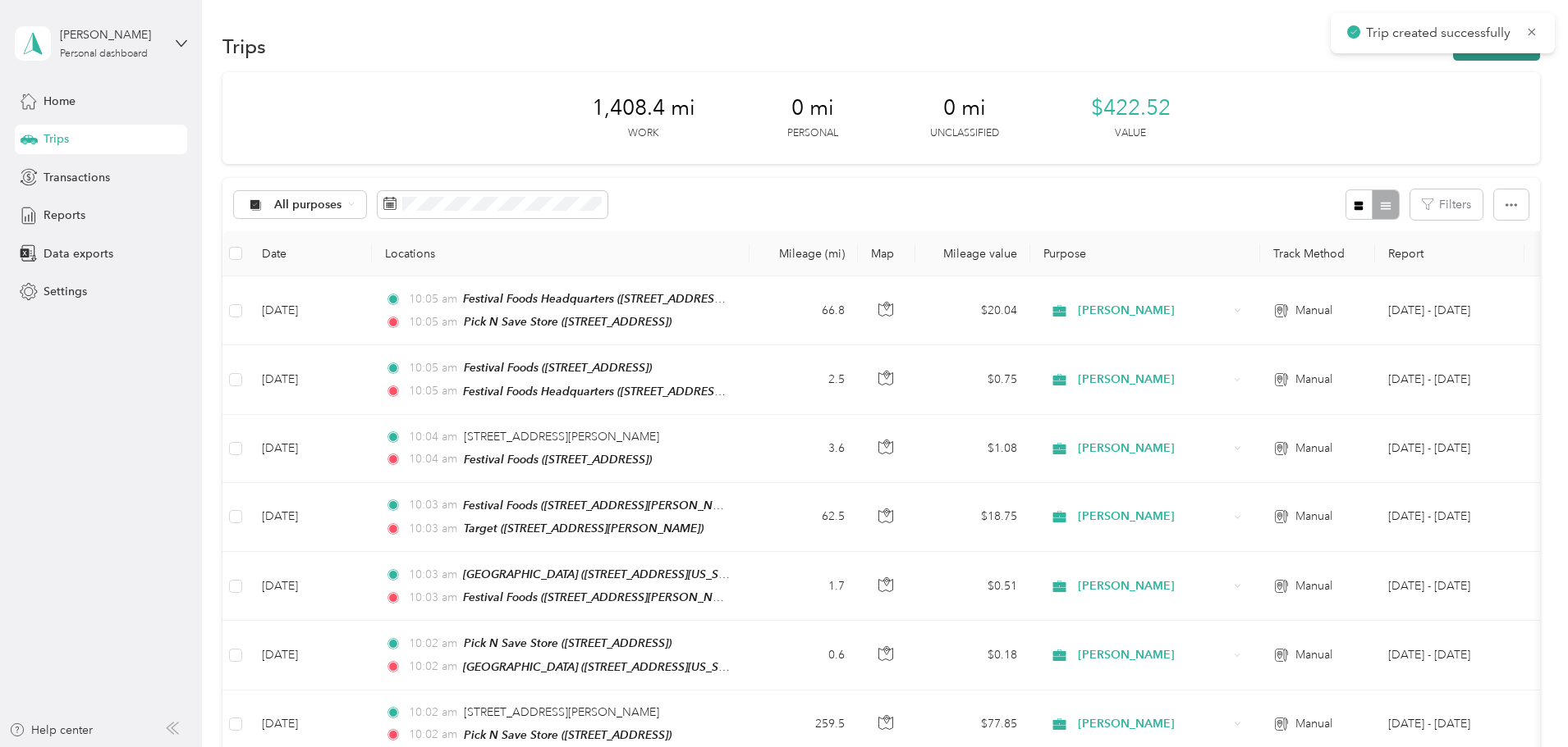
click at [1453, 56] on button "New trip" at bounding box center [1496, 46] width 87 height 29
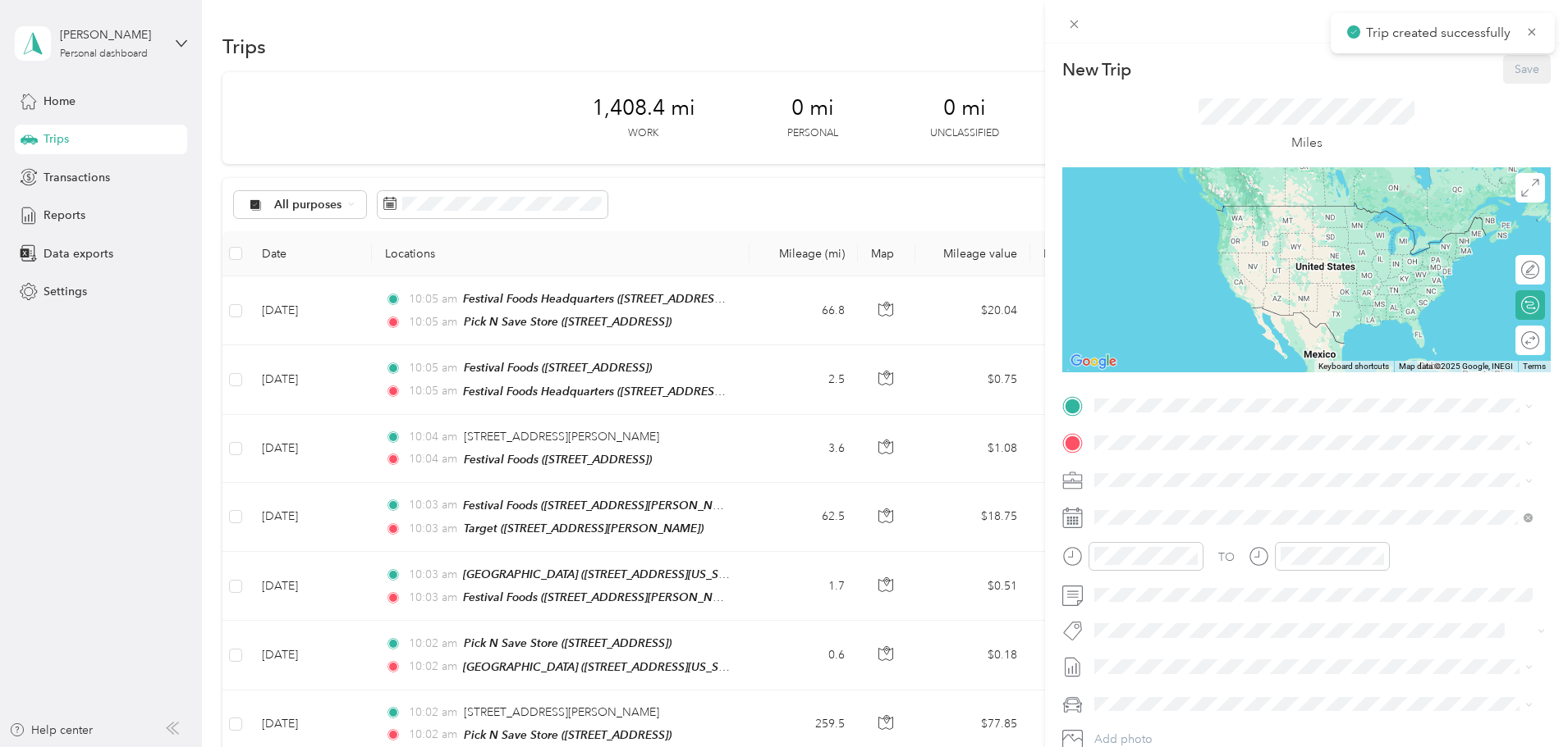
click at [1115, 420] on div "TO Add photo" at bounding box center [1306, 591] width 488 height 396
click at [1229, 490] on span "[STREET_ADDRESS]" at bounding box center [1176, 495] width 104 height 14
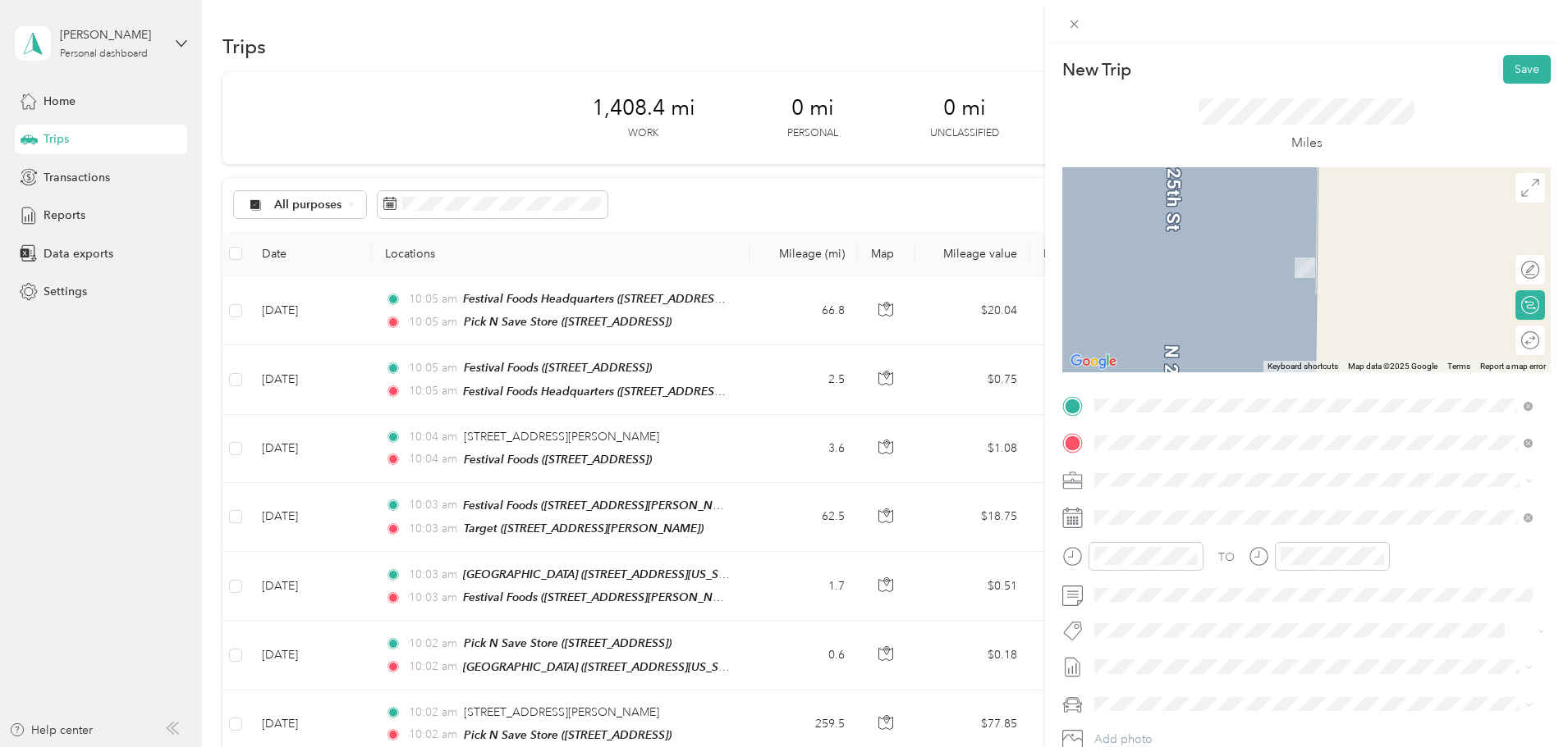
click at [1190, 510] on strong "[GEOGRAPHIC_DATA]" at bounding box center [1185, 508] width 122 height 15
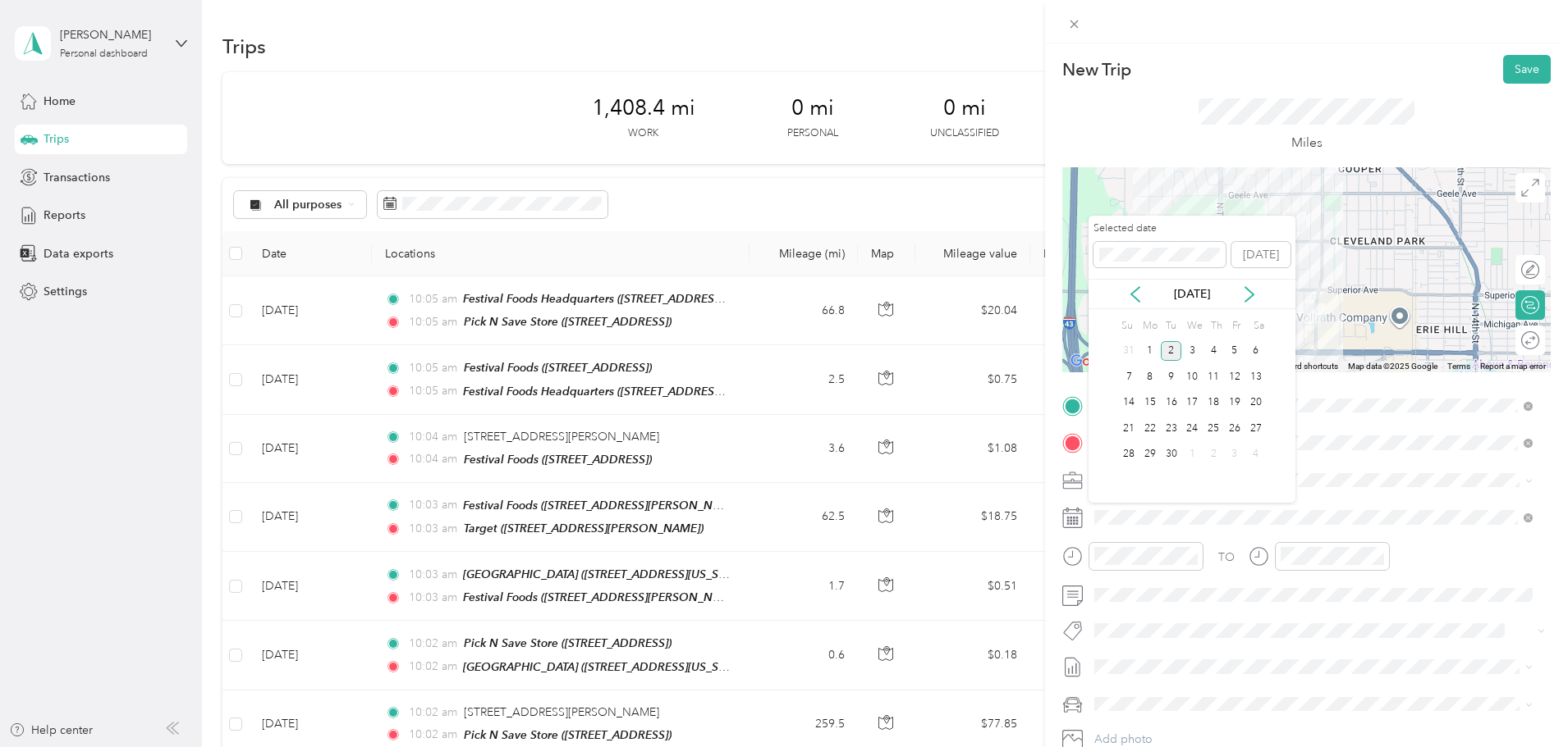
click at [1144, 295] on div "[DATE]" at bounding box center [1191, 293] width 207 height 17
click at [1138, 295] on icon at bounding box center [1135, 294] width 17 height 17
click at [1232, 433] on div "22" at bounding box center [1234, 428] width 21 height 21
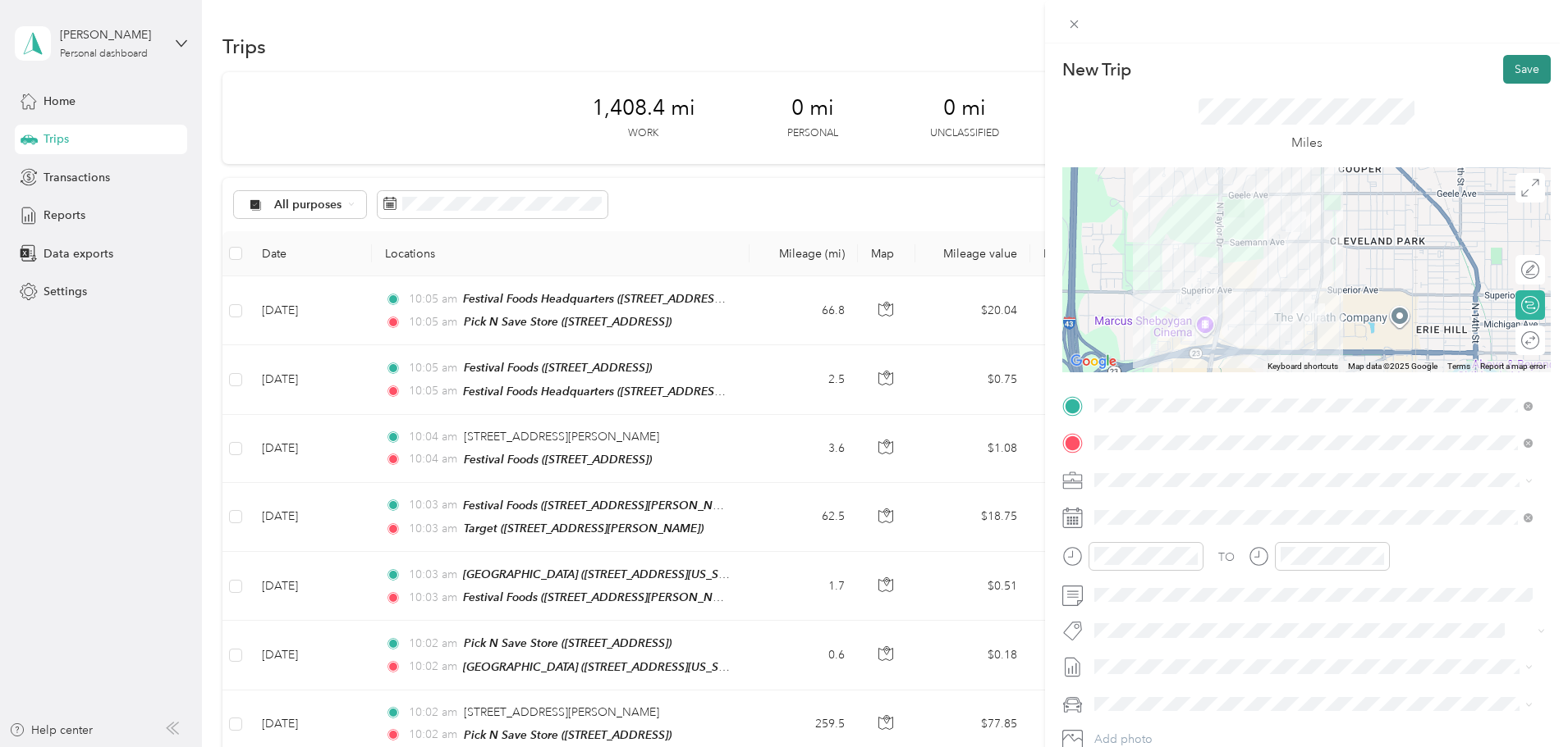
click at [1514, 76] on button "Save" at bounding box center [1526, 69] width 48 height 29
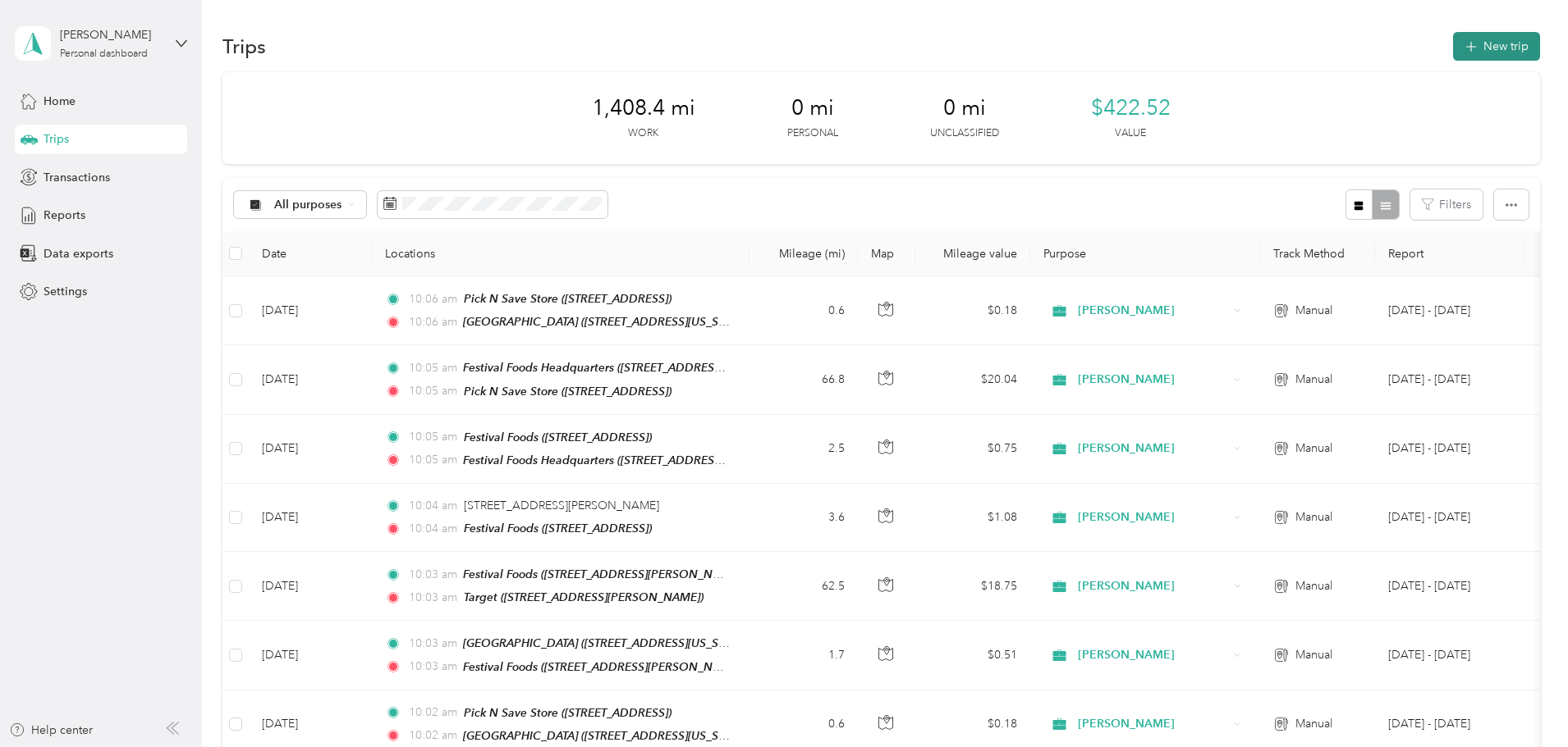
click at [1453, 40] on button "New trip" at bounding box center [1496, 46] width 87 height 29
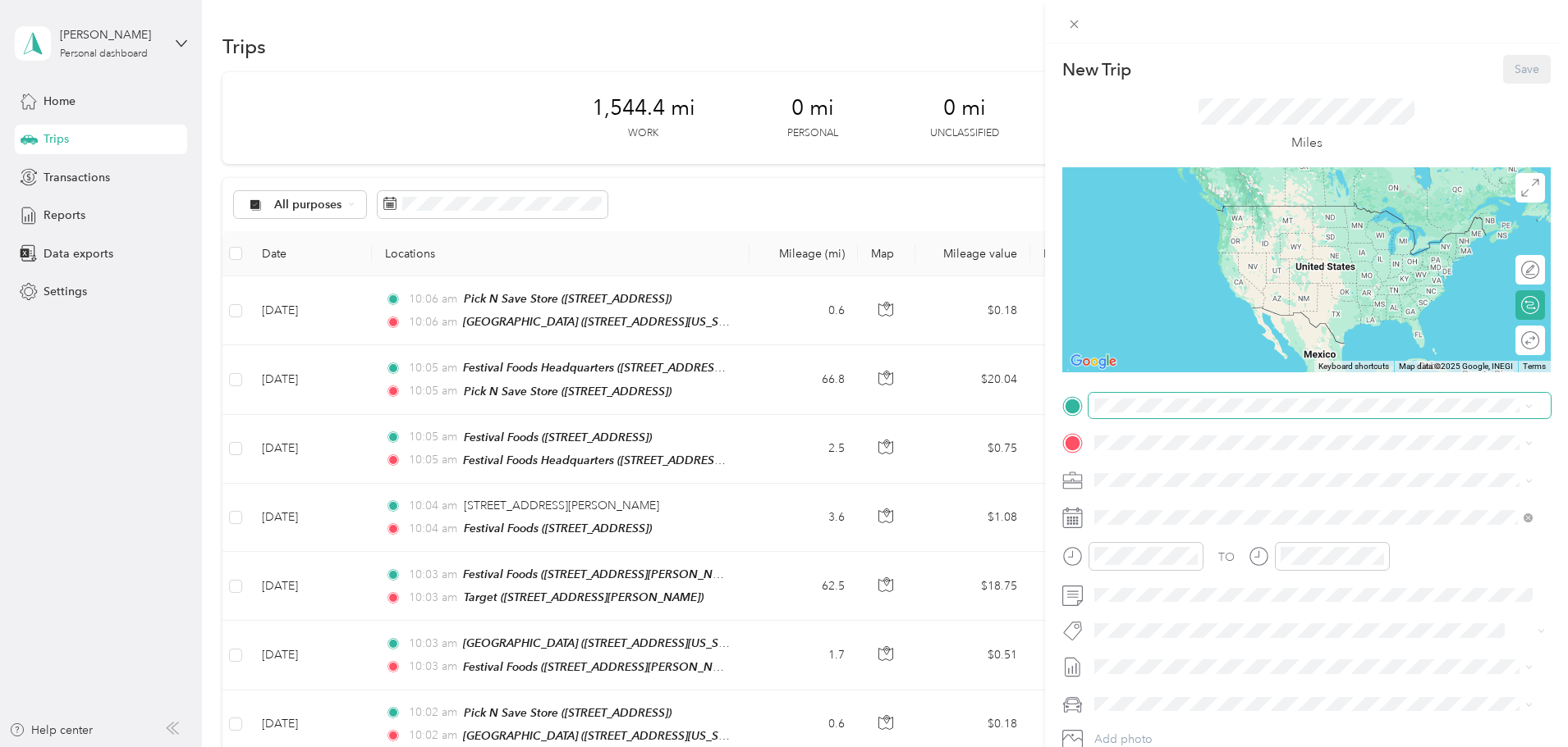
click at [1231, 412] on span at bounding box center [1319, 406] width 462 height 26
click at [1229, 414] on span at bounding box center [1319, 406] width 462 height 26
click at [1246, 481] on div "[GEOGRAPHIC_DATA] [STREET_ADDRESS][US_STATE]" at bounding box center [1206, 481] width 164 height 35
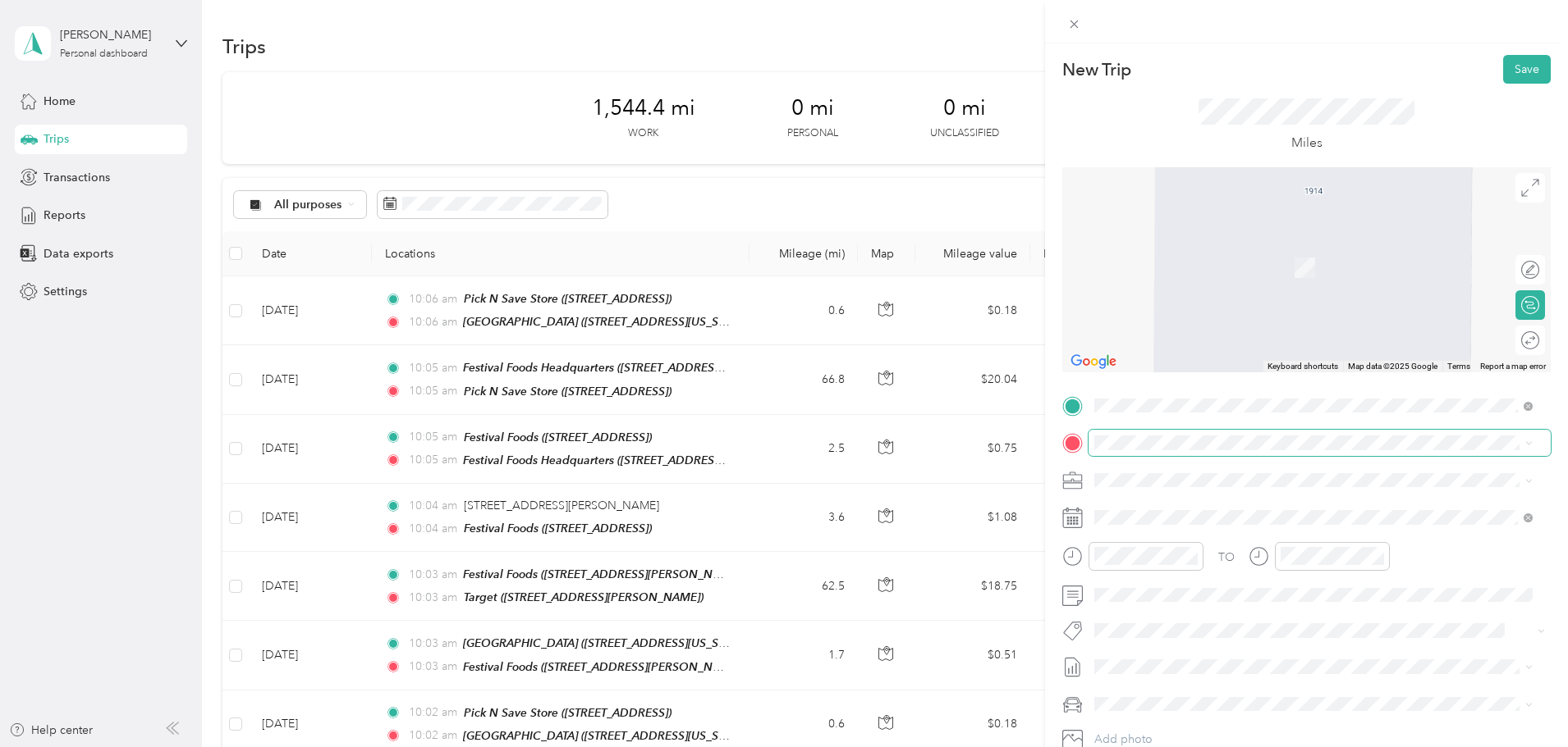
click at [1144, 431] on span at bounding box center [1319, 443] width 462 height 26
click at [1186, 529] on span "[STREET_ADDRESS]" at bounding box center [1176, 532] width 104 height 14
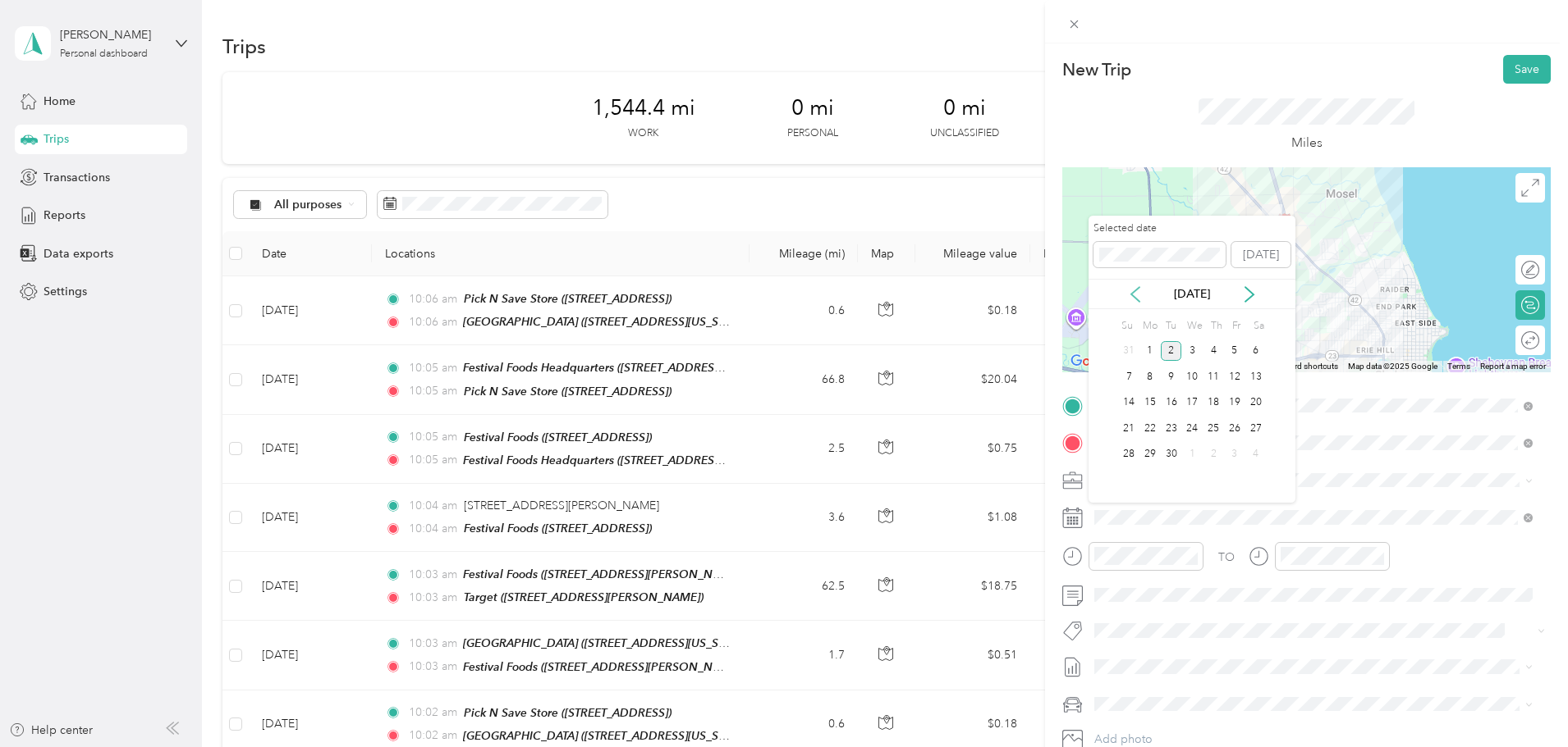
click at [1132, 295] on icon at bounding box center [1135, 294] width 8 height 15
click at [1190, 456] on div "27" at bounding box center [1191, 455] width 21 height 21
click at [1199, 451] on div "27" at bounding box center [1191, 455] width 21 height 21
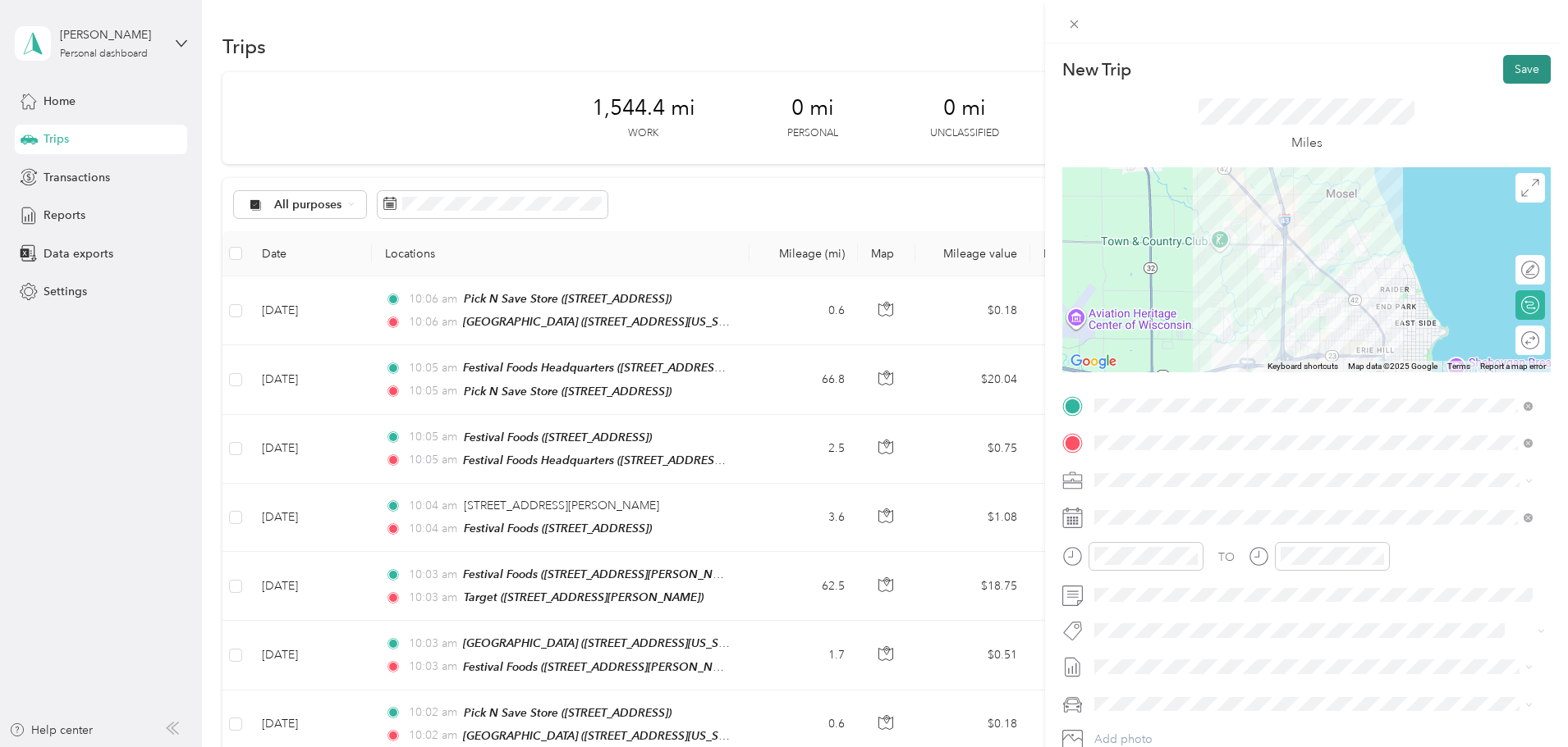
click at [1512, 74] on button "Save" at bounding box center [1526, 69] width 48 height 29
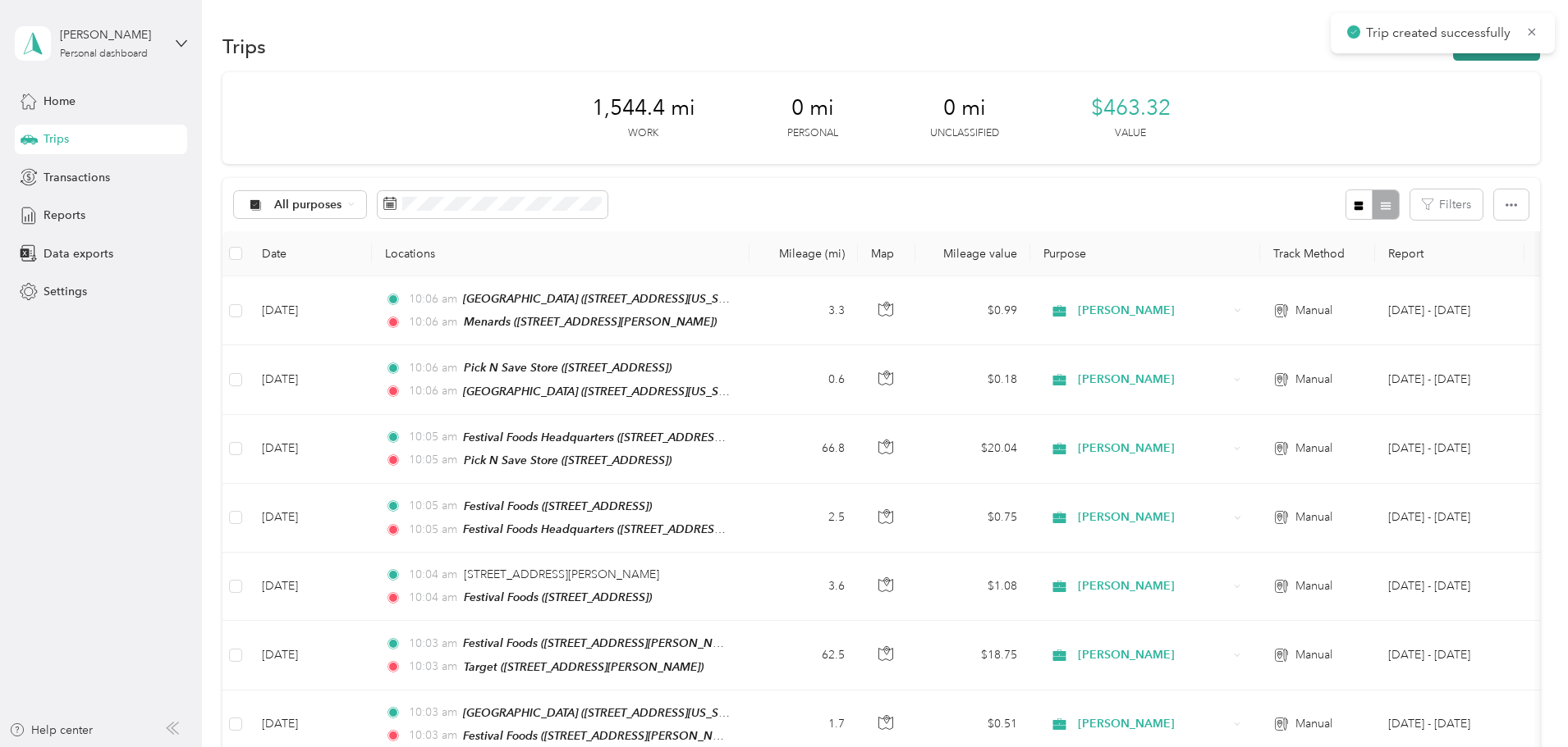
click at [1453, 60] on button "New trip" at bounding box center [1496, 46] width 87 height 29
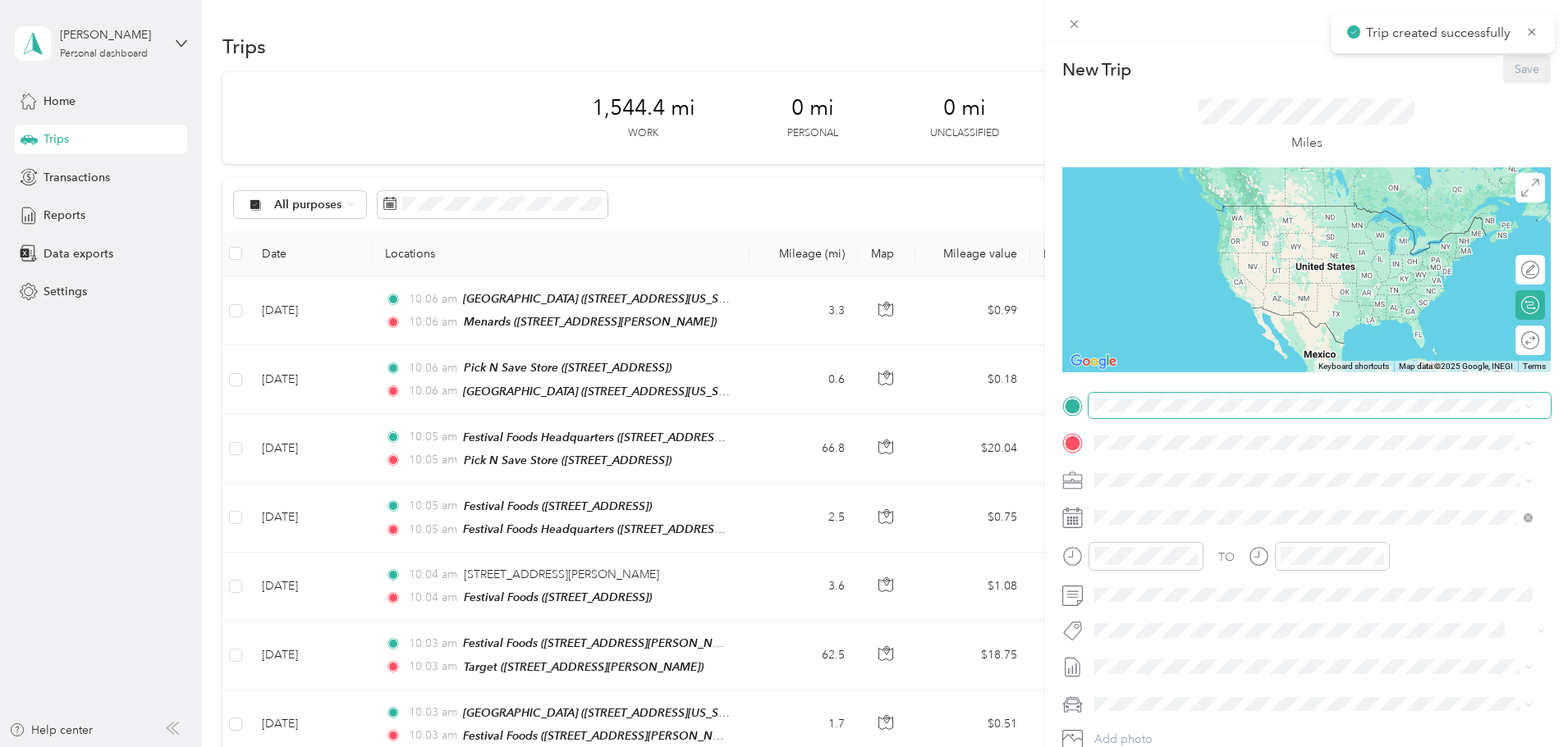
click at [1128, 414] on span at bounding box center [1319, 406] width 462 height 26
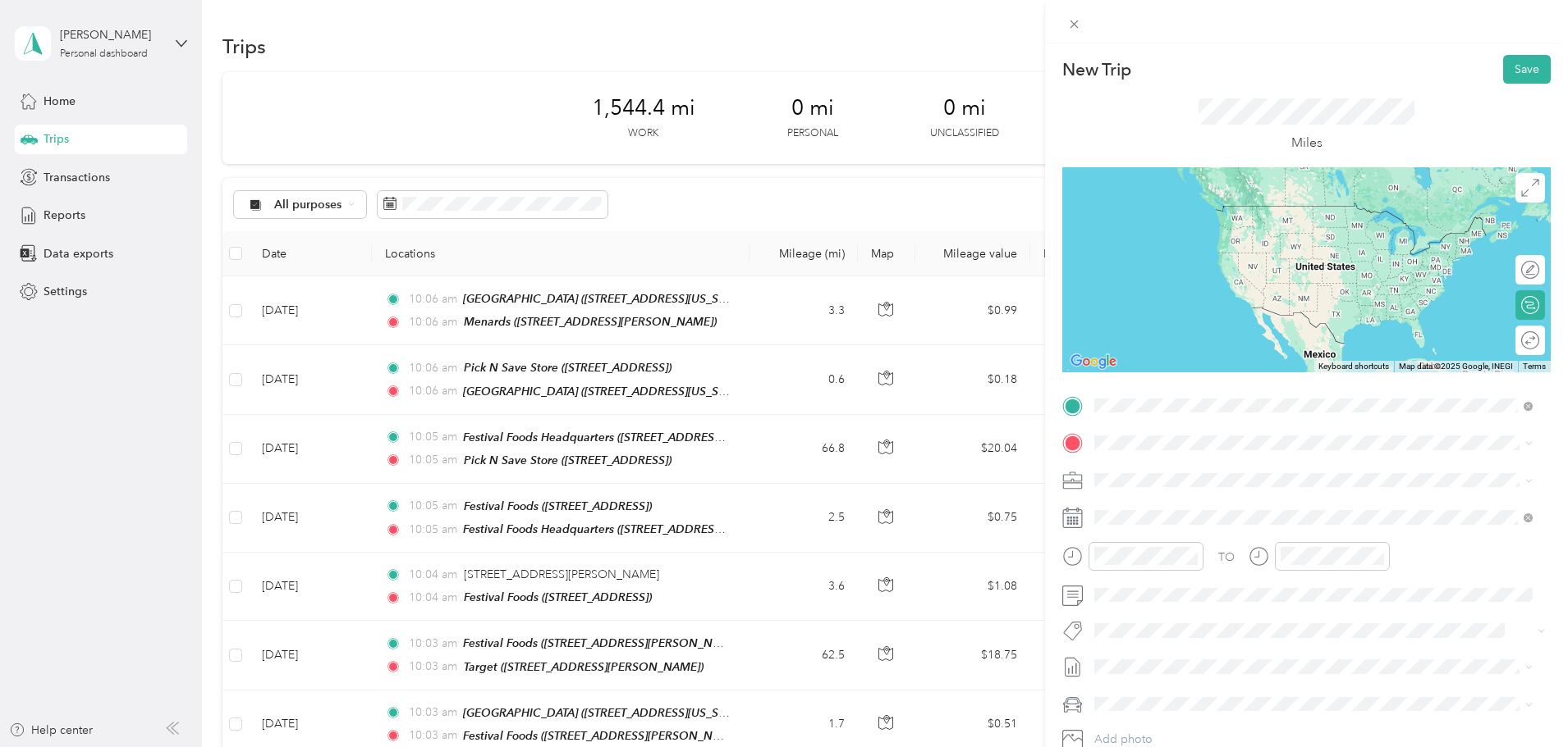
click at [1170, 491] on span "[STREET_ADDRESS]" at bounding box center [1176, 495] width 104 height 14
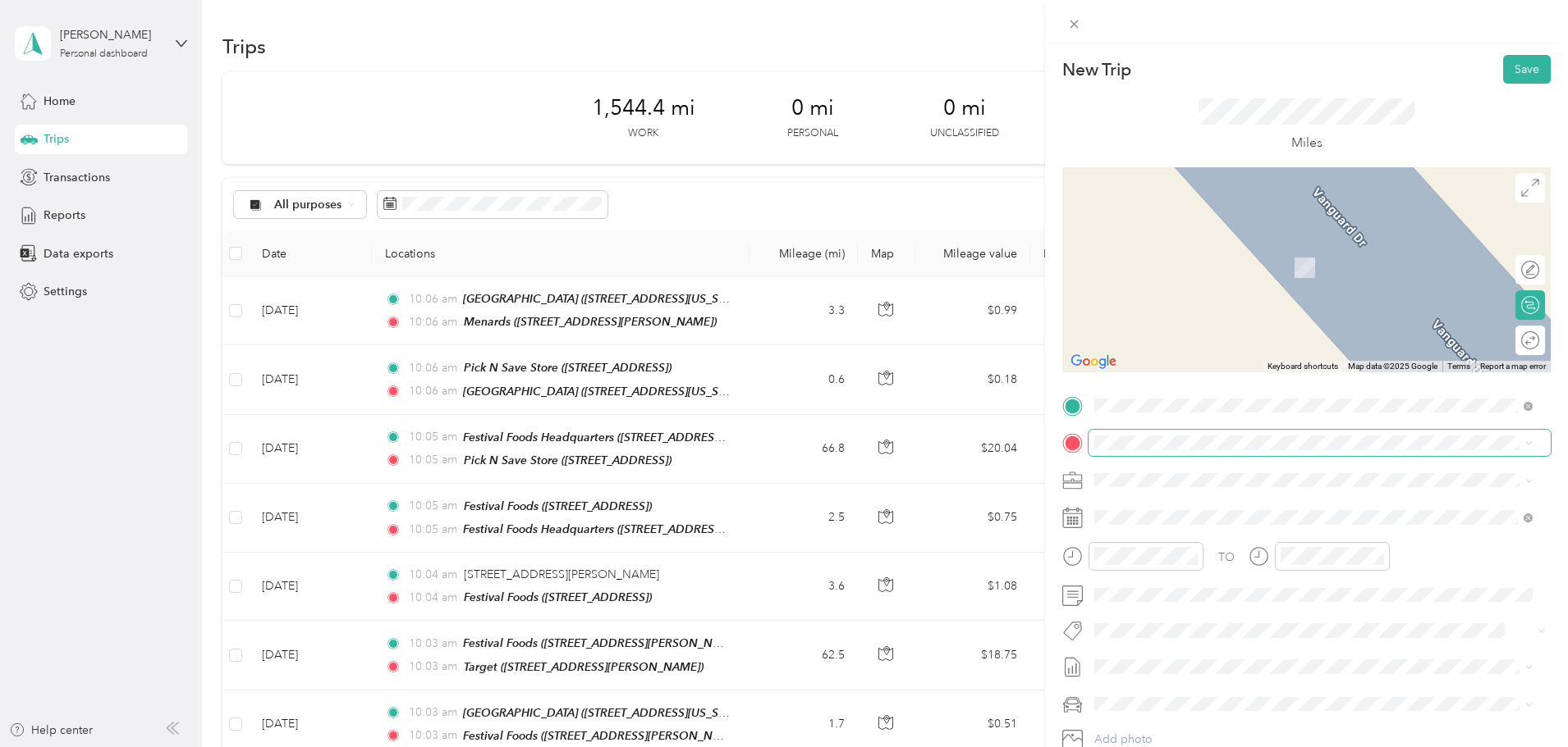
click at [1174, 432] on span at bounding box center [1319, 443] width 462 height 26
click at [1222, 529] on span "[STREET_ADDRESS][PERSON_NAME]" at bounding box center [1222, 532] width 196 height 14
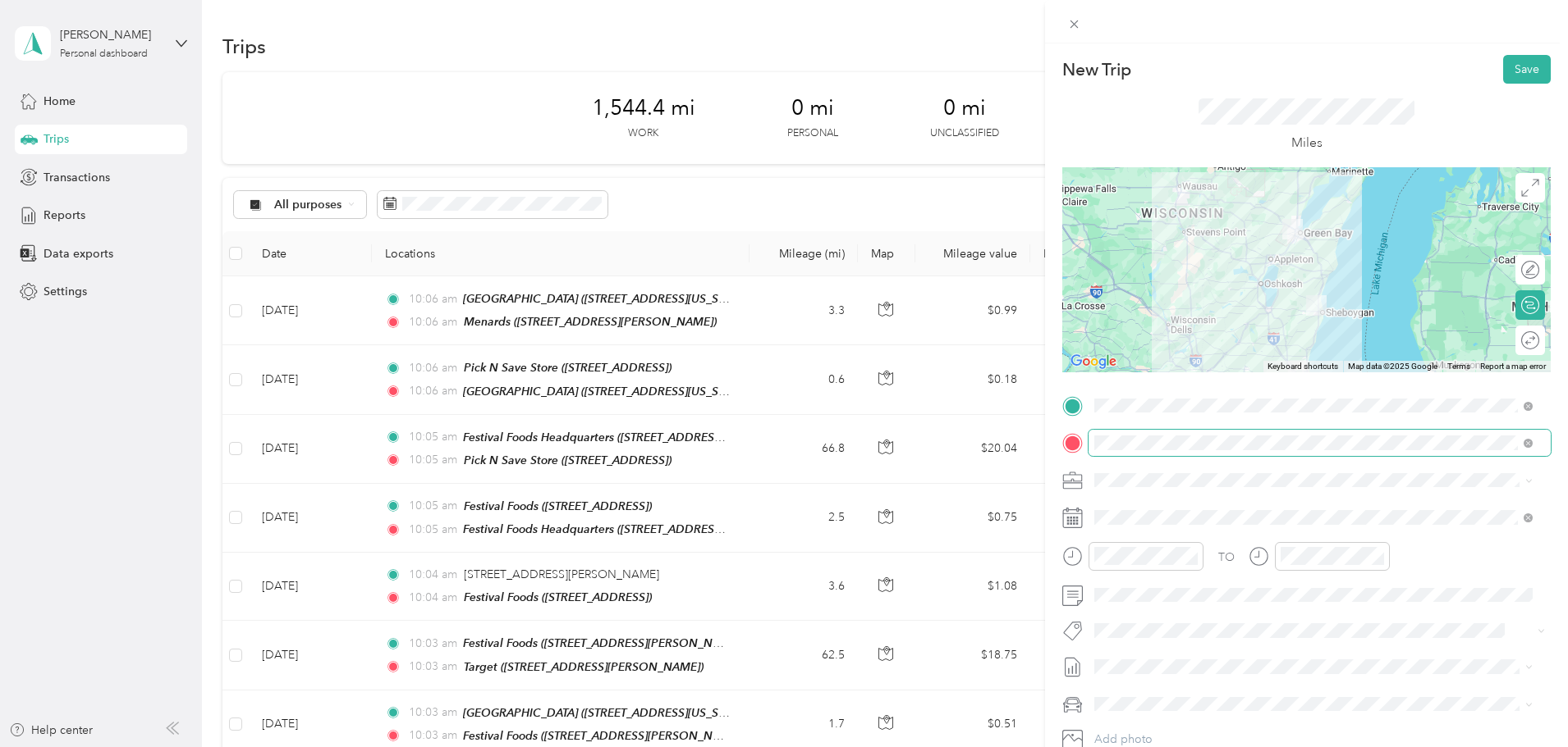
click at [1535, 444] on span at bounding box center [1319, 443] width 462 height 26
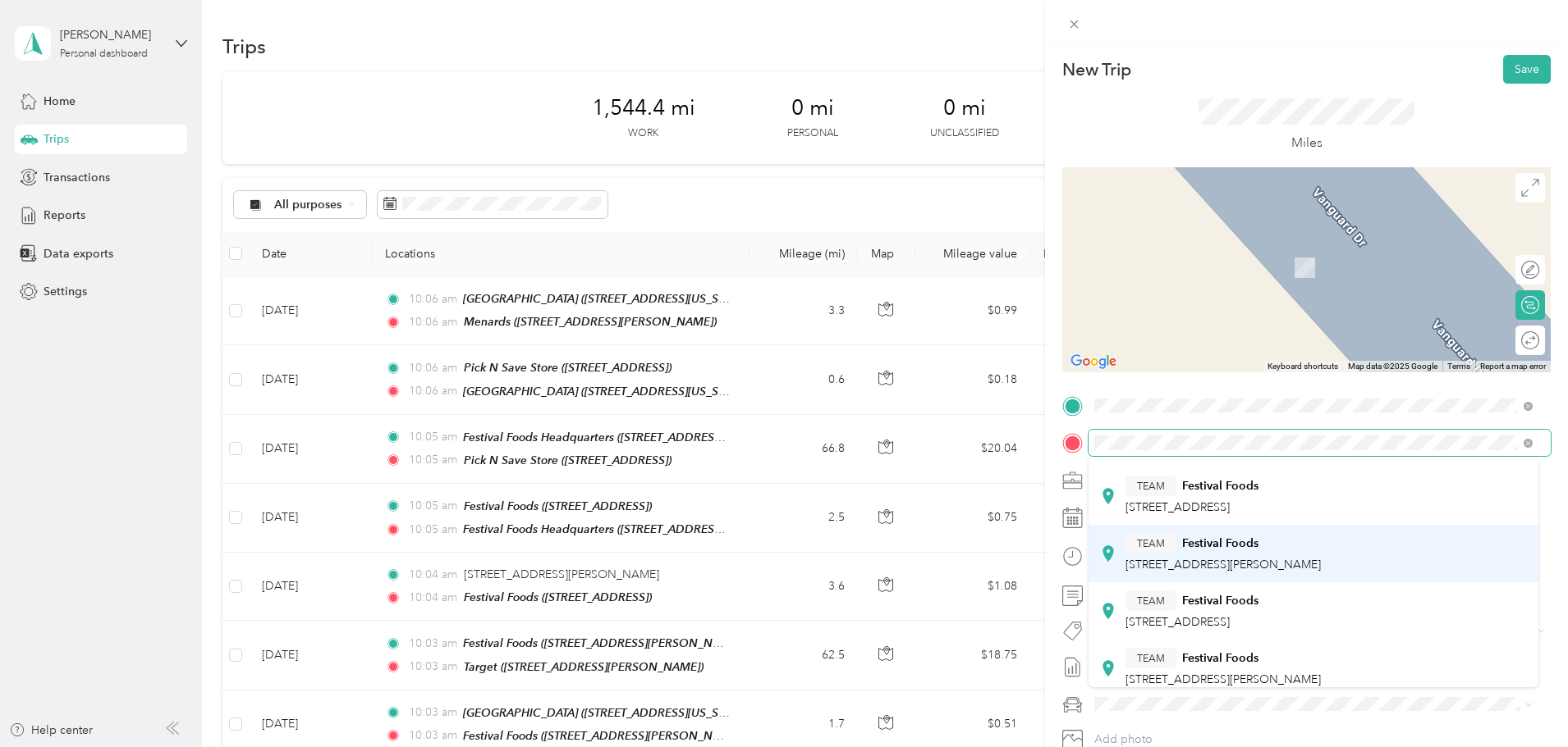
scroll to position [164, 0]
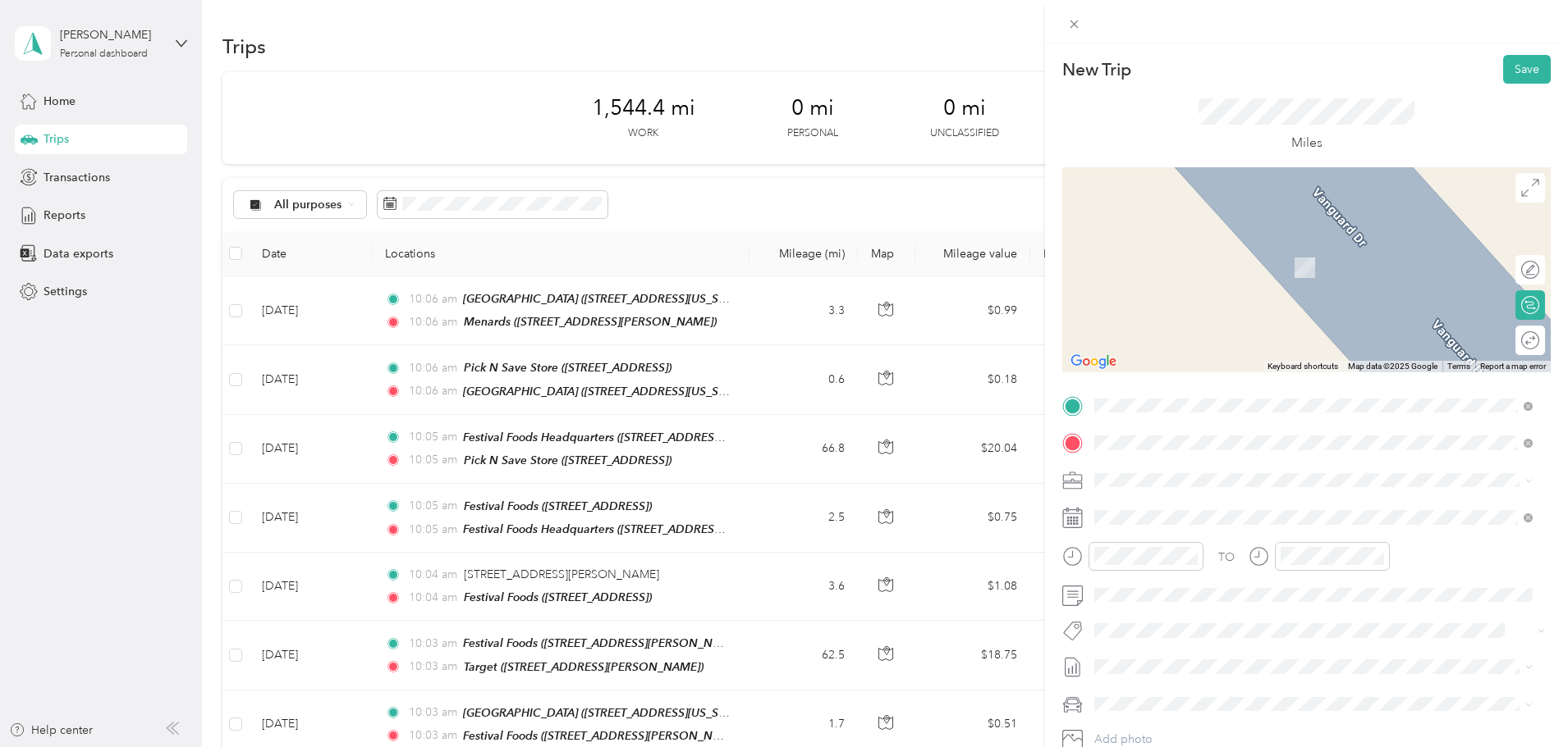
click at [1244, 588] on div "TEAM Festival Foods [STREET_ADDRESS][PERSON_NAME]" at bounding box center [1222, 586] width 196 height 40
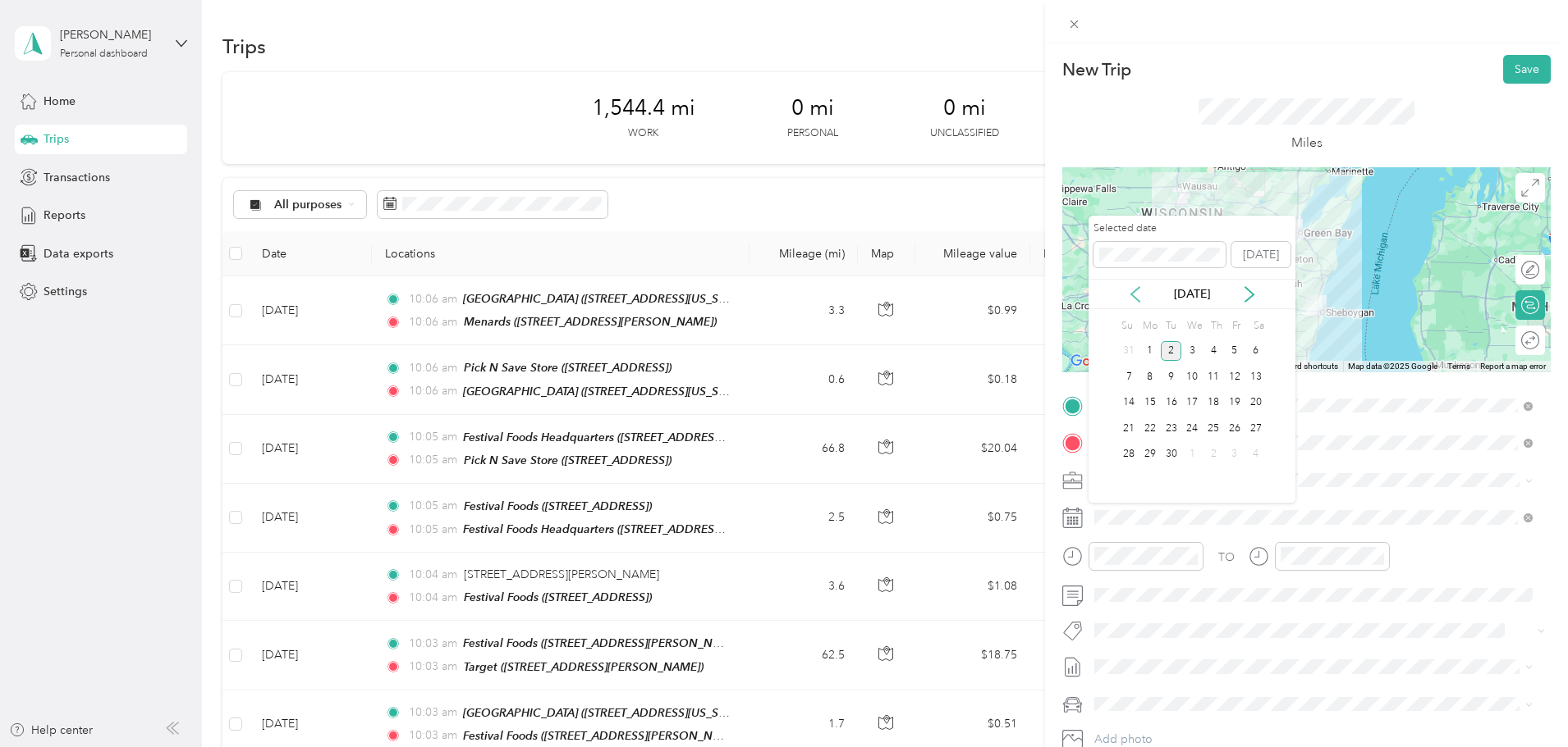
click at [1139, 291] on icon at bounding box center [1135, 294] width 17 height 17
click at [1195, 458] on div "27" at bounding box center [1191, 455] width 21 height 21
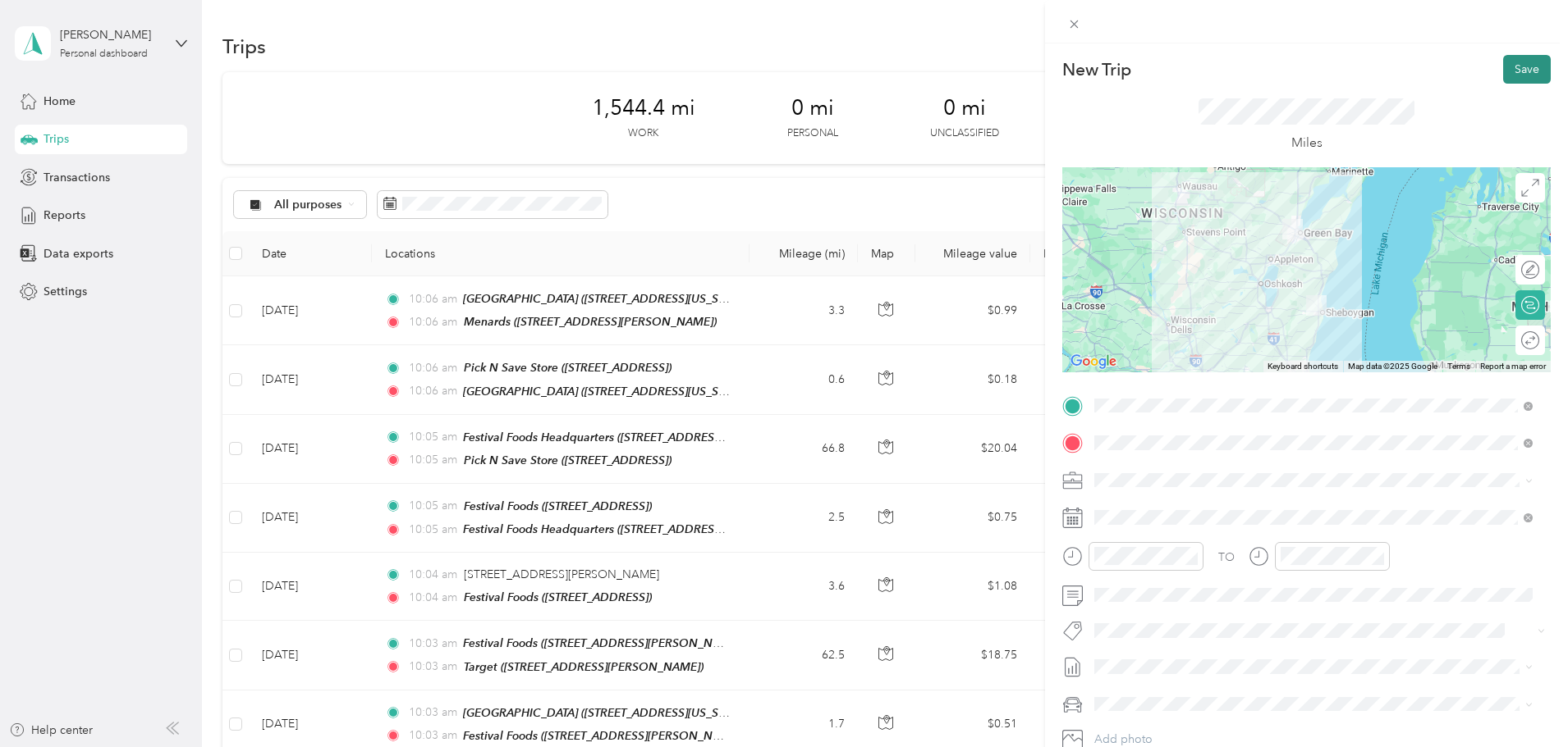
click at [1502, 73] on button "Save" at bounding box center [1526, 69] width 48 height 29
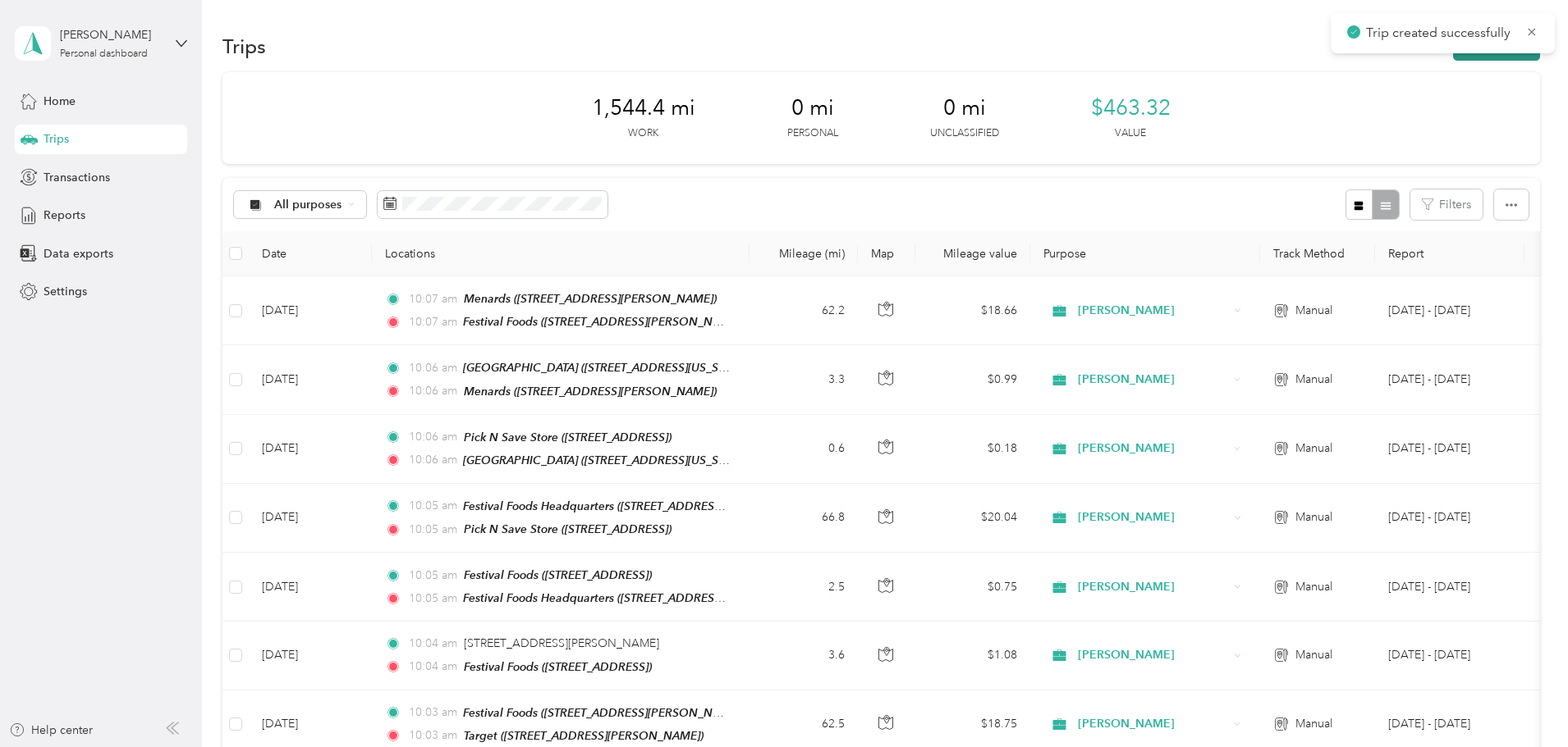
click at [1453, 57] on button "New trip" at bounding box center [1496, 46] width 87 height 29
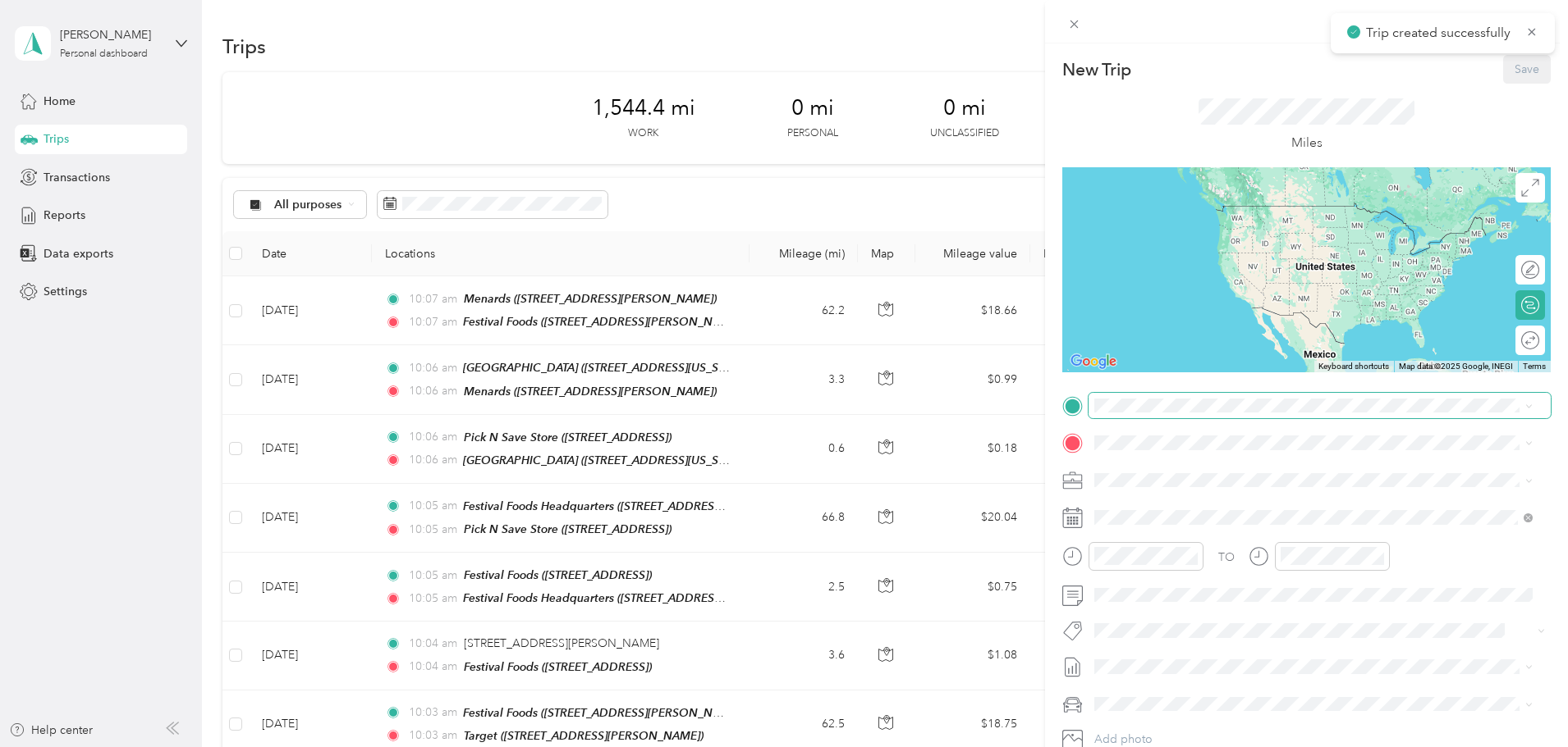
click at [1169, 414] on span at bounding box center [1319, 406] width 462 height 26
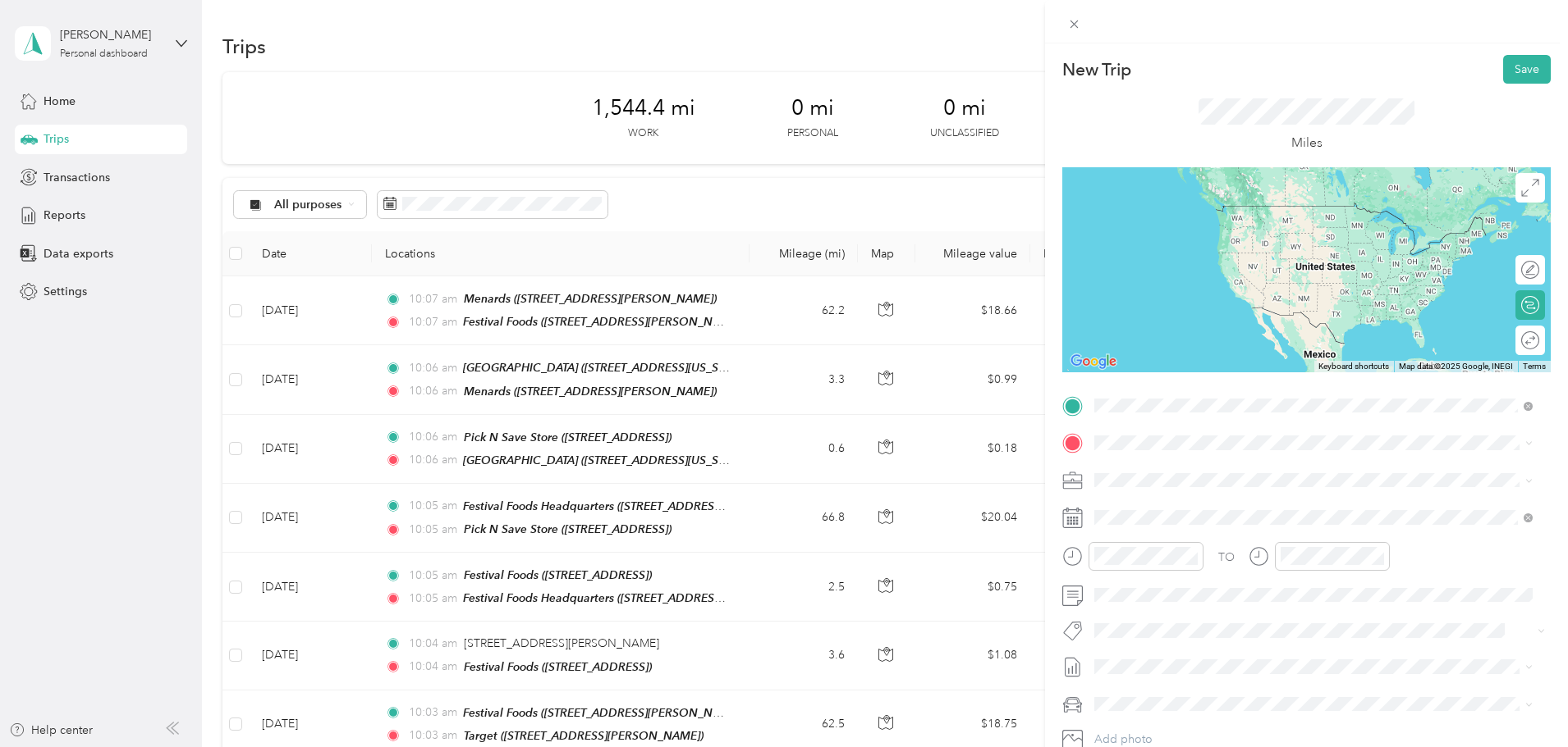
click at [1184, 558] on span "[STREET_ADDRESS][PERSON_NAME]" at bounding box center [1222, 561] width 196 height 14
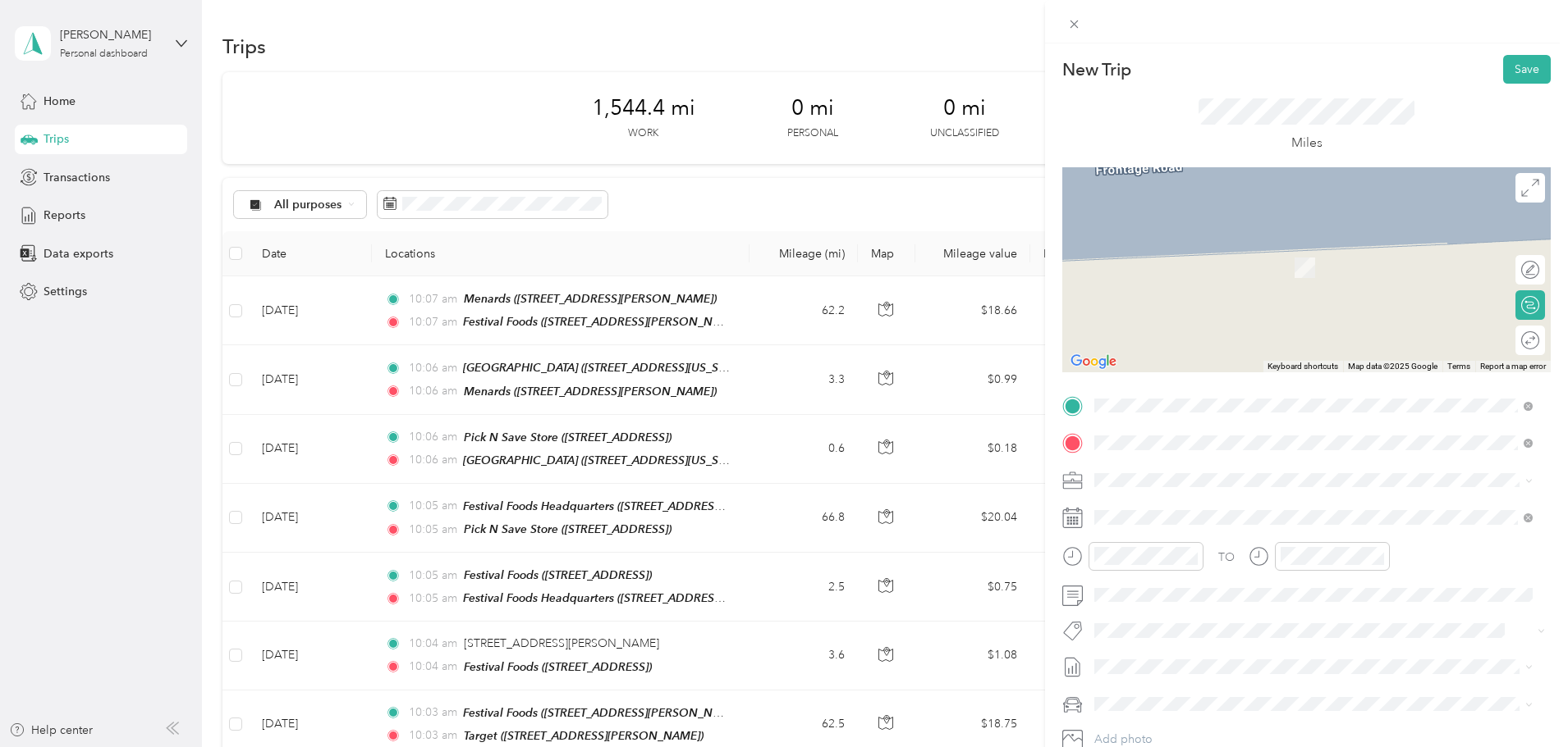
click at [1208, 561] on strong "Festival Foods" at bounding box center [1219, 562] width 77 height 15
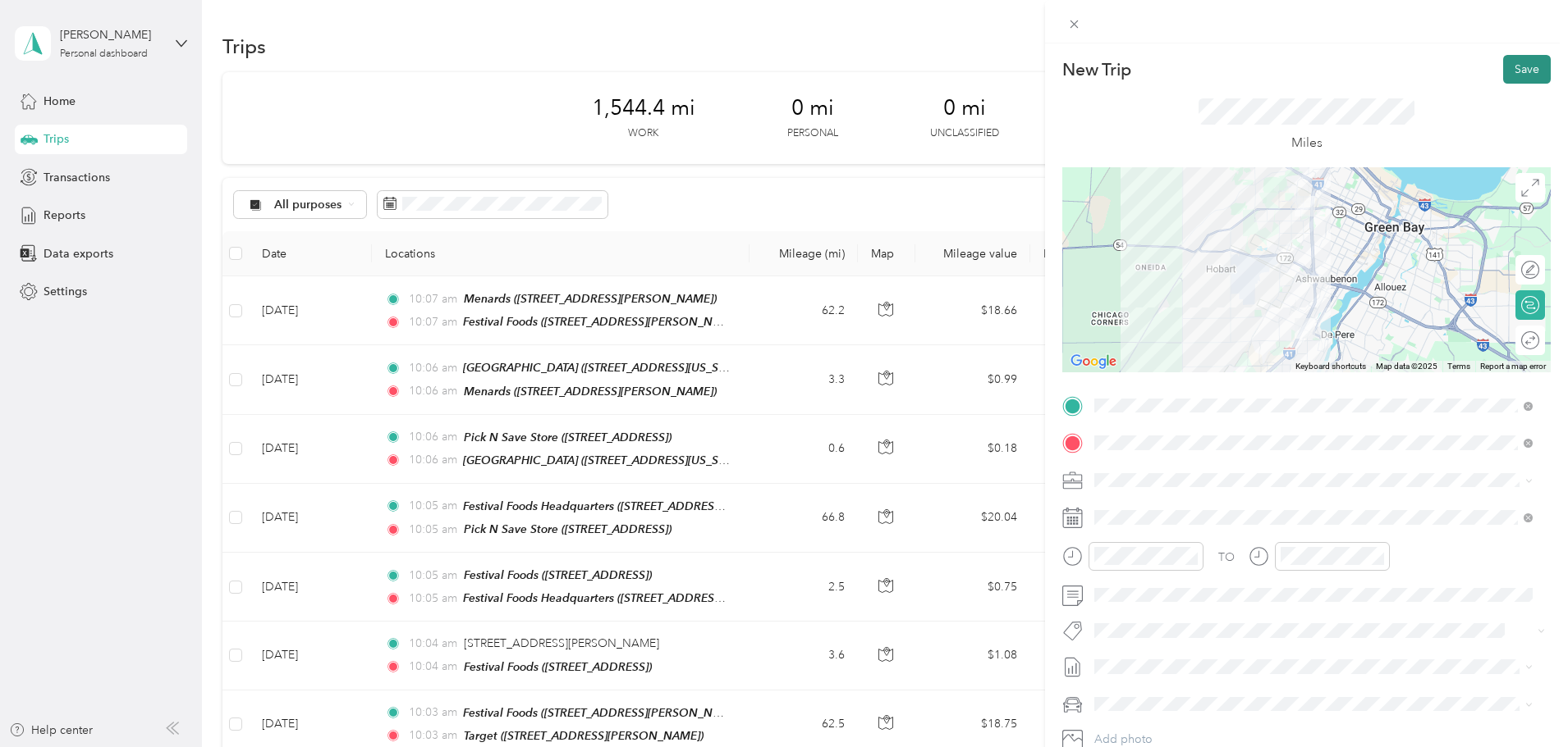
click at [1516, 75] on button "Save" at bounding box center [1526, 69] width 48 height 29
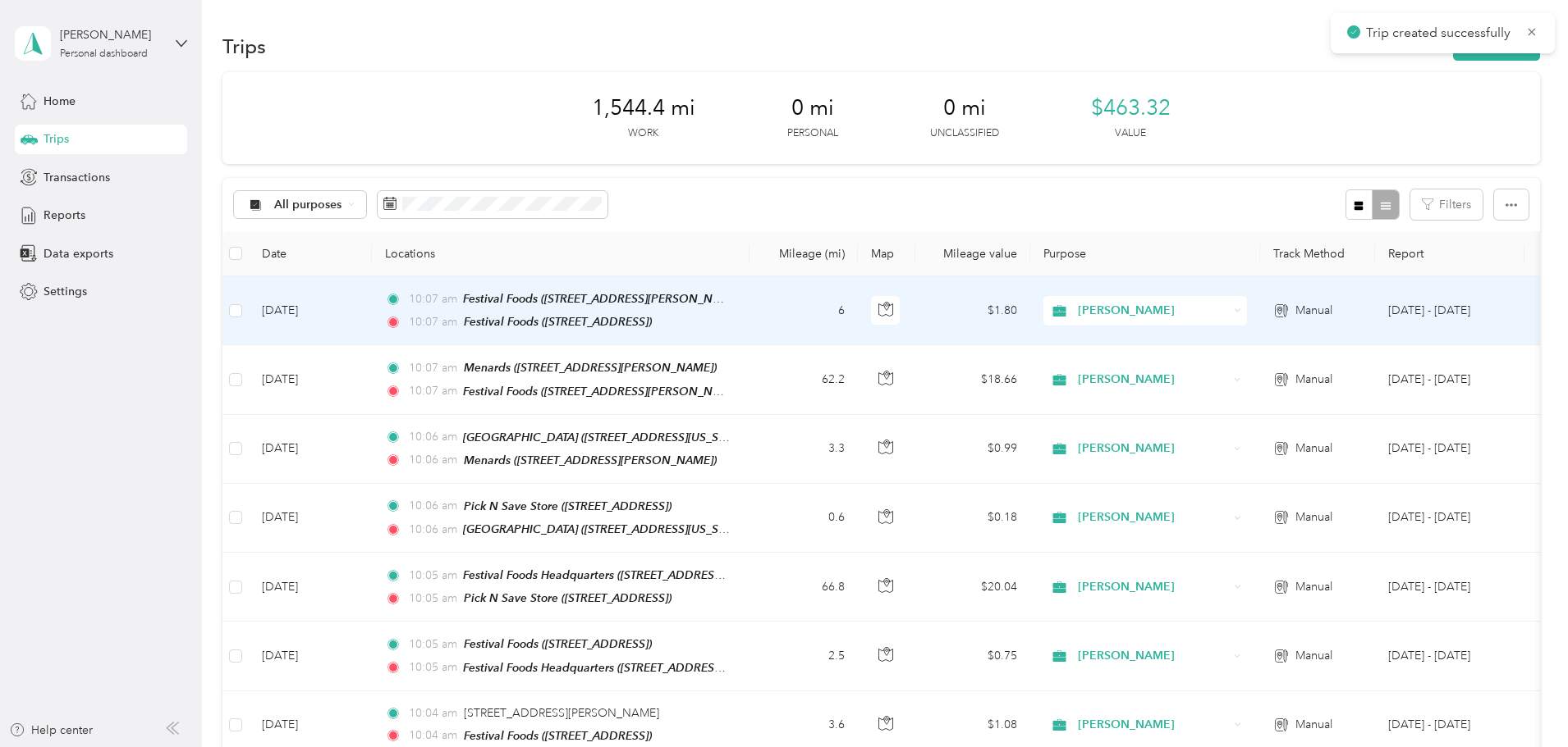
click at [372, 309] on td "[DATE]" at bounding box center [310, 310] width 123 height 69
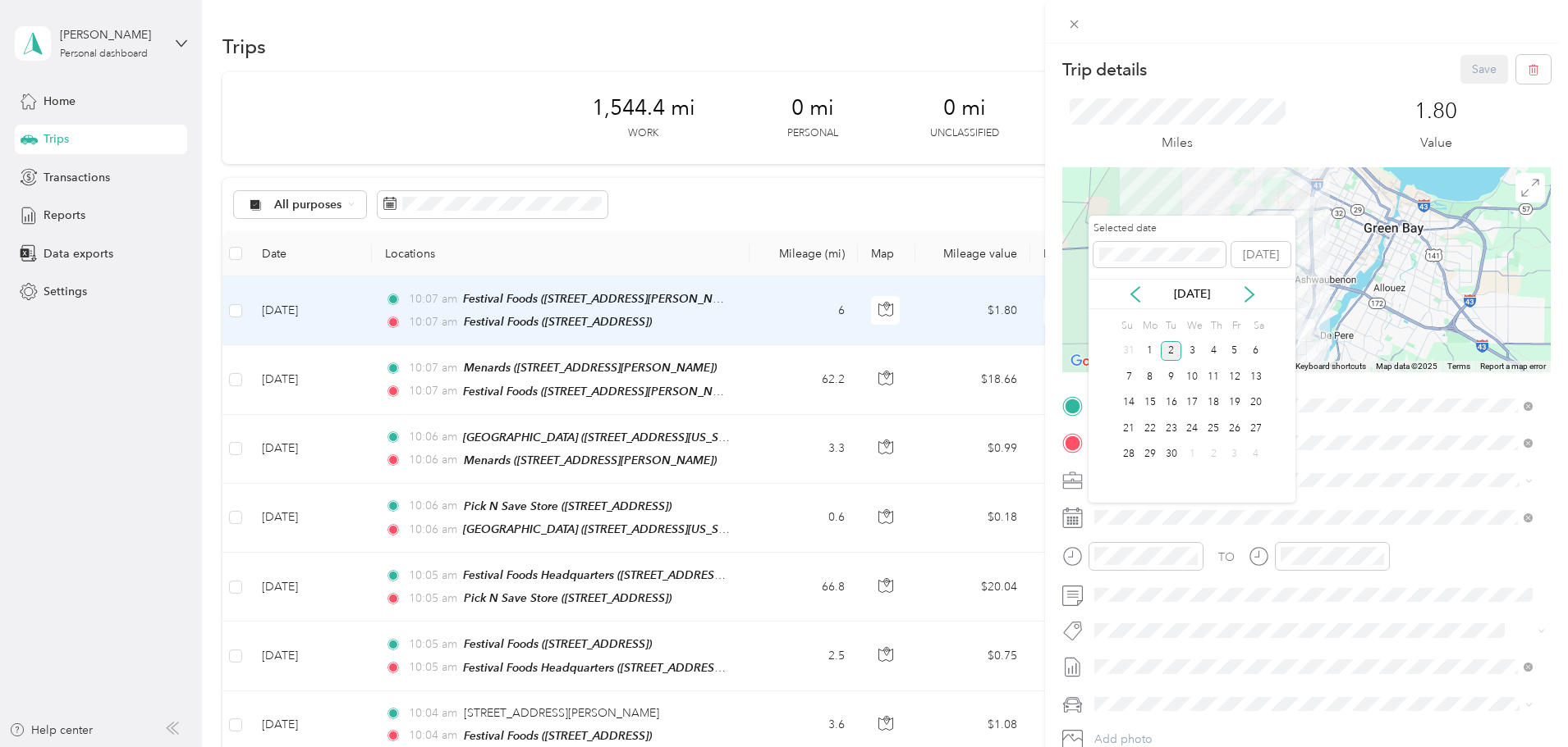
drag, startPoint x: 1129, startPoint y: 290, endPoint x: 1130, endPoint y: 307, distance: 17.0
click at [1128, 290] on icon at bounding box center [1135, 294] width 17 height 17
click at [1192, 450] on div "27" at bounding box center [1191, 455] width 21 height 21
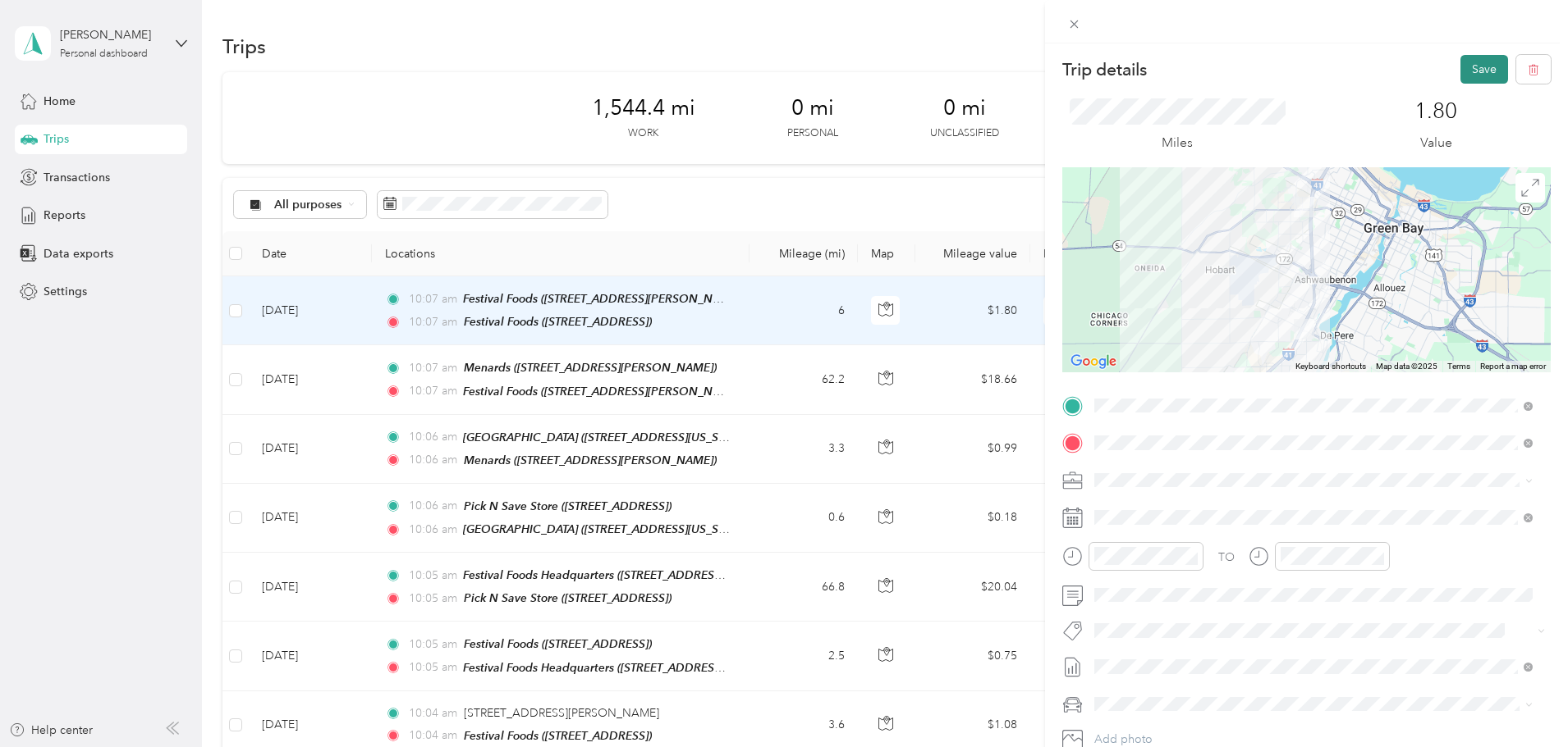
click at [1469, 73] on button "Save" at bounding box center [1484, 69] width 48 height 29
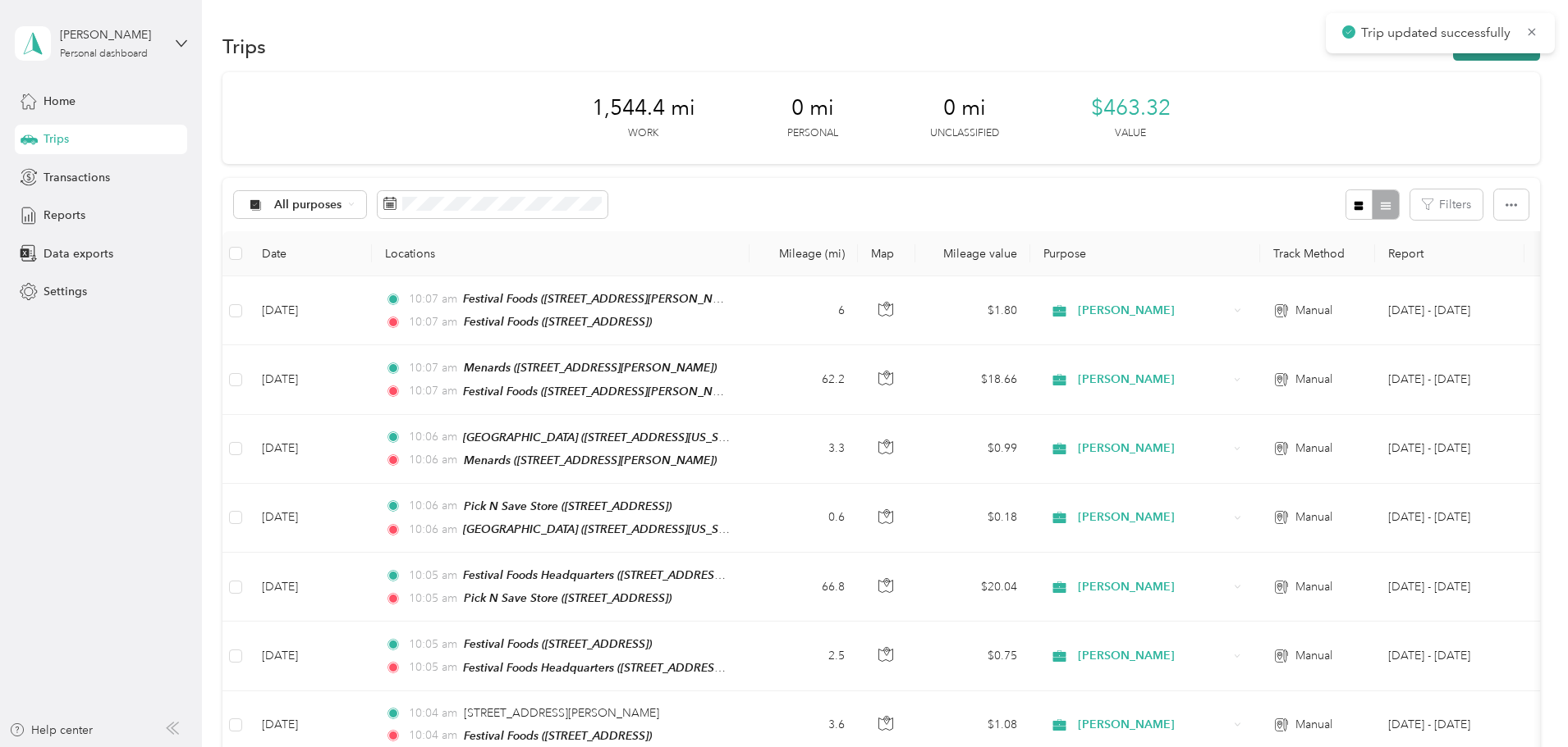
click at [1453, 60] on button "New trip" at bounding box center [1496, 46] width 87 height 29
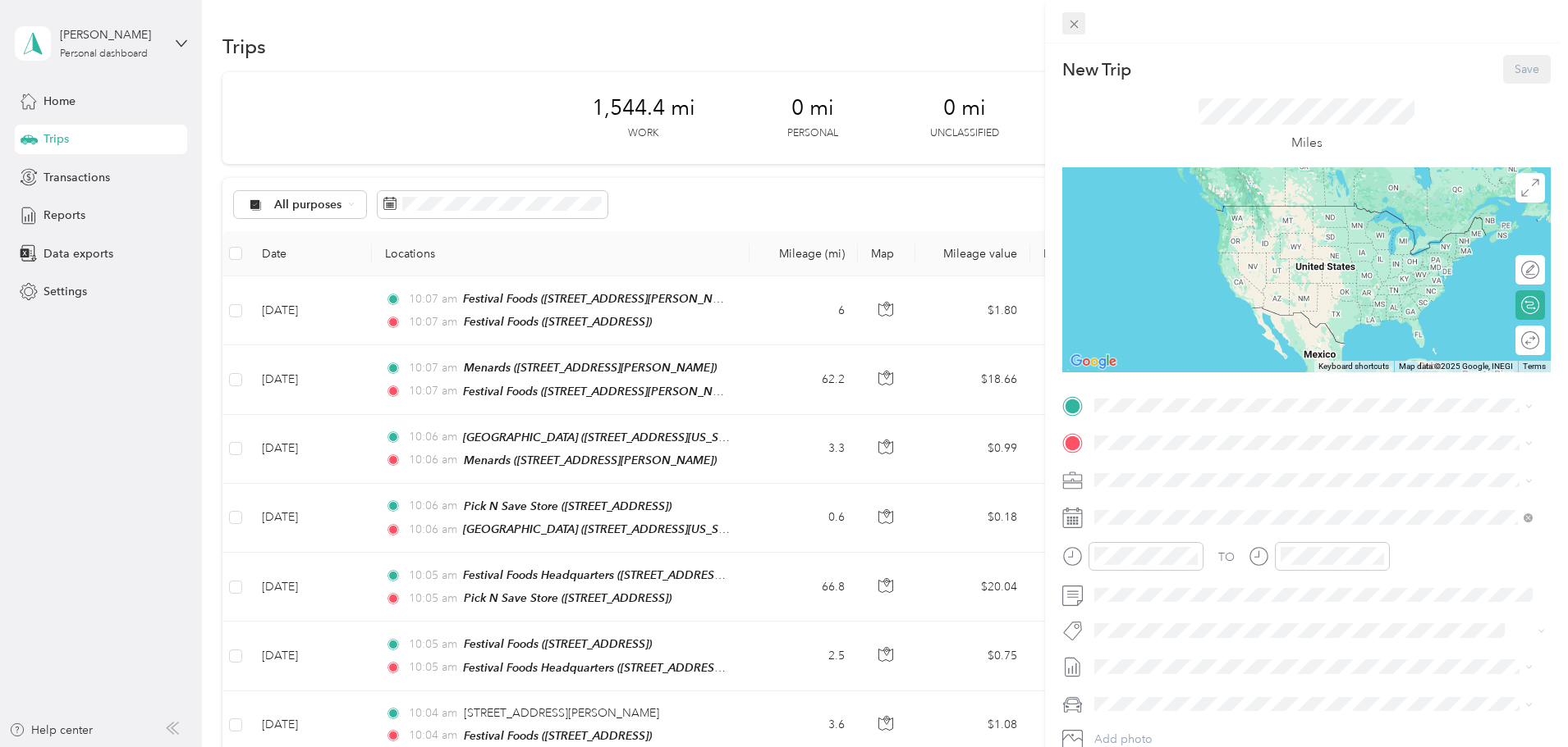
click at [1079, 24] on icon at bounding box center [1074, 24] width 14 height 14
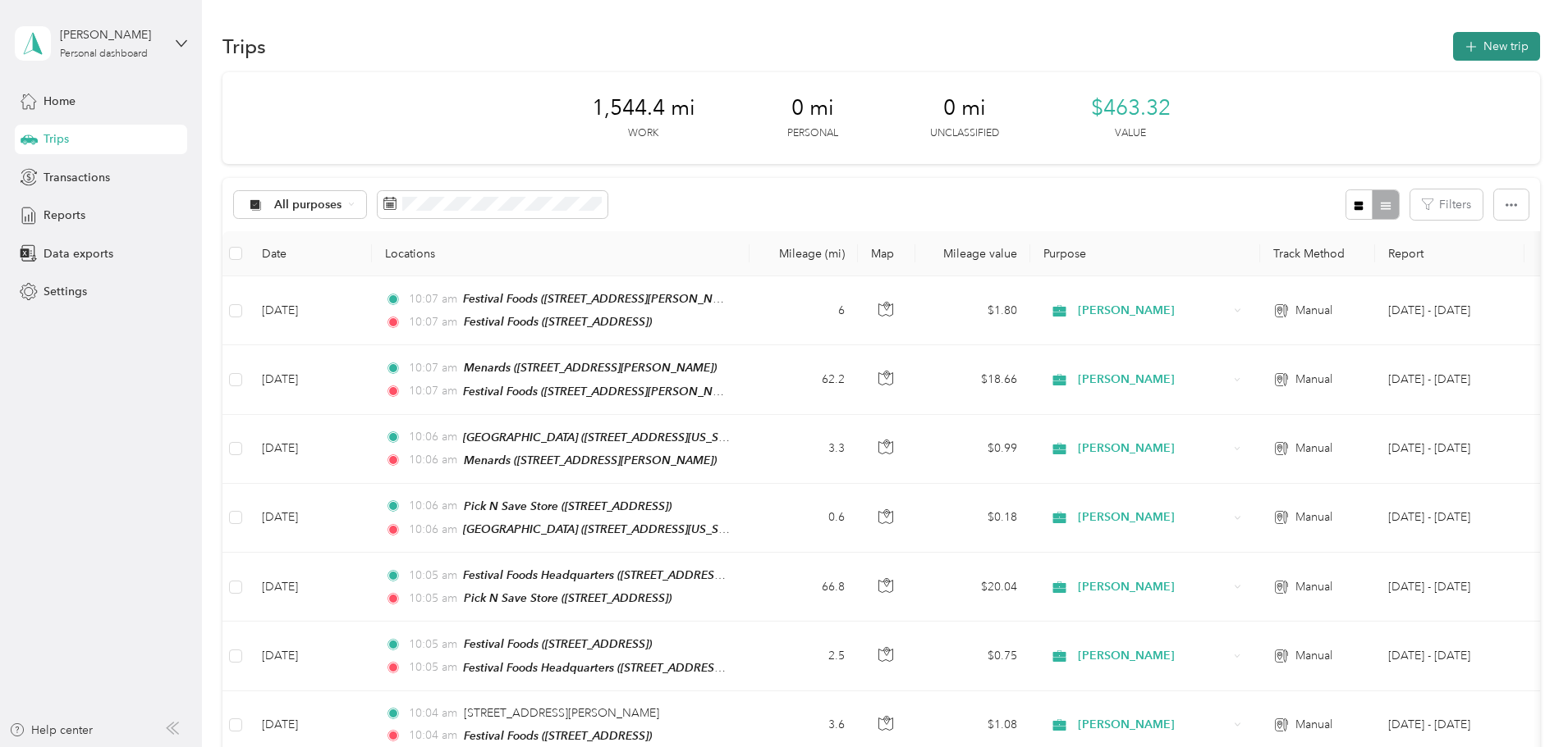
click at [1453, 55] on button "New trip" at bounding box center [1496, 46] width 87 height 29
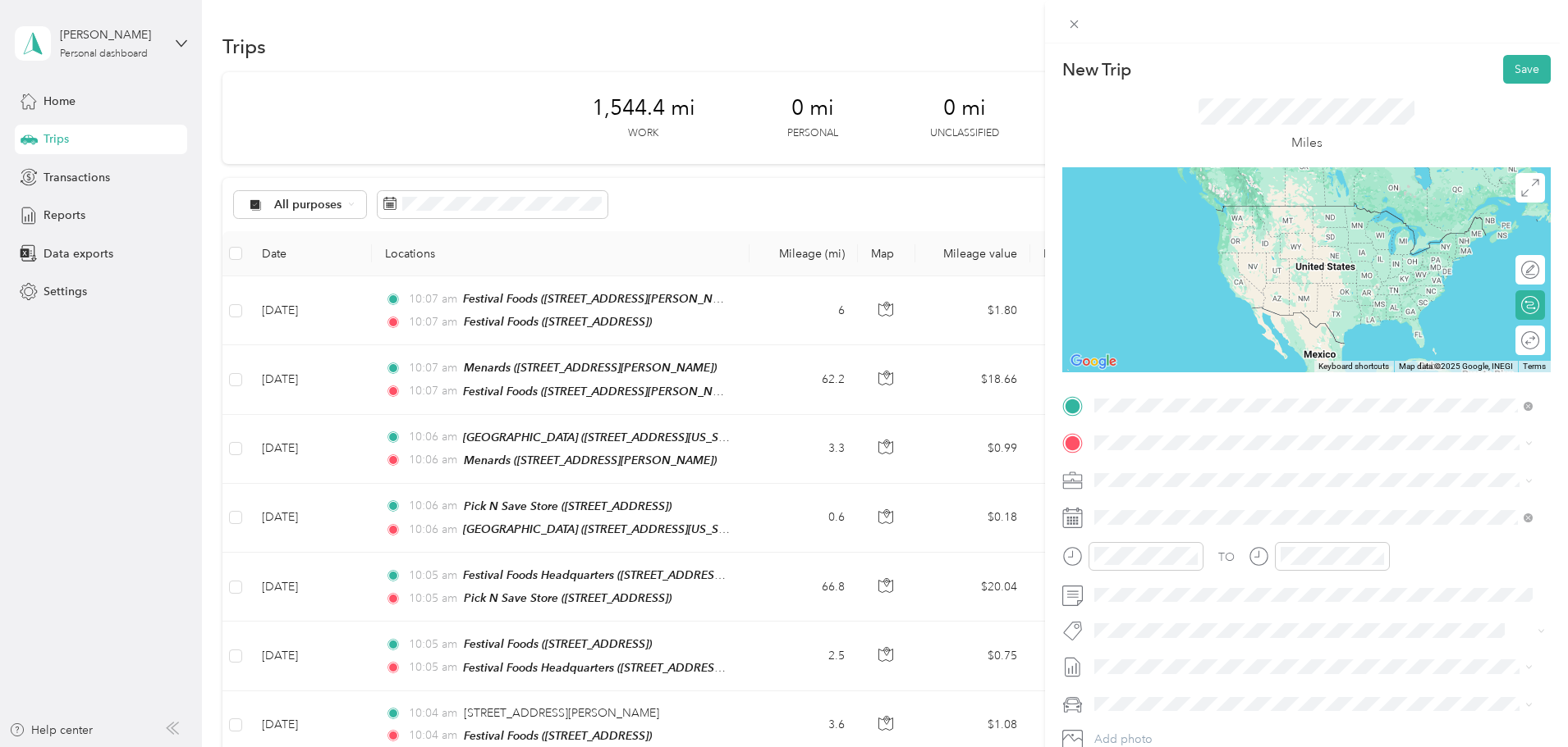
click at [1255, 537] on div "TEAM Festival Foods [STREET_ADDRESS]" at bounding box center [1191, 535] width 133 height 40
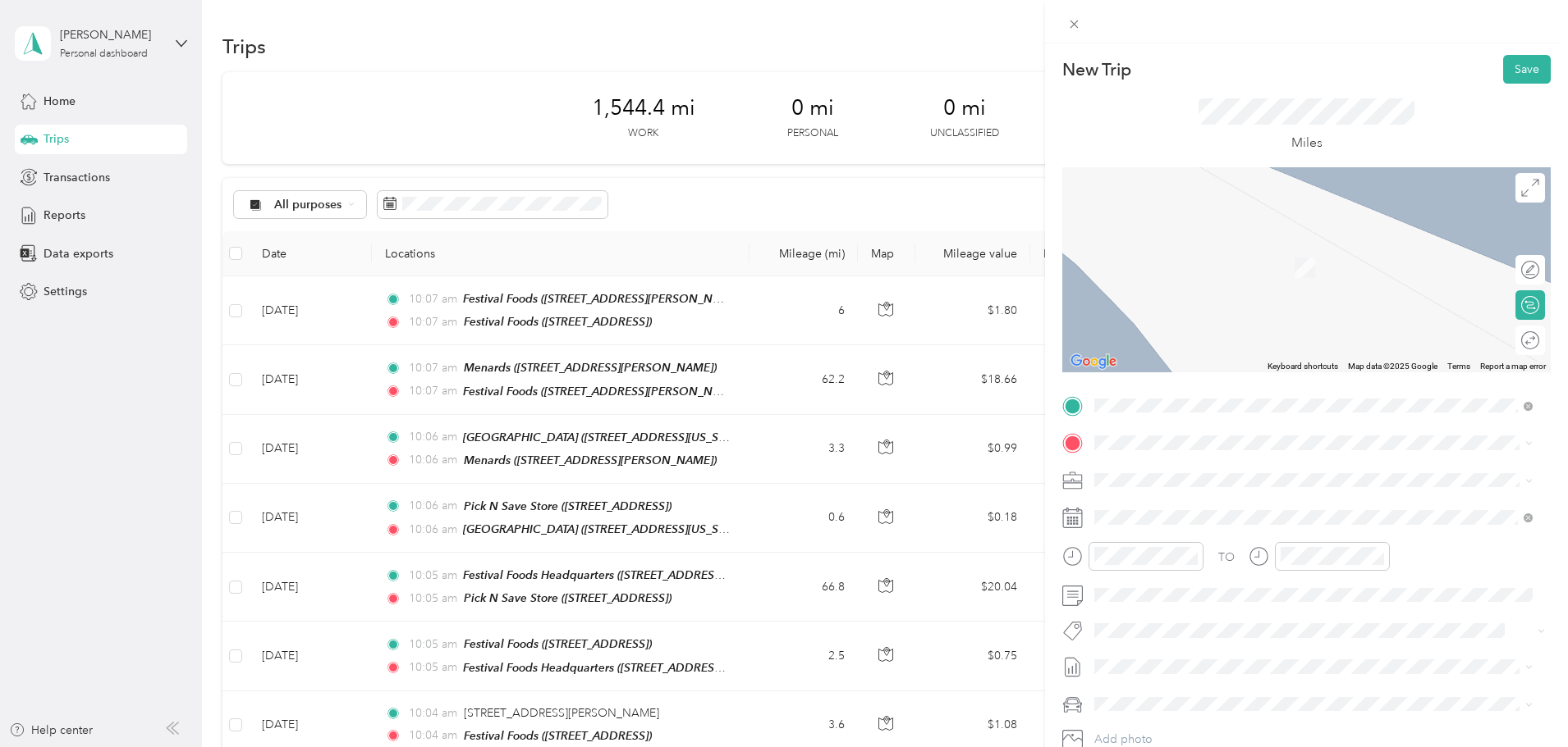
click at [1285, 426] on div "TO Add photo" at bounding box center [1306, 591] width 488 height 396
click at [1265, 511] on strong "Festival Foods Headquarters" at bounding box center [1201, 508] width 153 height 15
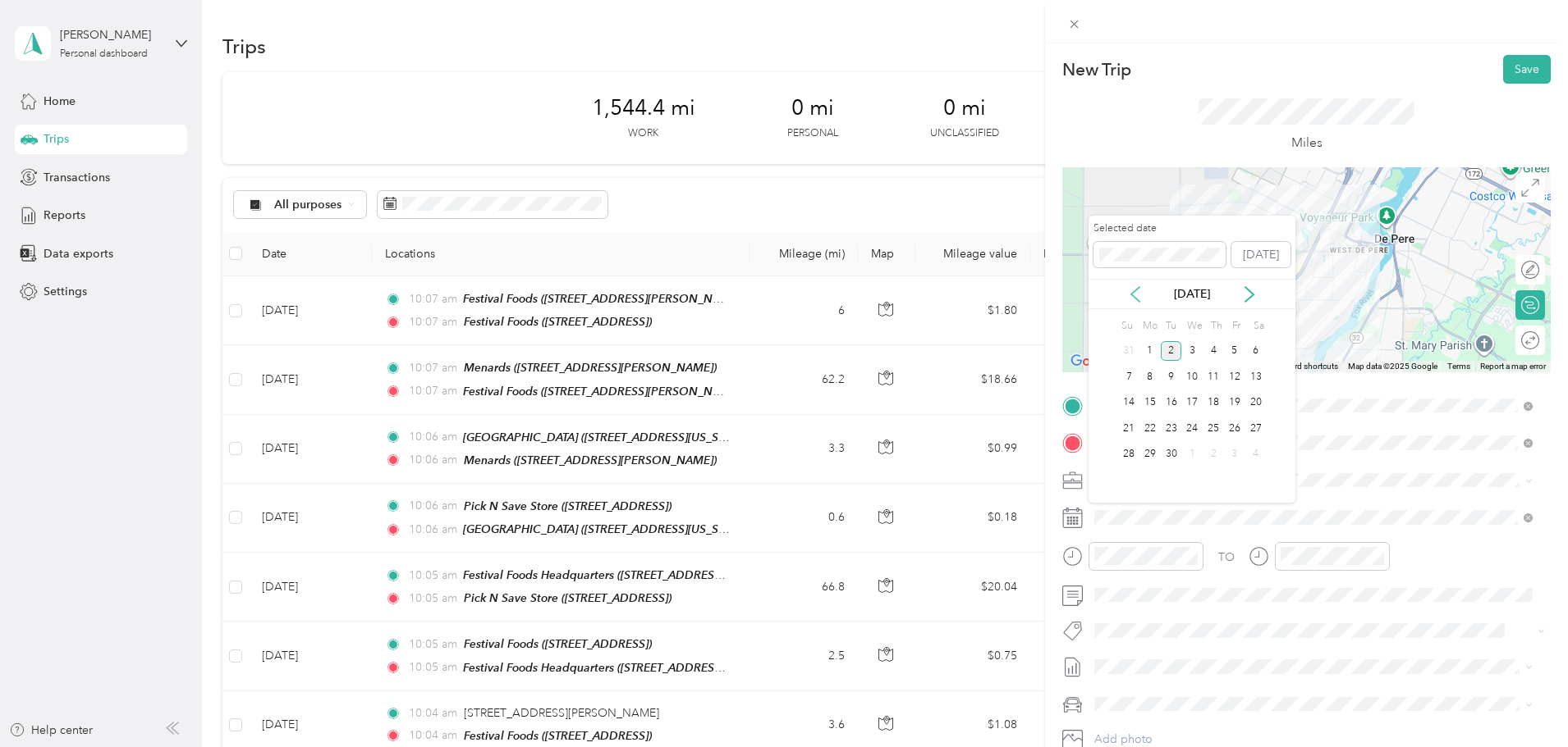
click at [1141, 289] on div "[DATE]" at bounding box center [1191, 293] width 207 height 17
click at [1137, 290] on icon at bounding box center [1135, 294] width 17 height 17
click at [1190, 452] on div "27" at bounding box center [1191, 455] width 21 height 21
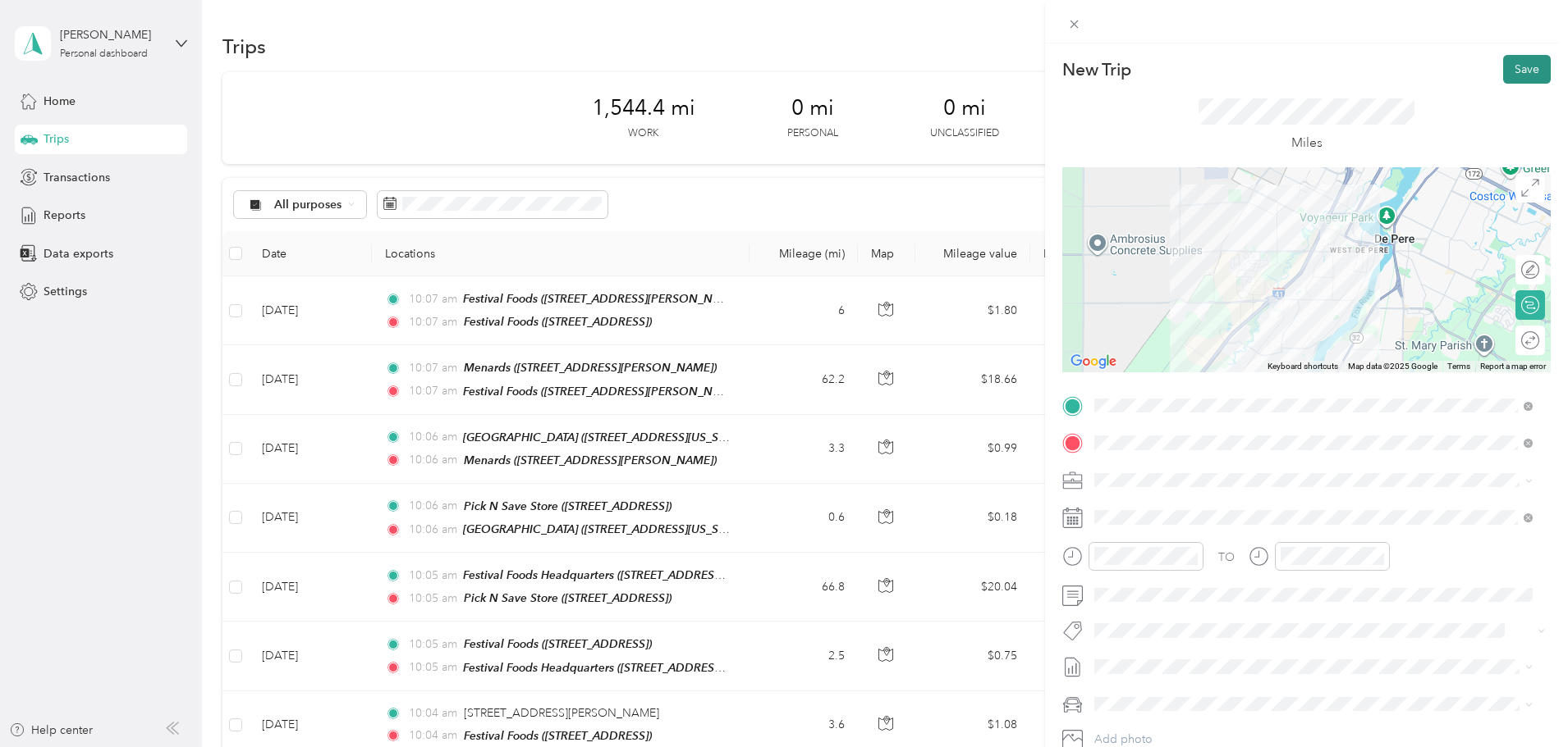
click at [1512, 59] on button "Save" at bounding box center [1526, 69] width 48 height 29
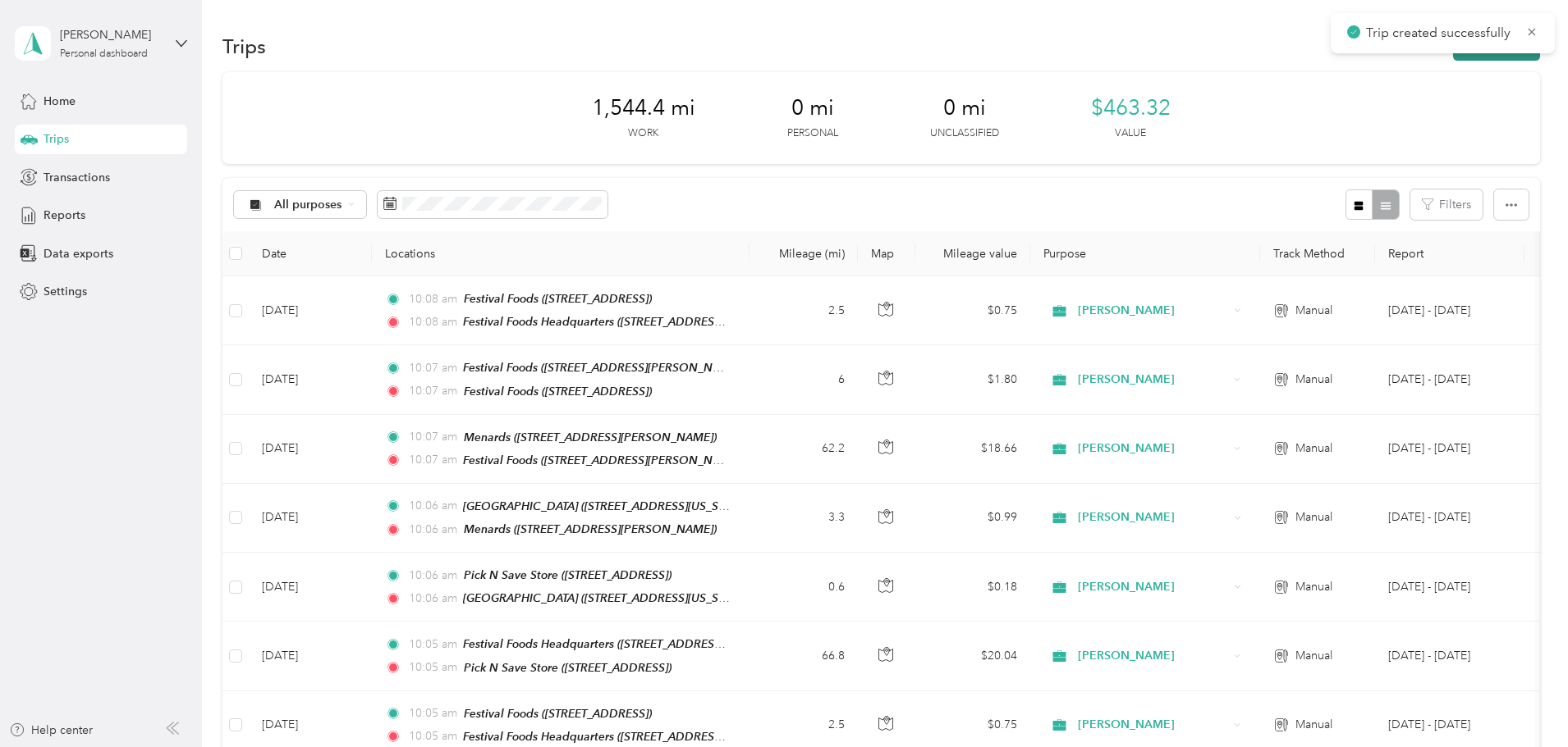
click at [1453, 58] on button "New trip" at bounding box center [1496, 46] width 87 height 29
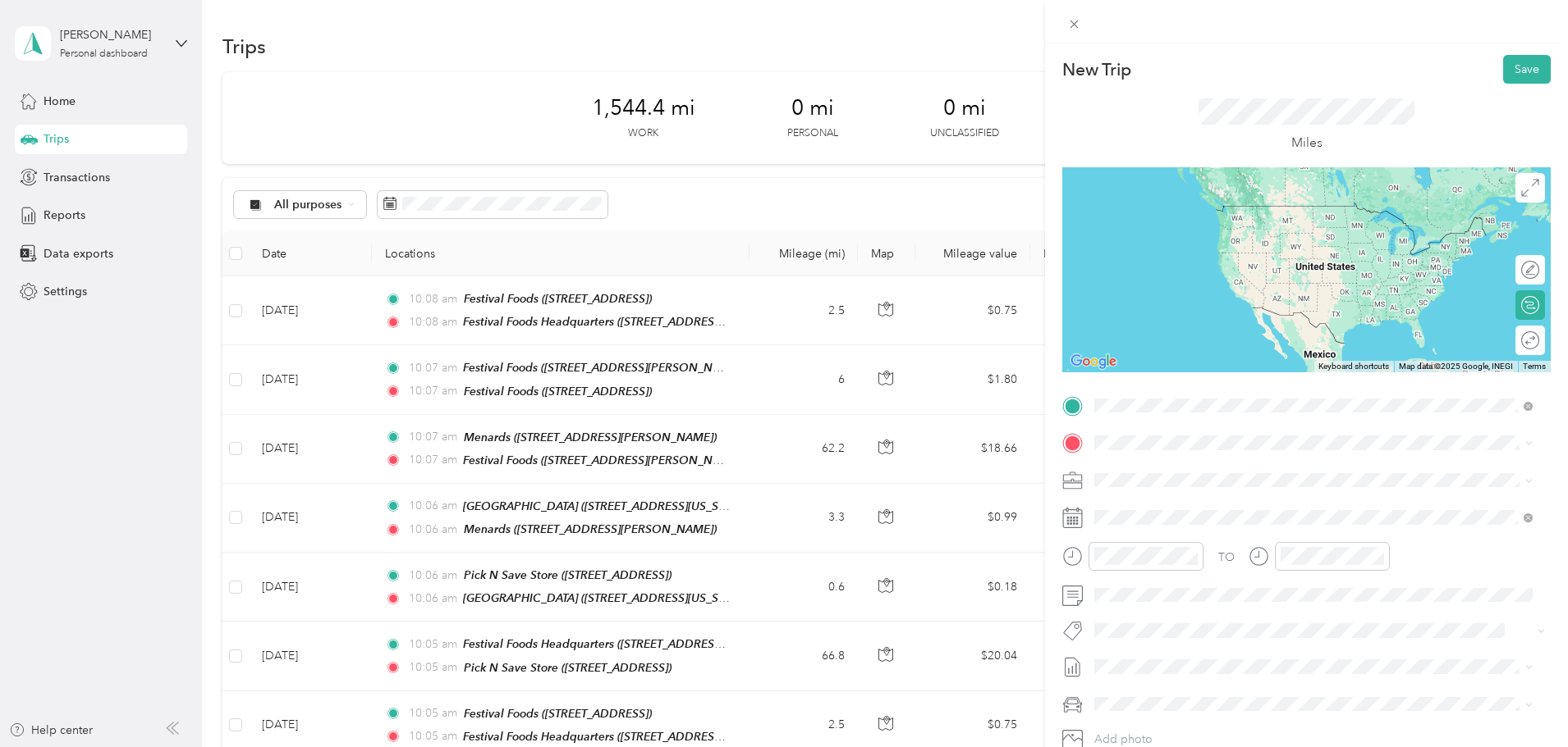
click at [1266, 475] on div "Festival Foods Headquarters [STREET_ADDRESS][PERSON_NAME][US_STATE]" at bounding box center [1252, 481] width 255 height 35
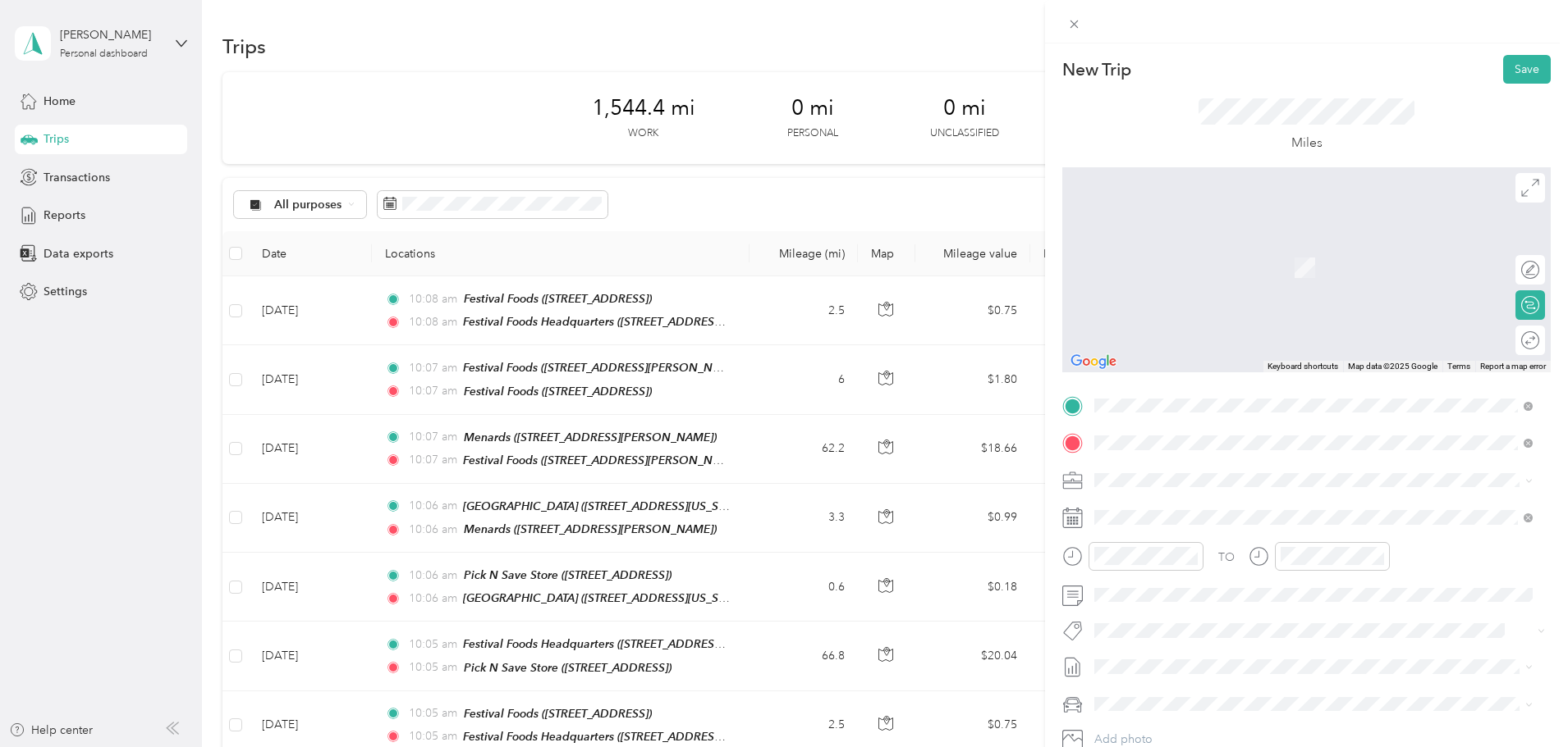
click at [1251, 524] on div "TEAM Festival Foods [STREET_ADDRESS][PERSON_NAME]" at bounding box center [1222, 521] width 196 height 40
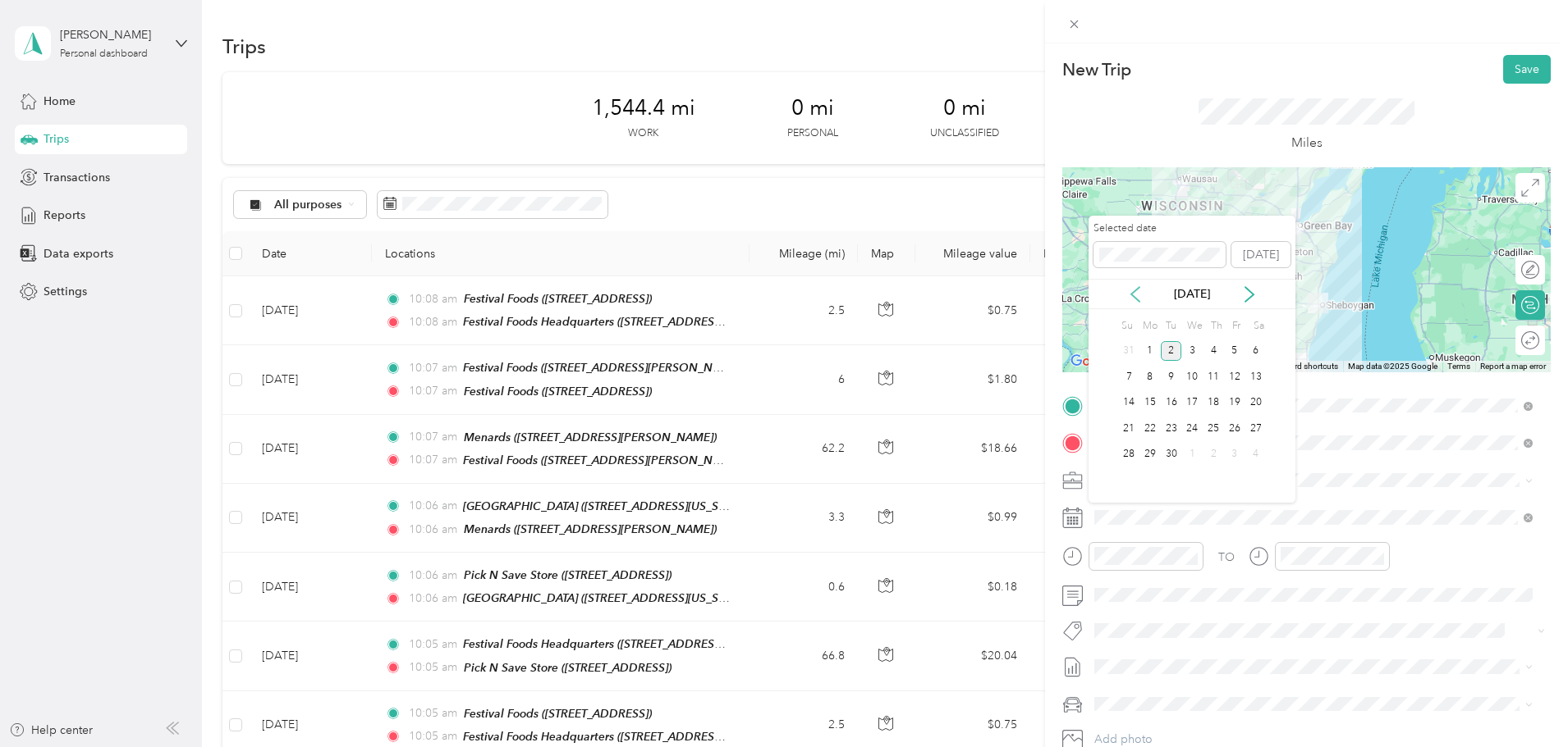
click at [1143, 290] on icon at bounding box center [1135, 294] width 17 height 17
click at [1195, 455] on div "27" at bounding box center [1191, 455] width 21 height 21
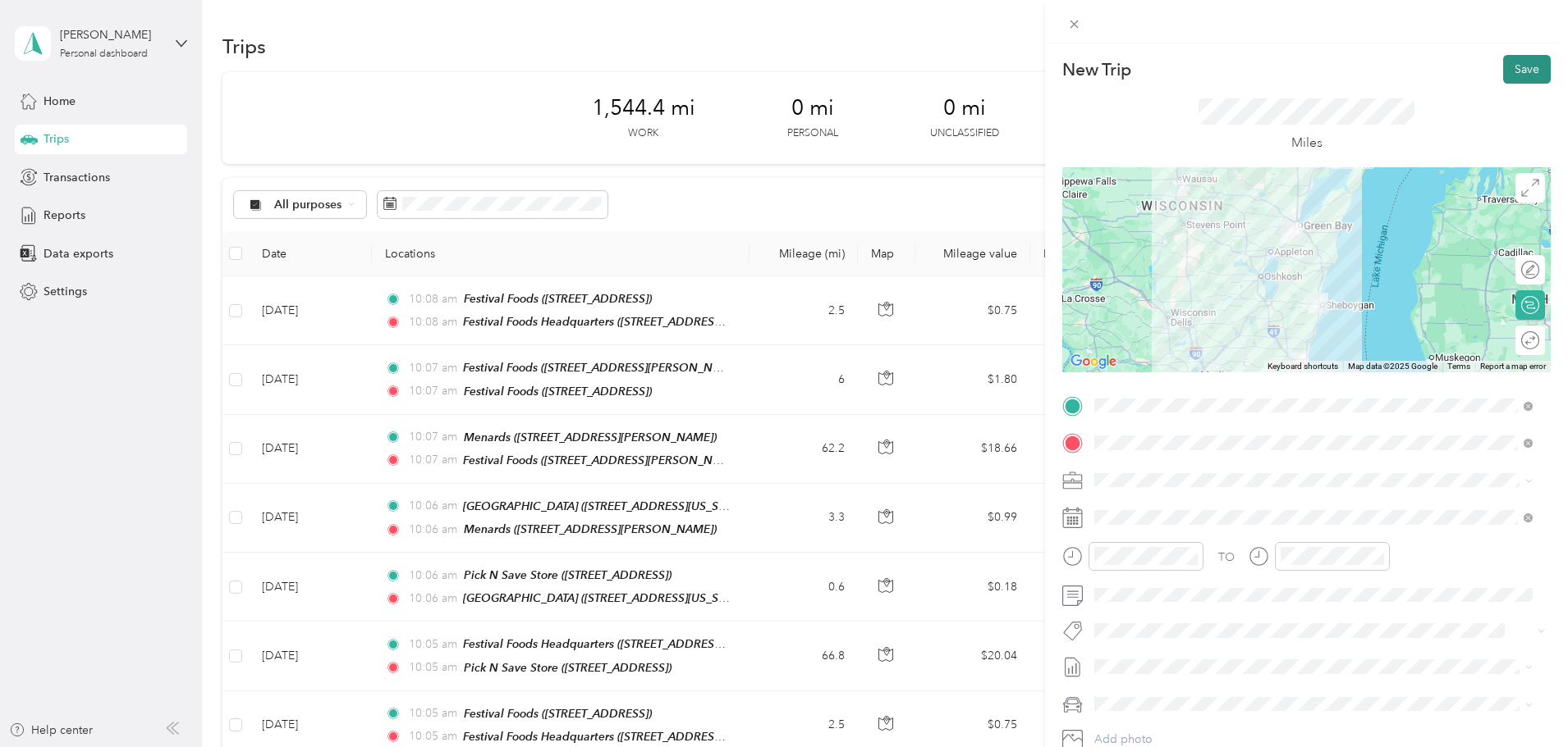
click at [1510, 70] on button "Save" at bounding box center [1526, 69] width 48 height 29
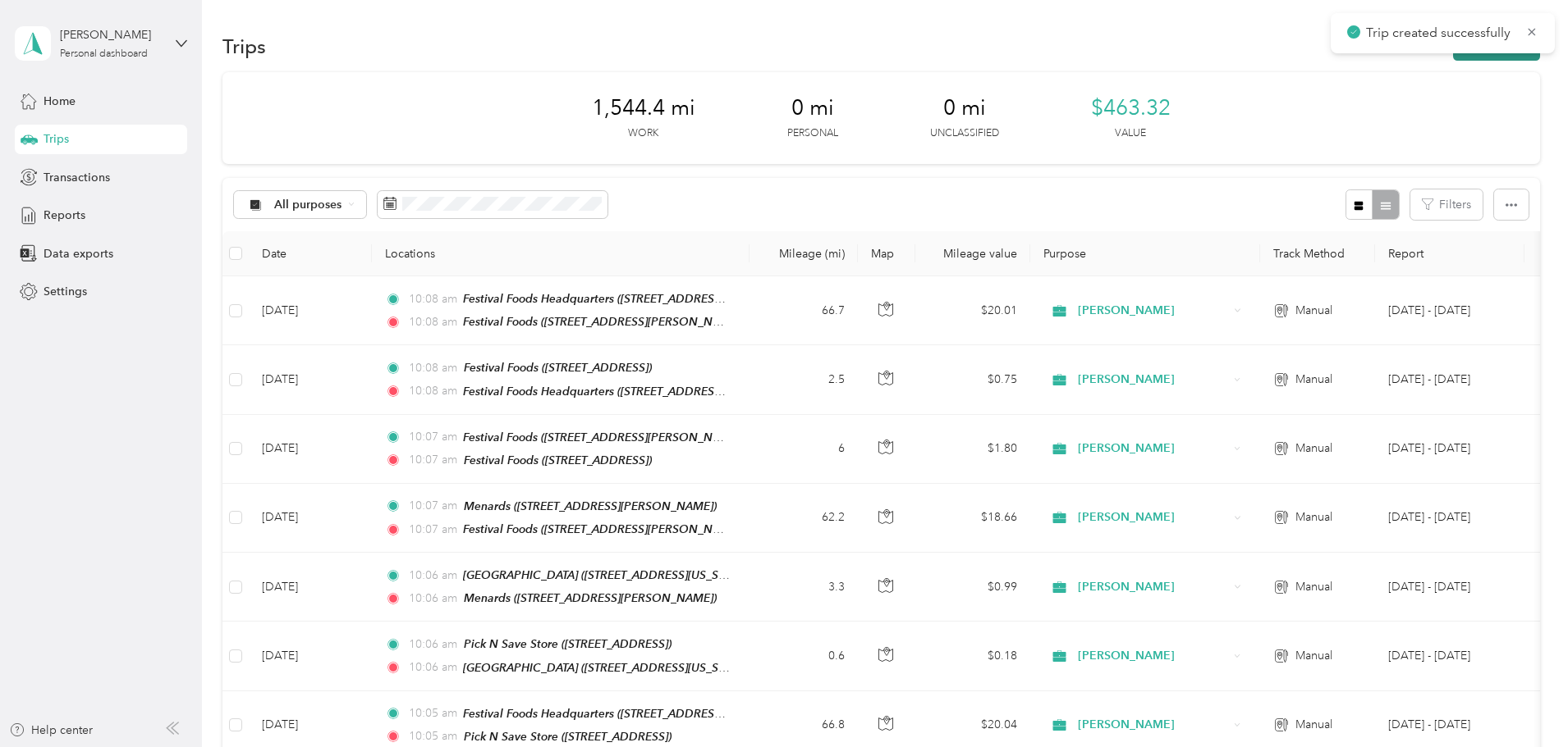
click at [1453, 58] on button "New trip" at bounding box center [1496, 46] width 87 height 29
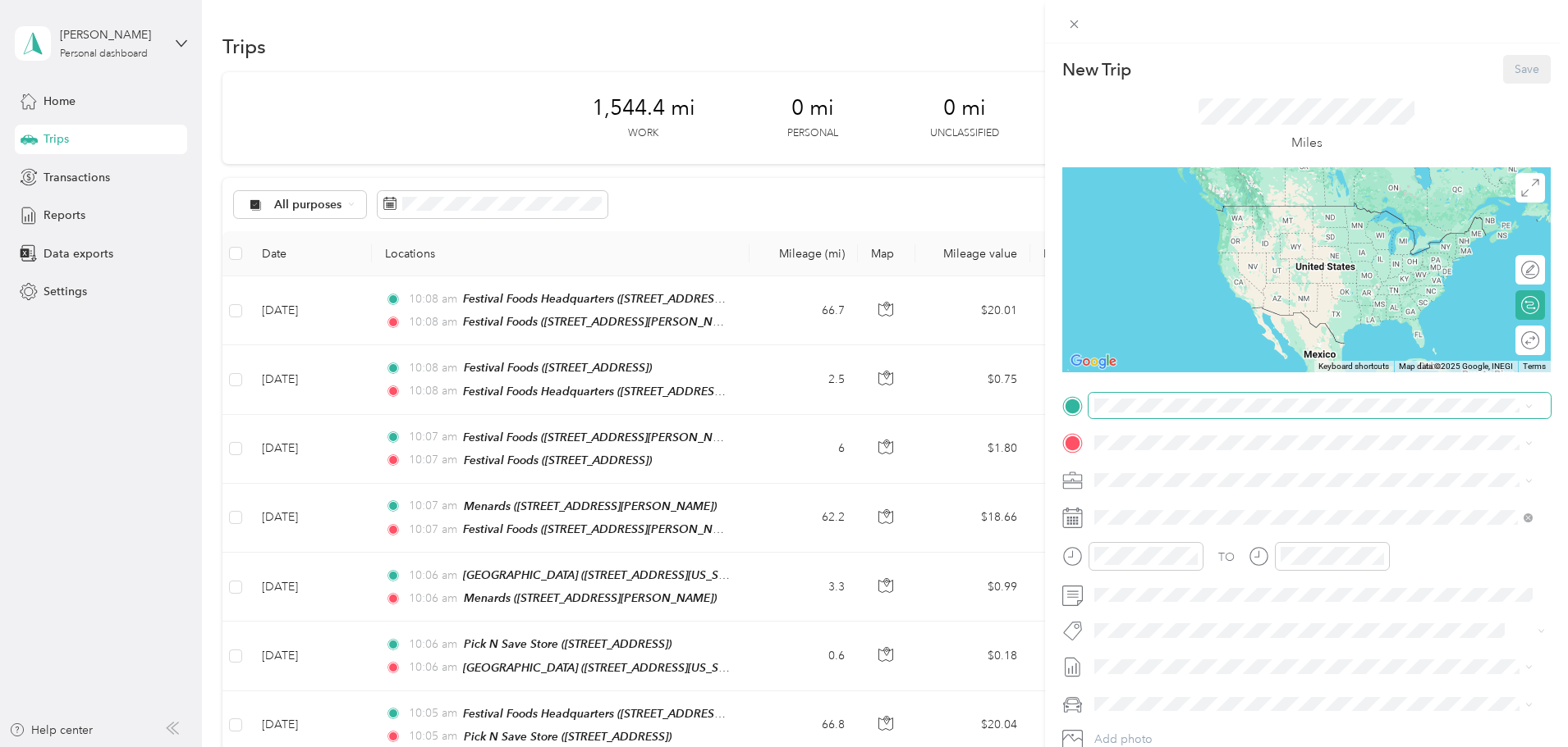
click at [1134, 415] on span at bounding box center [1319, 406] width 462 height 26
click at [1268, 486] on div "TEAM Festival Foods [STREET_ADDRESS][PERSON_NAME]" at bounding box center [1222, 484] width 196 height 40
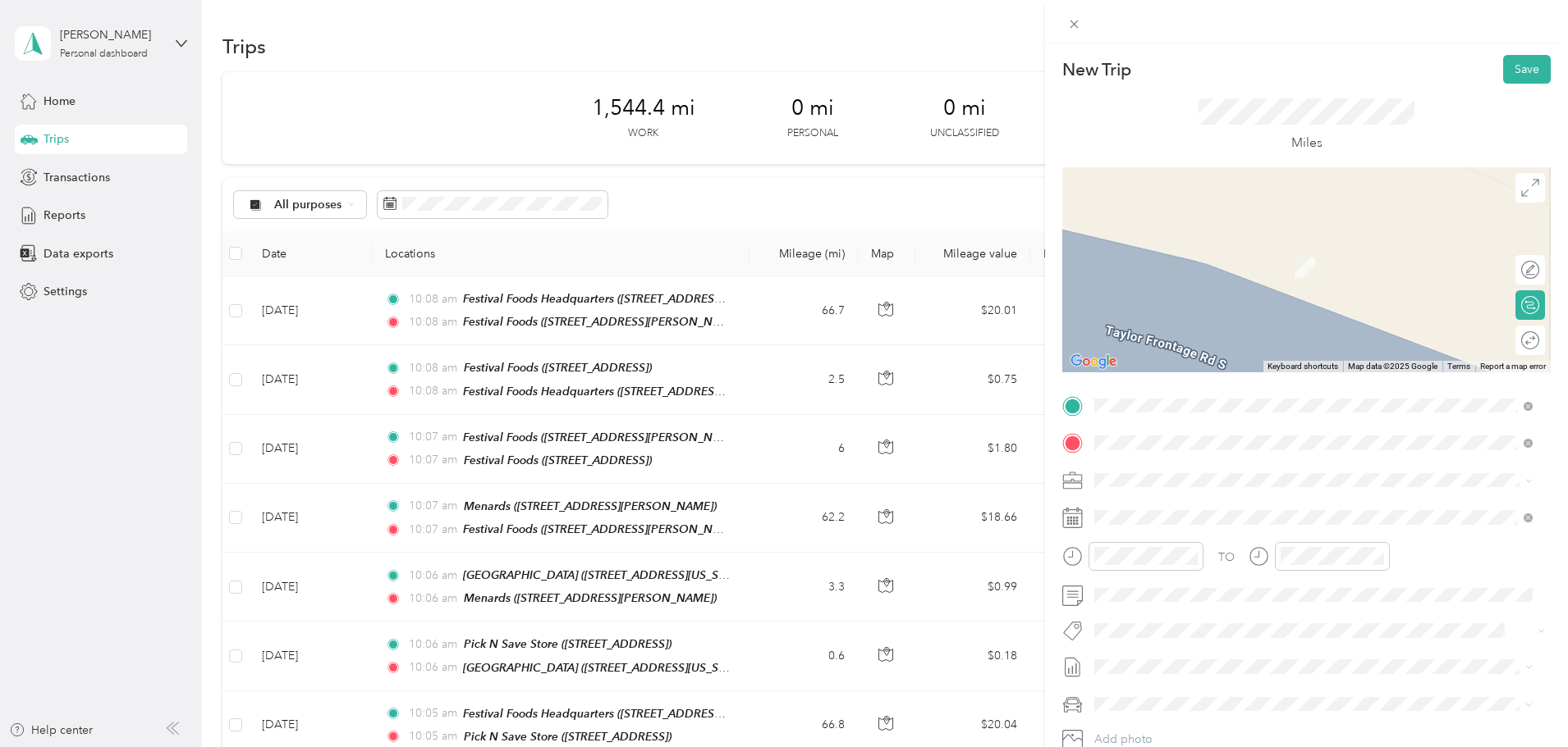
click at [1206, 507] on strong "[GEOGRAPHIC_DATA]" at bounding box center [1185, 508] width 122 height 15
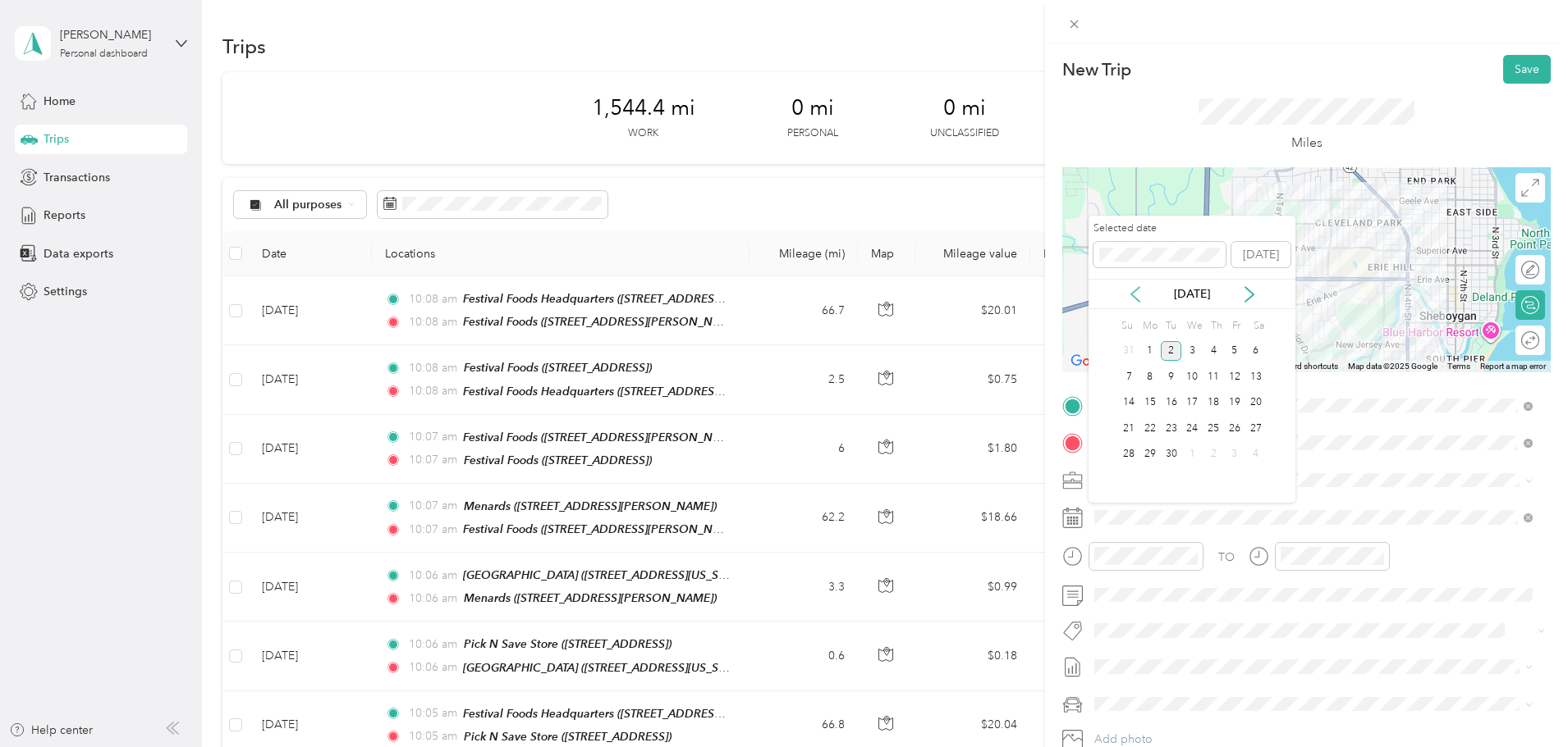
click at [1132, 294] on icon at bounding box center [1135, 294] width 8 height 15
click at [1192, 455] on div "27" at bounding box center [1191, 455] width 21 height 21
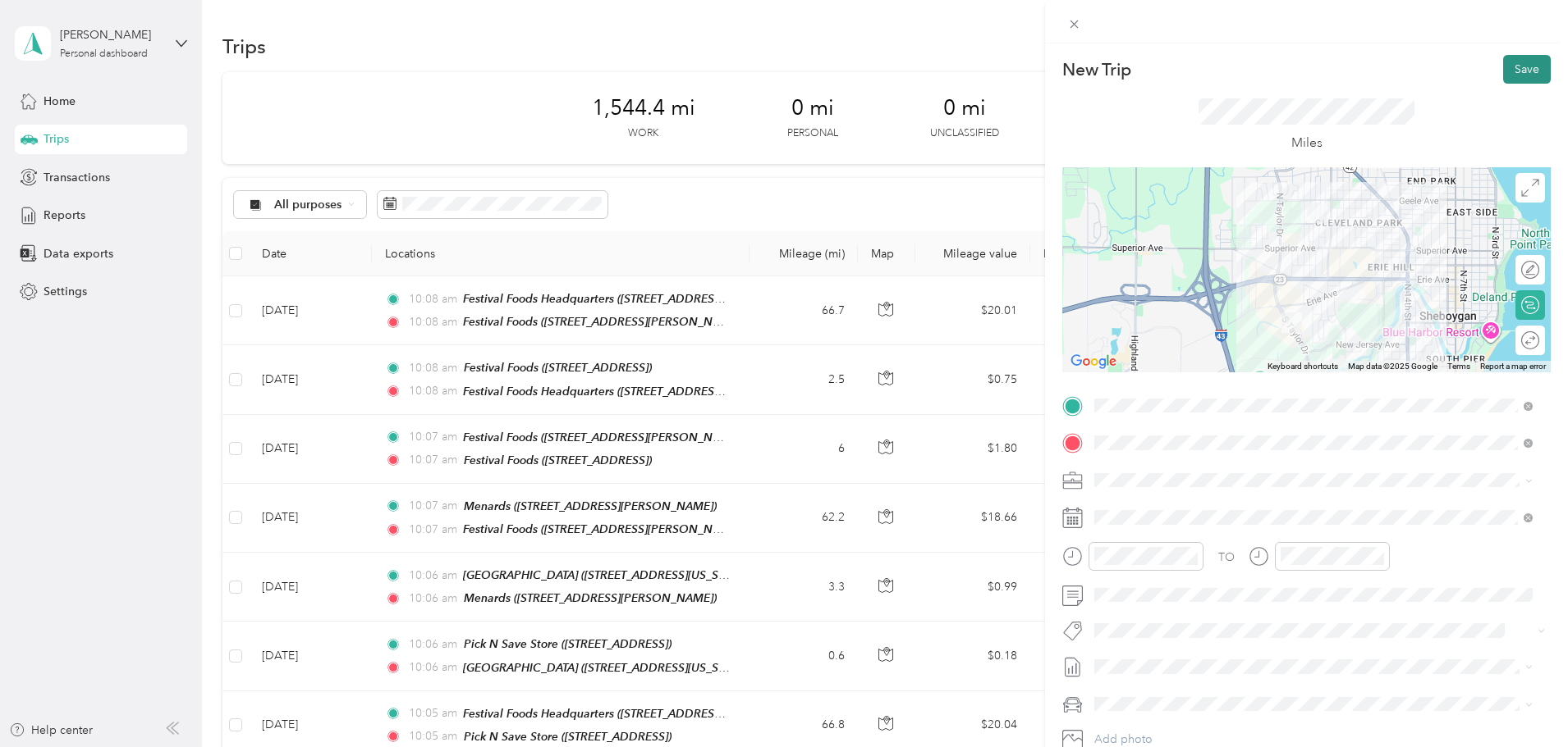
click at [1506, 75] on button "Save" at bounding box center [1526, 69] width 48 height 29
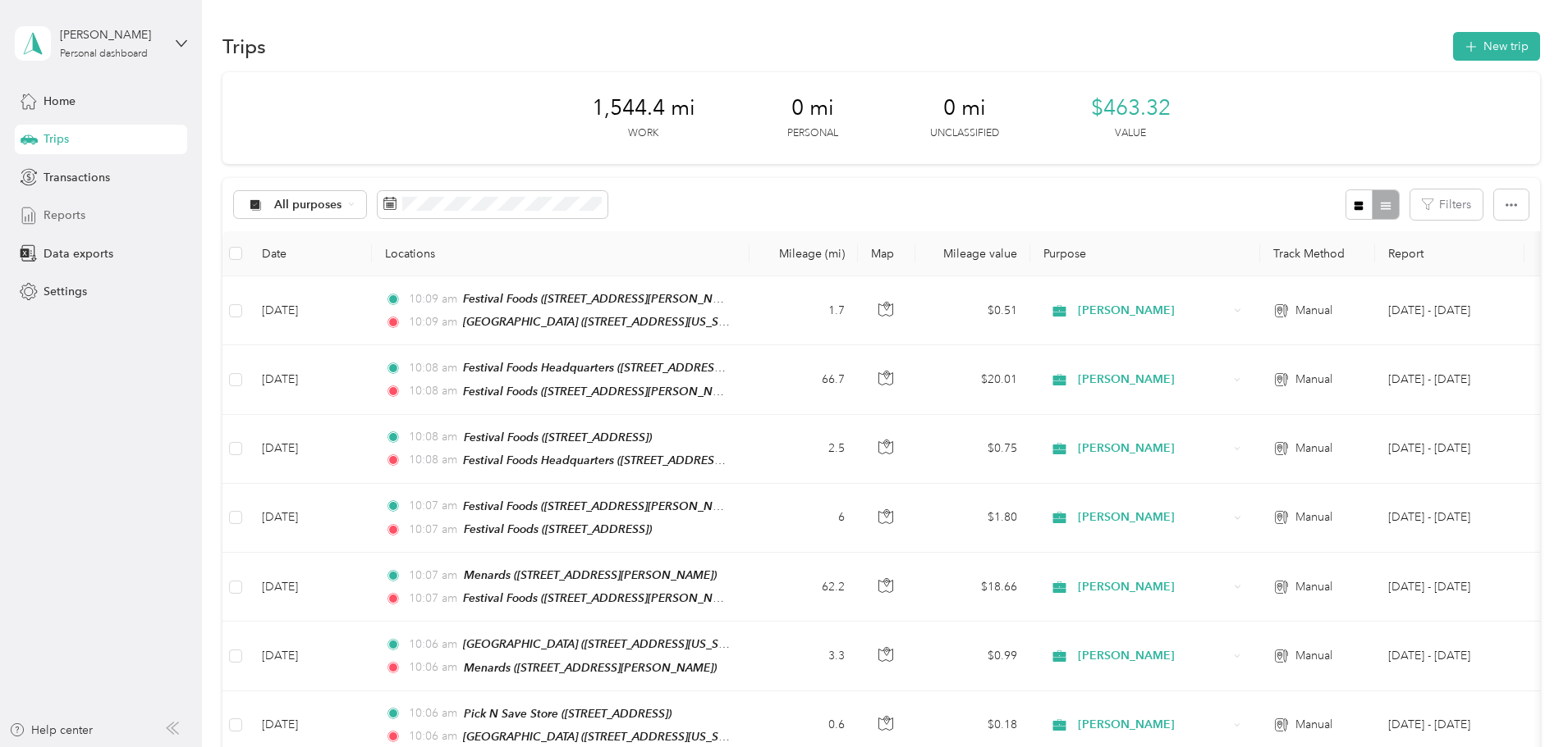
click at [86, 209] on div "Reports" at bounding box center [100, 216] width 172 height 30
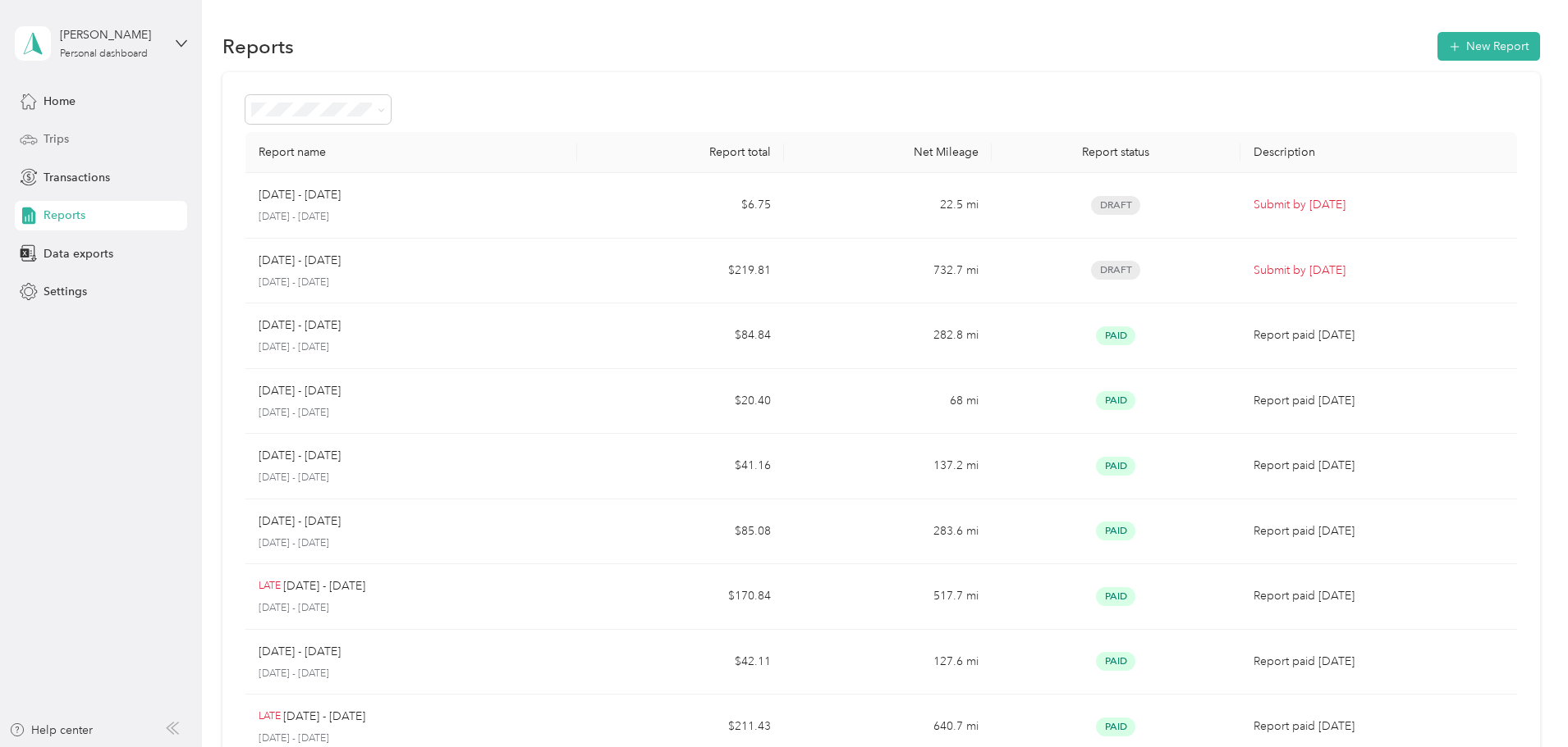
click at [48, 135] on span "Trips" at bounding box center [57, 138] width 26 height 17
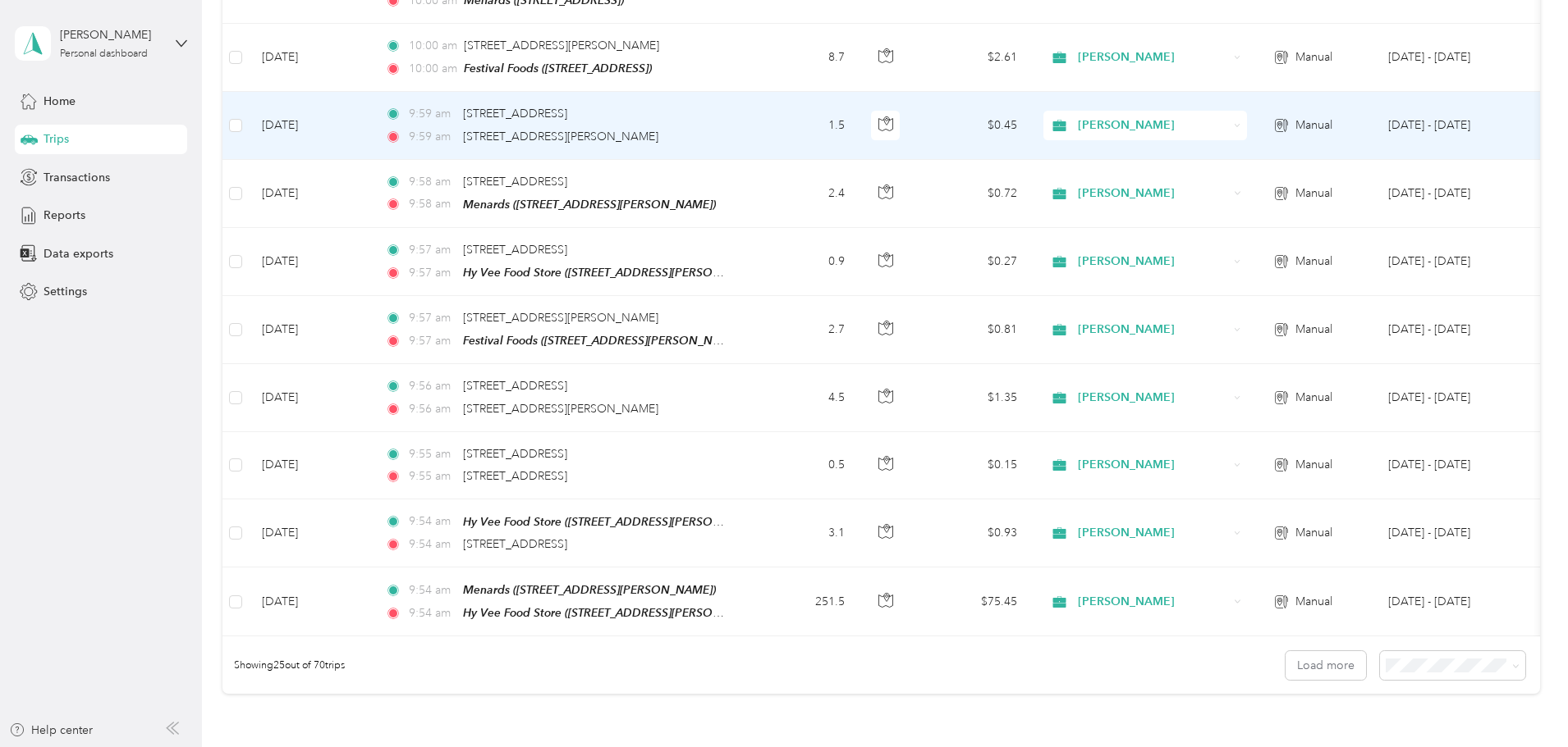
scroll to position [1395, 0]
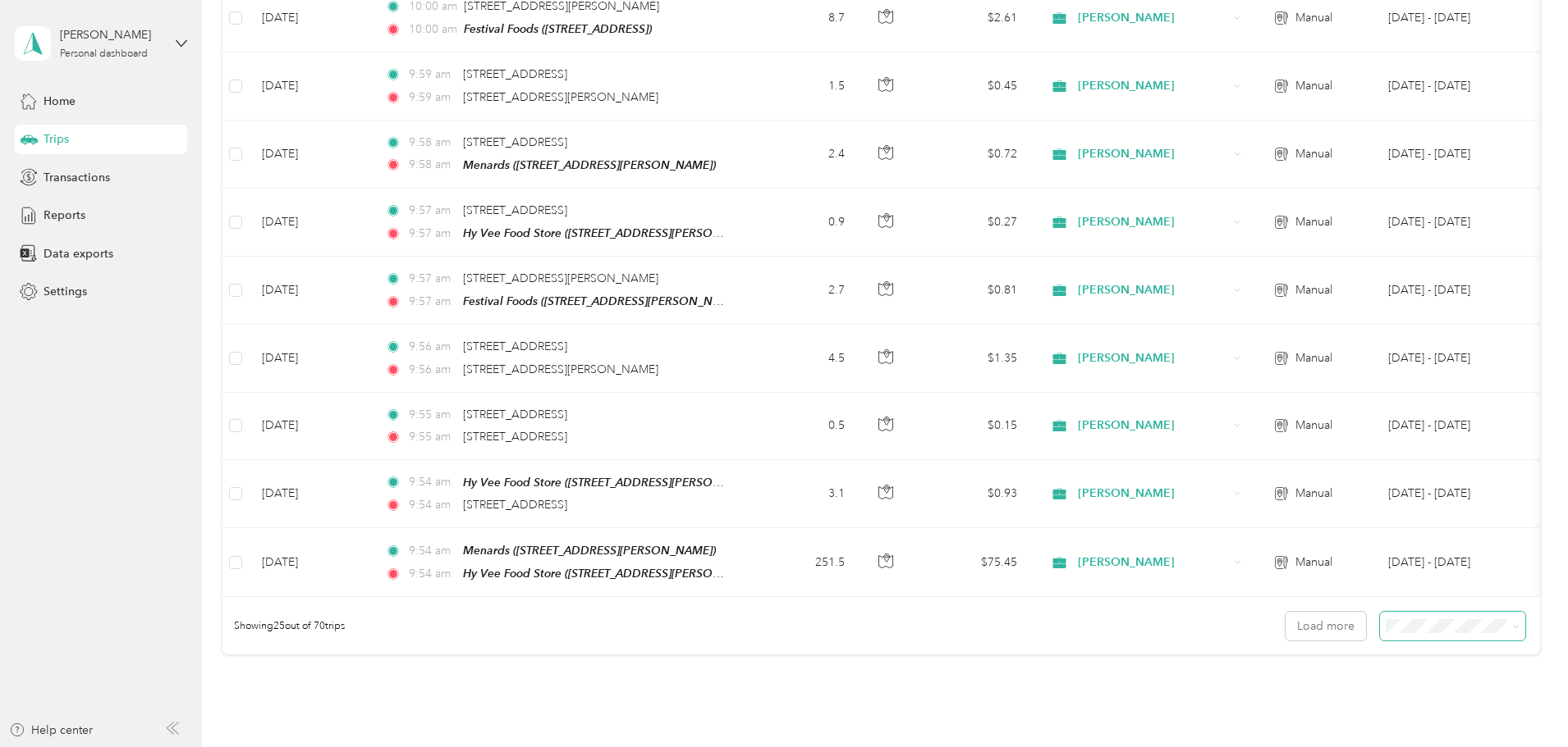
click at [1389, 612] on span at bounding box center [1452, 626] width 145 height 29
click at [1329, 679] on ol "25 per load 50 per load 100 per load" at bounding box center [1338, 669] width 145 height 86
click at [1379, 621] on span at bounding box center [1452, 626] width 145 height 29
click at [1379, 619] on span at bounding box center [1452, 626] width 145 height 29
click at [1422, 606] on div "Showing 25 out of 70 trips Load more" at bounding box center [881, 626] width 1318 height 58
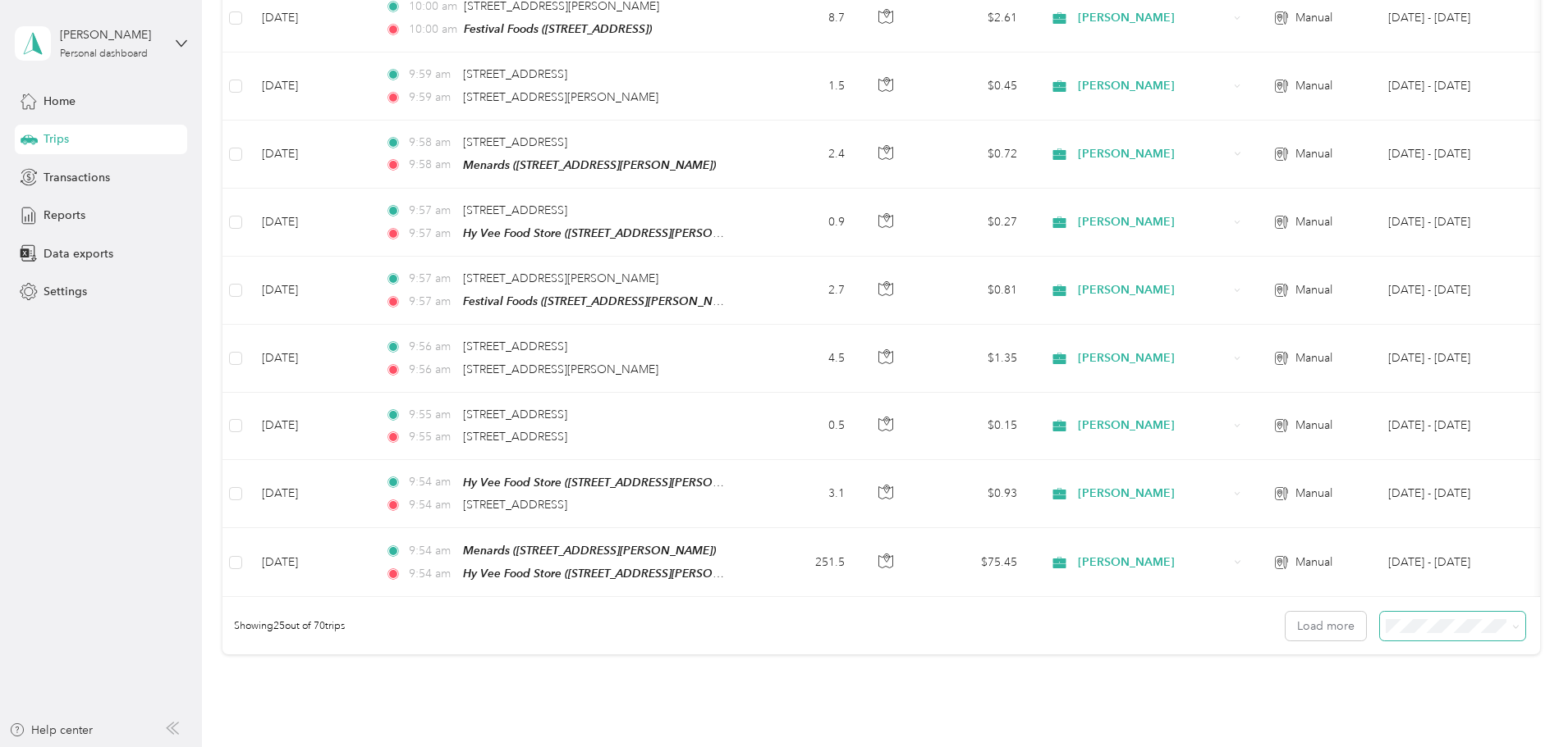
click at [1511, 624] on icon at bounding box center [1514, 627] width 7 height 7
click at [1291, 671] on div "50 per load" at bounding box center [1338, 669] width 122 height 17
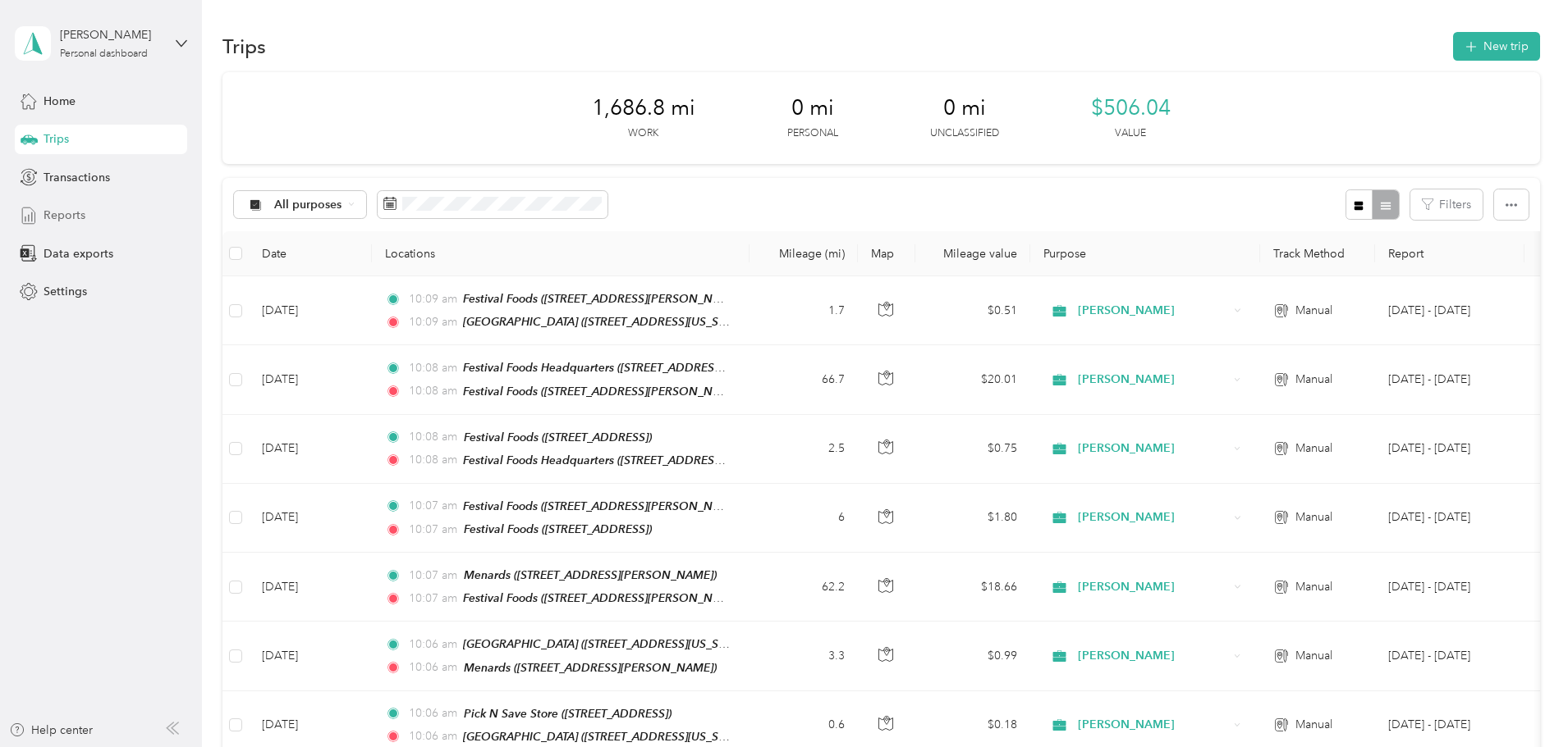
click at [84, 213] on div "Reports" at bounding box center [100, 216] width 172 height 30
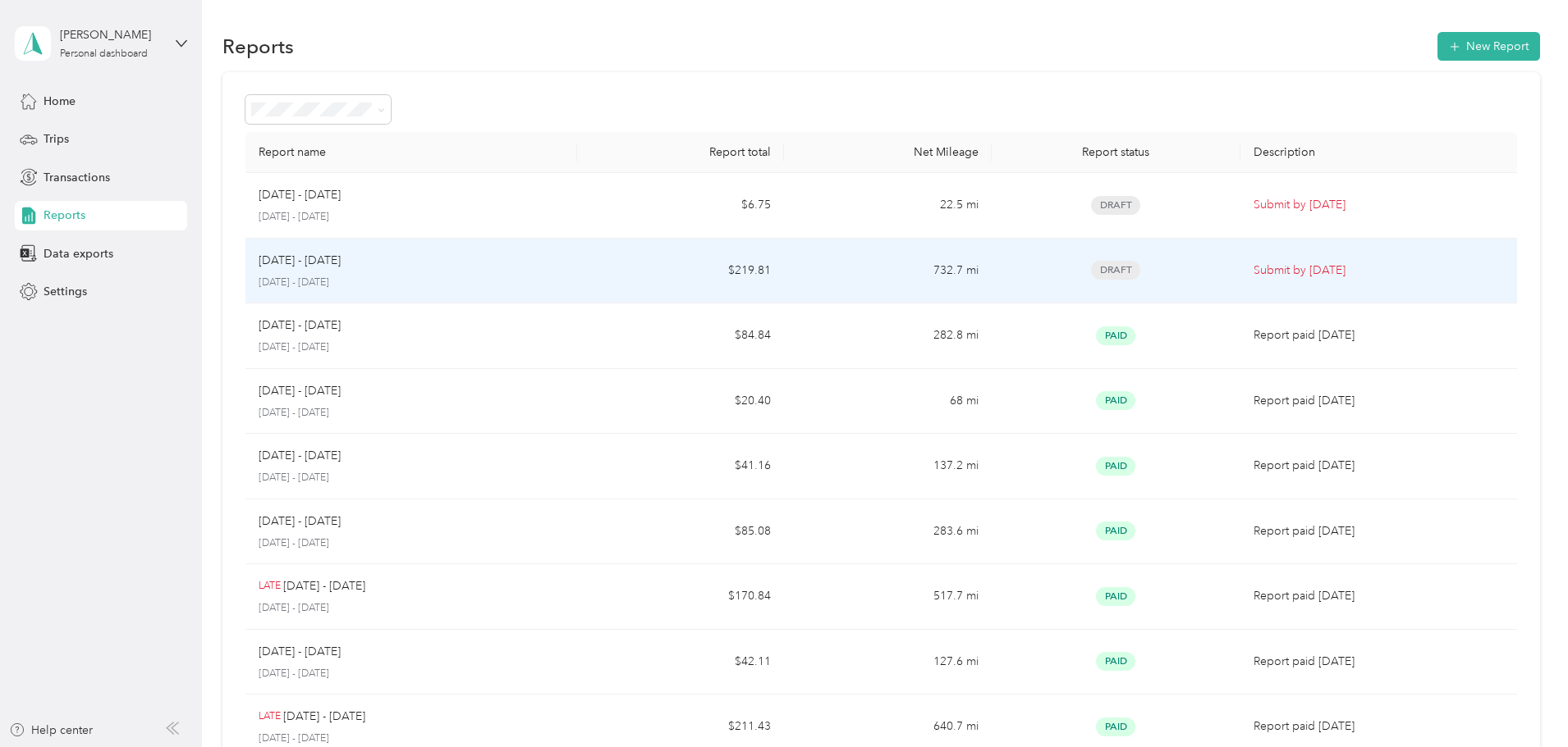
click at [502, 260] on div "[DATE] - [DATE]" at bounding box center [410, 261] width 305 height 18
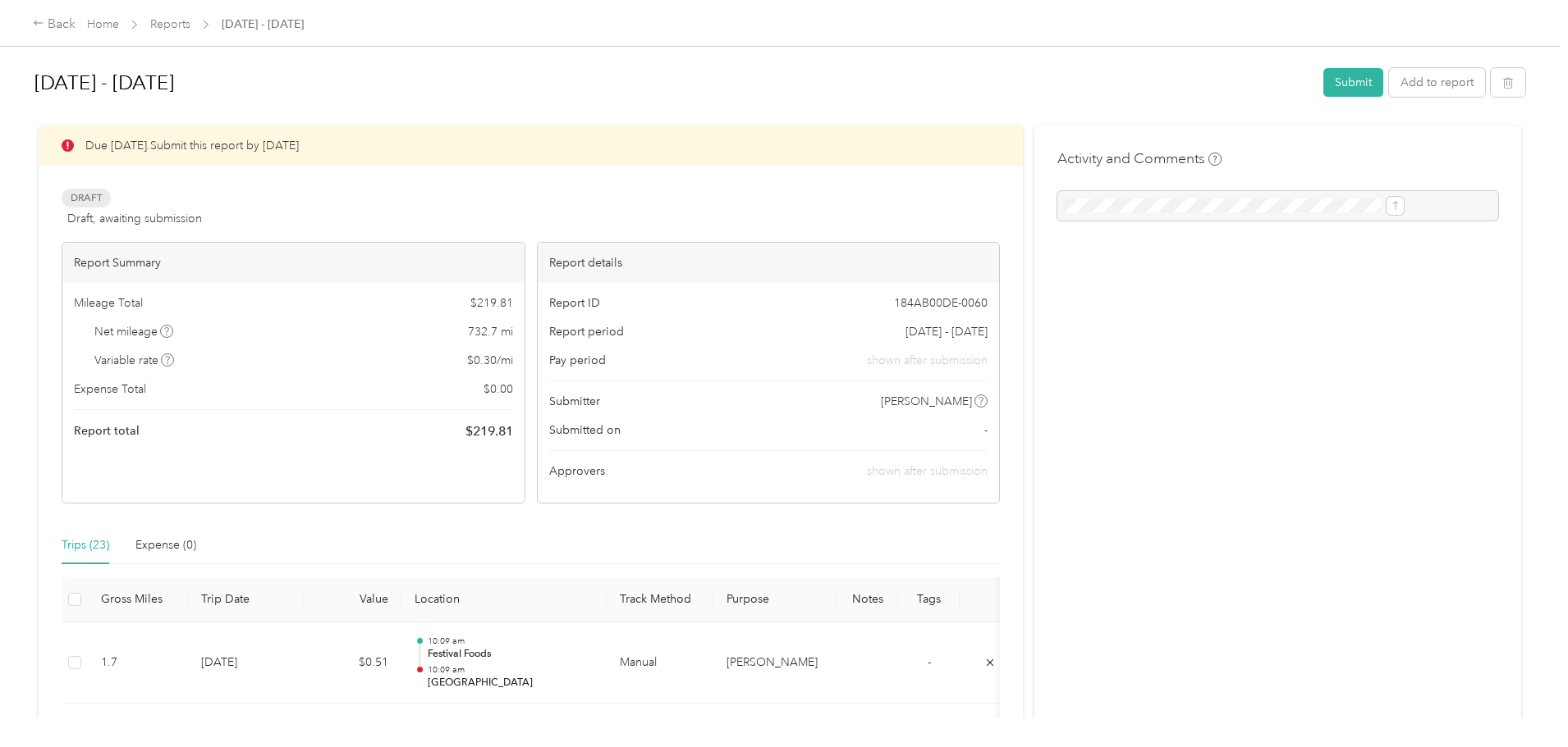
click at [1100, 200] on div at bounding box center [1278, 206] width 441 height 30
click at [1066, 200] on div at bounding box center [1278, 206] width 441 height 30
click at [1323, 81] on button "Submit" at bounding box center [1352, 82] width 60 height 29
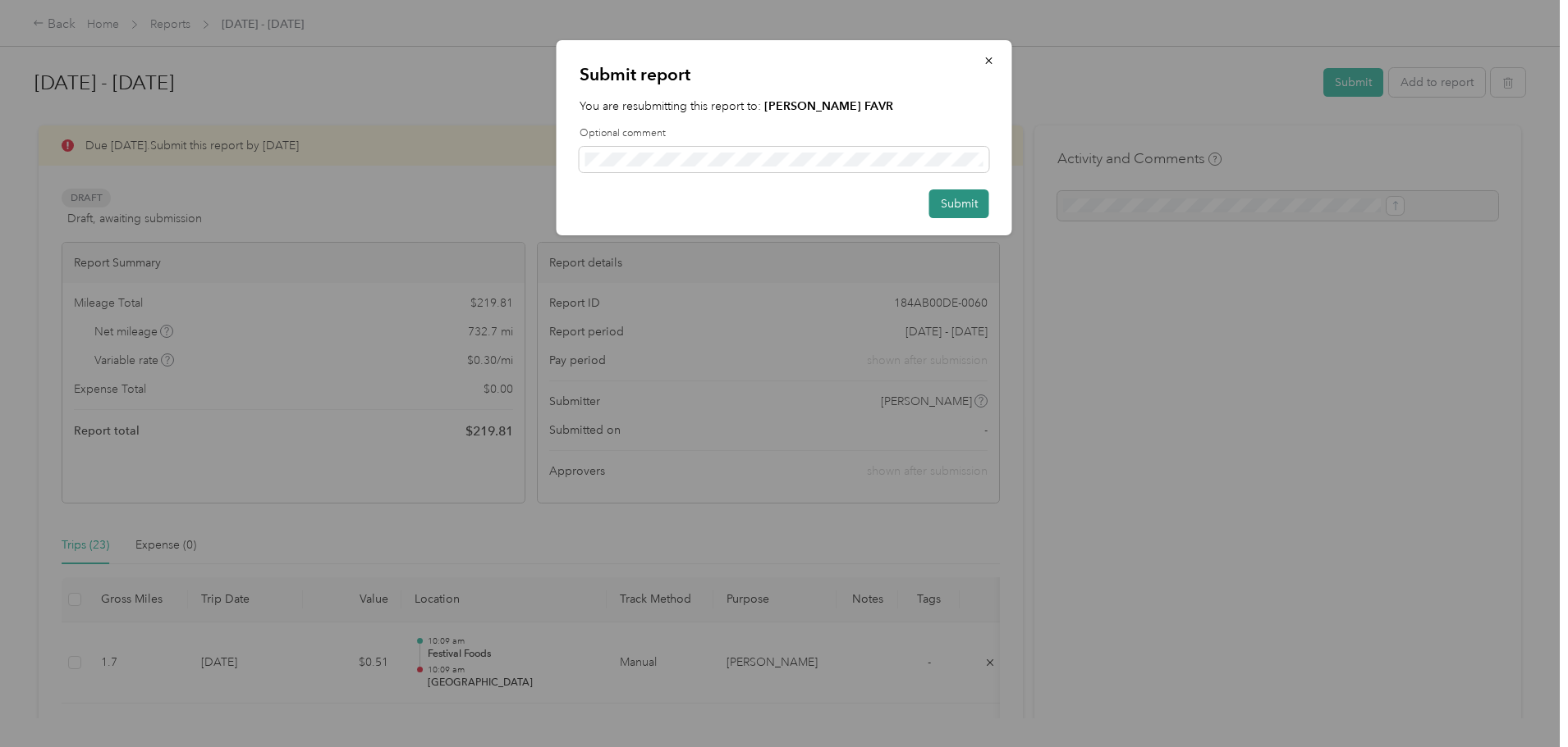
click at [972, 201] on button "Submit" at bounding box center [959, 204] width 60 height 29
